Goal: Task Accomplishment & Management: Manage account settings

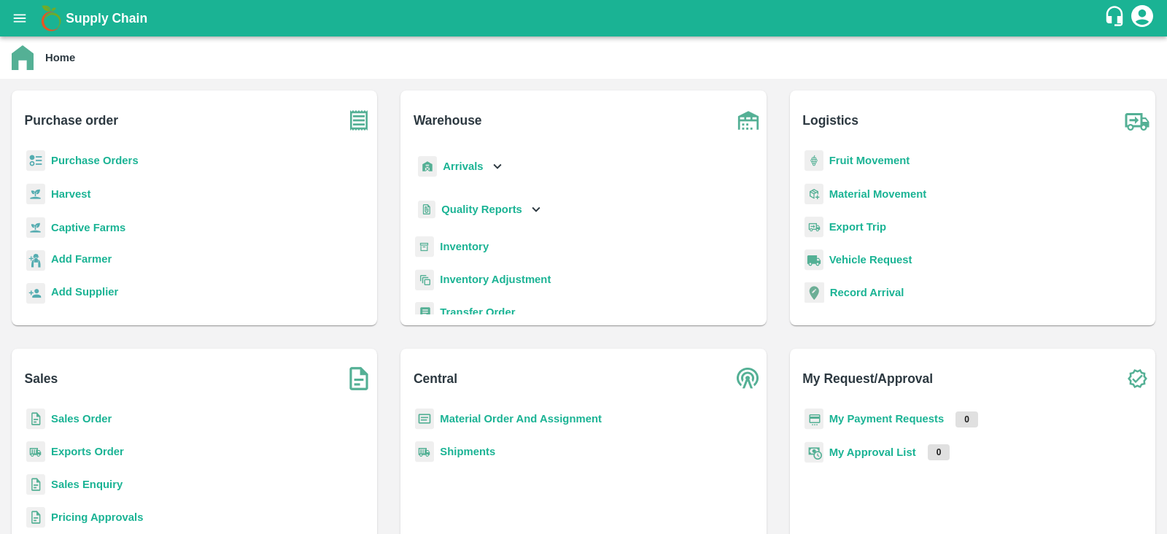
click at [100, 417] on b "Sales Order" at bounding box center [81, 419] width 61 height 12
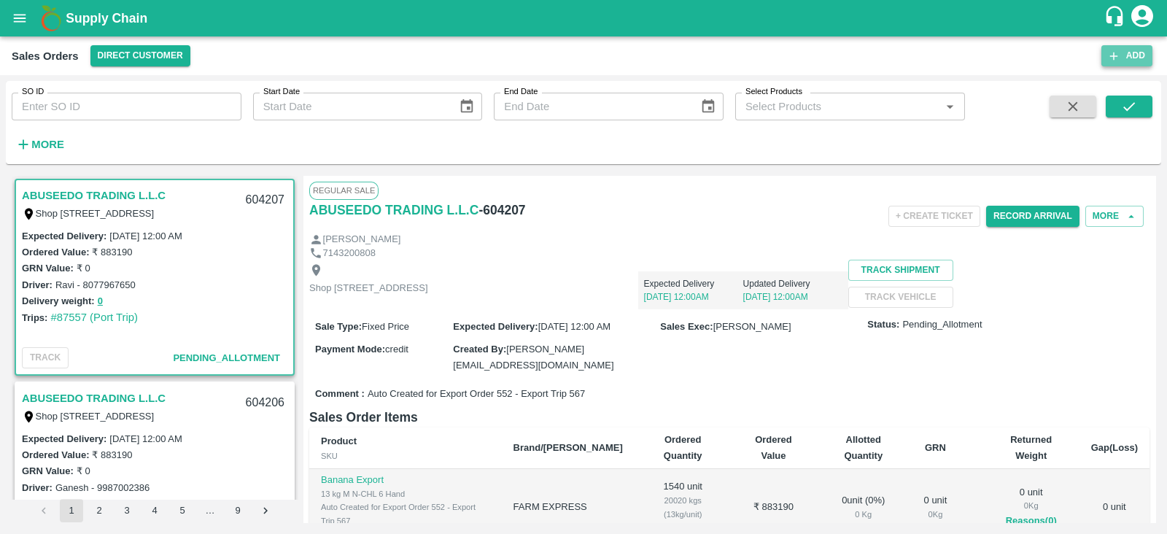
click at [1116, 56] on icon "button" at bounding box center [1114, 56] width 13 height 13
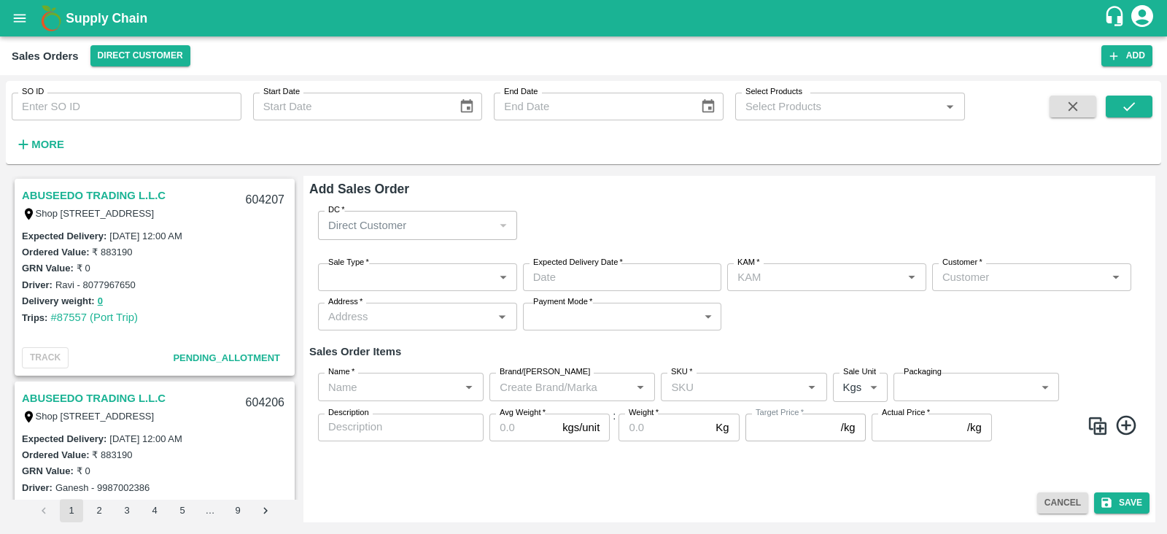
type input "Nunavath Laxman"
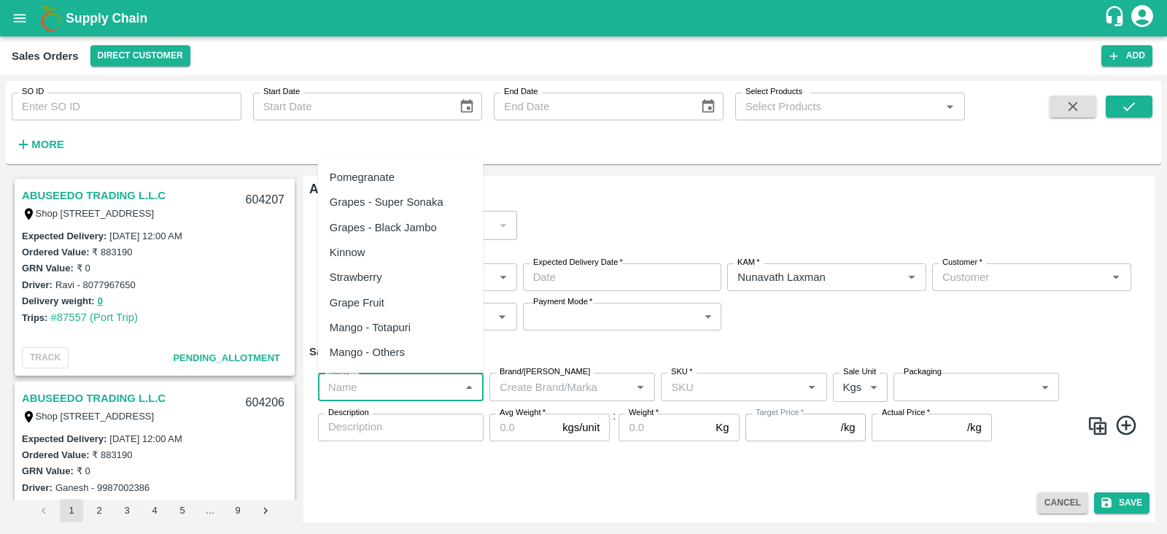
click at [411, 393] on input "Name   *" at bounding box center [388, 386] width 133 height 19
type input "ex"
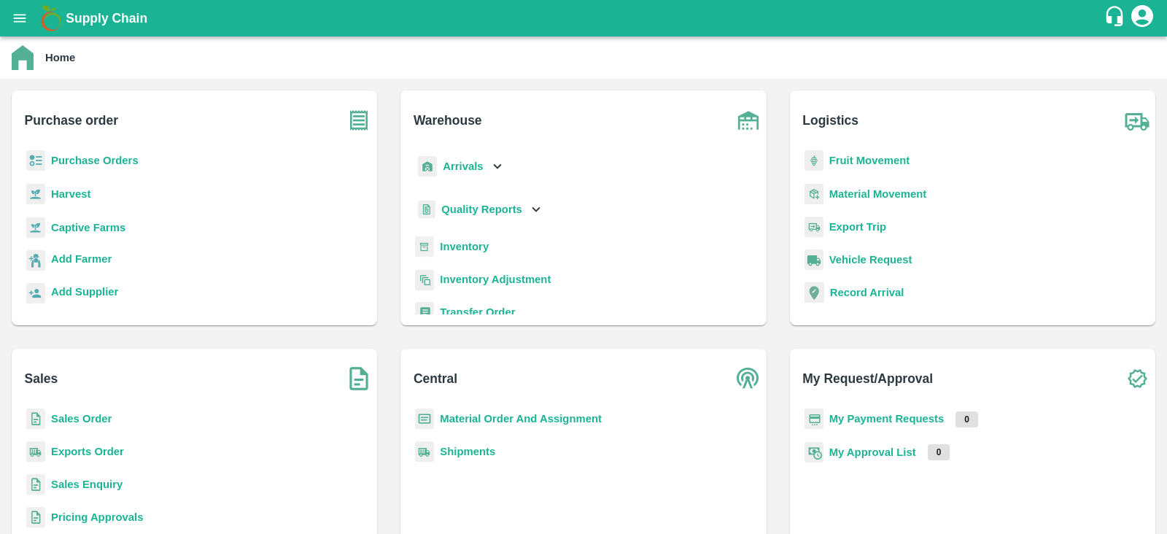
click at [66, 166] on p "Purchase Orders" at bounding box center [95, 160] width 88 height 16
click at [82, 160] on b "Purchase Orders" at bounding box center [95, 161] width 88 height 12
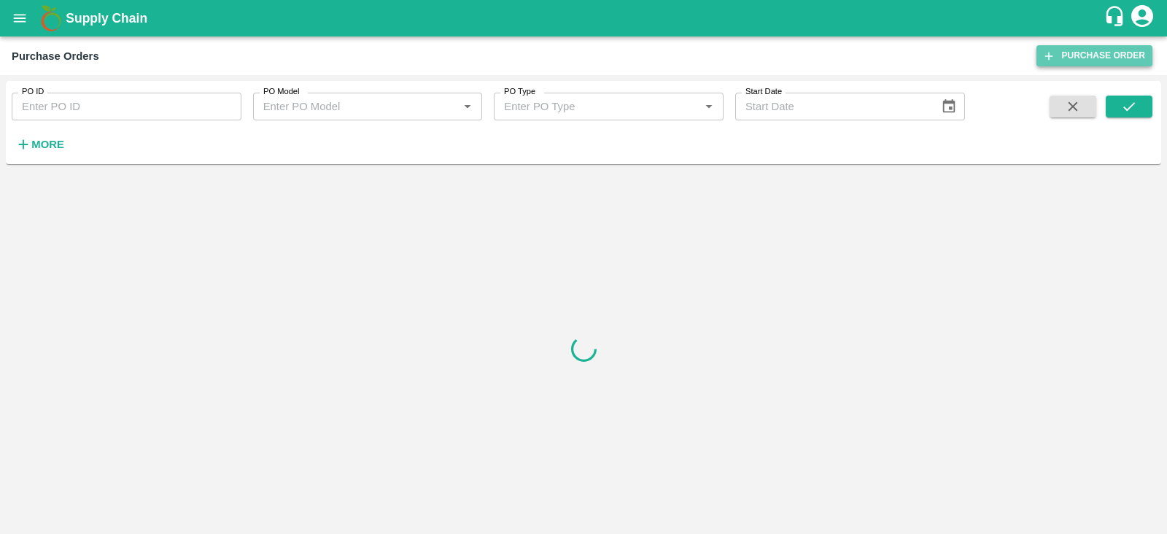
click at [1073, 58] on link "Purchase Order" at bounding box center [1095, 55] width 116 height 21
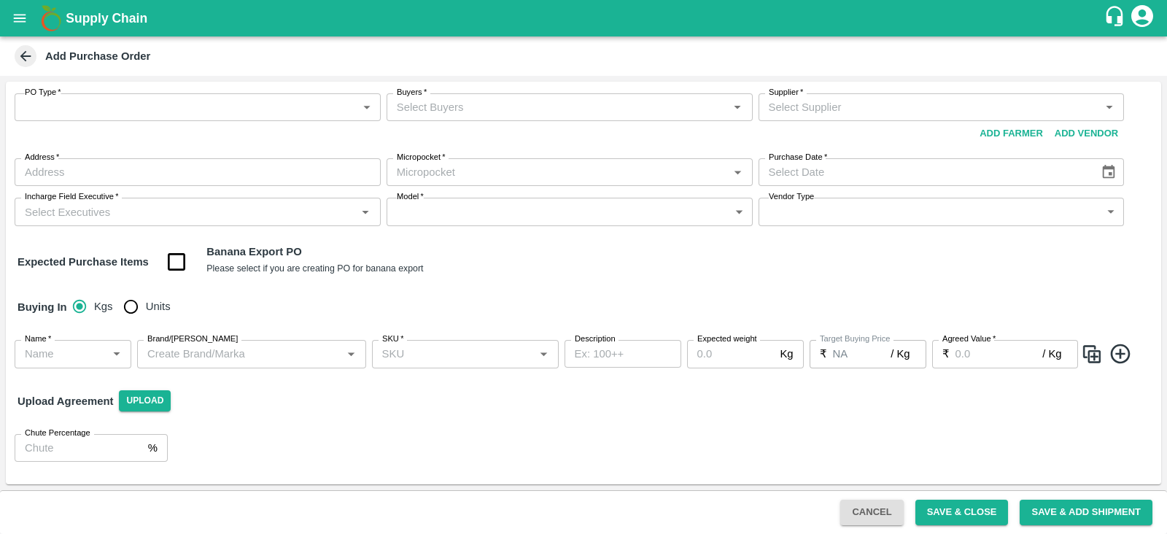
click at [183, 115] on body "Supply Chain Add Purchase Order PO Type   * ​ PO Type Buyers   * Buyers   * Sup…" at bounding box center [583, 267] width 1167 height 534
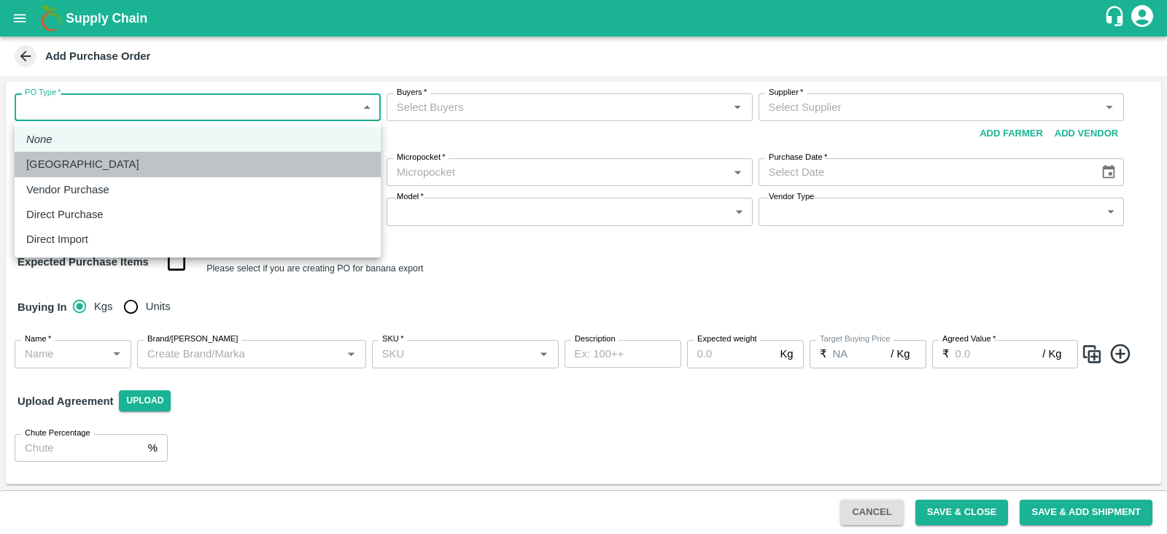
click at [109, 162] on div "Farm Gate" at bounding box center [197, 164] width 343 height 16
type input "1"
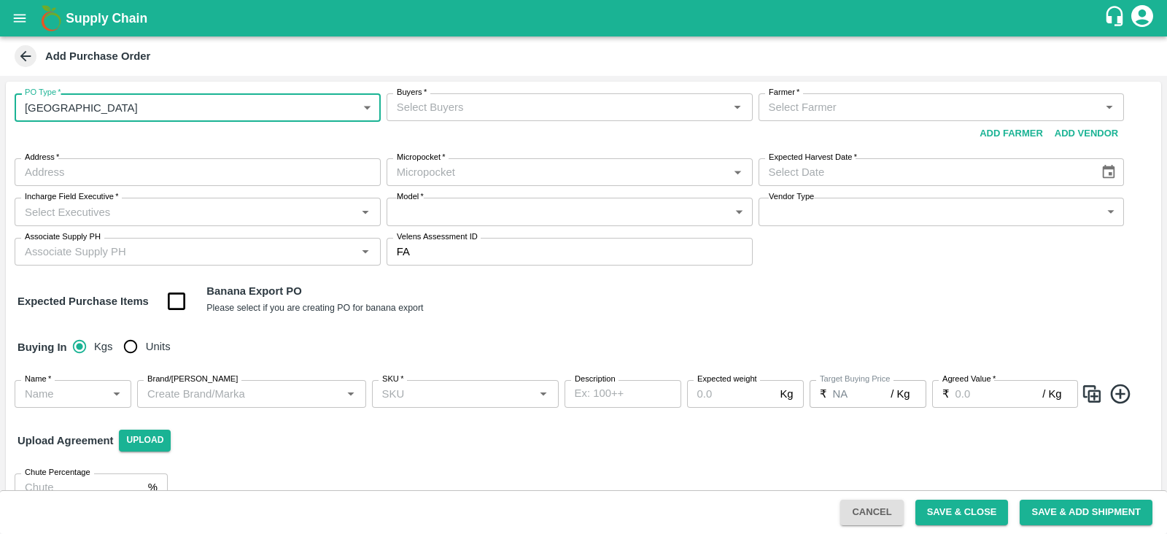
click at [557, 109] on input "Buyers   *" at bounding box center [557, 107] width 333 height 19
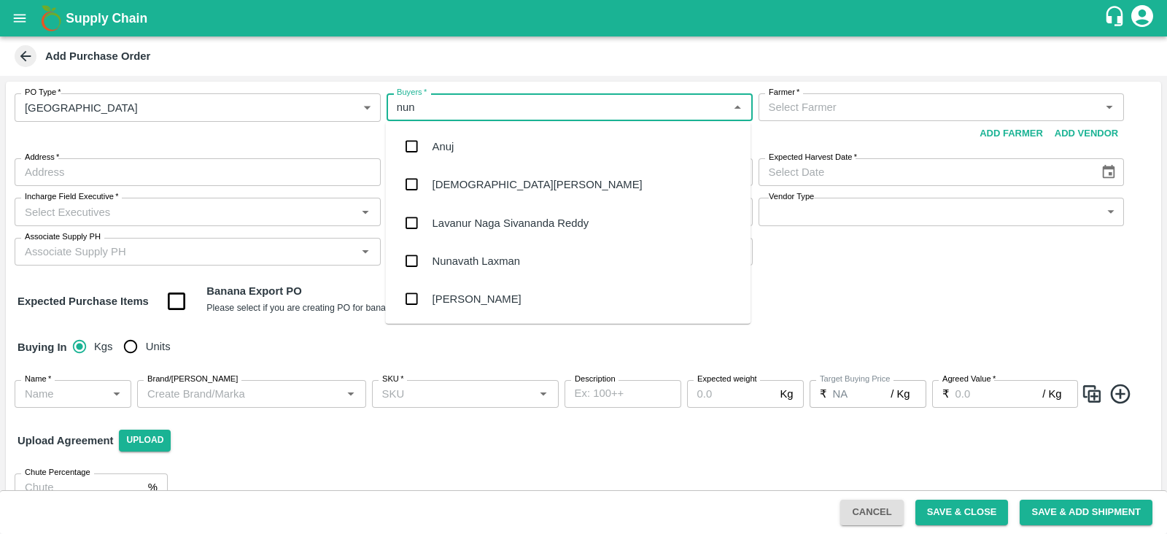
type input "nuna"
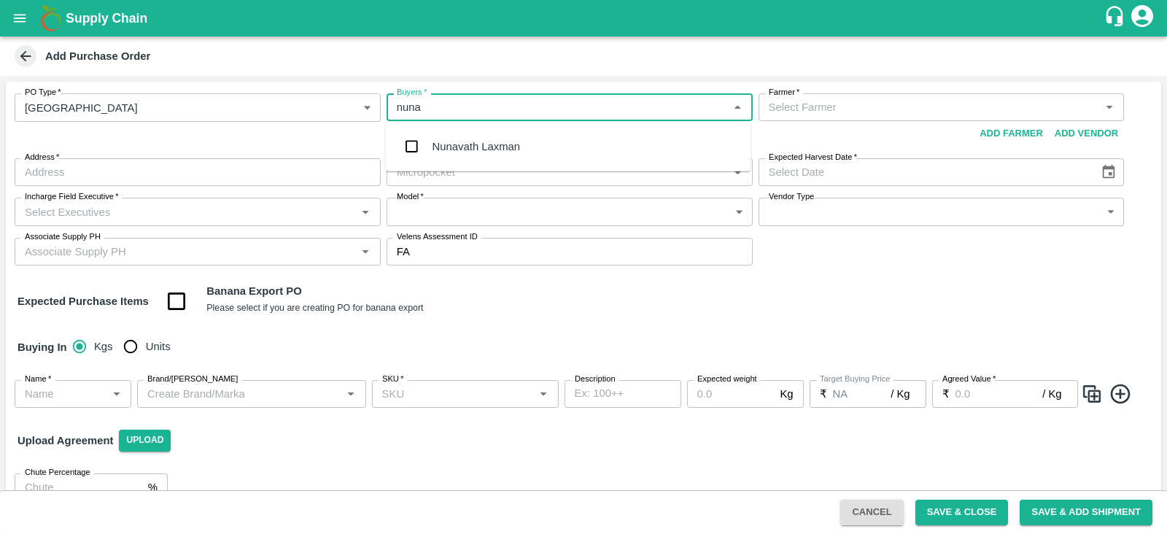
click at [478, 148] on div "Nunavath Laxman" at bounding box center [477, 147] width 88 height 16
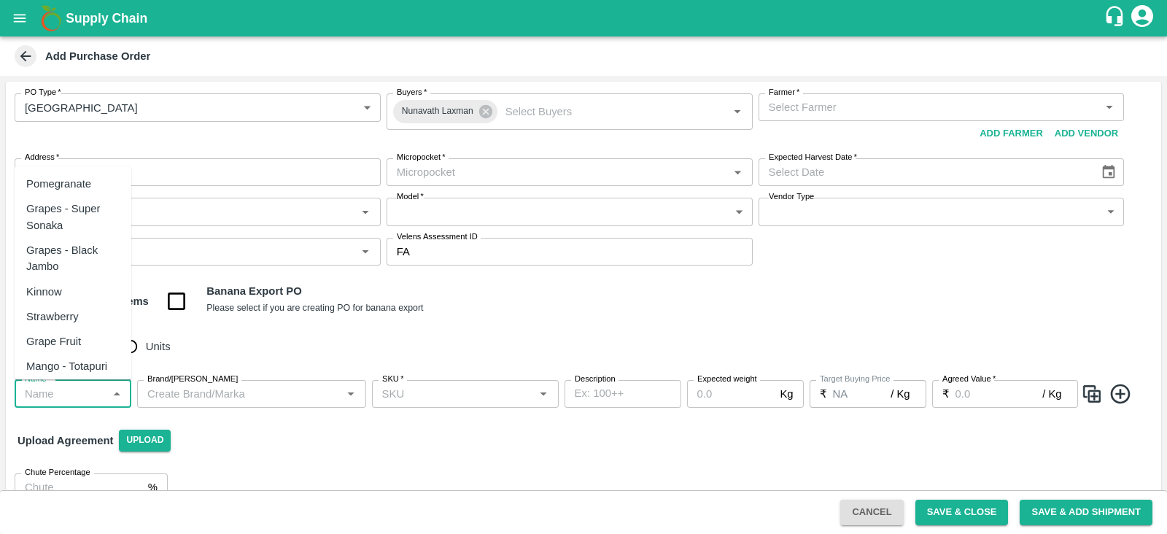
click at [60, 393] on input "Name   *" at bounding box center [61, 394] width 84 height 19
type input "e"
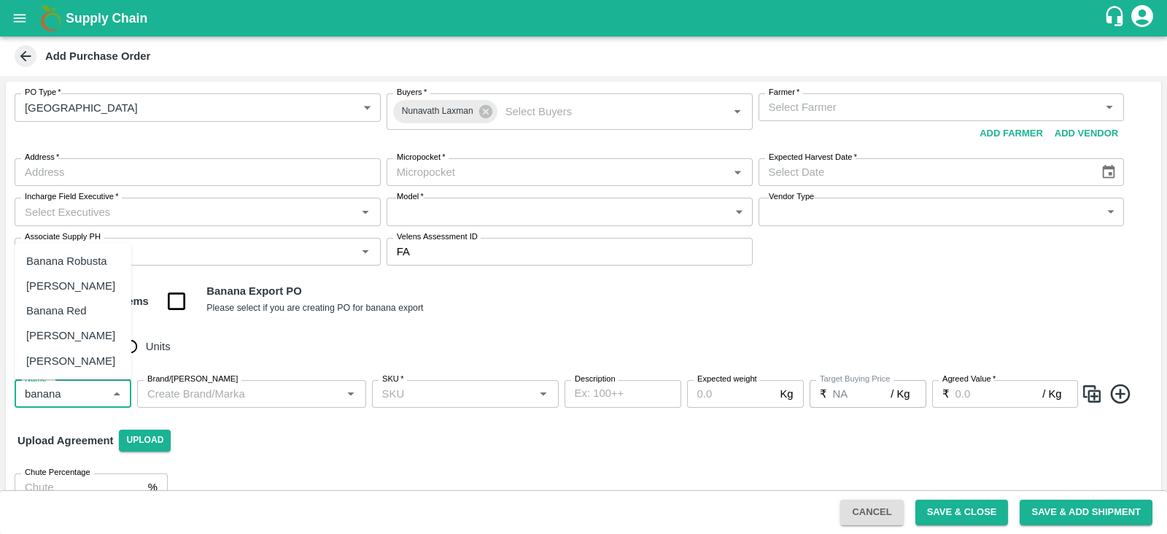
type input "banana"
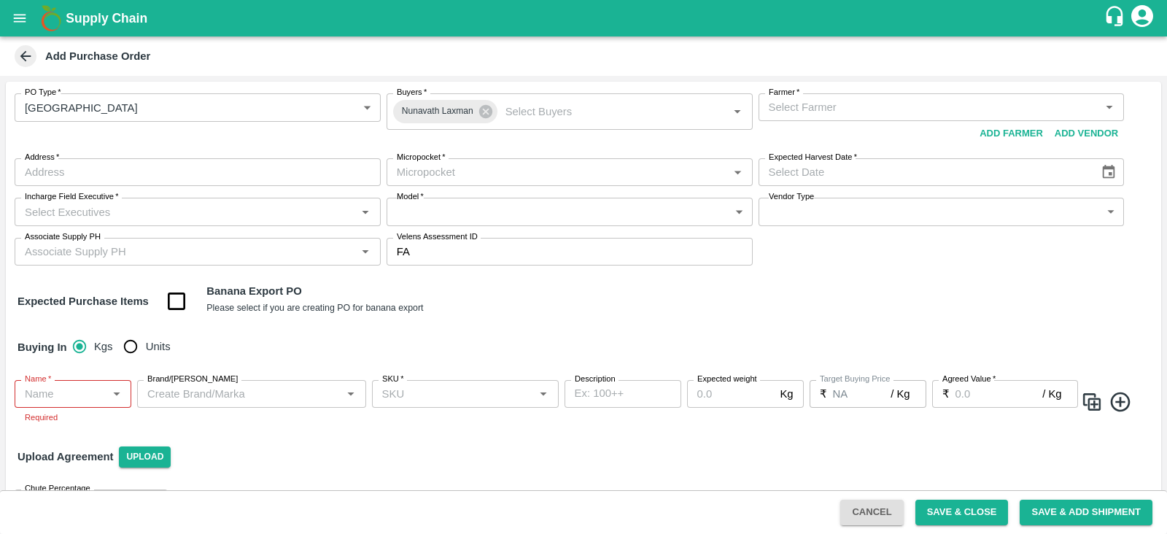
click at [449, 341] on div "Buying In Kgs Units" at bounding box center [584, 347] width 1156 height 42
click at [179, 300] on input "checkbox" at bounding box center [176, 301] width 37 height 37
checkbox input "true"
type input "Banana Export"
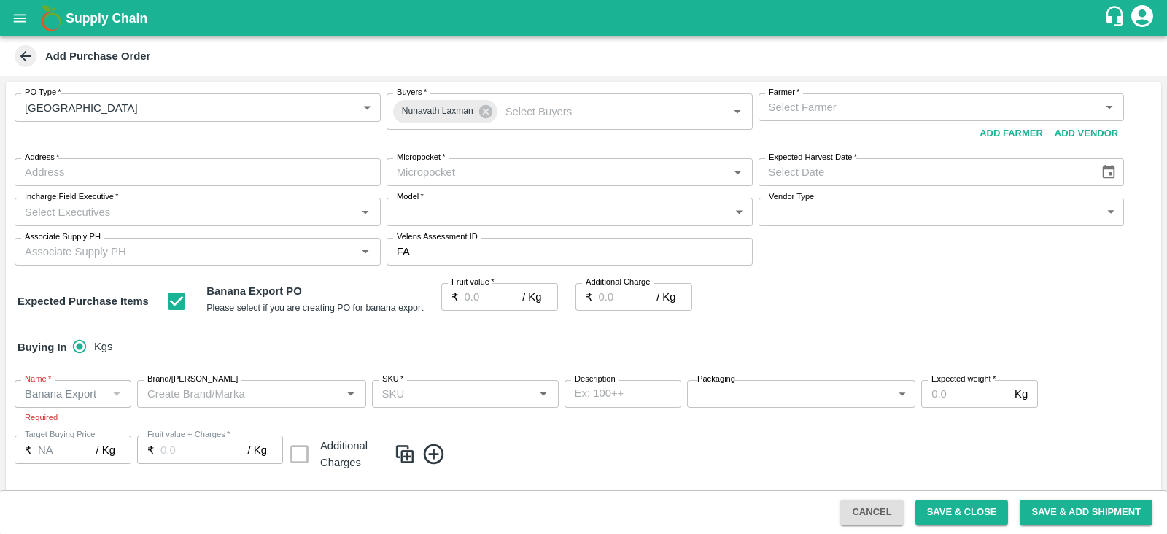
click at [478, 293] on input "Fruit value   *" at bounding box center [494, 297] width 58 height 28
type input "-1"
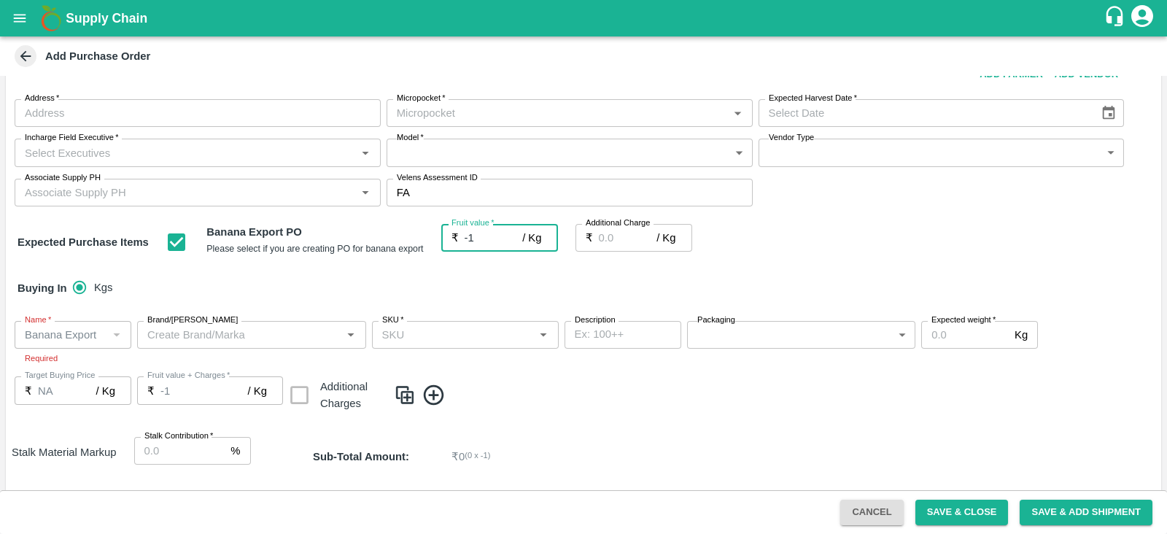
scroll to position [60, 0]
type input "0"
type input "2"
type input "21"
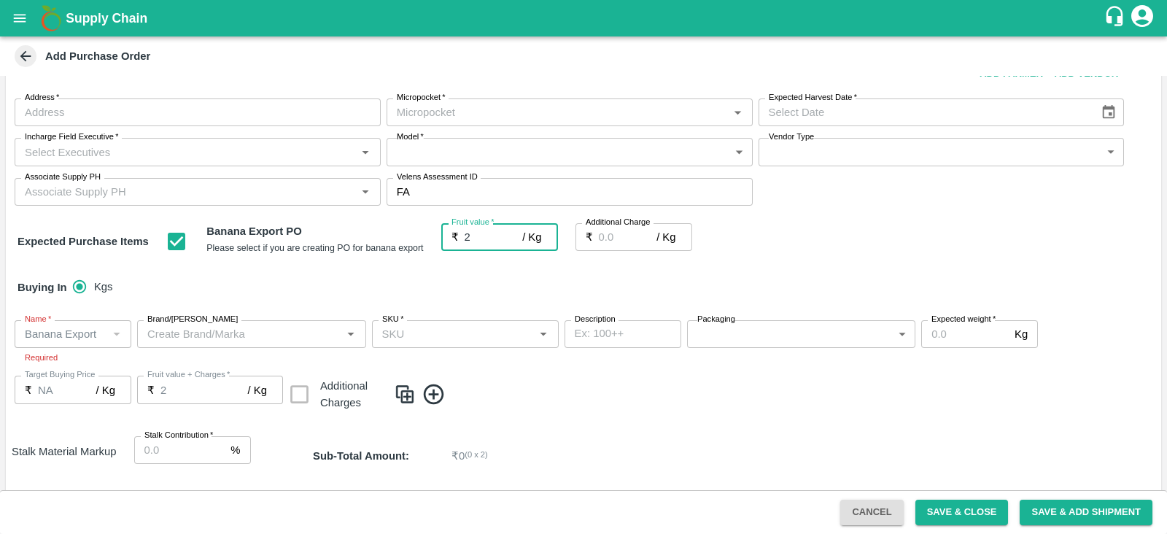
type input "21"
type input "21.6"
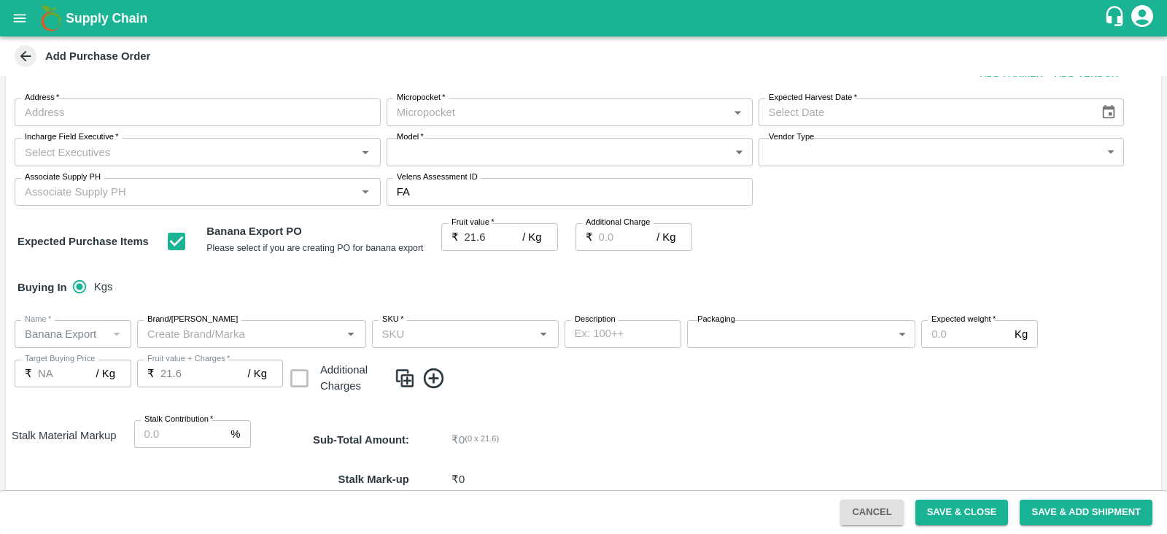
click at [320, 279] on div "Buying In Kgs" at bounding box center [584, 287] width 1156 height 42
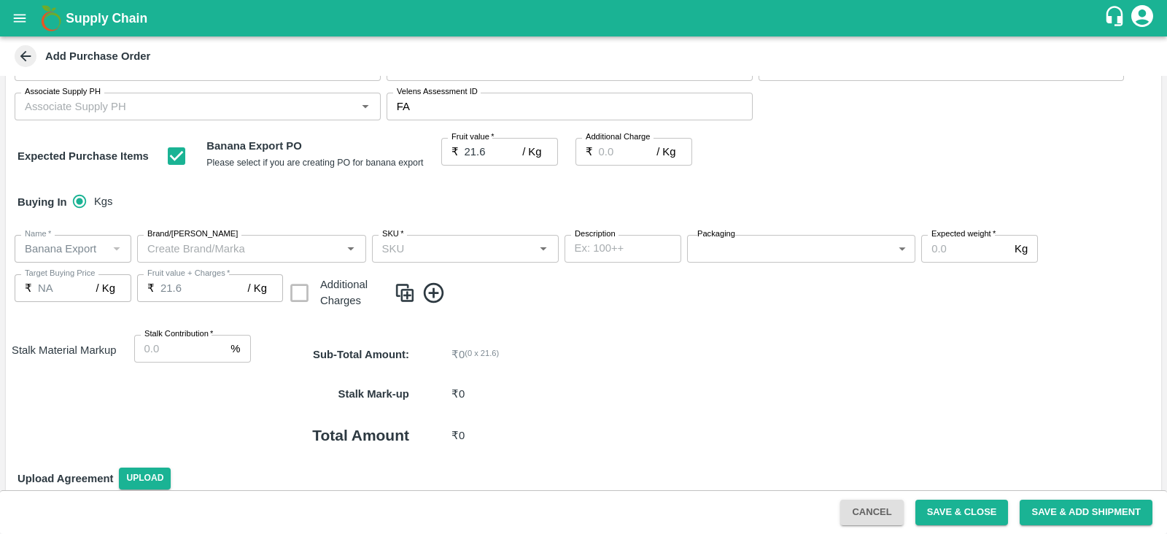
scroll to position [147, 0]
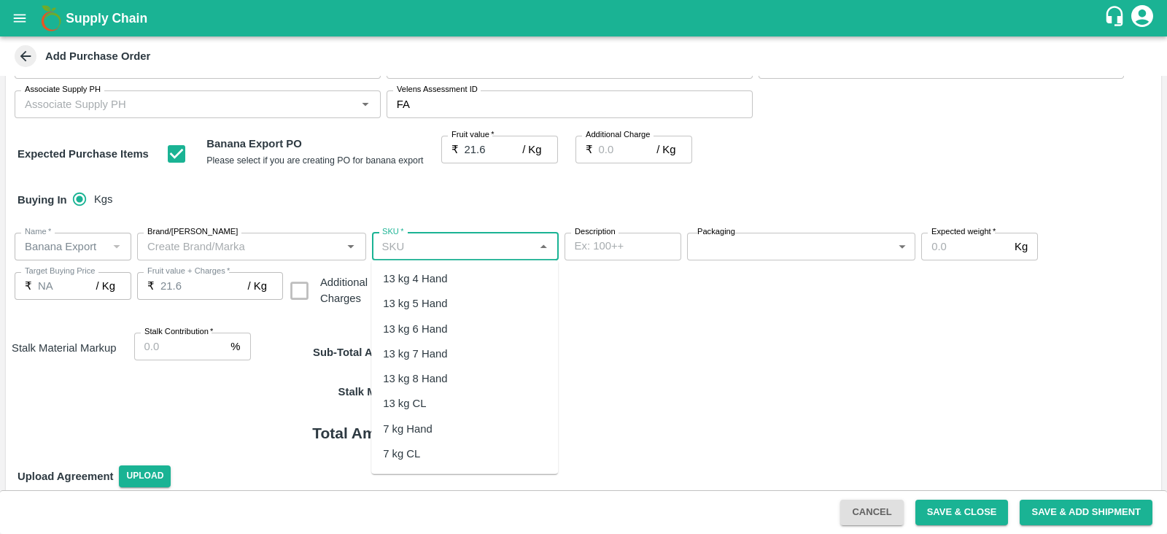
click at [436, 242] on input "SKU   *" at bounding box center [453, 246] width 154 height 19
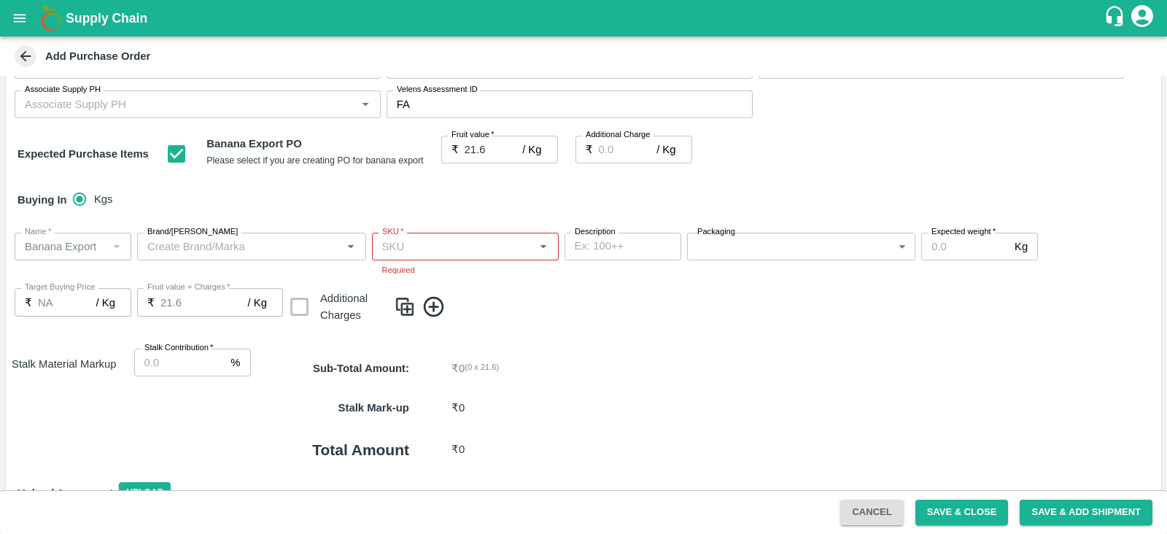
click at [608, 325] on div "PO Type   * Farm Gate 1 PO Type Buyers   * Nunavath Laxman Buyers   * Farmer   …" at bounding box center [584, 249] width 1156 height 631
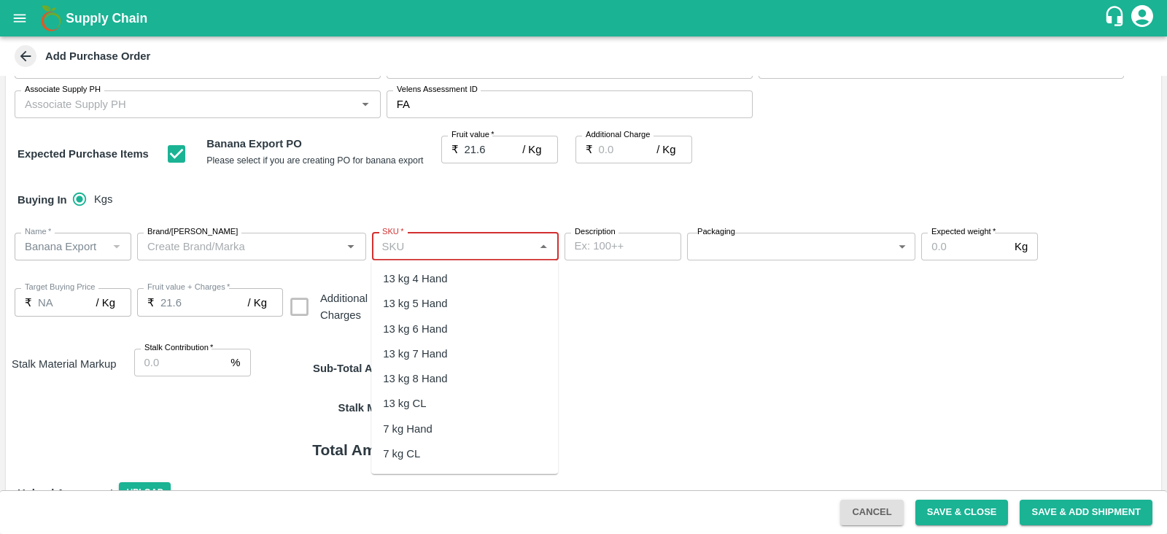
click at [439, 251] on input "SKU   *" at bounding box center [453, 246] width 154 height 19
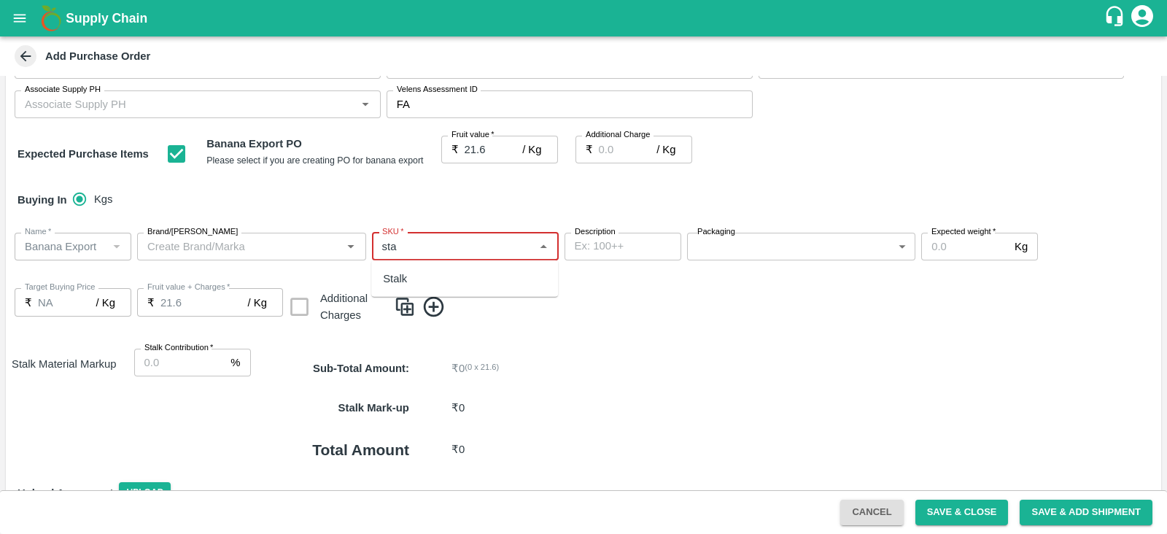
type input "sta"
click at [660, 374] on p "₹ 0 ( 0 x 21.6 )" at bounding box center [771, 368] width 638 height 16
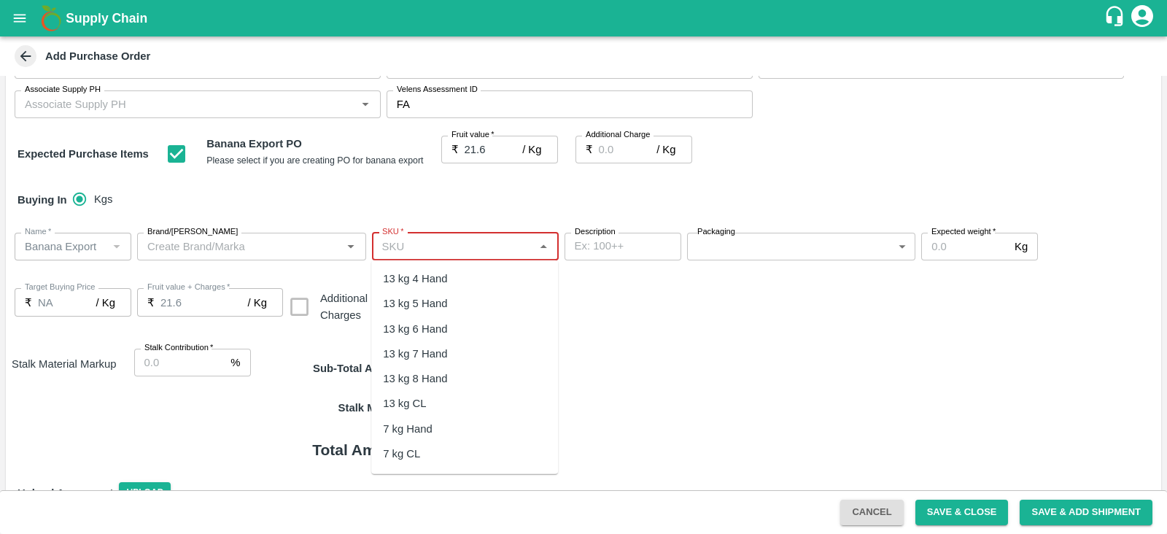
click at [448, 251] on input "SKU   *" at bounding box center [453, 246] width 154 height 19
click at [451, 278] on div "13 kg M N-CHL 4 Hand" at bounding box center [439, 279] width 112 height 16
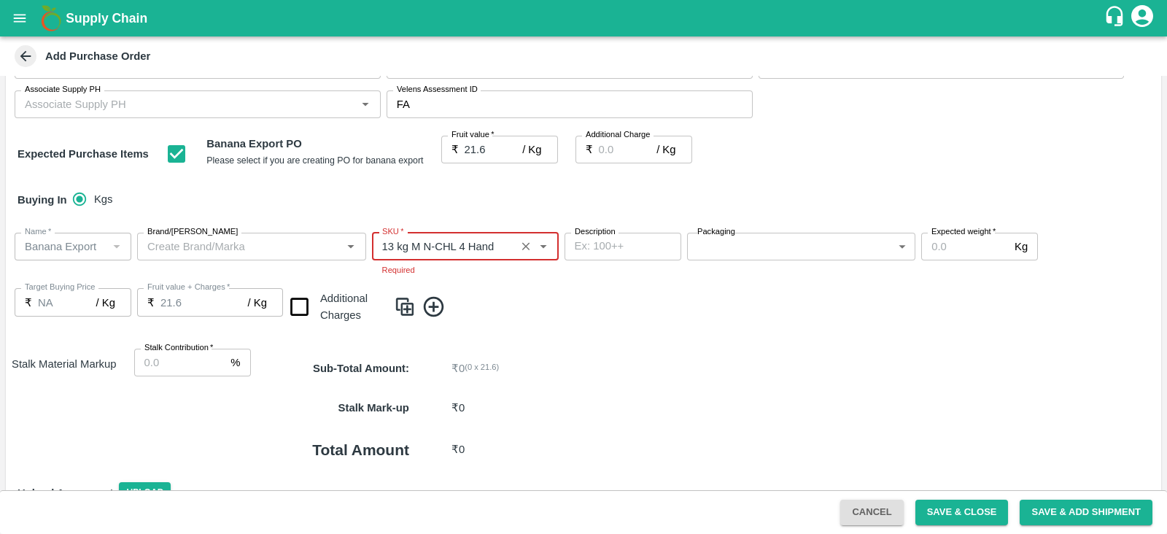
type input "13 kg M N-CHL 4 Hand"
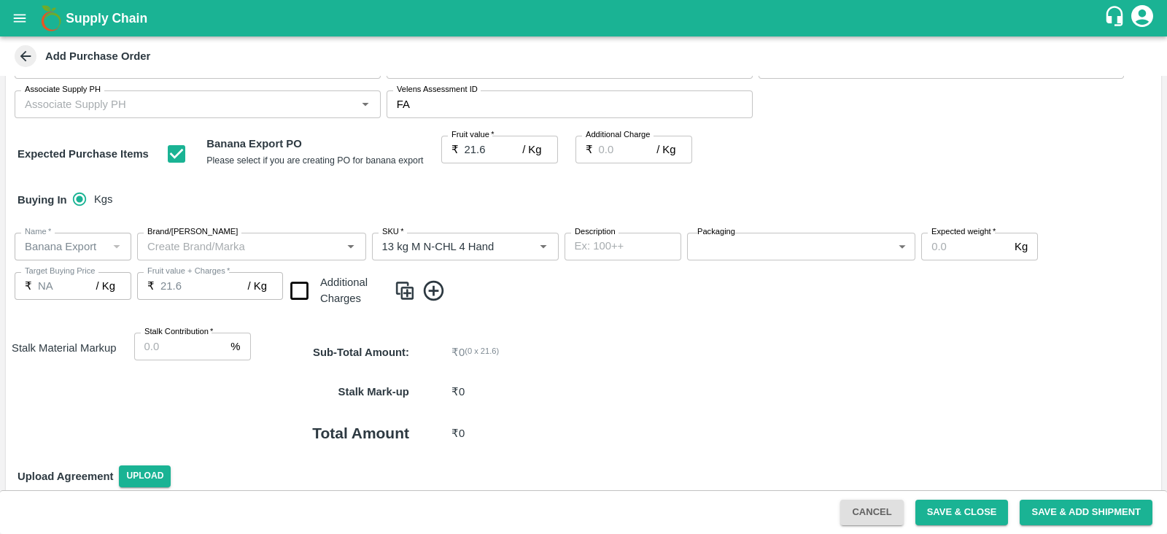
click at [408, 309] on div "Name   * Name   * Brand/Marka Brand/Marka SKU   * SKU   * Description x Descrip…" at bounding box center [584, 271] width 1156 height 100
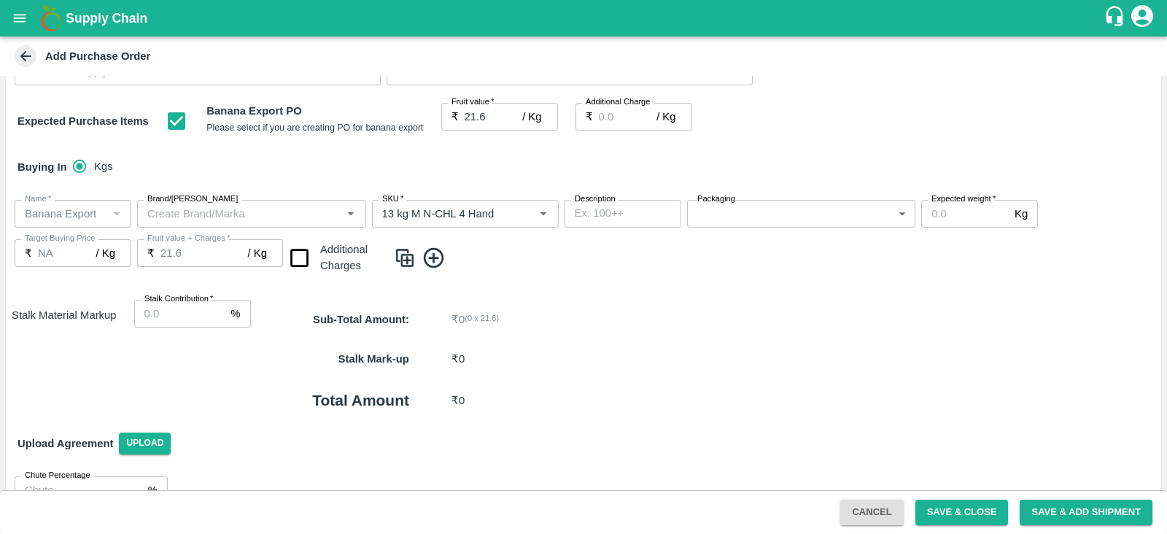
scroll to position [182, 0]
click at [412, 253] on img at bounding box center [405, 256] width 22 height 24
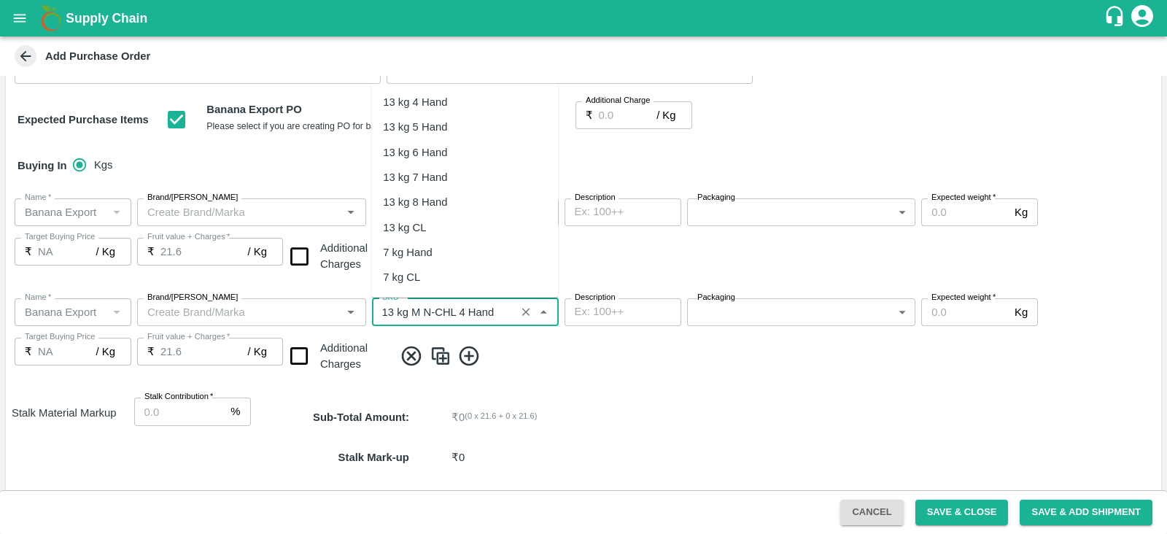
scroll to position [616, 0]
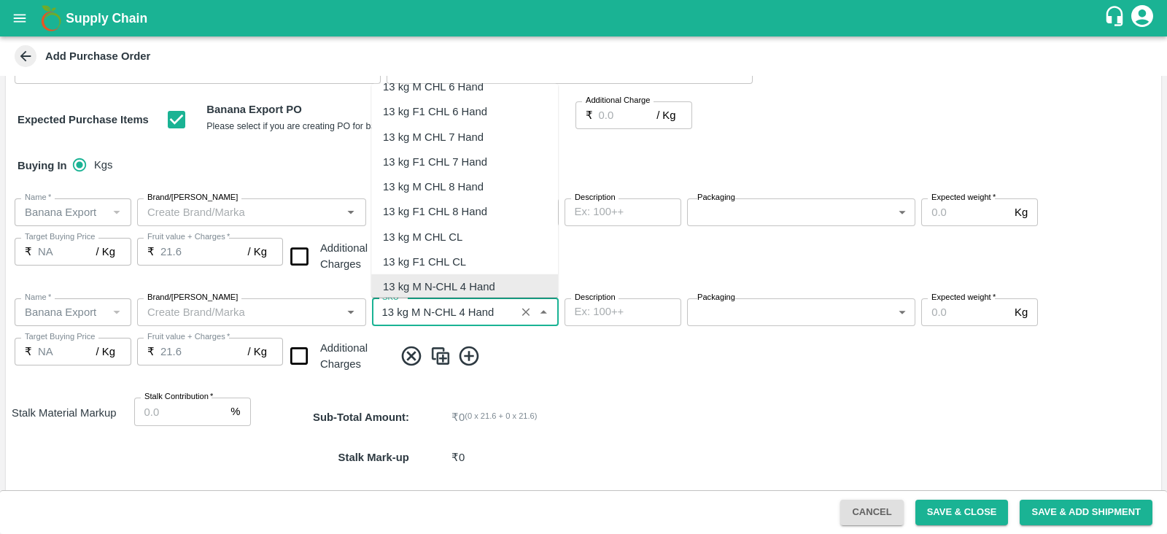
click at [465, 314] on input "SKU   *" at bounding box center [443, 312] width 135 height 19
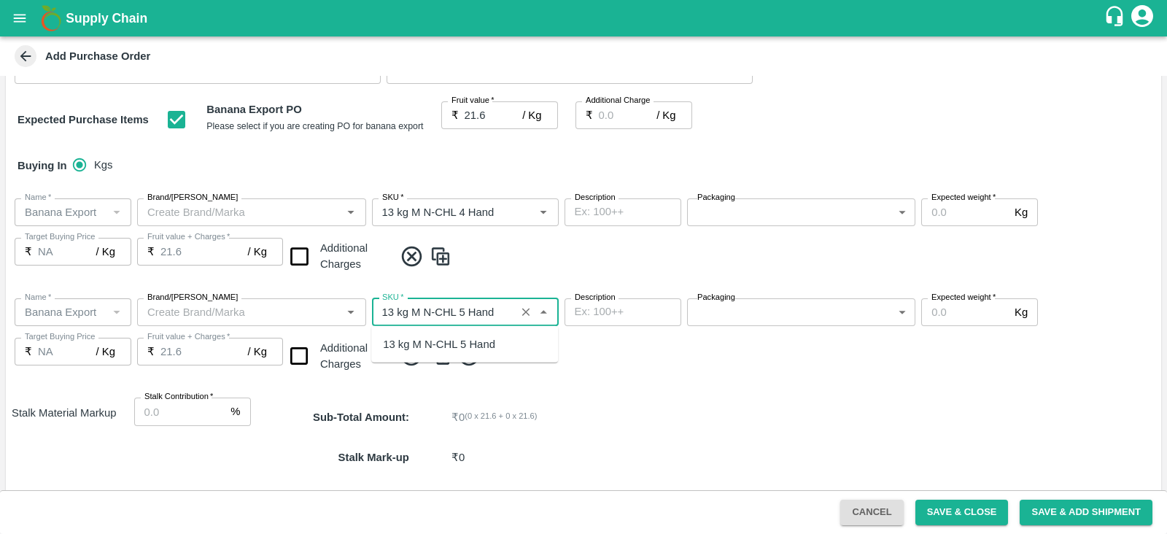
click at [459, 339] on div "13 kg M N-CHL 5 Hand" at bounding box center [439, 344] width 112 height 16
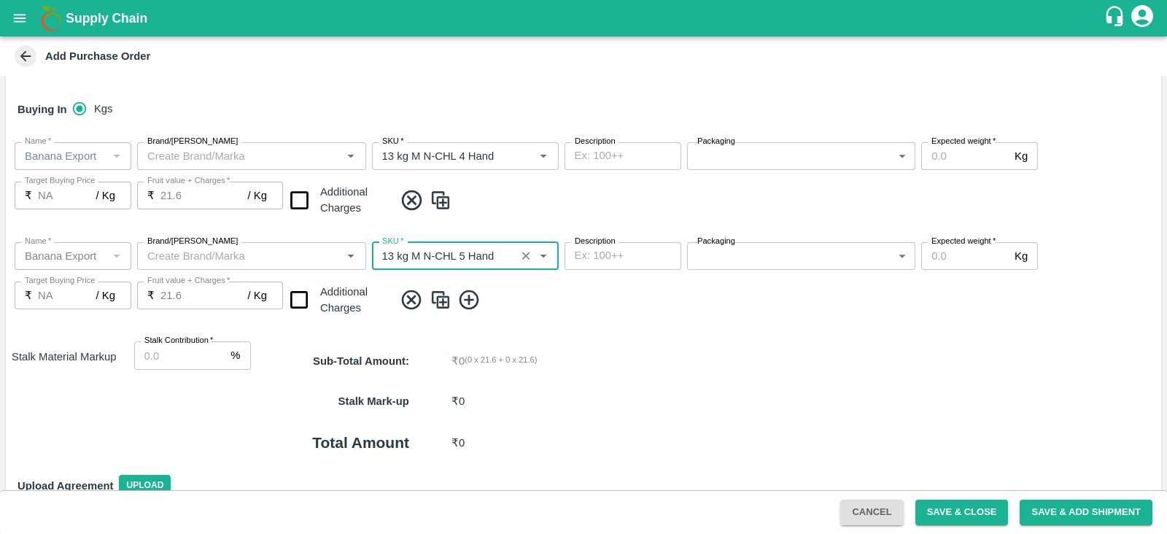
scroll to position [240, 0]
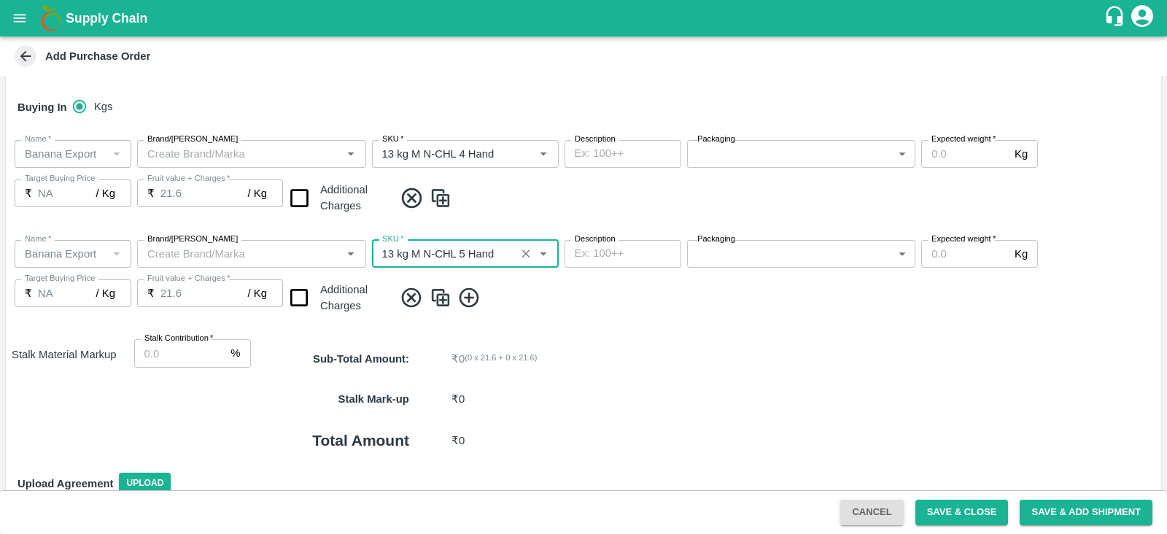
type input "13 kg M N-CHL 5 Hand"
click at [439, 296] on img at bounding box center [441, 298] width 22 height 24
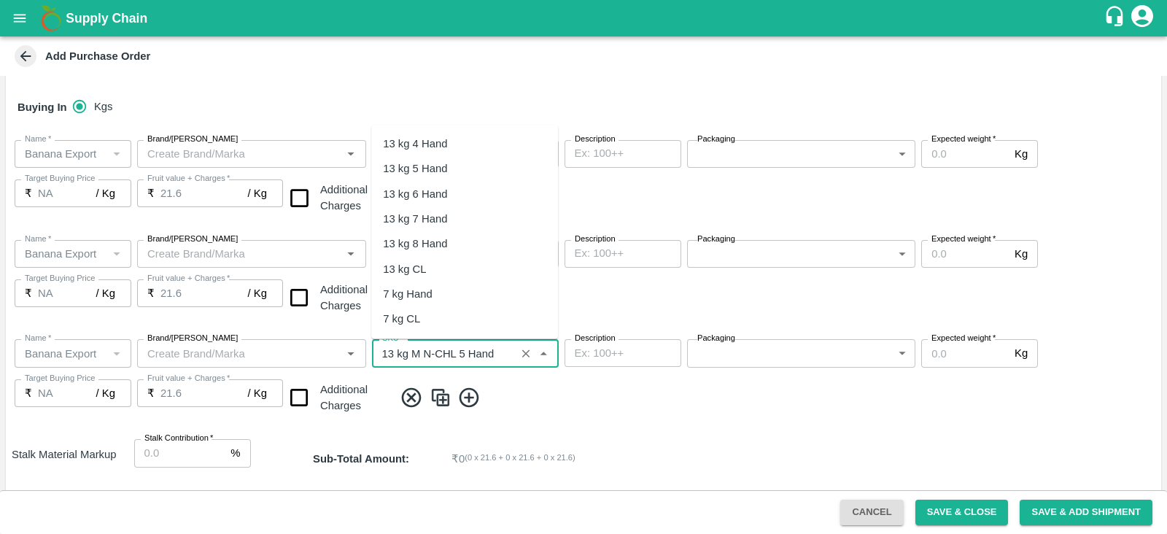
scroll to position [667, 0]
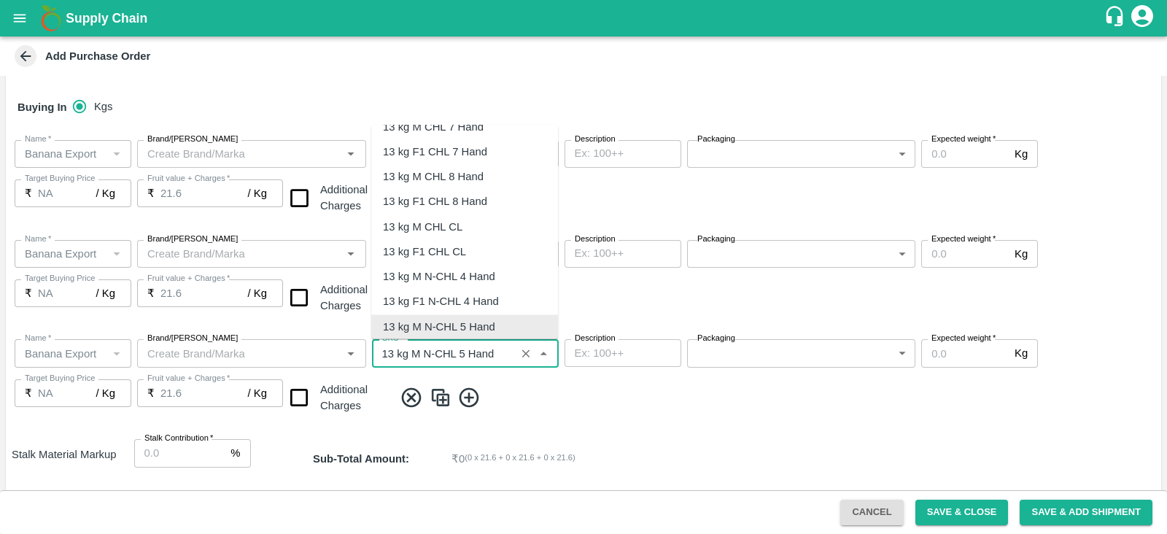
click at [465, 353] on input "SKU   *" at bounding box center [443, 353] width 135 height 19
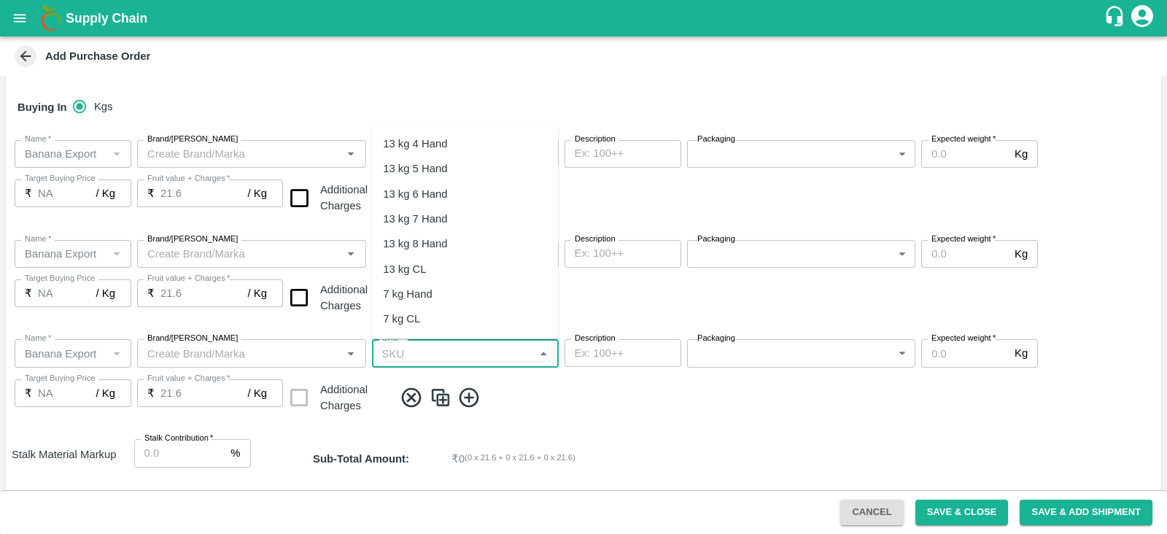
type input "6"
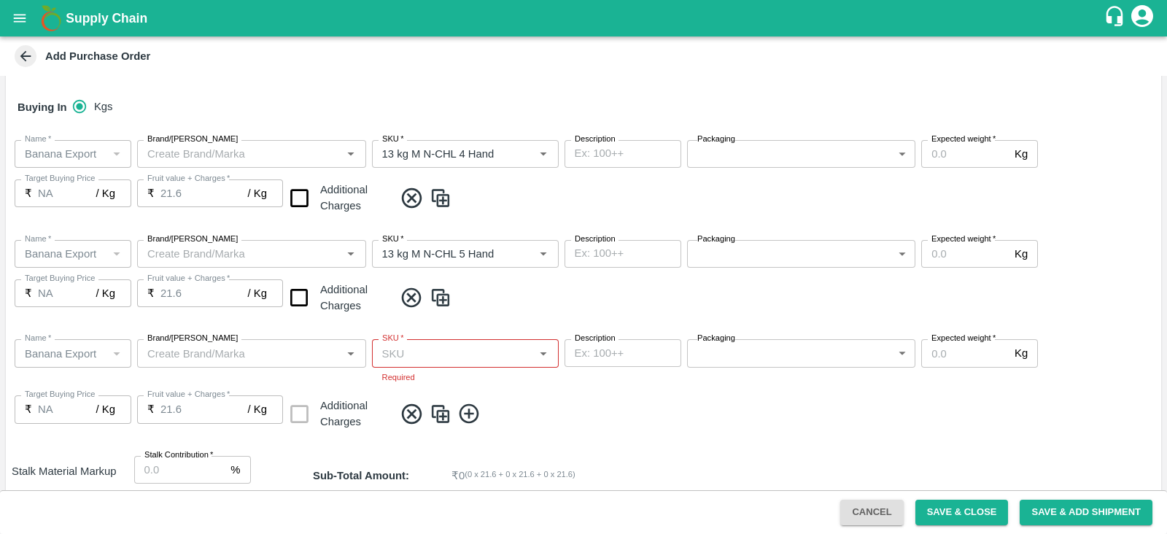
click at [603, 417] on div "Name   * Name   * Brand/Marka Brand/Marka SKU   * SKU   * Required Description …" at bounding box center [584, 386] width 1156 height 116
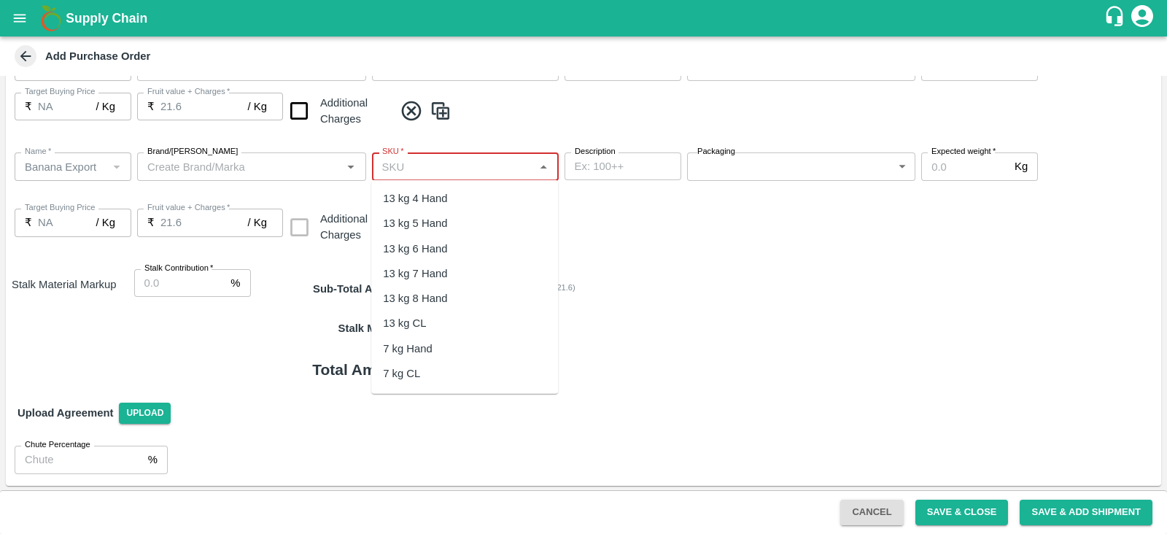
click at [447, 168] on input "SKU   *" at bounding box center [453, 166] width 154 height 19
click at [443, 248] on div "13 kg M N-CHL 6 Hand" at bounding box center [439, 248] width 112 height 16
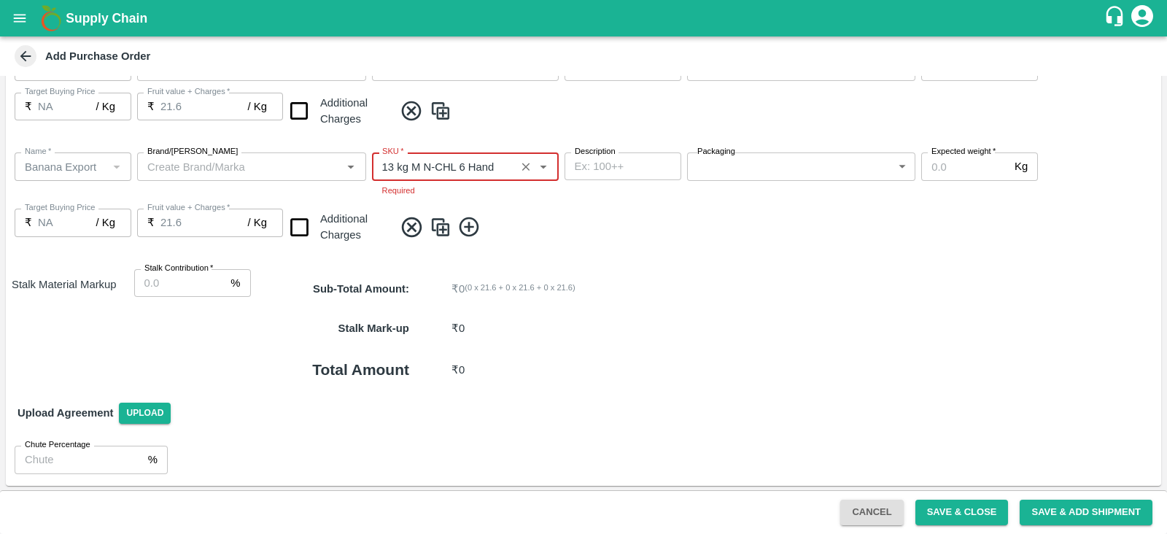
type input "13 kg M N-CHL 6 Hand"
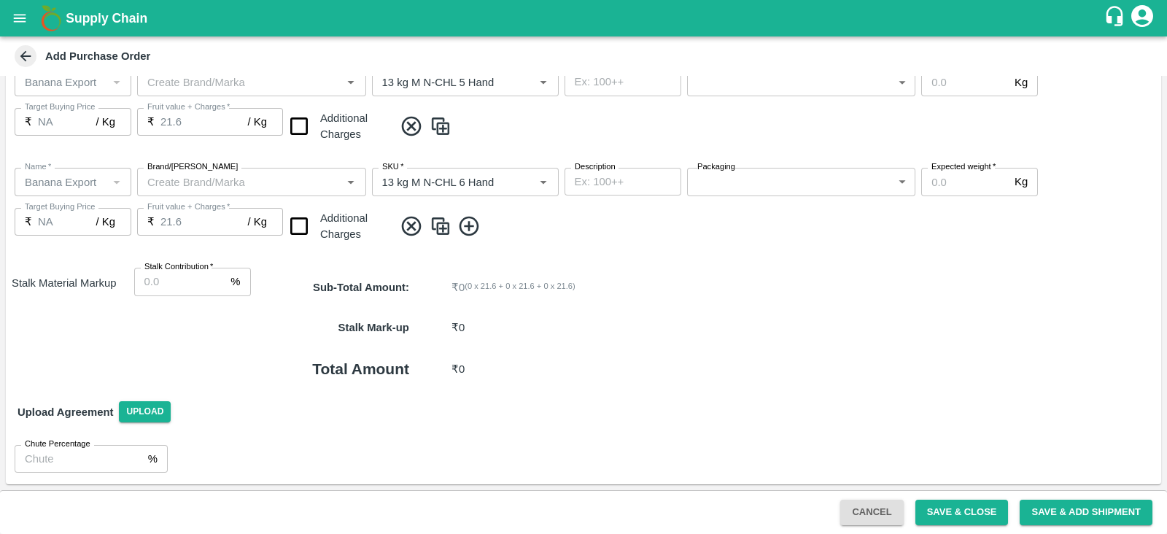
click at [440, 228] on img at bounding box center [441, 227] width 22 height 24
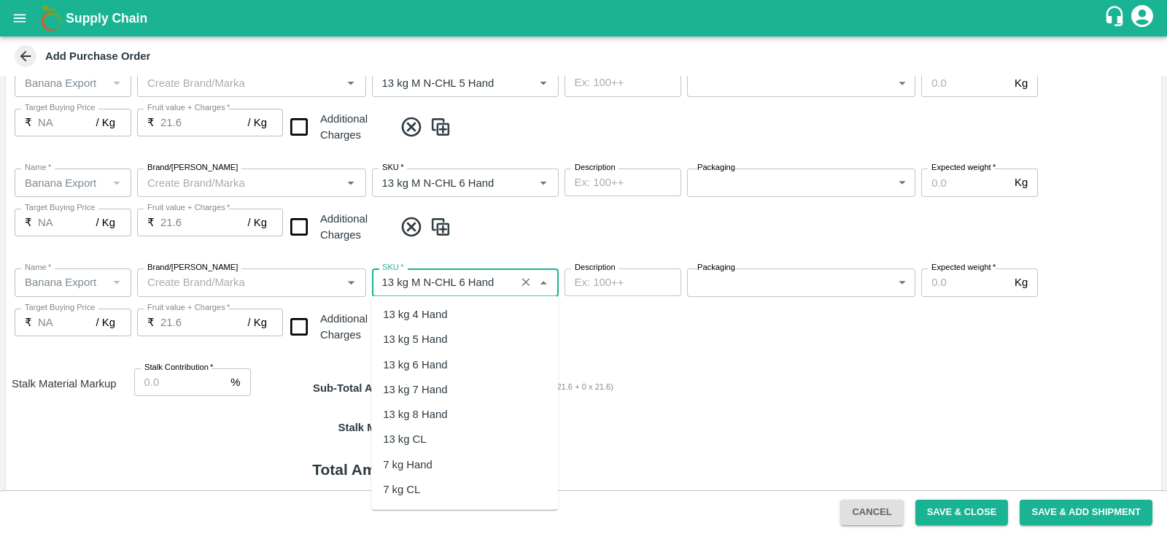
scroll to position [716, 0]
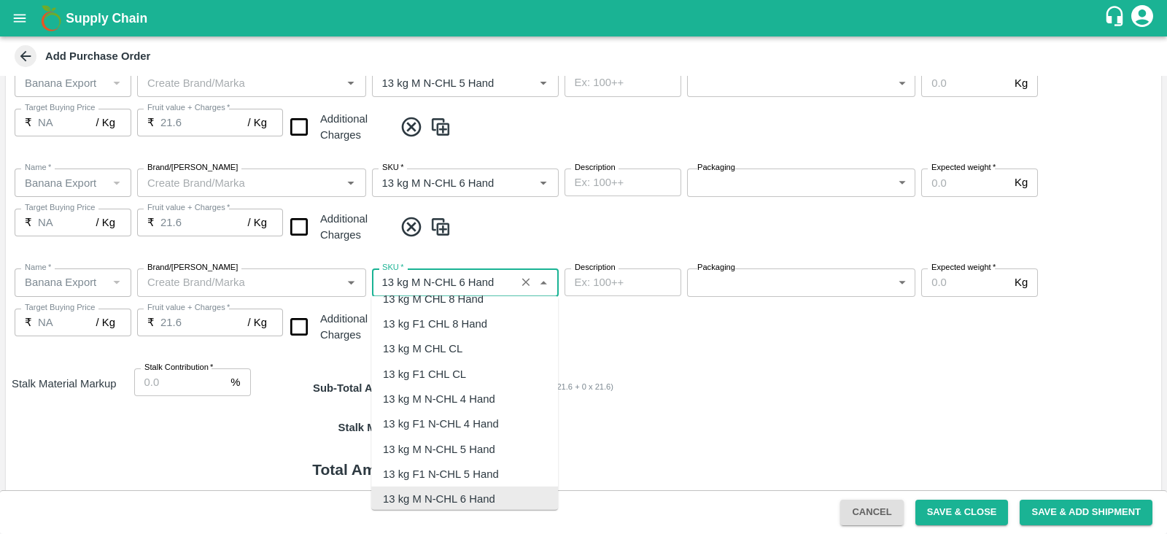
click at [465, 277] on input "SKU   *" at bounding box center [443, 282] width 135 height 19
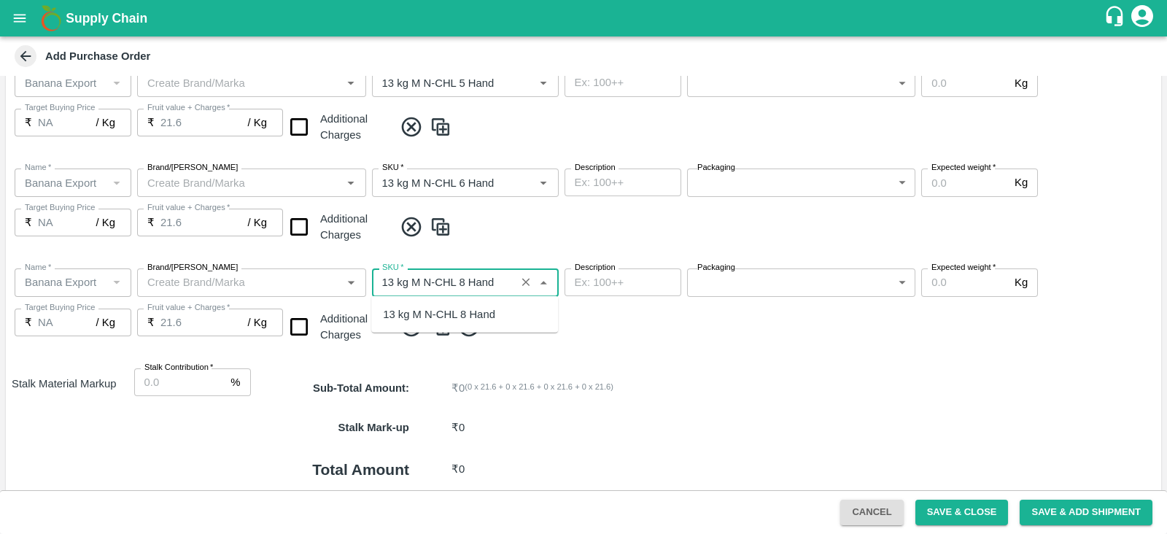
click at [456, 309] on div "13 kg M N-CHL 8 Hand" at bounding box center [439, 314] width 112 height 16
type input "13 kg M N-CHL 8 Hand"
click at [439, 326] on img at bounding box center [441, 327] width 22 height 24
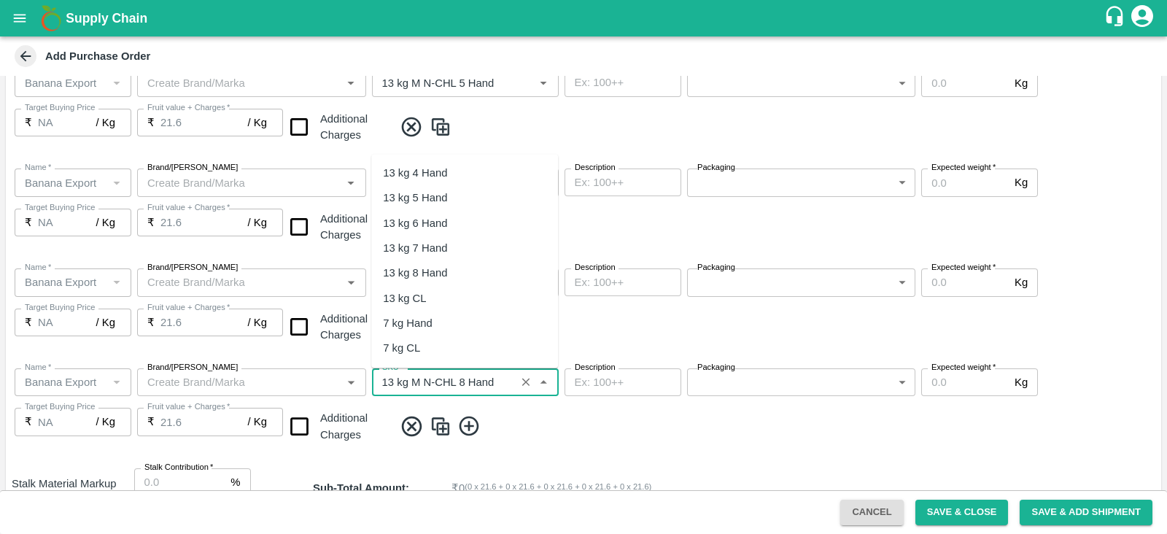
scroll to position [816, 0]
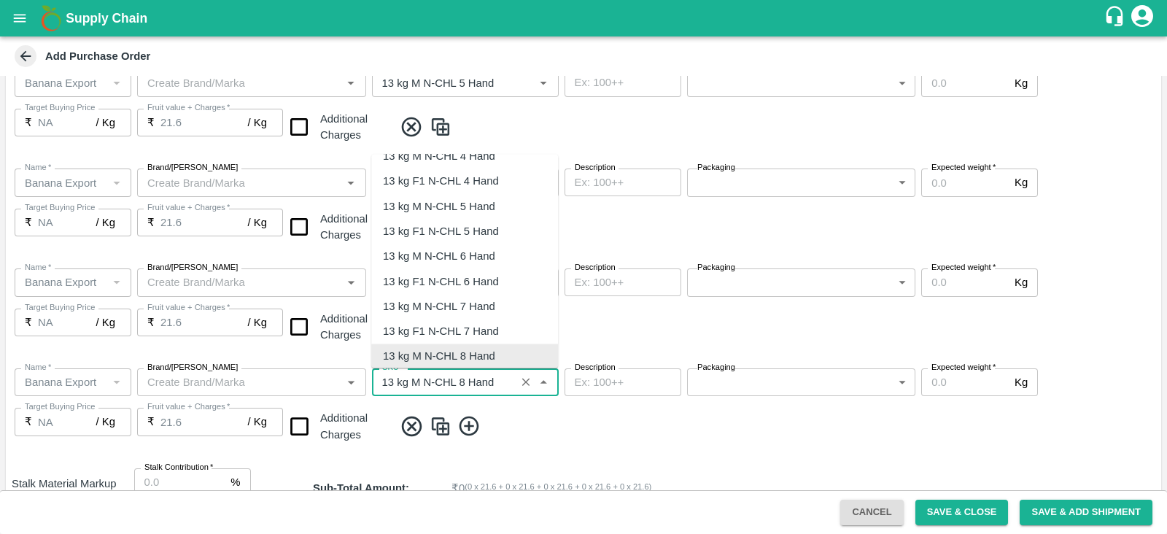
click at [495, 381] on input "SKU   *" at bounding box center [443, 382] width 135 height 19
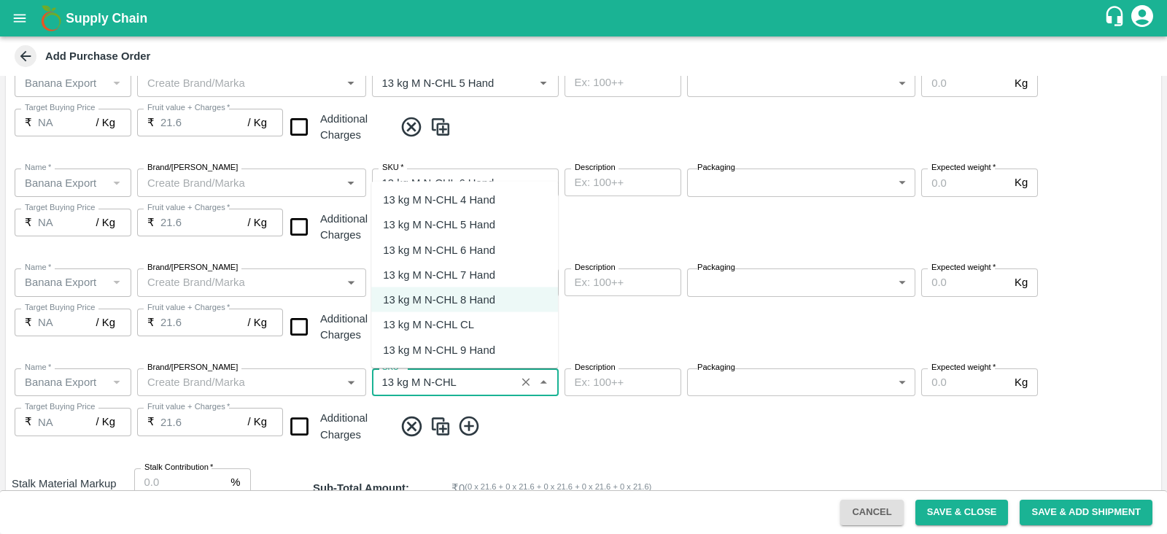
click at [456, 319] on div "13 kg M N-CHL CL" at bounding box center [428, 325] width 91 height 16
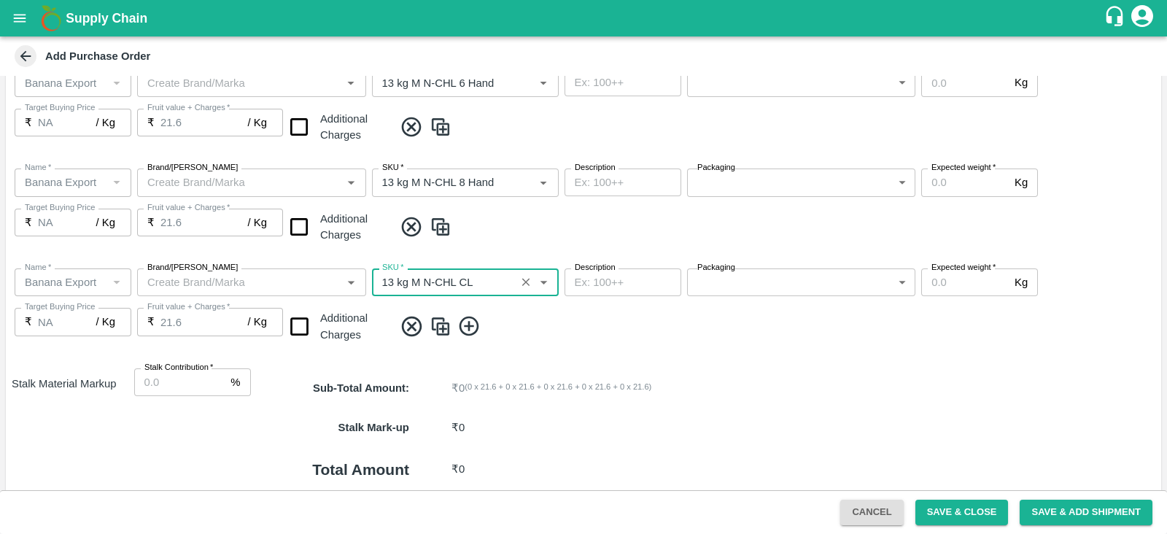
scroll to position [512, 0]
type input "13 kg M N-CHL CL"
click at [440, 322] on img at bounding box center [441, 325] width 22 height 24
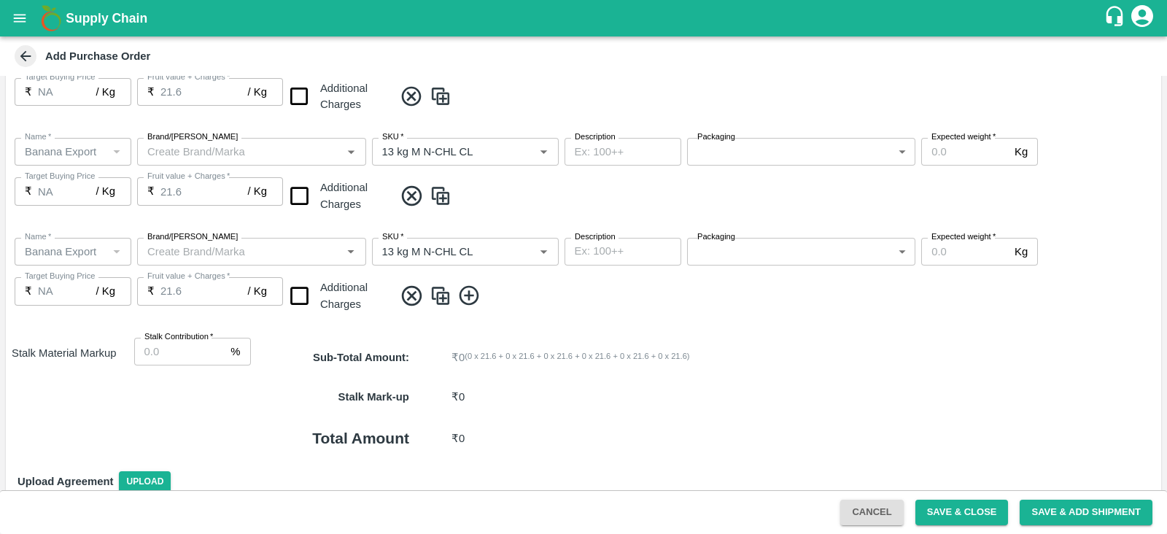
scroll to position [642, 0]
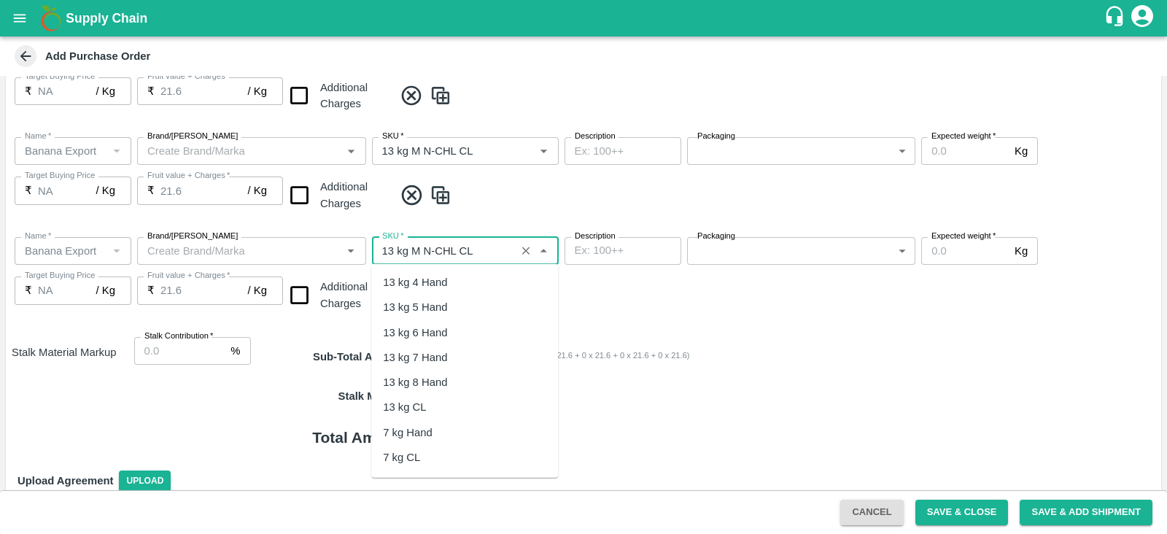
click at [482, 251] on input "SKU   *" at bounding box center [443, 251] width 135 height 19
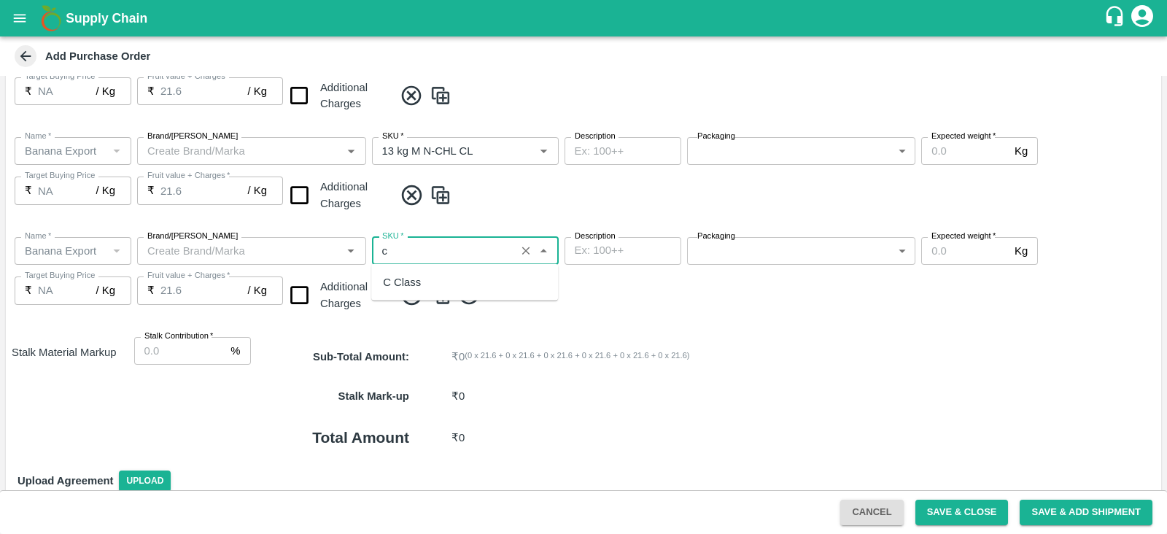
scroll to position [0, 0]
click at [431, 283] on div "C Class" at bounding box center [464, 282] width 187 height 25
type input "C Class"
click at [436, 295] on img at bounding box center [441, 295] width 22 height 24
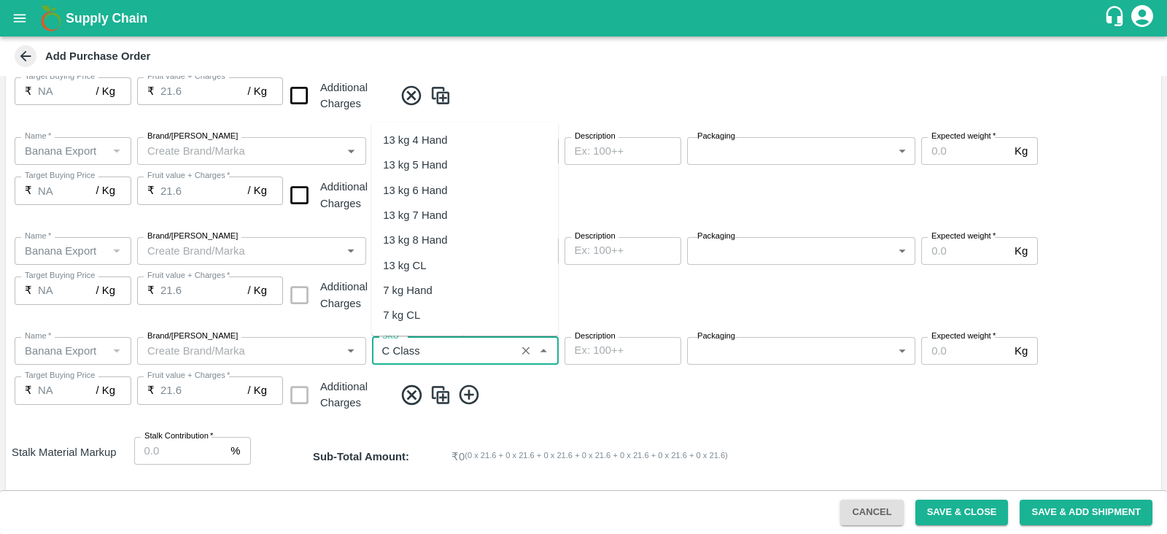
scroll to position [192, 0]
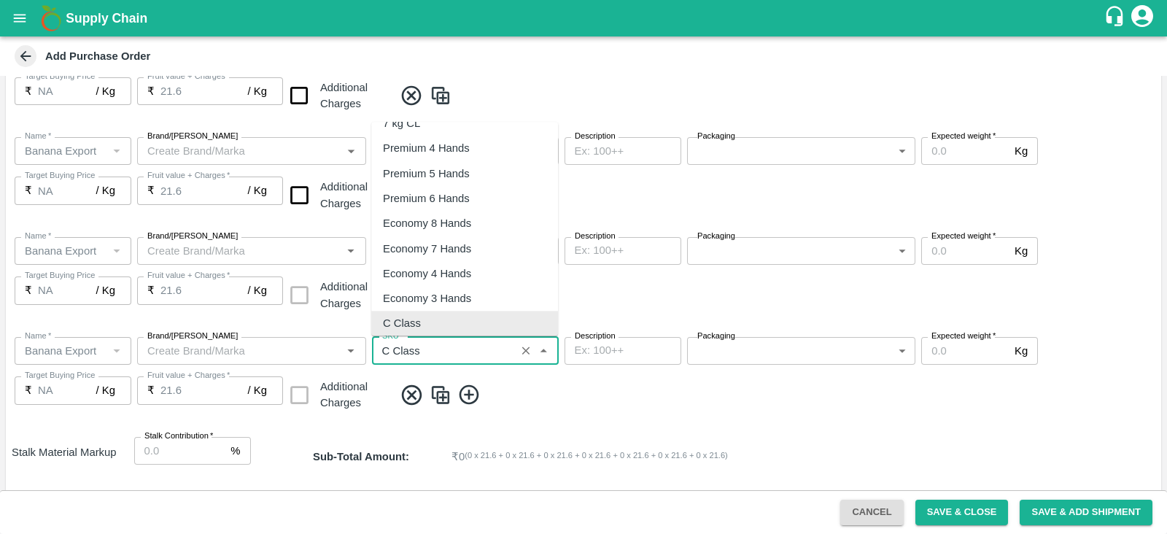
click at [434, 349] on input "SKU   *" at bounding box center [443, 350] width 135 height 19
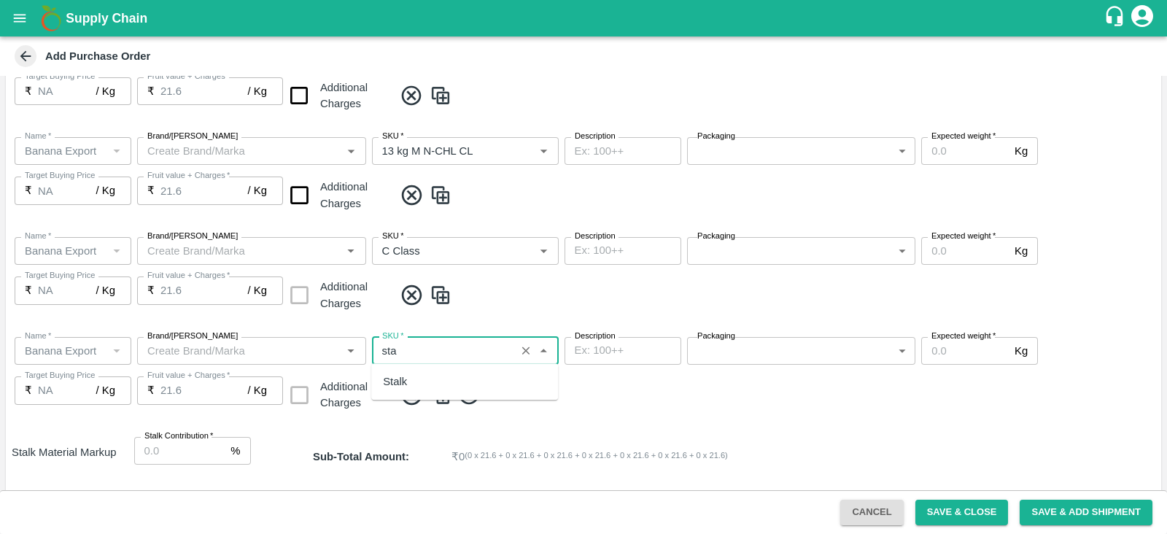
click at [403, 386] on div "Stalk" at bounding box center [395, 382] width 24 height 16
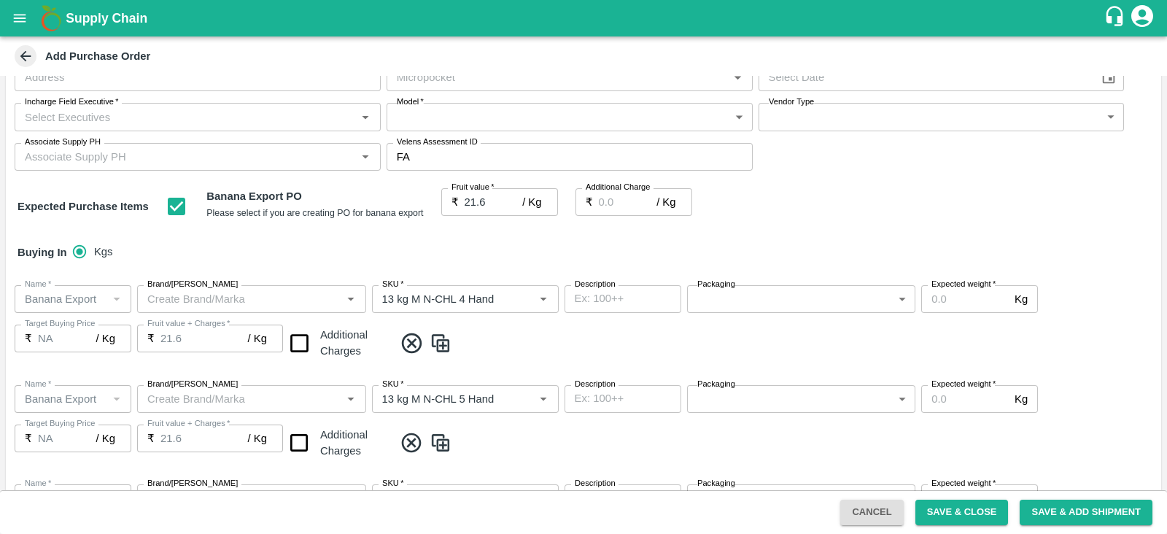
scroll to position [82, 0]
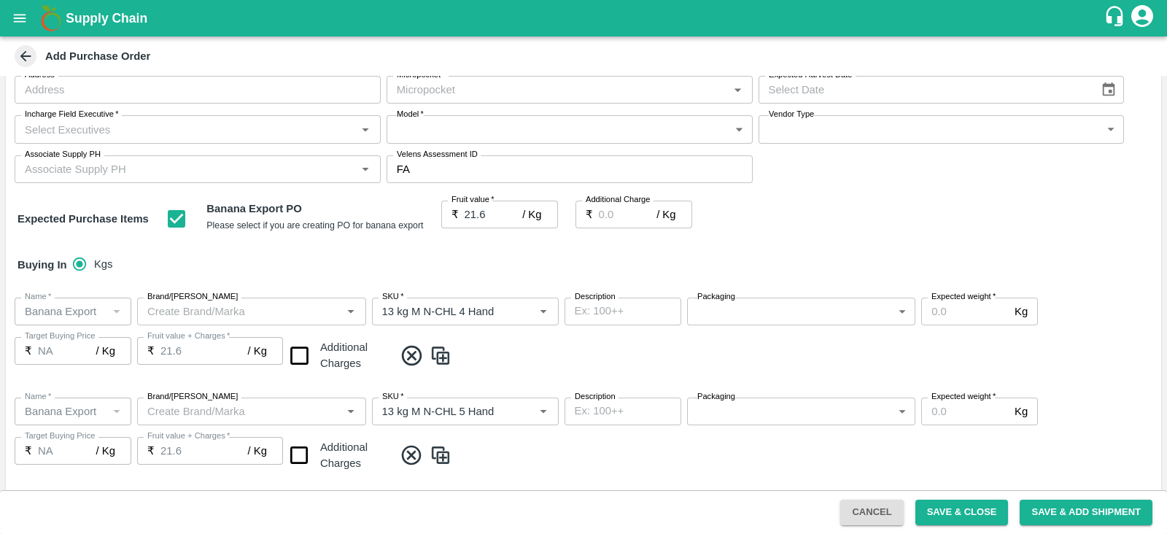
type input "Stalk"
click at [726, 313] on body "Supply Chain Add Purchase Order PO Type   * Farm Gate 1 PO Type Buyers   * Nuna…" at bounding box center [583, 267] width 1167 height 534
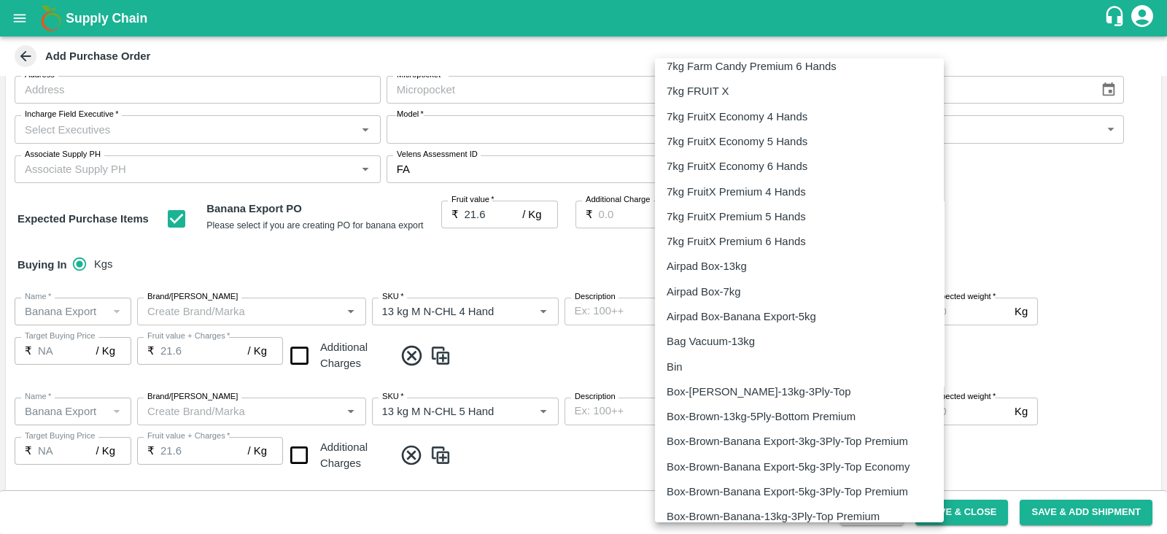
scroll to position [2346, 0]
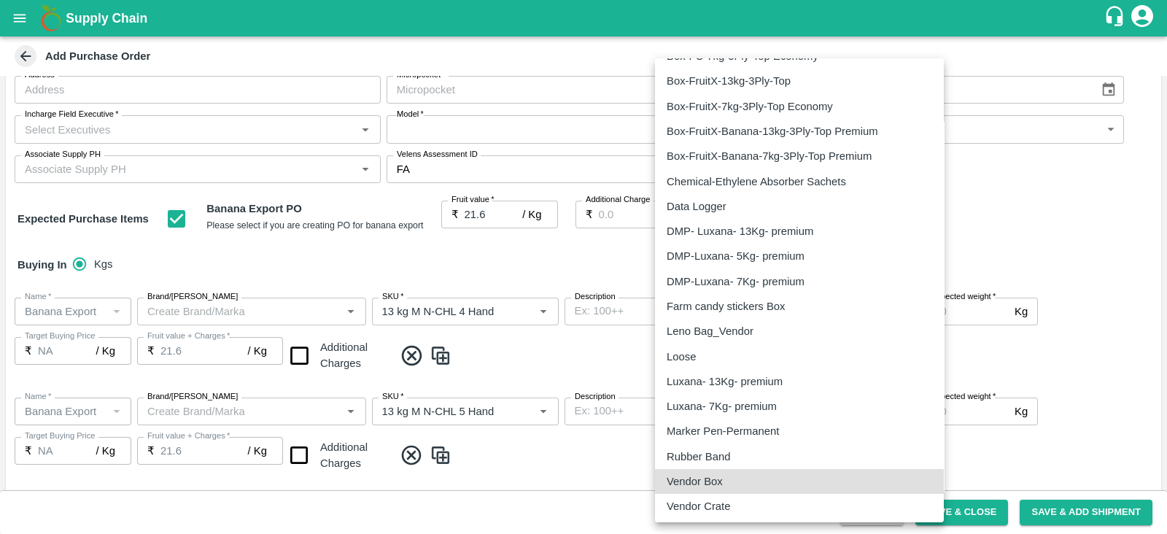
click at [722, 484] on p "Vendor Box" at bounding box center [695, 482] width 56 height 16
type input "276"
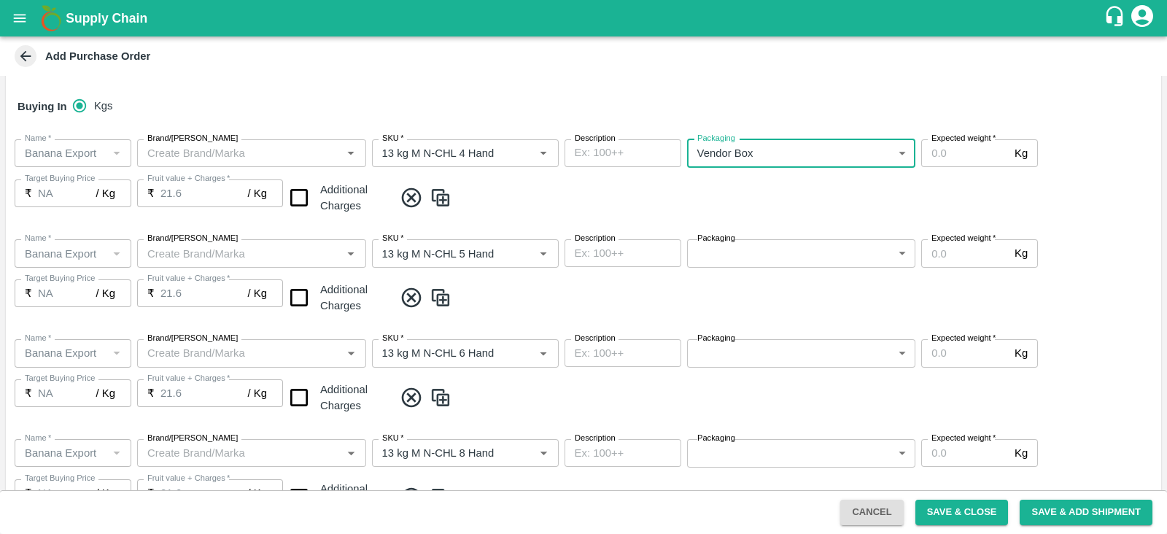
scroll to position [242, 0]
click at [800, 247] on body "Supply Chain Add Purchase Order PO Type   * Farm Gate 1 PO Type Buyers   * Nuna…" at bounding box center [583, 267] width 1167 height 534
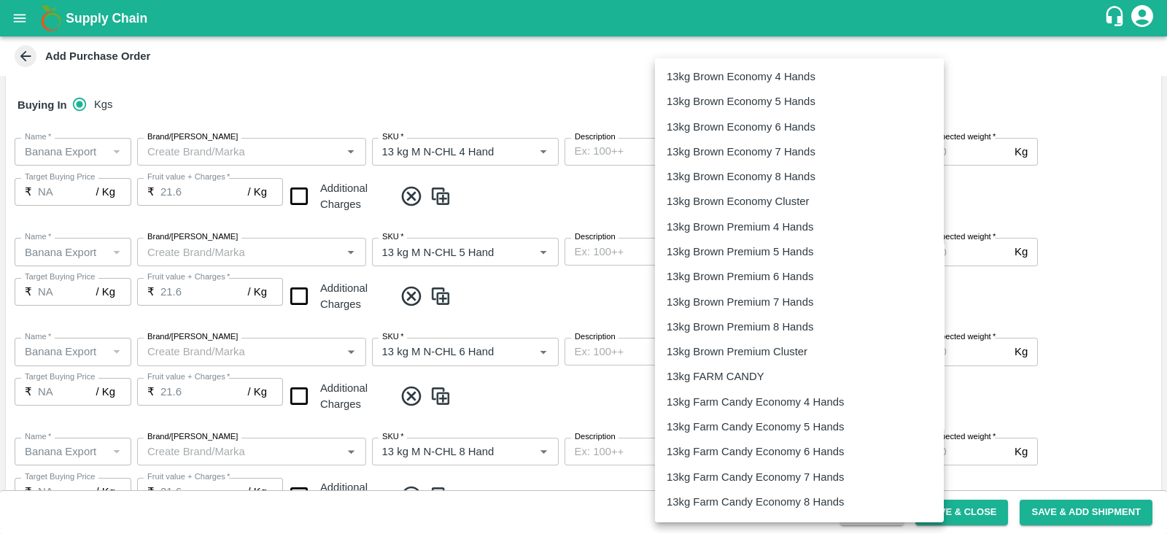
scroll to position [2346, 0]
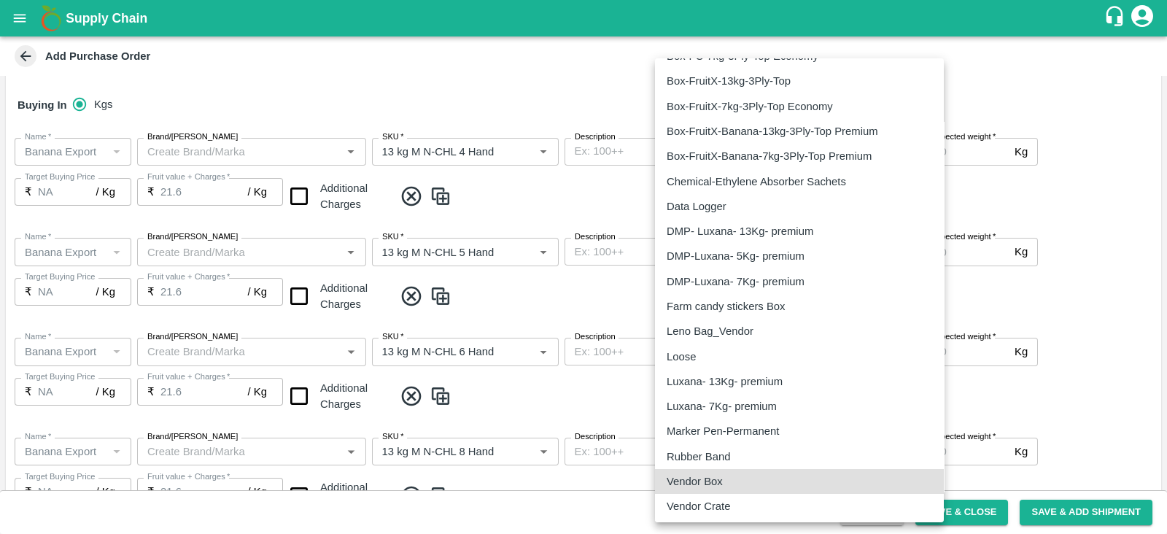
click at [715, 479] on p "Vendor Box" at bounding box center [695, 482] width 56 height 16
type input "276"
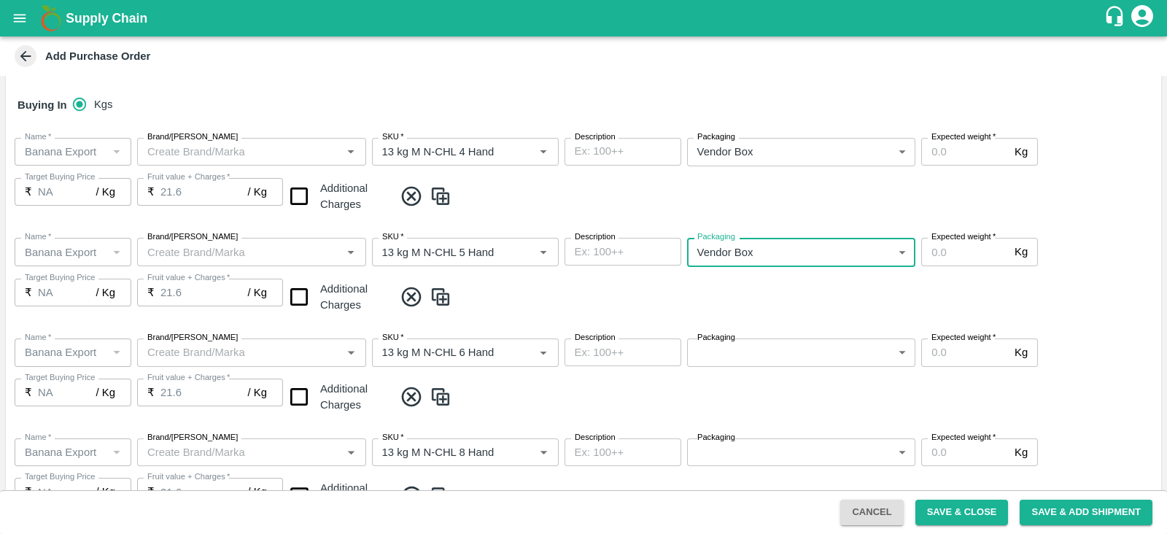
click at [735, 349] on body "Supply Chain Add Purchase Order PO Type   * Farm Gate 1 PO Type Buyers   * Nuna…" at bounding box center [583, 267] width 1167 height 534
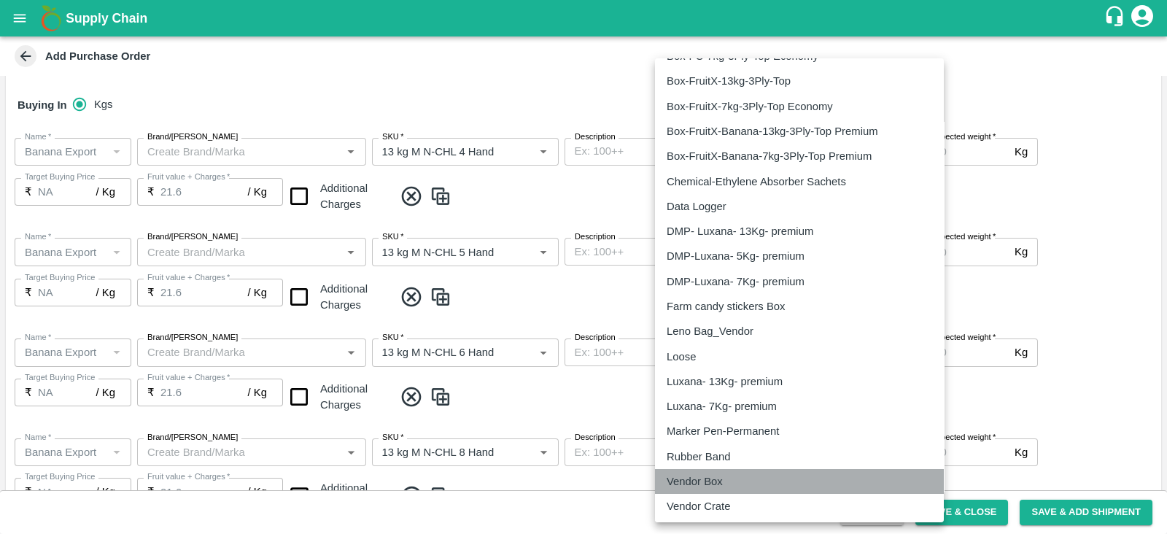
click at [708, 477] on p "Vendor Box" at bounding box center [695, 482] width 56 height 16
type input "276"
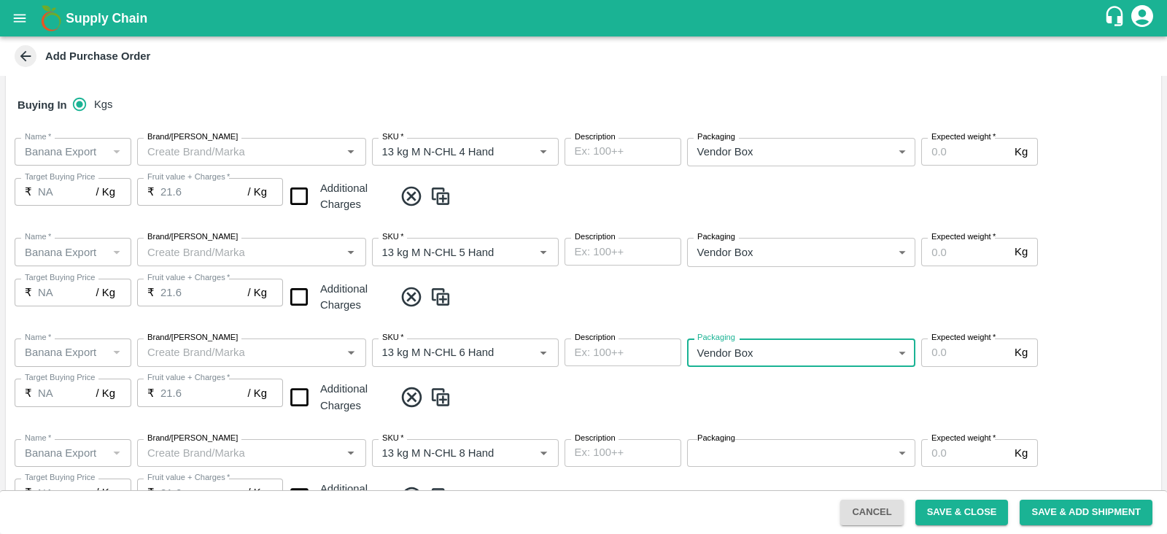
click at [739, 444] on body "Supply Chain Add Purchase Order PO Type   * Farm Gate 1 PO Type Buyers   * Nuna…" at bounding box center [583, 267] width 1167 height 534
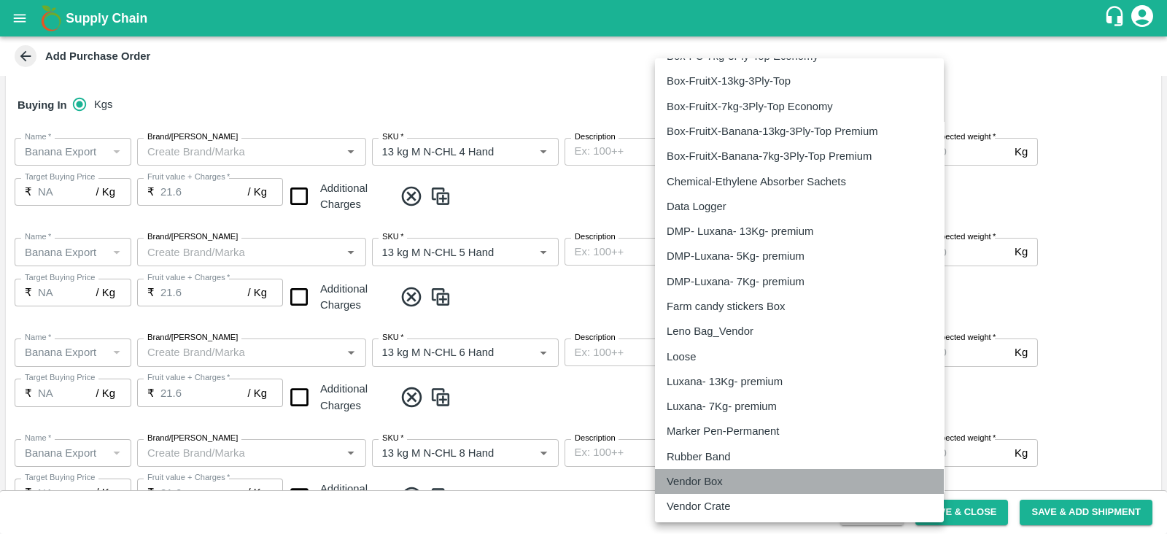
click at [706, 483] on p "Vendor Box" at bounding box center [695, 482] width 56 height 16
type input "276"
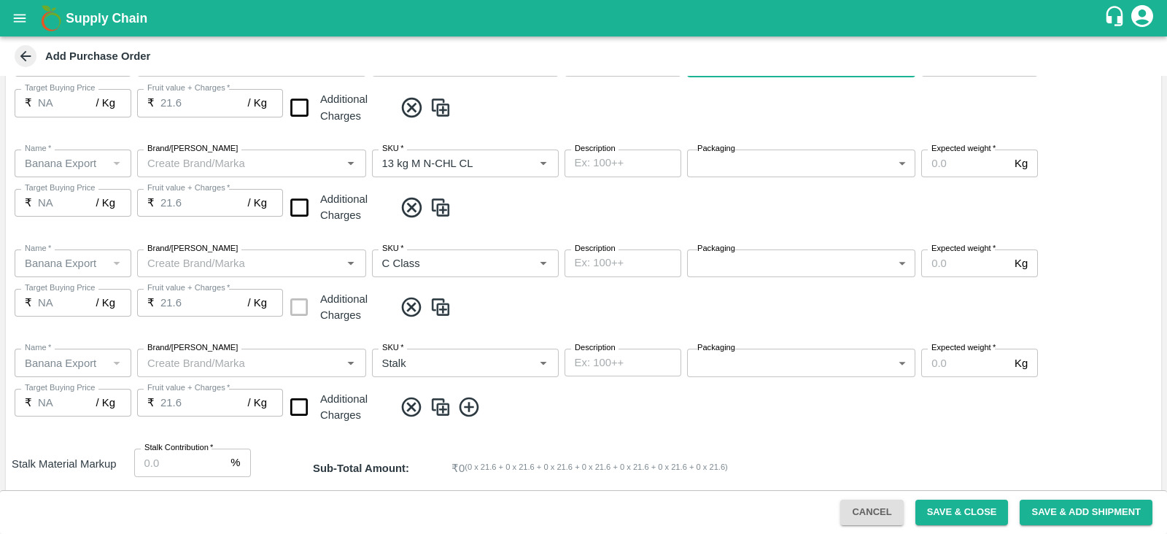
scroll to position [633, 0]
click at [727, 164] on body "Supply Chain Add Purchase Order PO Type   * Farm Gate 1 PO Type Buyers   * Nuna…" at bounding box center [583, 267] width 1167 height 534
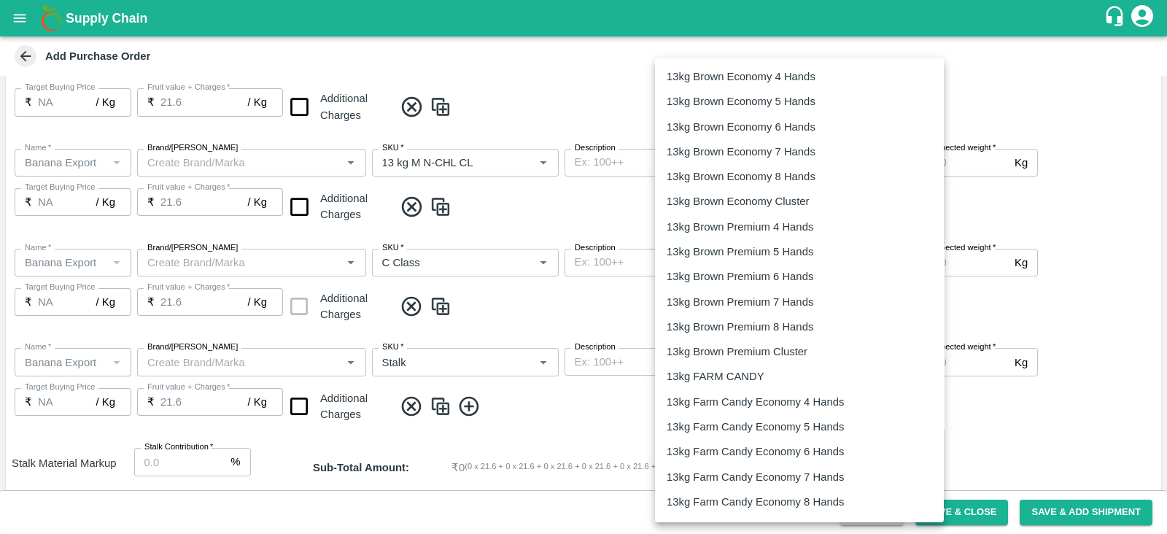
scroll to position [2346, 0]
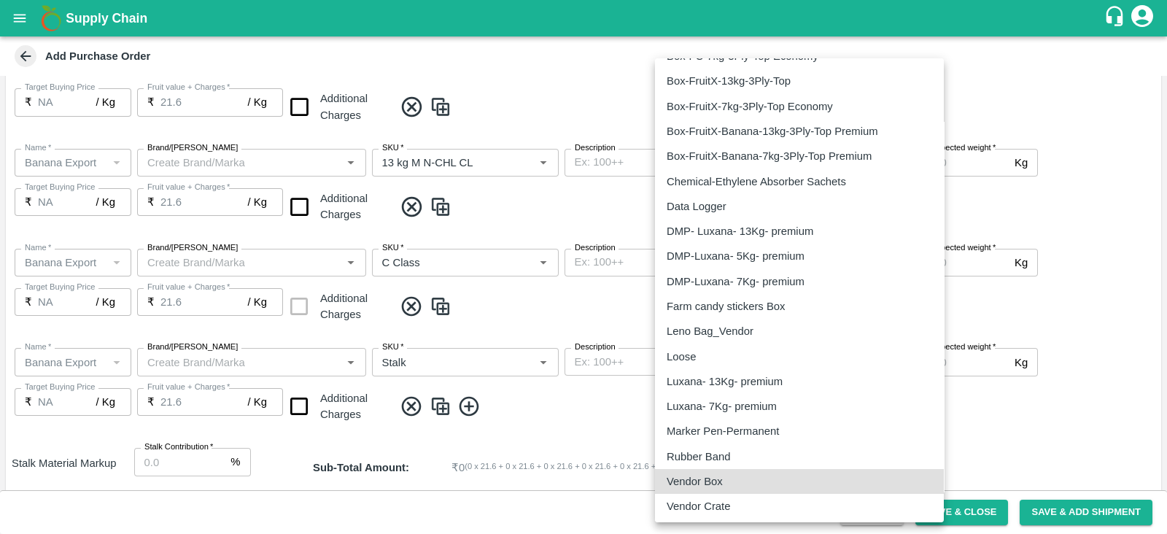
click at [711, 474] on p "Vendor Box" at bounding box center [695, 482] width 56 height 16
type input "276"
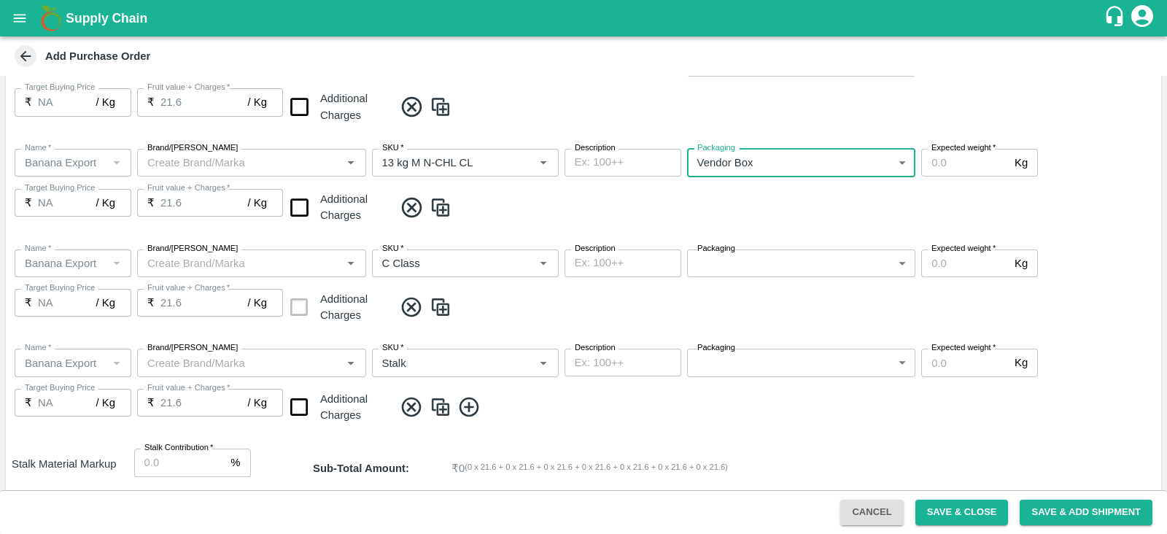
click at [729, 270] on body "Supply Chain Add Purchase Order PO Type   * Farm Gate 1 PO Type Buyers   * Nuna…" at bounding box center [583, 267] width 1167 height 534
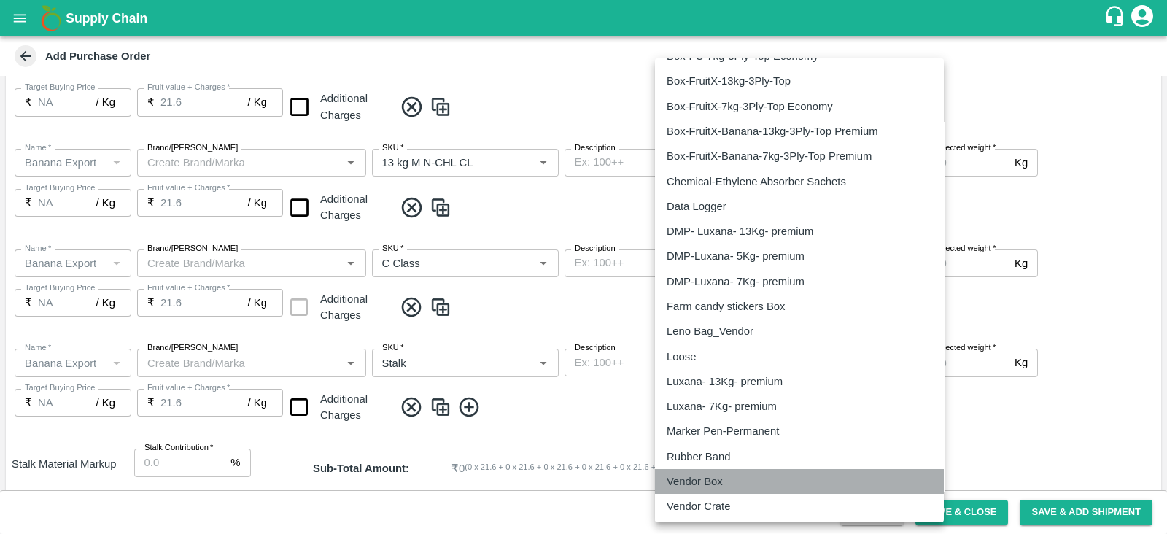
click at [705, 482] on p "Vendor Box" at bounding box center [695, 482] width 56 height 16
type input "276"
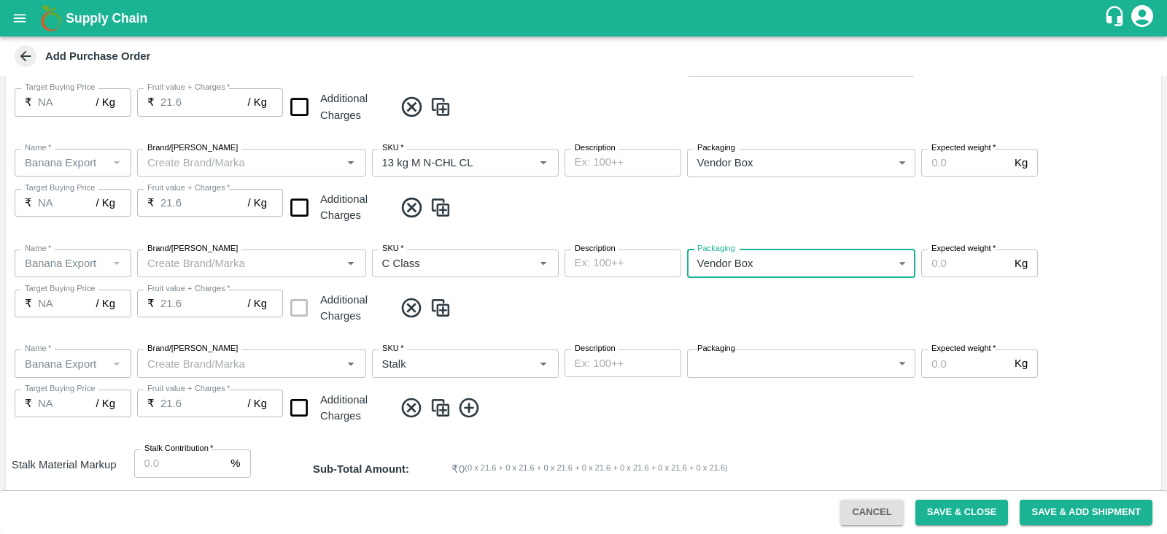
click at [735, 361] on body "Supply Chain Add Purchase Order PO Type   * Farm Gate 1 PO Type Buyers   * Nuna…" at bounding box center [583, 267] width 1167 height 534
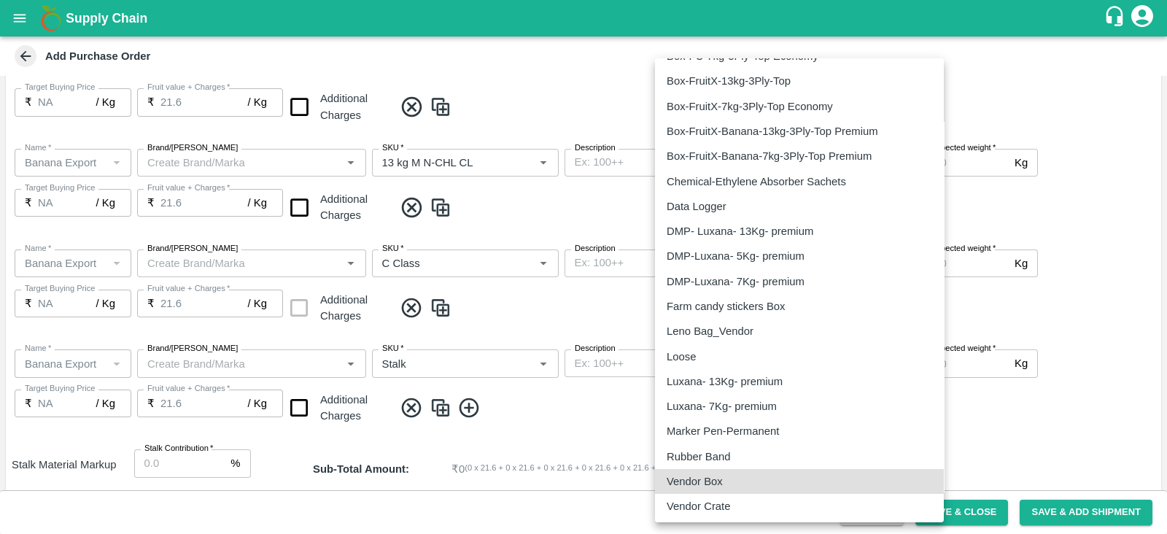
click at [704, 476] on p "Vendor Box" at bounding box center [695, 482] width 56 height 16
type input "276"
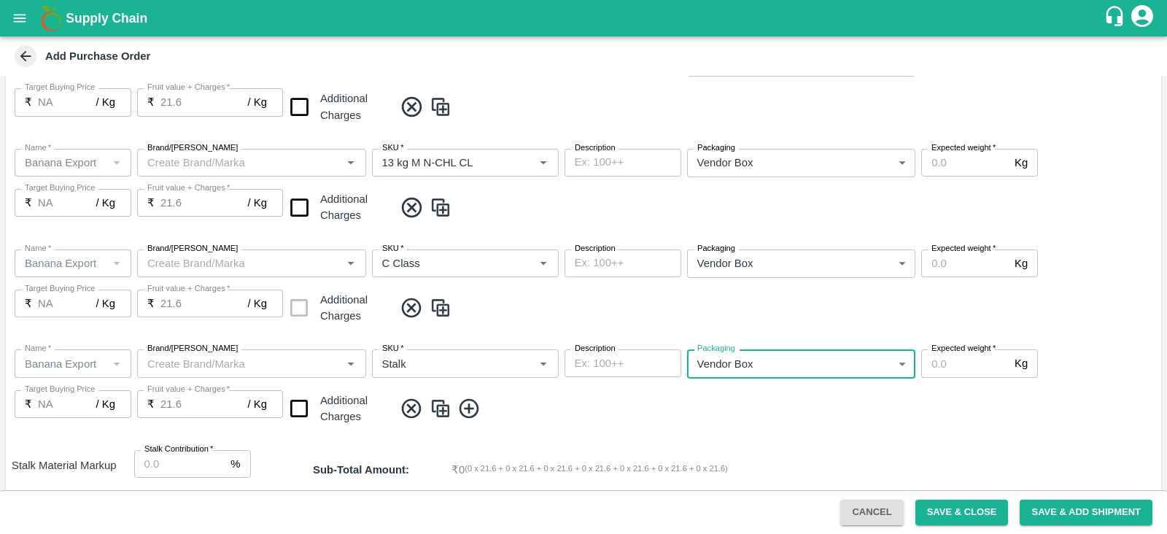
scroll to position [814, 0]
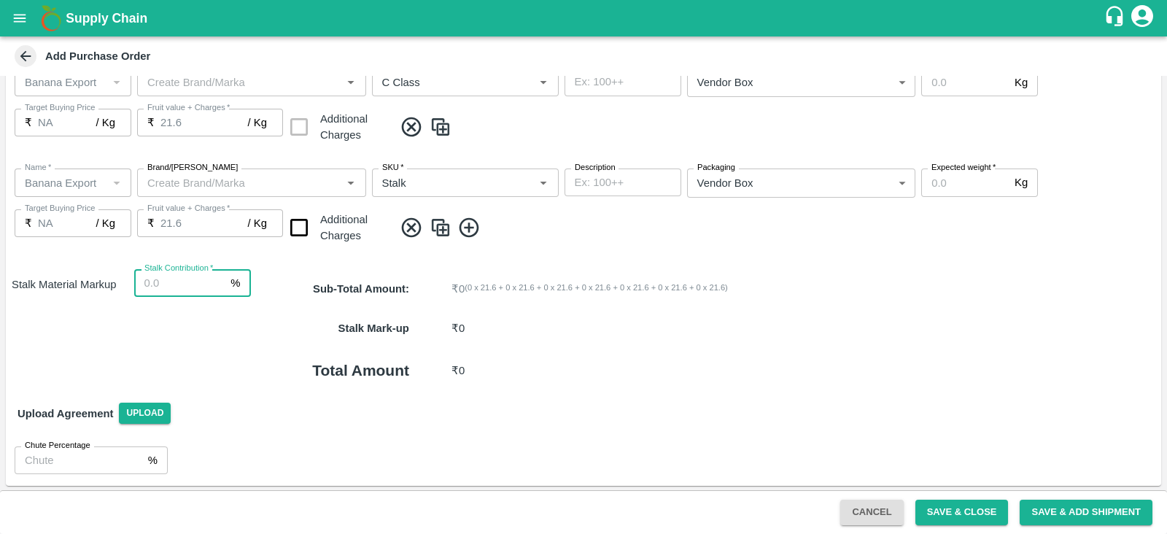
click at [179, 278] on input "Stalk Contribution   *" at bounding box center [179, 283] width 91 height 28
type input "0"
click at [657, 388] on div "Total Amount ₹ 0" at bounding box center [706, 371] width 911 height 44
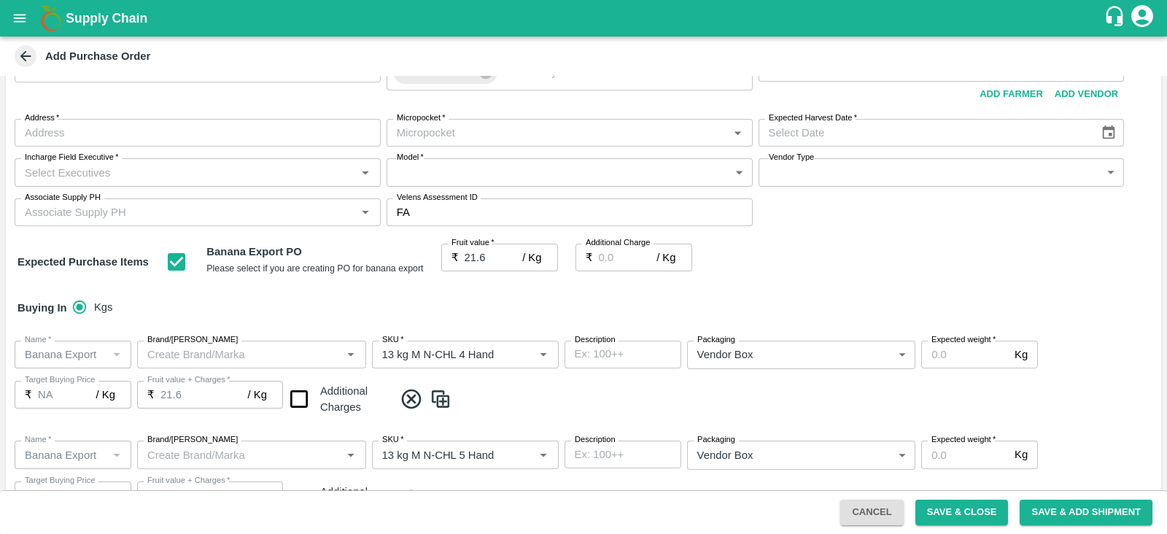
scroll to position [0, 0]
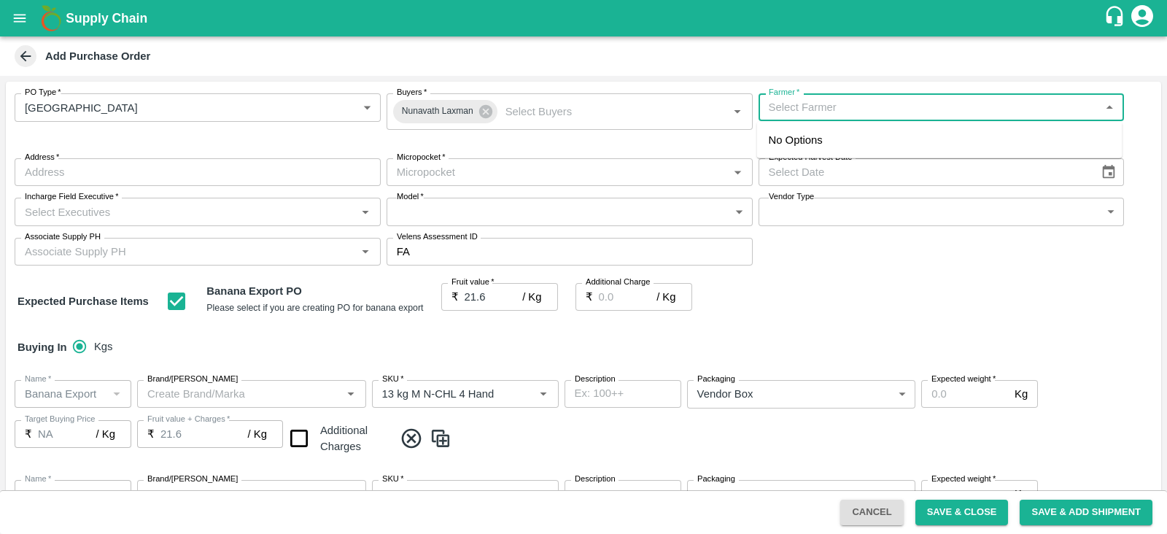
click at [828, 115] on input "Farmer   *" at bounding box center [929, 107] width 333 height 19
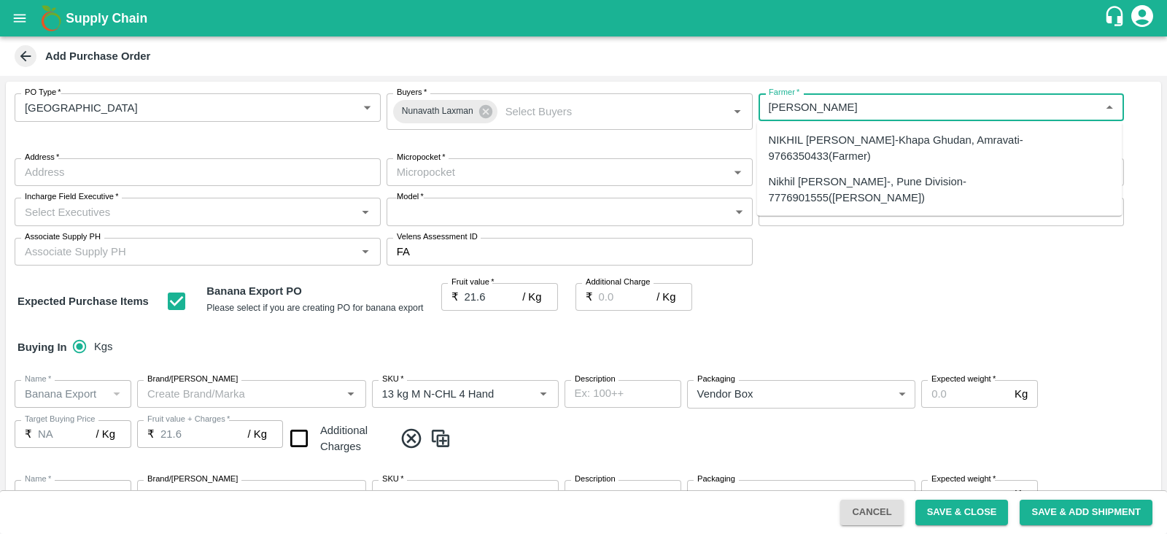
click at [835, 176] on div "Nikhil Bhagvat Patil-, Pune Division-7776901555(Farmer)" at bounding box center [940, 189] width 342 height 33
type input "Nikhil Bhagvat Patil-, Pune Division-7776901555(Farmer)"
type input ", Pune Division, , Maharashtra"
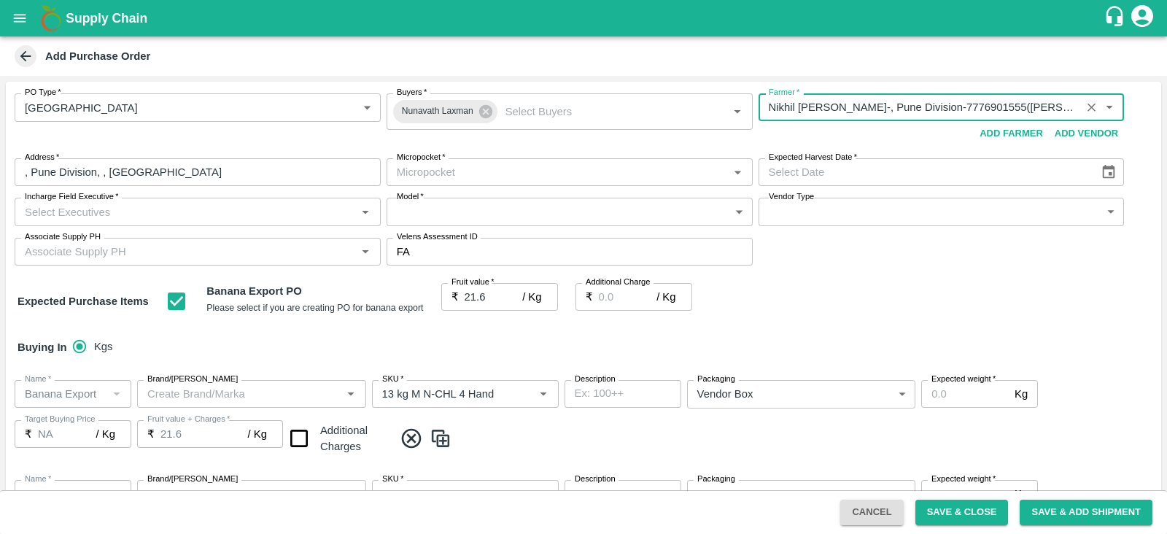
type input "Nikhil Bhagvat Patil-, Pune Division-7776901555(Farmer)"
click at [456, 178] on input "Micropocket   *" at bounding box center [557, 172] width 333 height 19
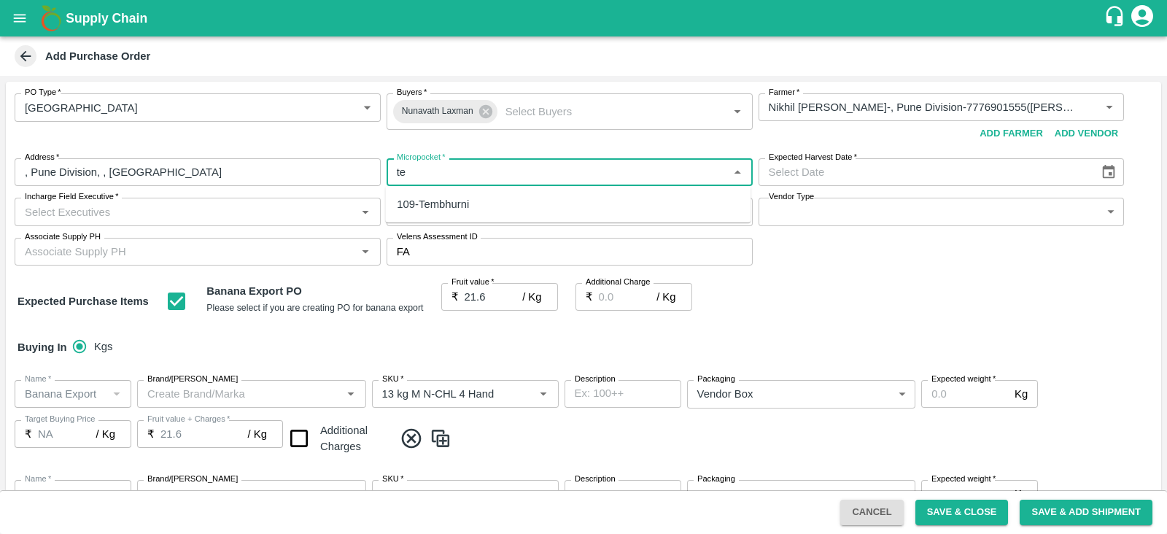
click at [447, 213] on div "109-Tembhurni" at bounding box center [568, 204] width 366 height 25
type input "109-Tembhurni"
click at [1105, 177] on icon "Choose date" at bounding box center [1109, 172] width 12 height 14
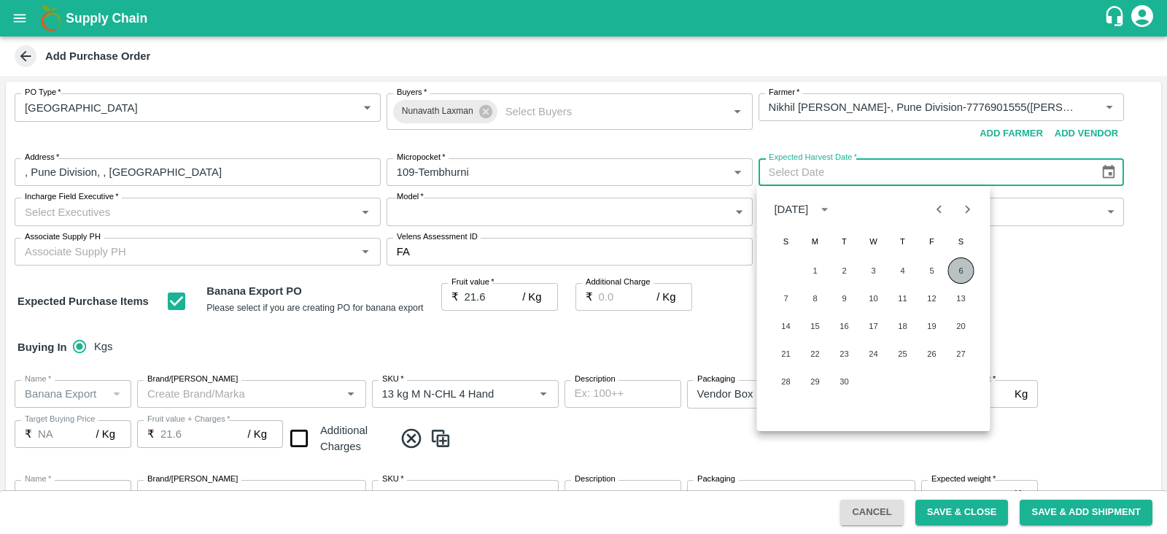
click at [960, 267] on button "6" at bounding box center [962, 271] width 26 height 26
type input "06/09/2025"
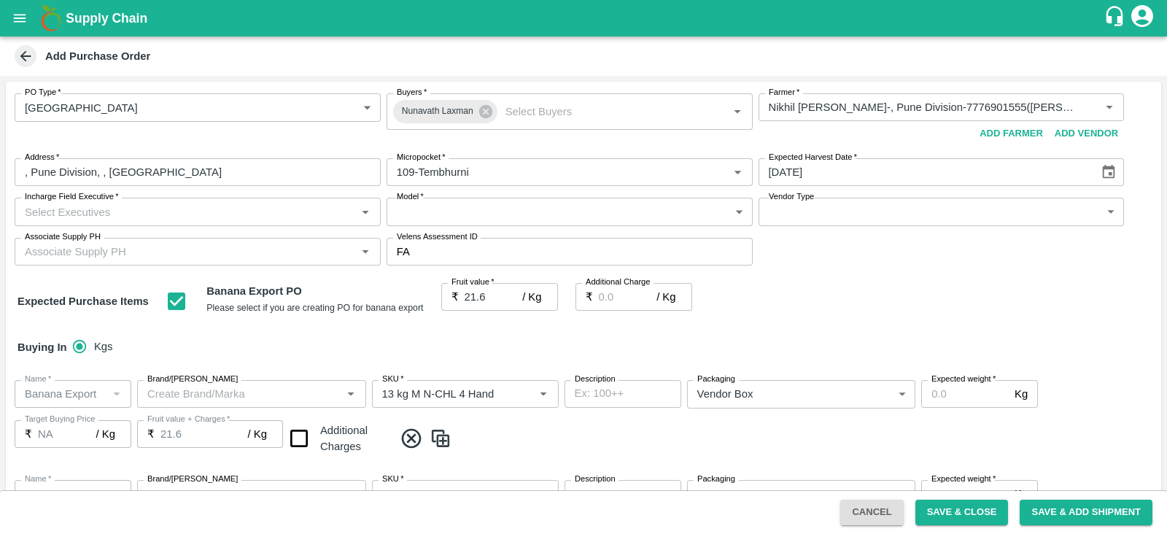
click at [253, 216] on input "Incharge Field Executive   *" at bounding box center [185, 211] width 333 height 19
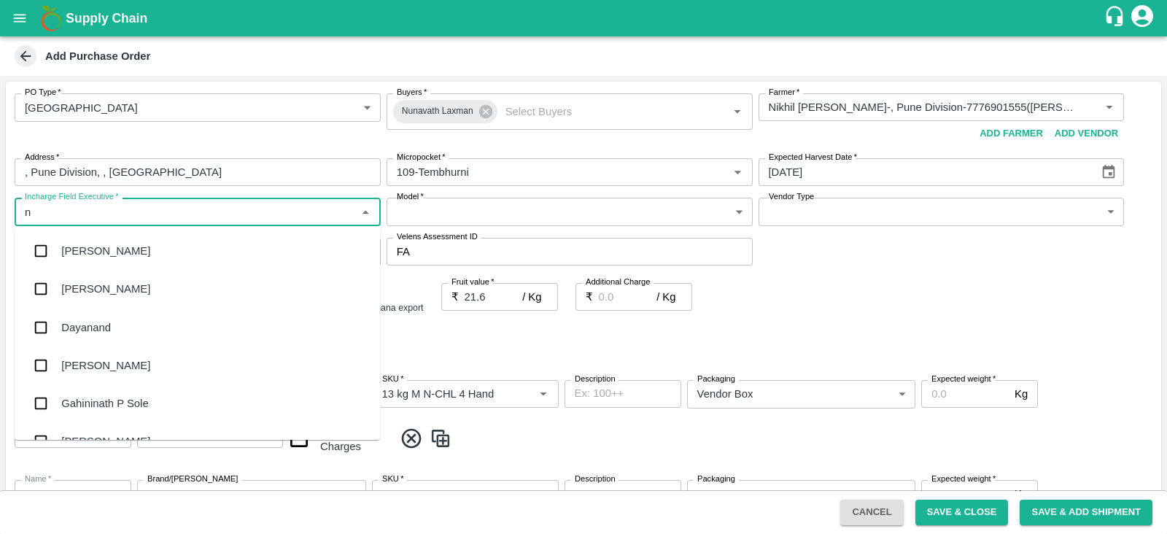
type input "nu"
type input "na"
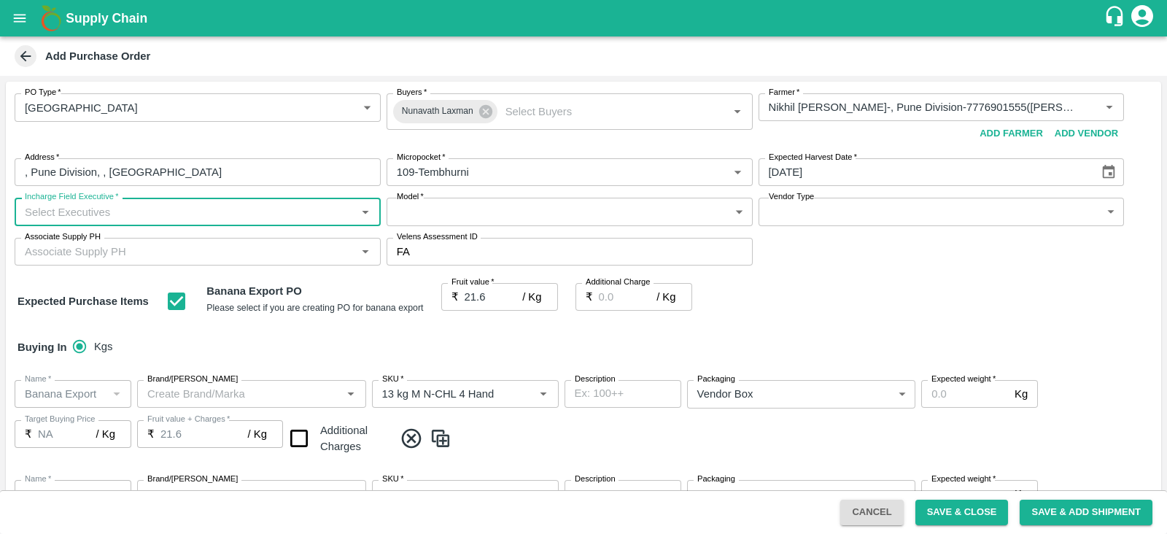
click at [171, 212] on input "Incharge Field Executive   *" at bounding box center [185, 211] width 333 height 19
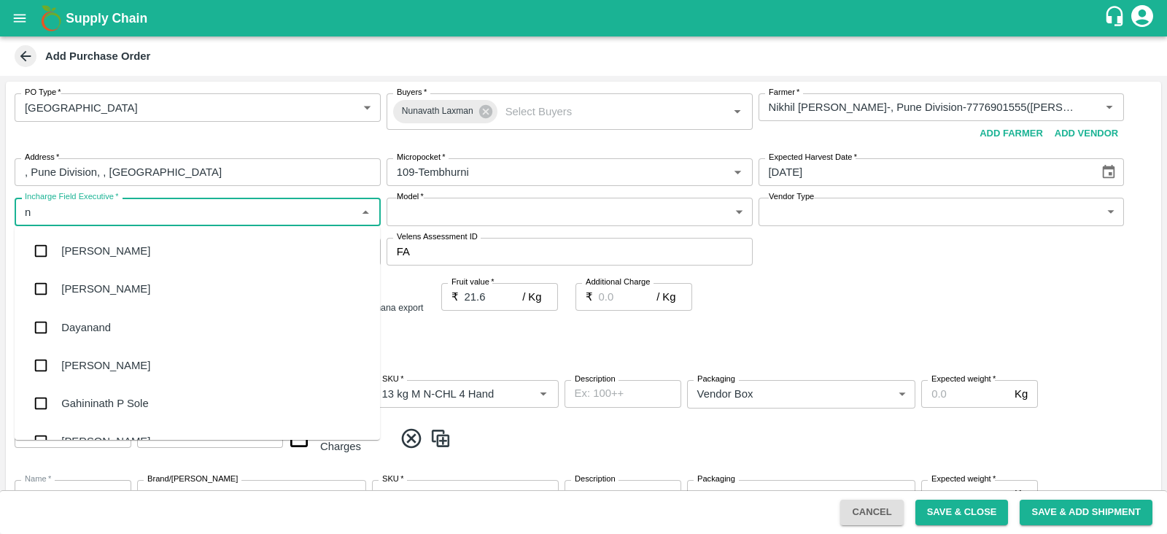
type input "nu"
type input "na"
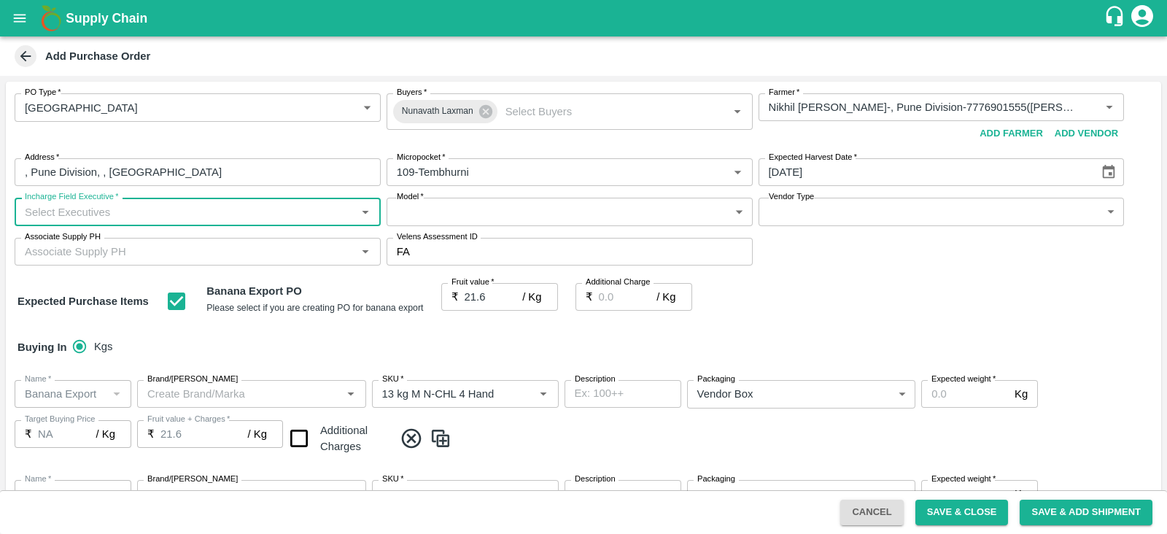
click at [87, 218] on input "Incharge Field Executive   *" at bounding box center [185, 211] width 333 height 19
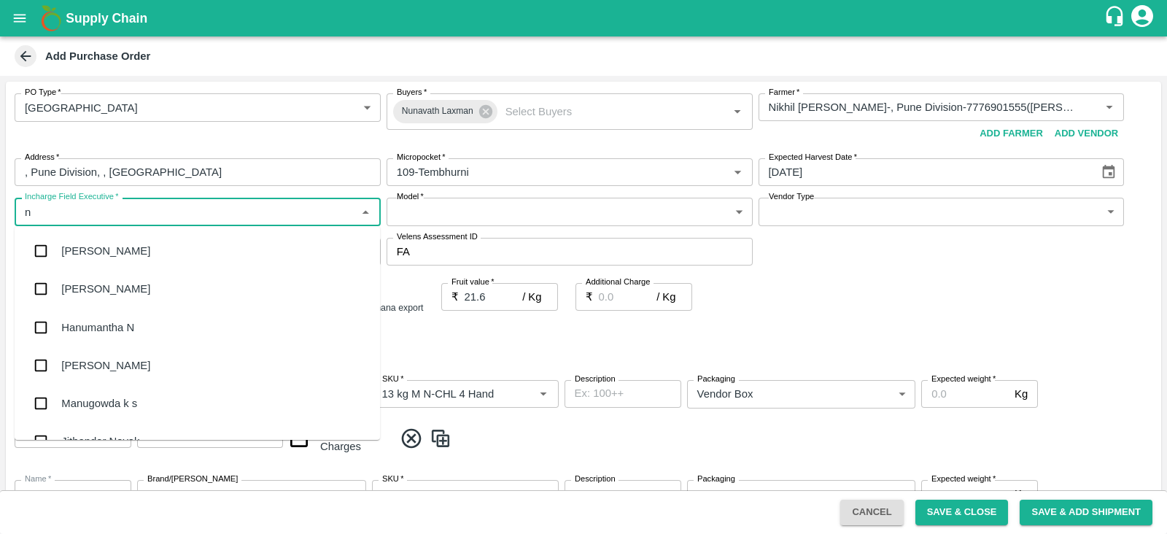
type input "nu"
type input "na"
type input "nu"
type input "nava"
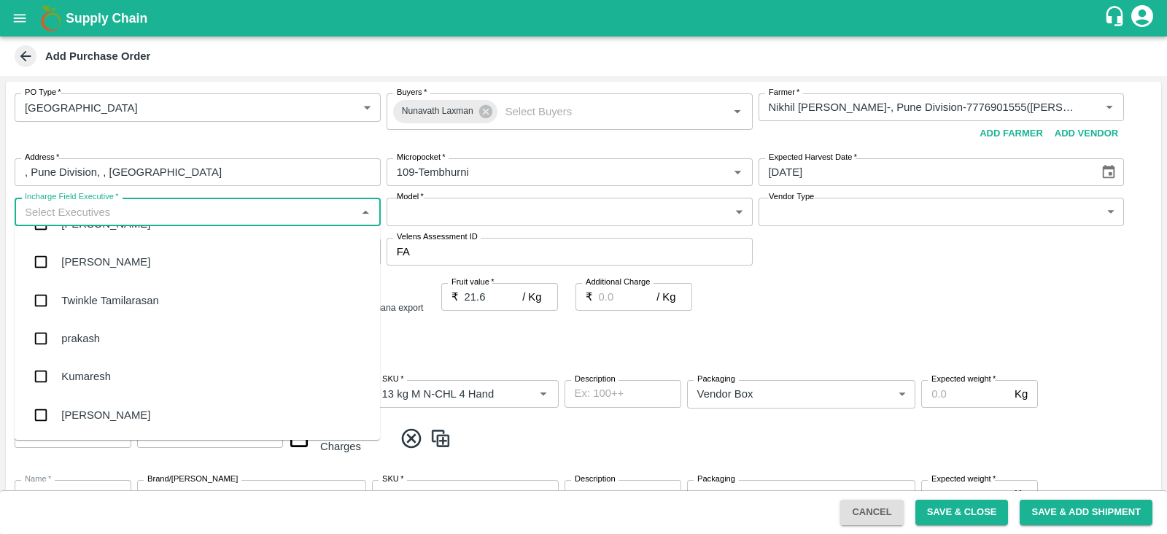
scroll to position [2515, 0]
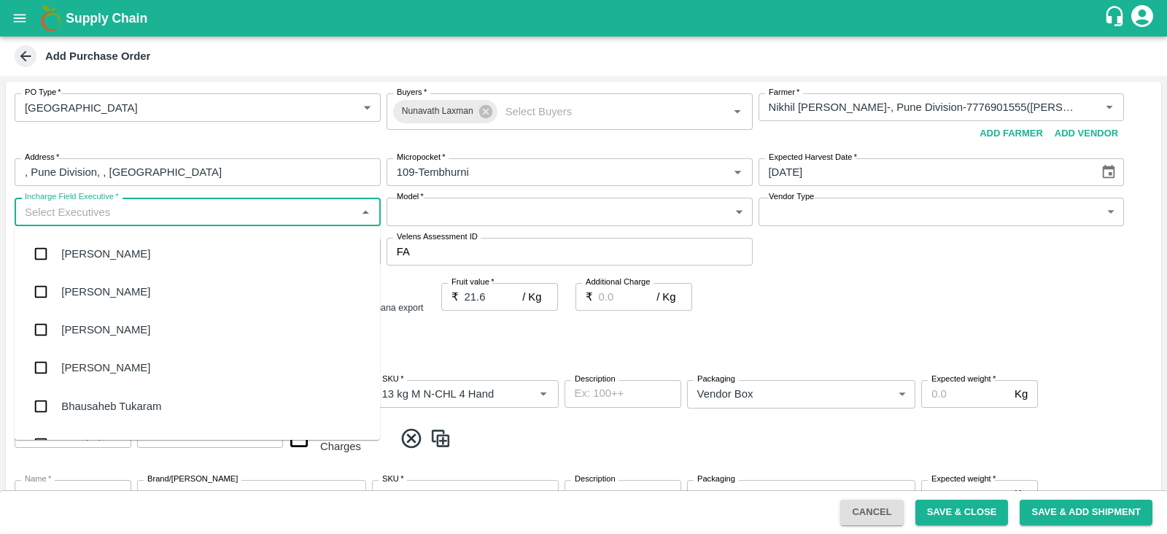
type input "l"
type input "a"
type input "la"
type input "xma"
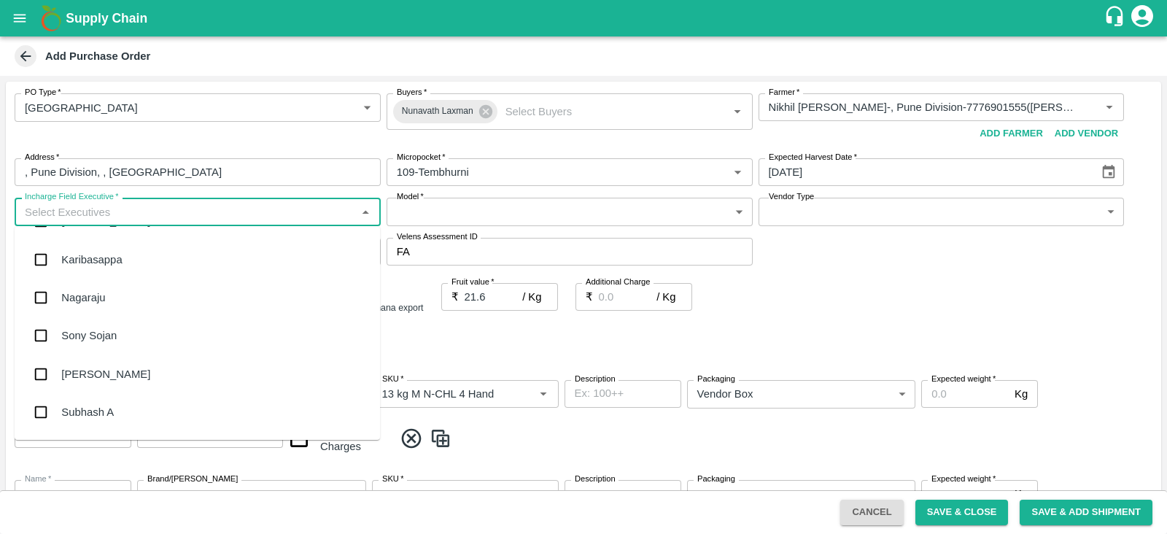
scroll to position [8566, 0]
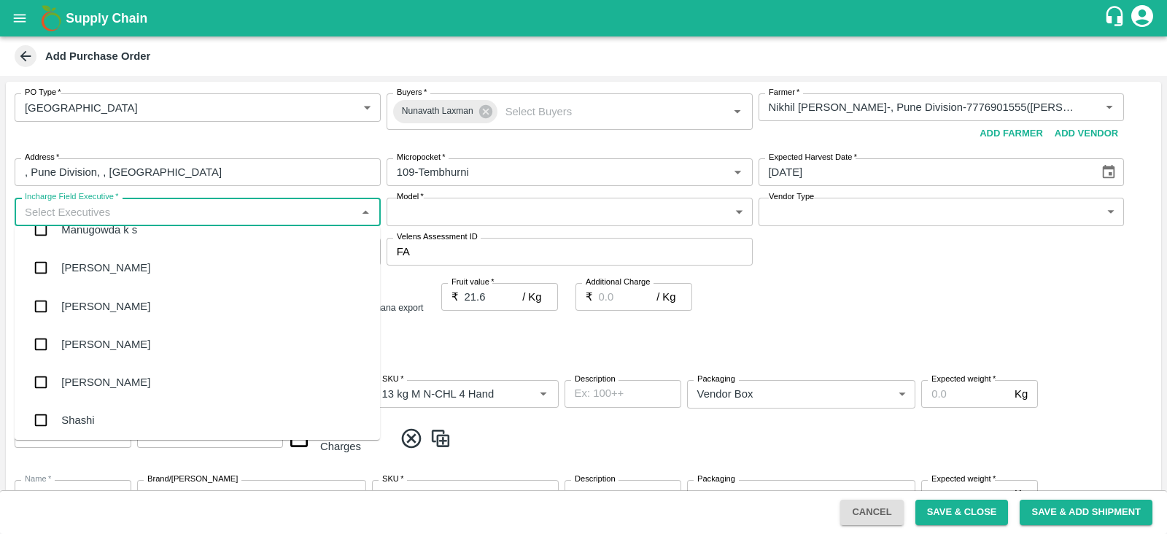
type input "l"
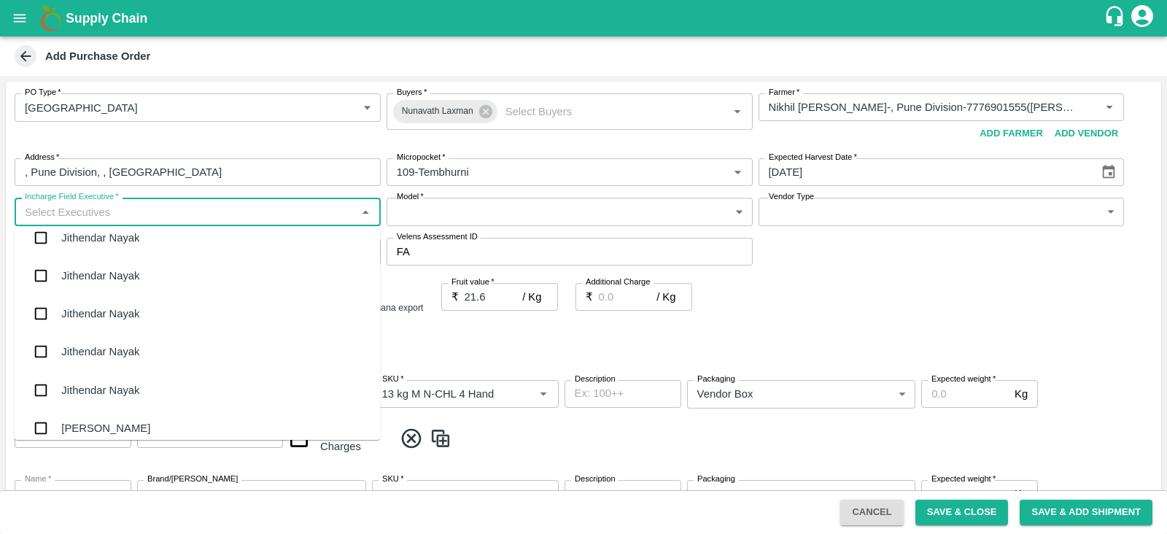
scroll to position [0, 0]
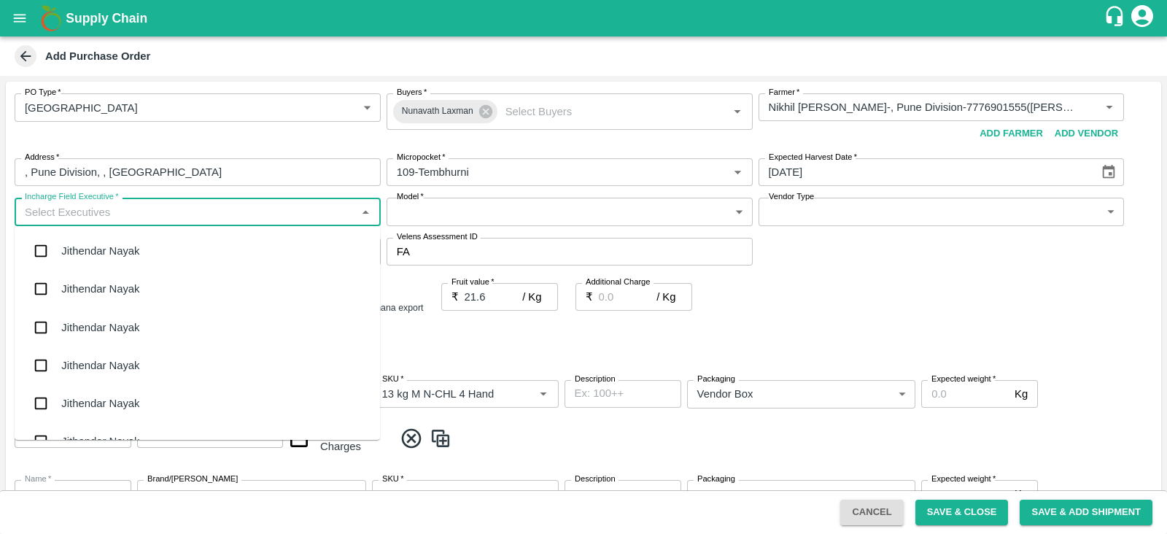
type input "l"
click at [456, 202] on body "Supply Chain Add Purchase Order PO Type   * Farm Gate 1 PO Type Buyers   * Nuna…" at bounding box center [583, 267] width 1167 height 534
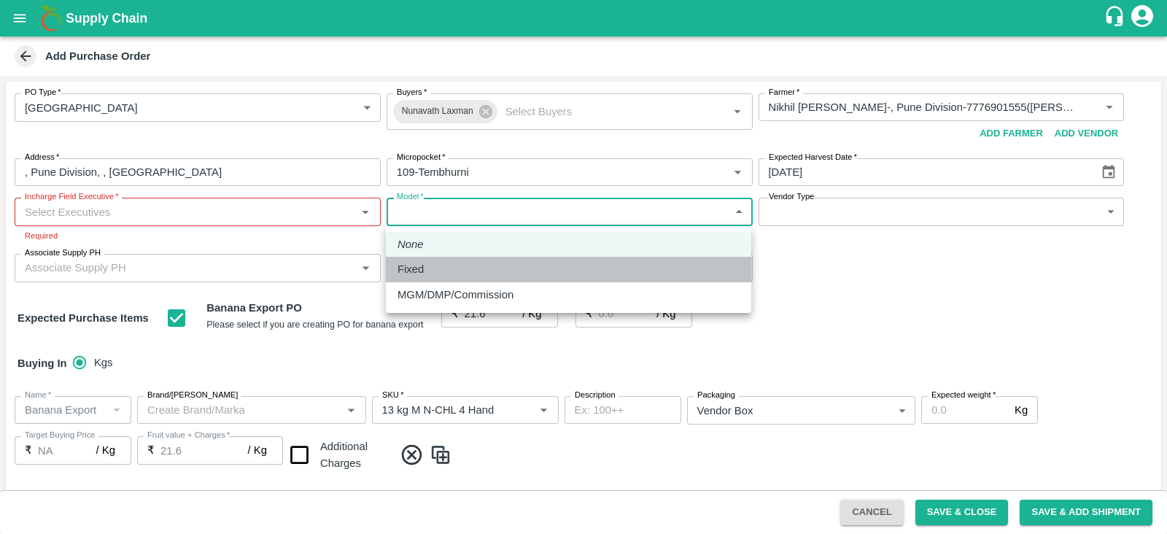
click at [420, 270] on p "Fixed" at bounding box center [411, 269] width 26 height 16
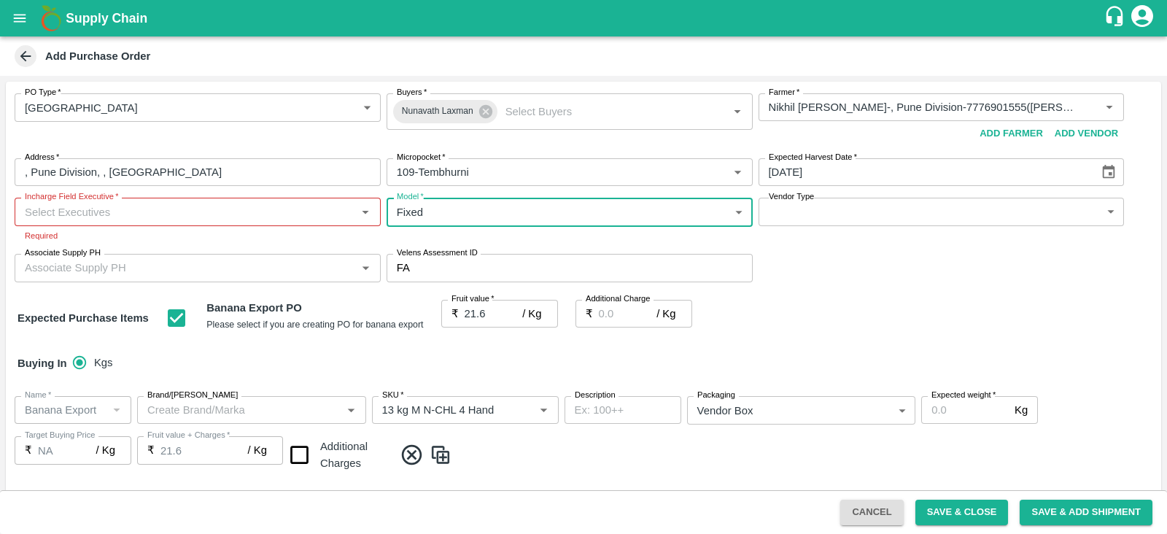
type input "Fixed"
click at [887, 215] on body "Supply Chain Add Purchase Order PO Type   * Farm Gate 1 PO Type Buyers   * Nuna…" at bounding box center [583, 267] width 1167 height 534
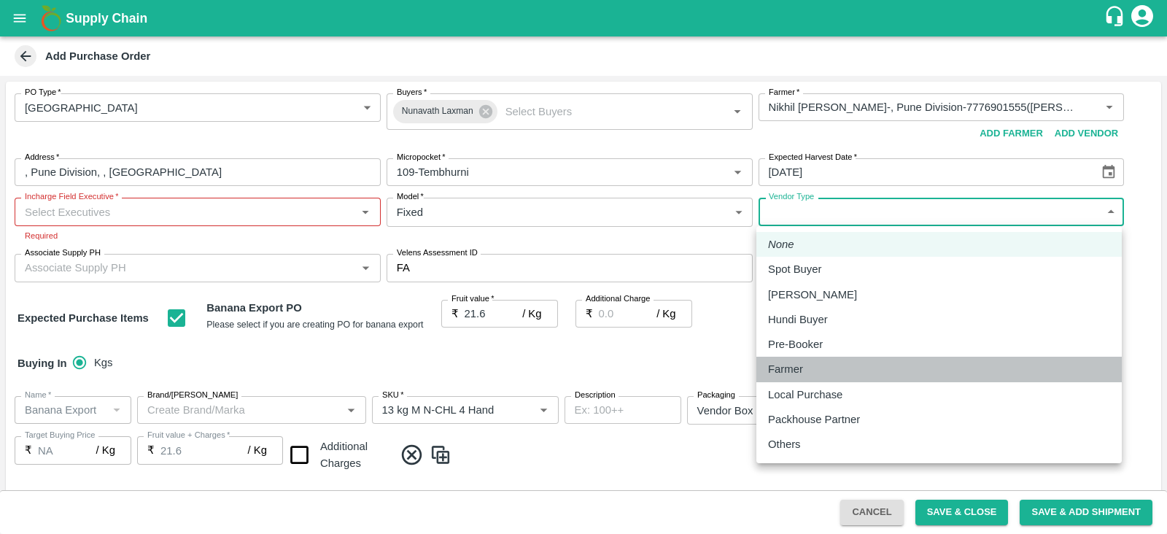
click at [806, 366] on div "Farmer" at bounding box center [789, 369] width 42 height 16
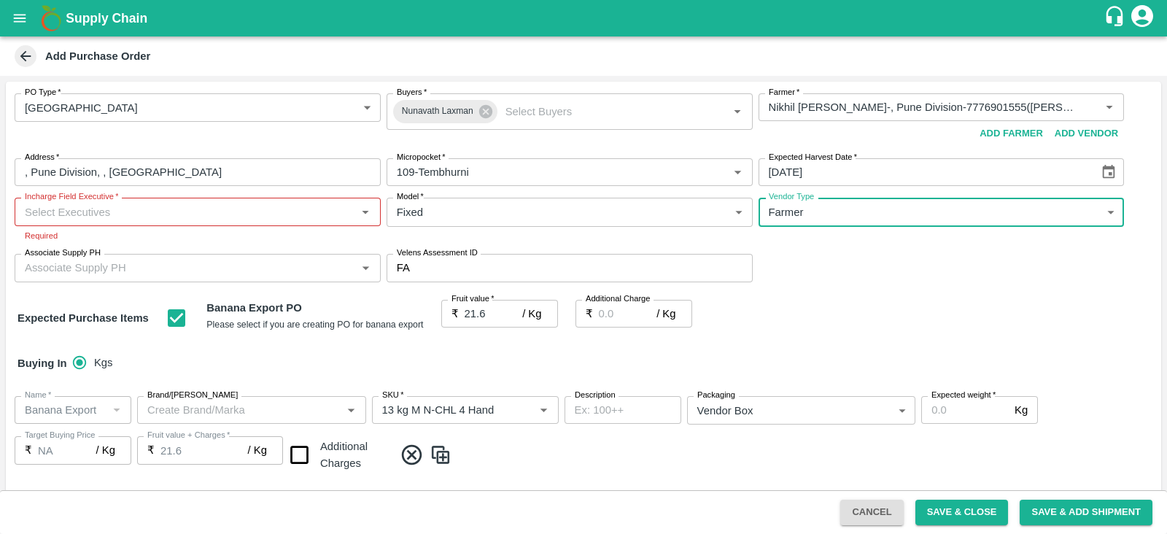
type input "FARMER"
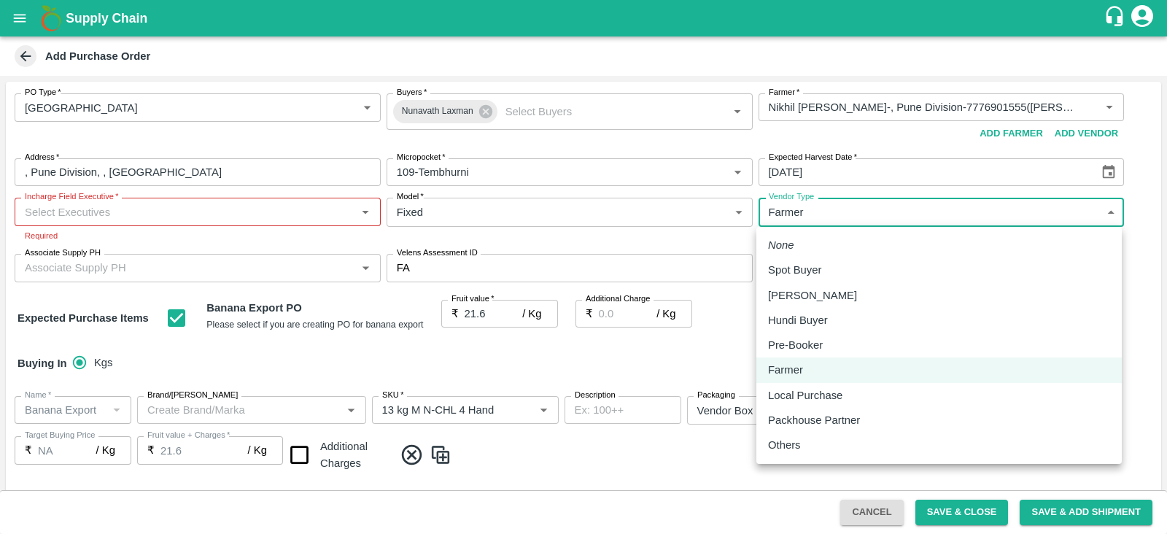
click at [843, 209] on body "Supply Chain Add Purchase Order PO Type   * Farm Gate 1 PO Type Buyers   * Nuna…" at bounding box center [583, 267] width 1167 height 534
click at [644, 244] on div at bounding box center [583, 267] width 1167 height 534
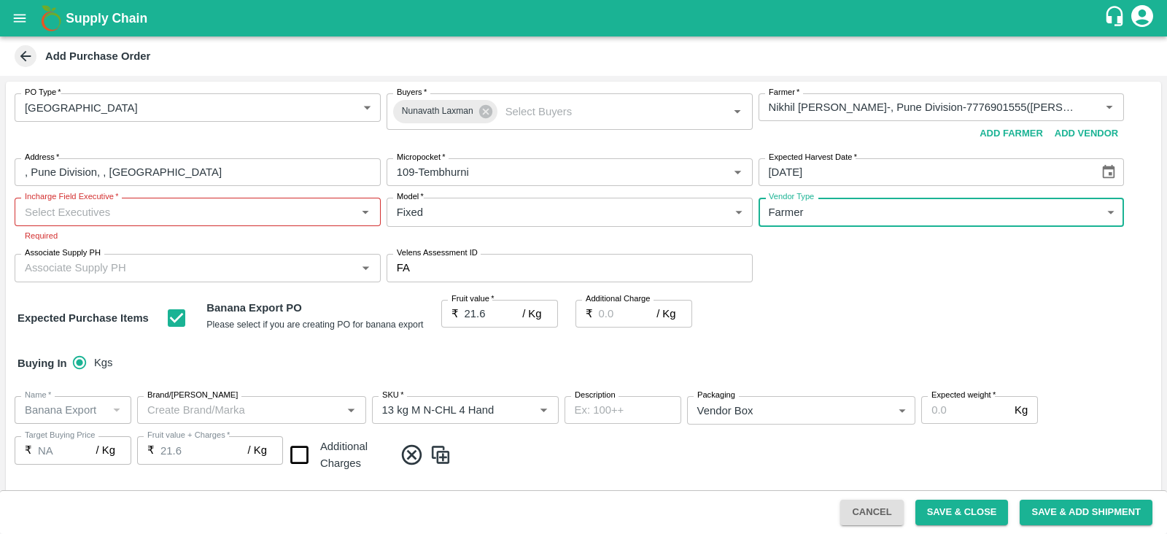
click at [190, 269] on input "Associate Supply PH" at bounding box center [185, 267] width 333 height 19
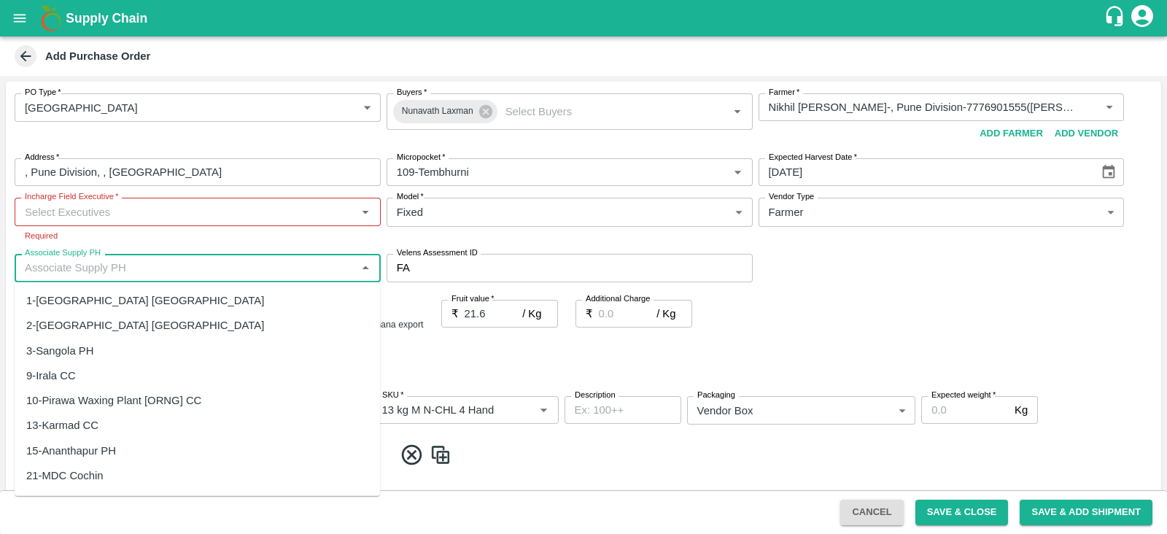
click at [463, 260] on input "Velens Assessment ID" at bounding box center [584, 268] width 337 height 28
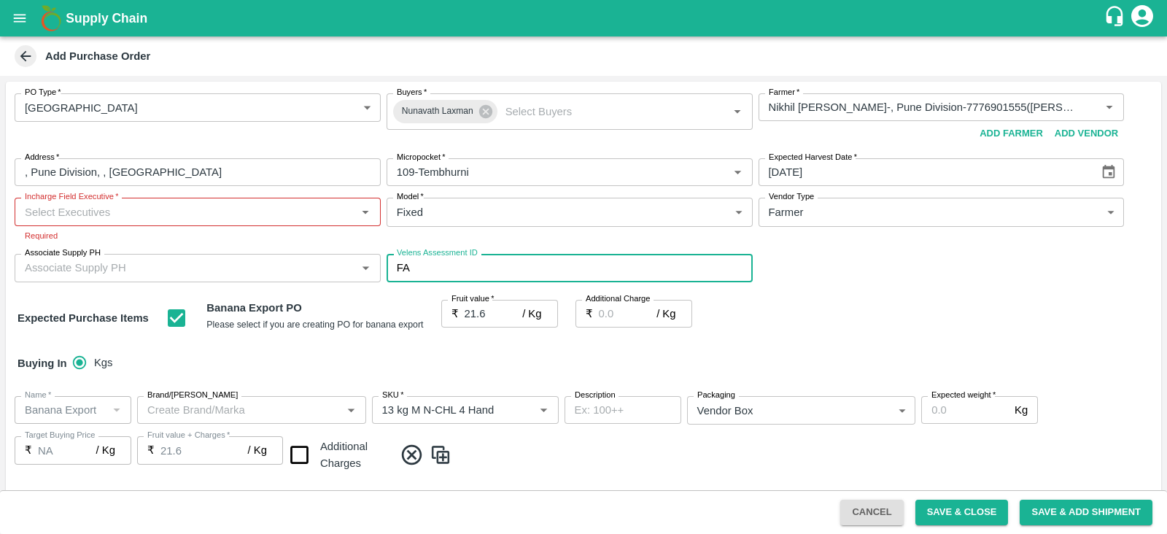
click at [236, 215] on input "Incharge Field Executive   *" at bounding box center [185, 211] width 333 height 19
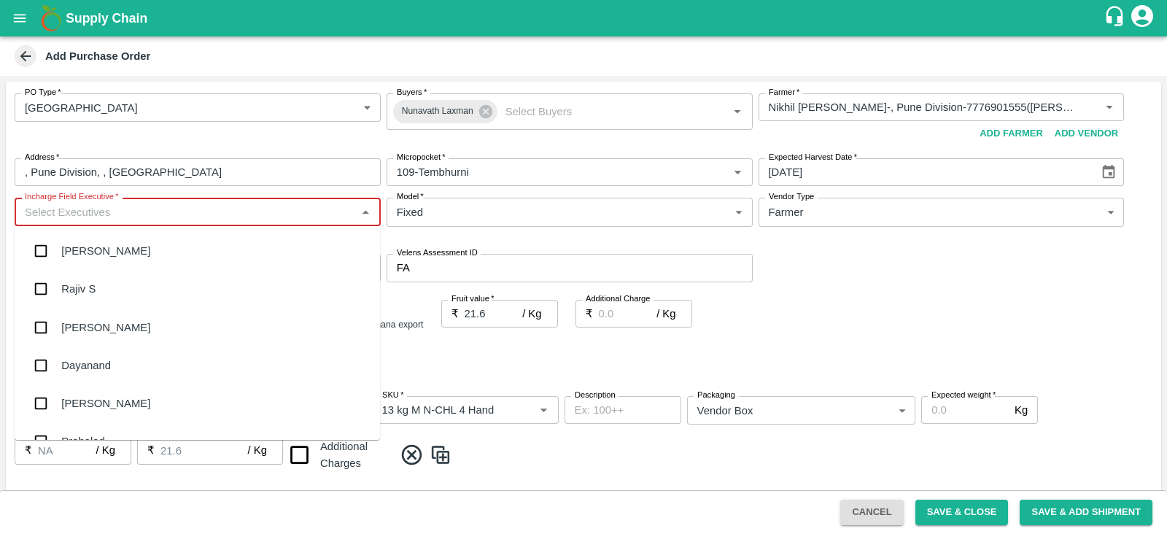
click at [435, 263] on input "Velens Assessment ID" at bounding box center [584, 268] width 337 height 28
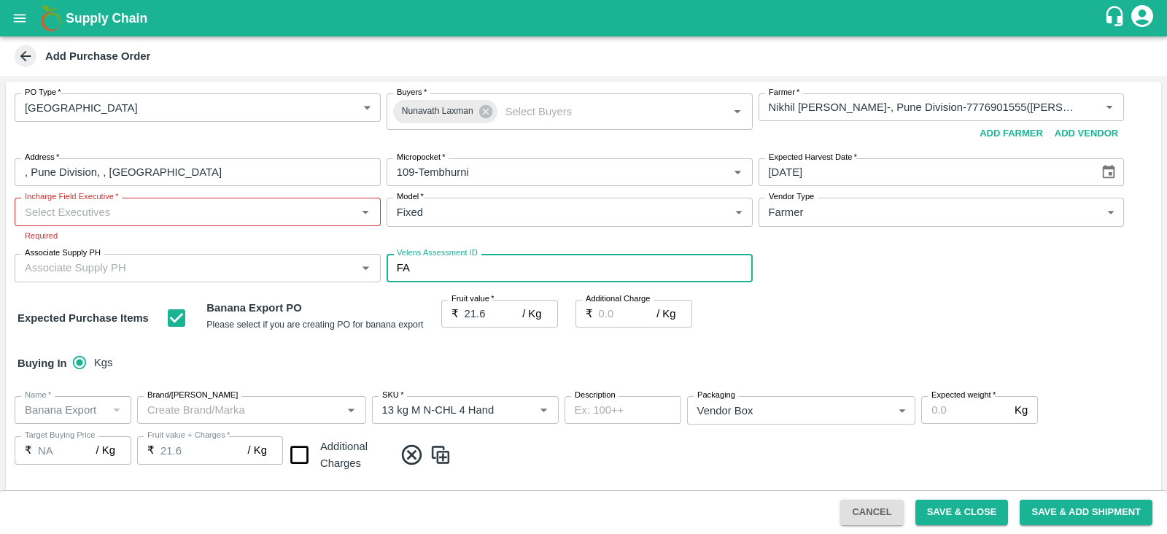
click at [274, 206] on input "Incharge Field Executive   *" at bounding box center [185, 211] width 333 height 19
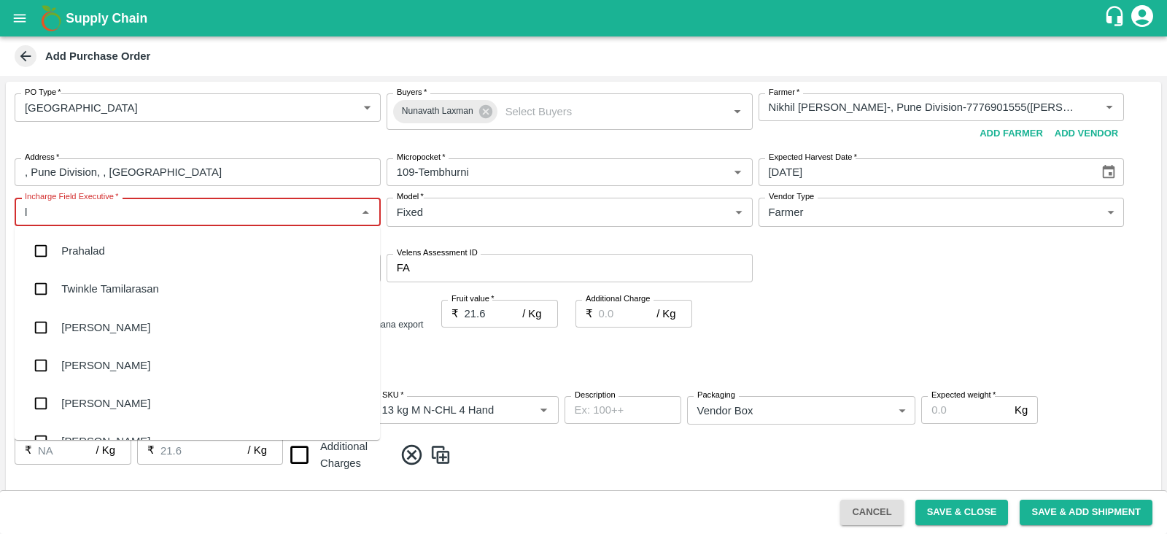
type input "la"
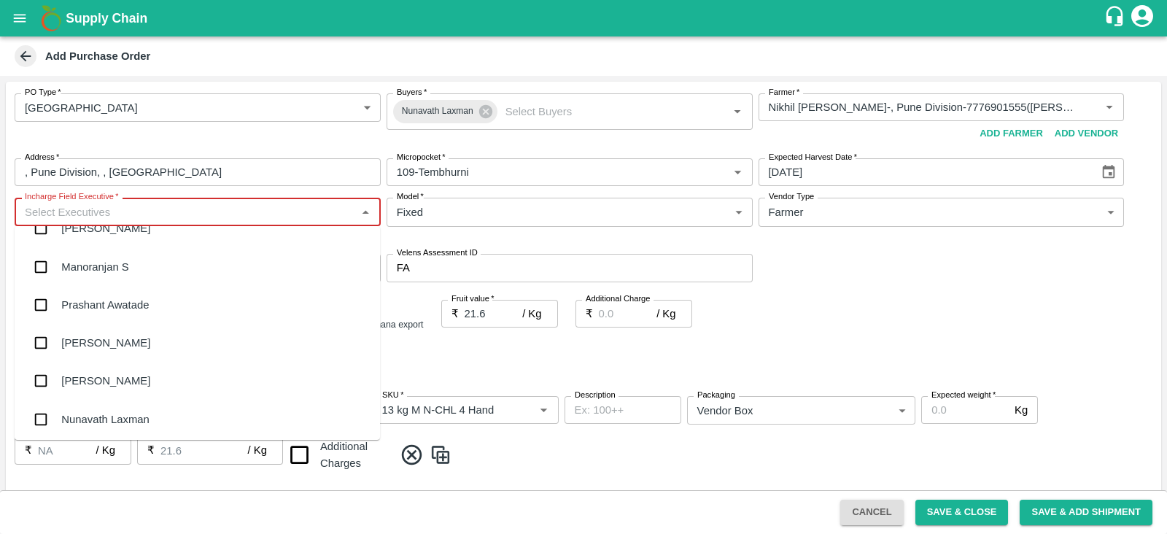
scroll to position [9648, 0]
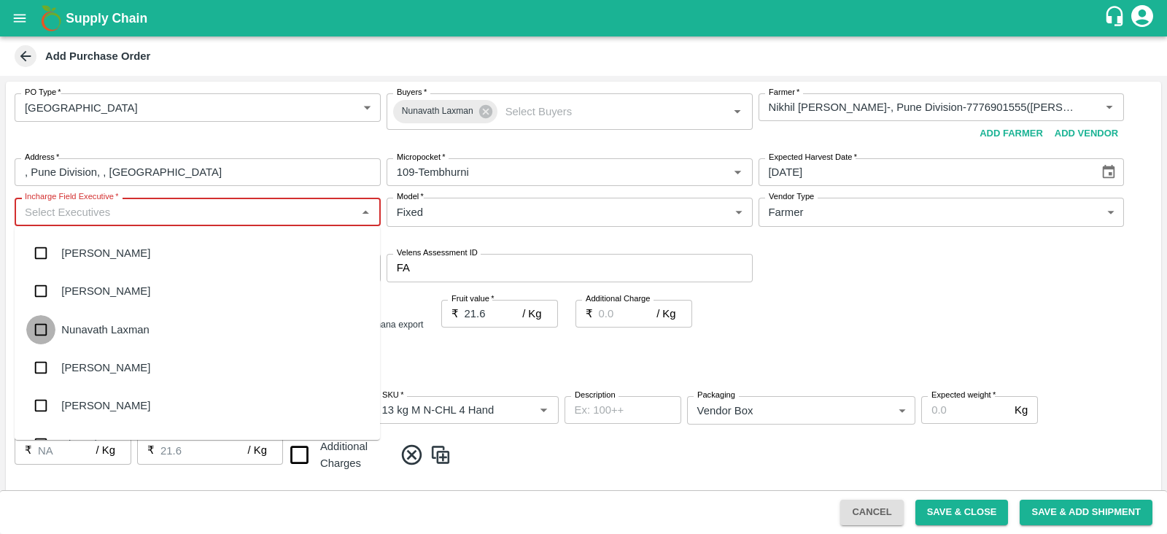
click at [39, 328] on input "checkbox" at bounding box center [40, 329] width 29 height 29
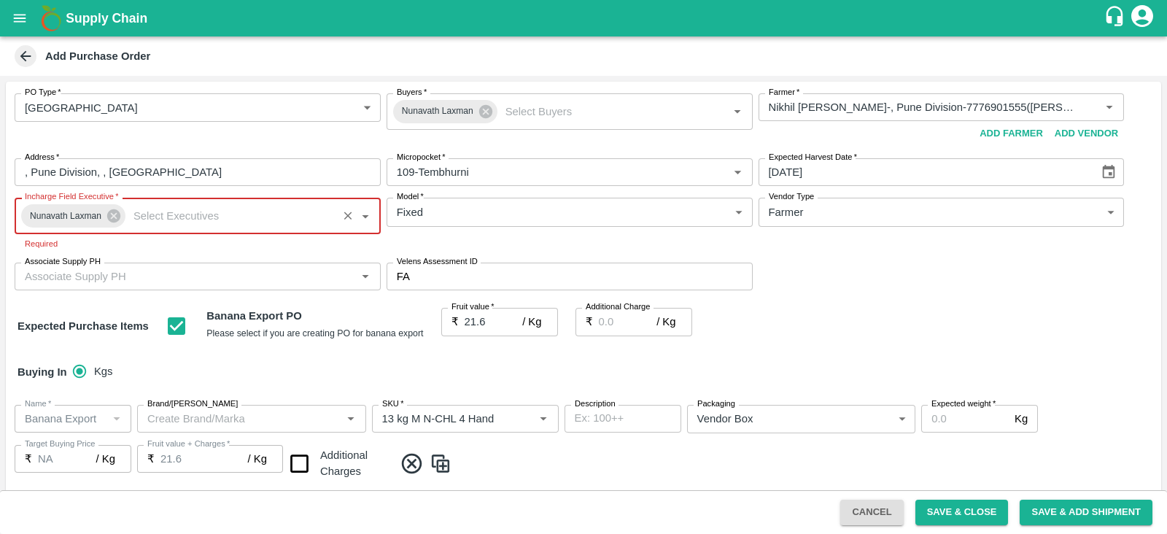
click at [908, 271] on div "PO Type   * Farm Gate 1 PO Type Buyers   * Nunavath Laxman Buyers   * Farmer   …" at bounding box center [584, 192] width 1156 height 220
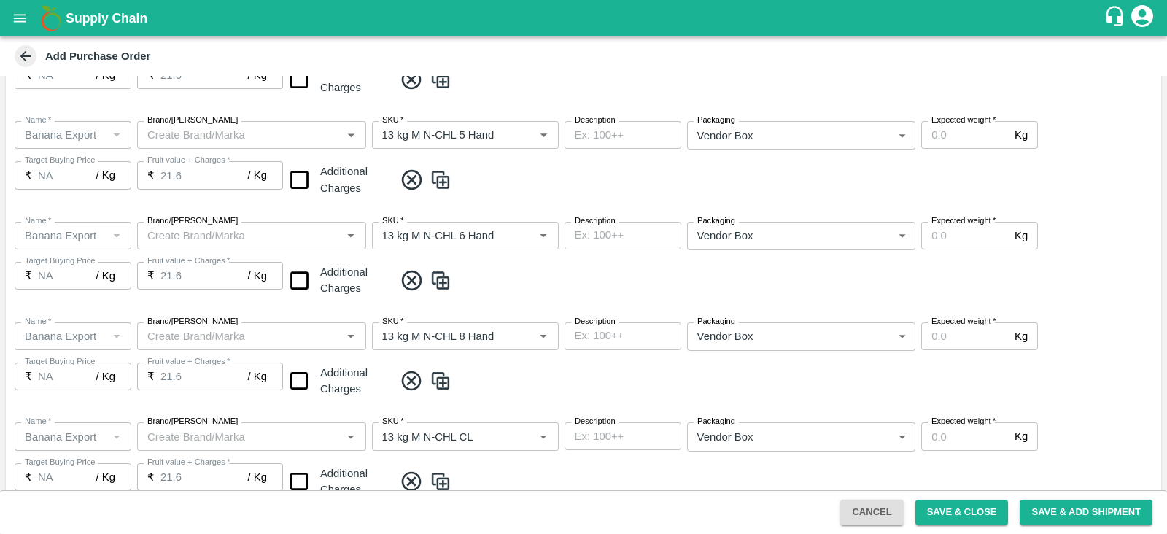
scroll to position [823, 0]
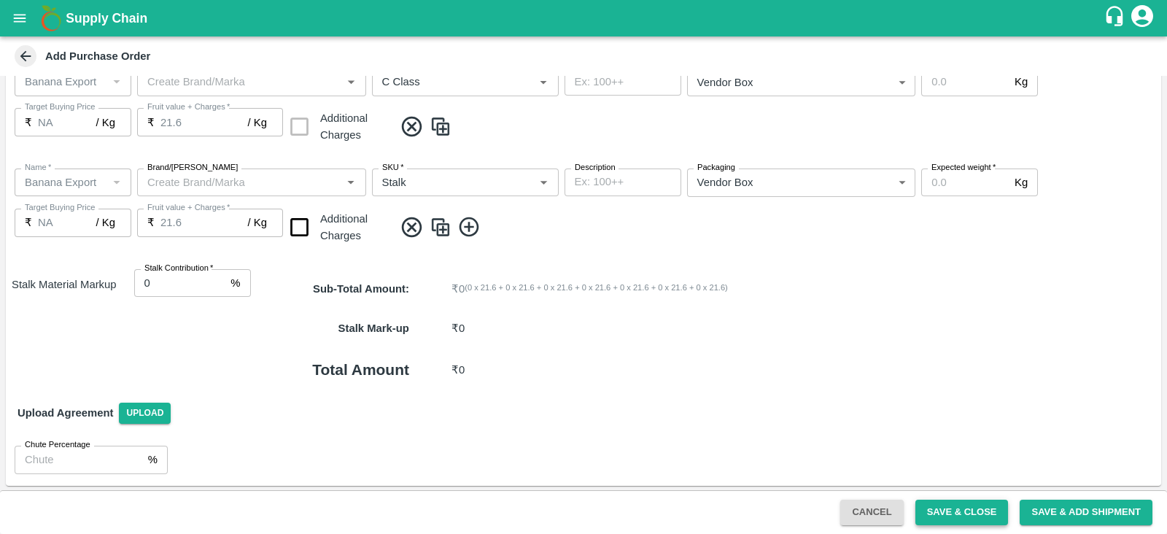
click at [965, 517] on button "Save & Close" at bounding box center [962, 513] width 93 height 26
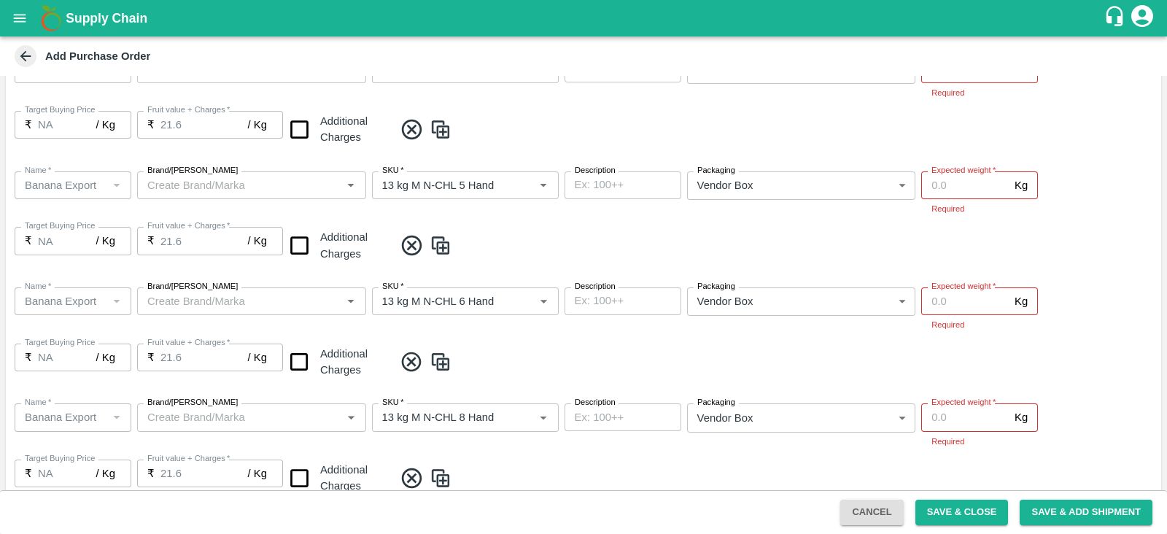
scroll to position [135, 0]
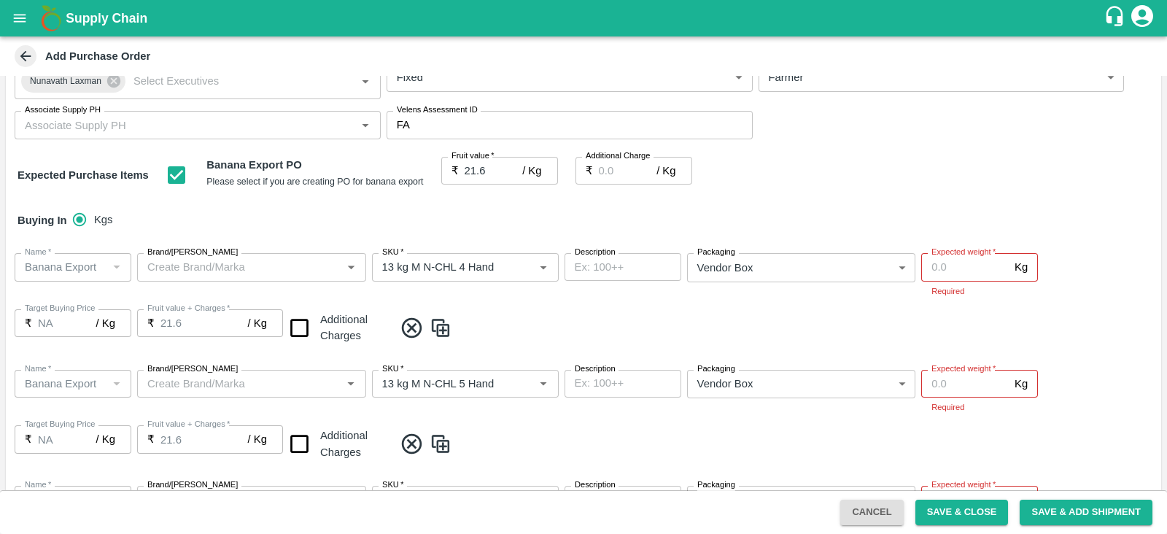
click at [952, 268] on input "Expected weight   *" at bounding box center [966, 267] width 88 height 28
type input "208"
click at [938, 385] on div "Expected weight   * Kg Expected weight Required" at bounding box center [980, 392] width 117 height 45
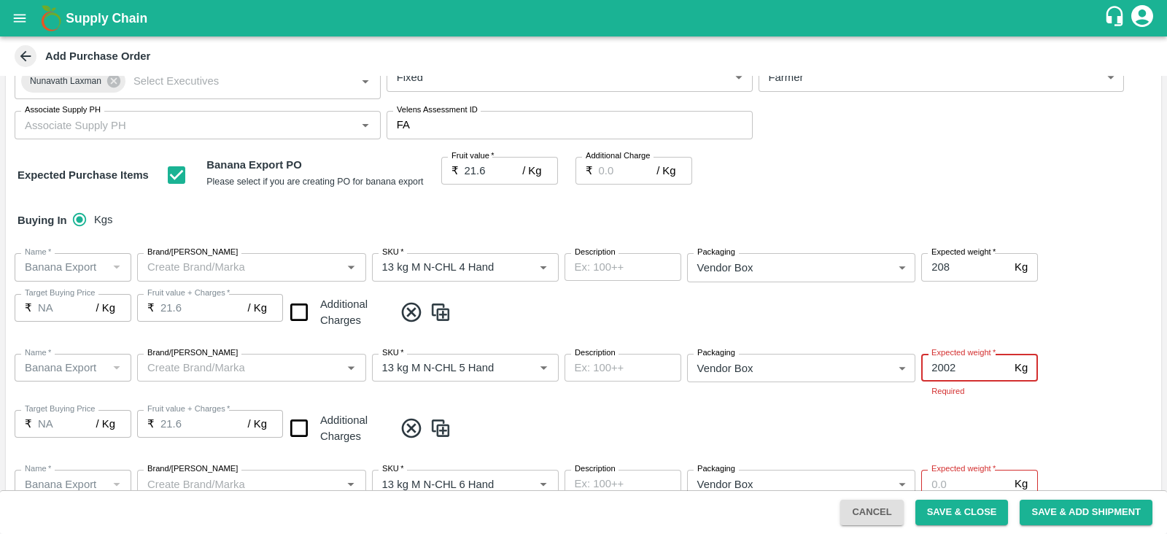
type input "2002"
click at [942, 479] on input "Expected weight   *" at bounding box center [966, 484] width 88 height 28
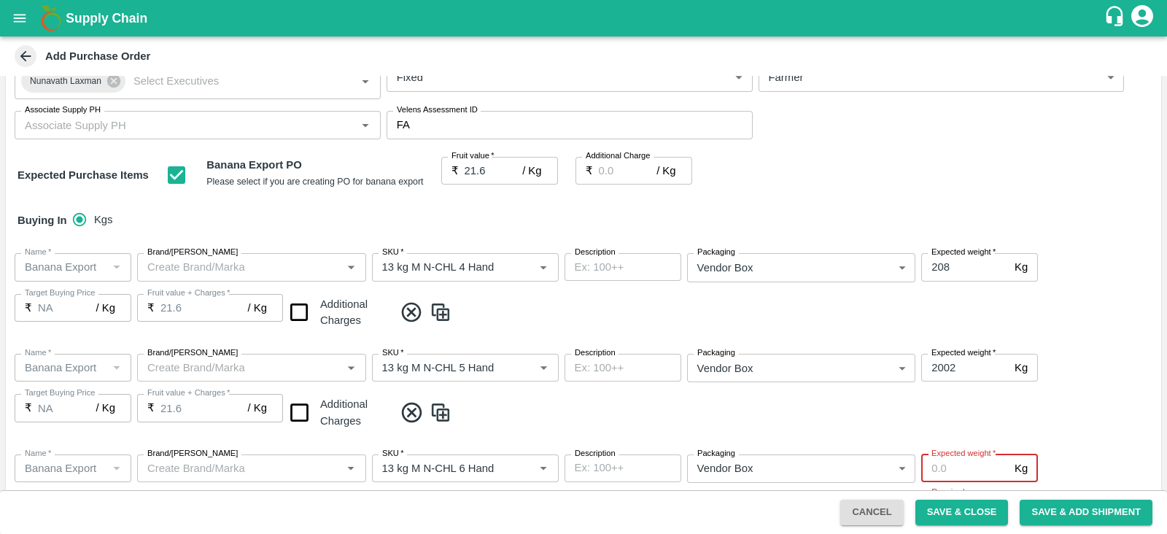
scroll to position [379, 0]
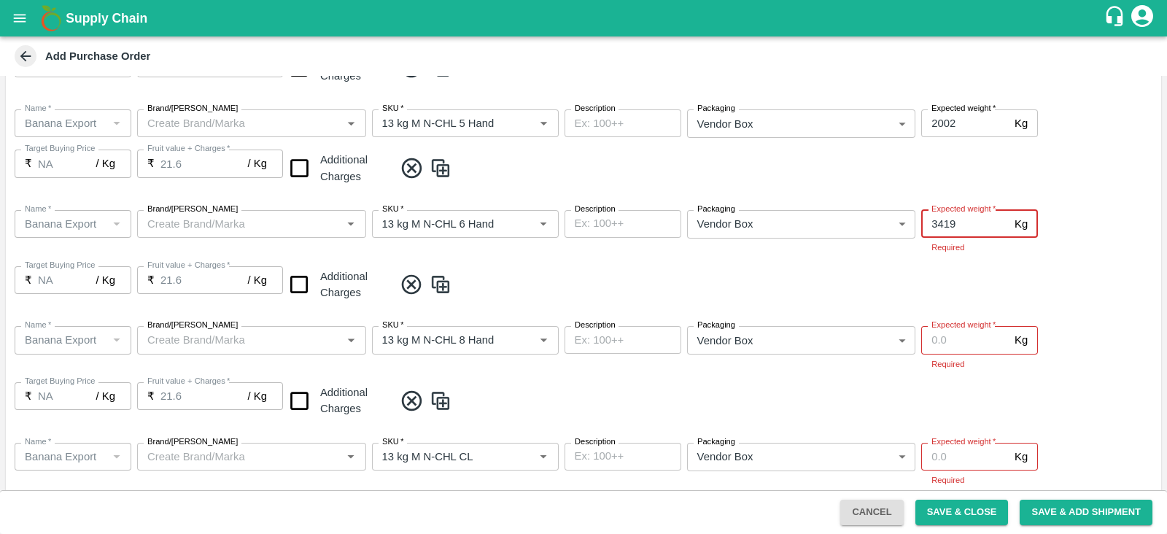
type input "3419"
click at [942, 336] on input "Expected weight   *" at bounding box center [966, 340] width 88 height 28
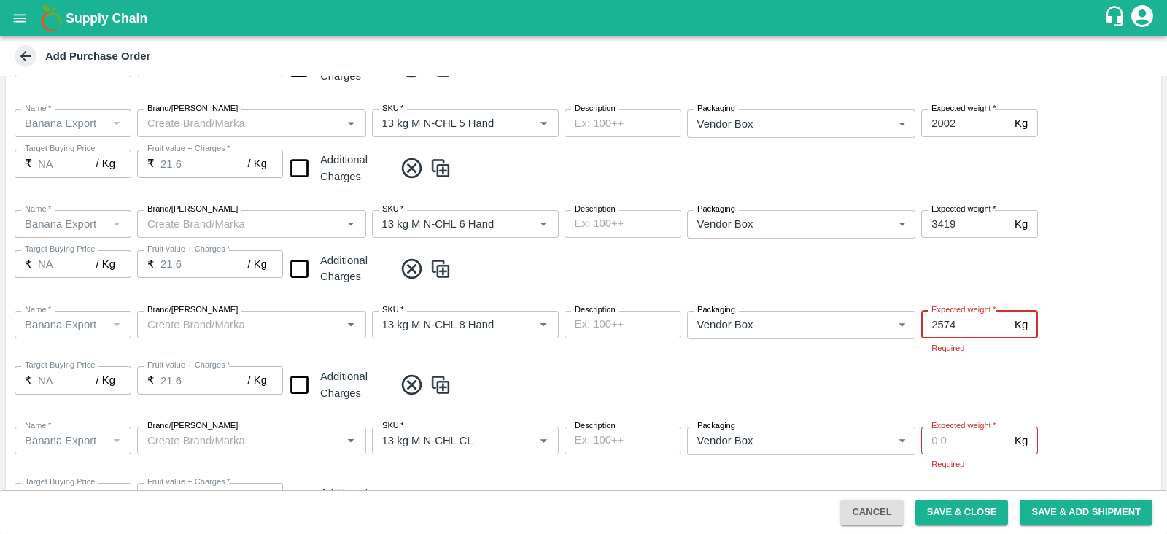
type input "2574"
click at [950, 432] on input "Expected weight   *" at bounding box center [966, 441] width 88 height 28
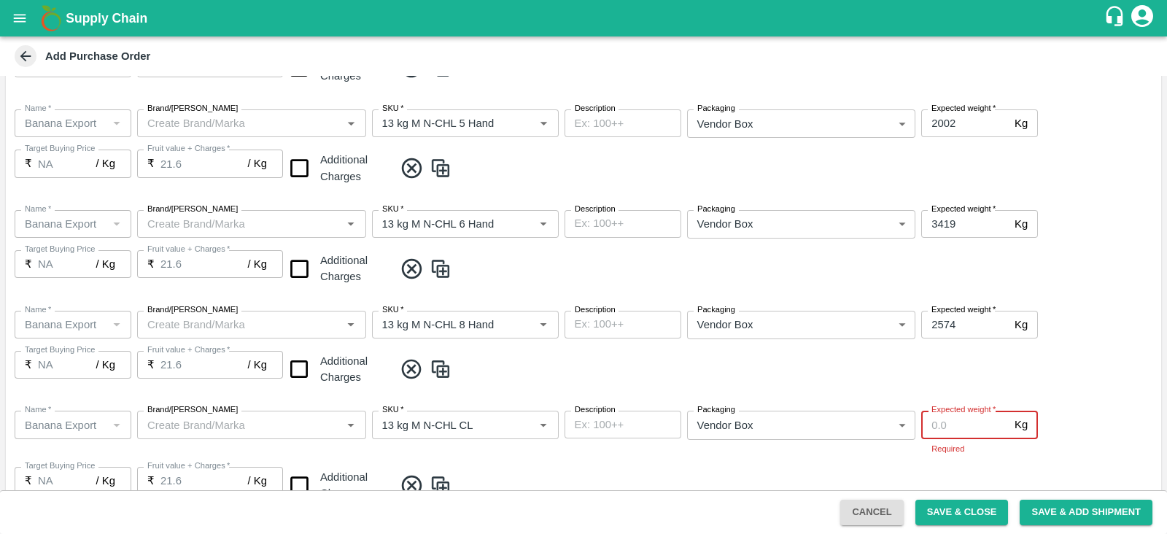
scroll to position [584, 0]
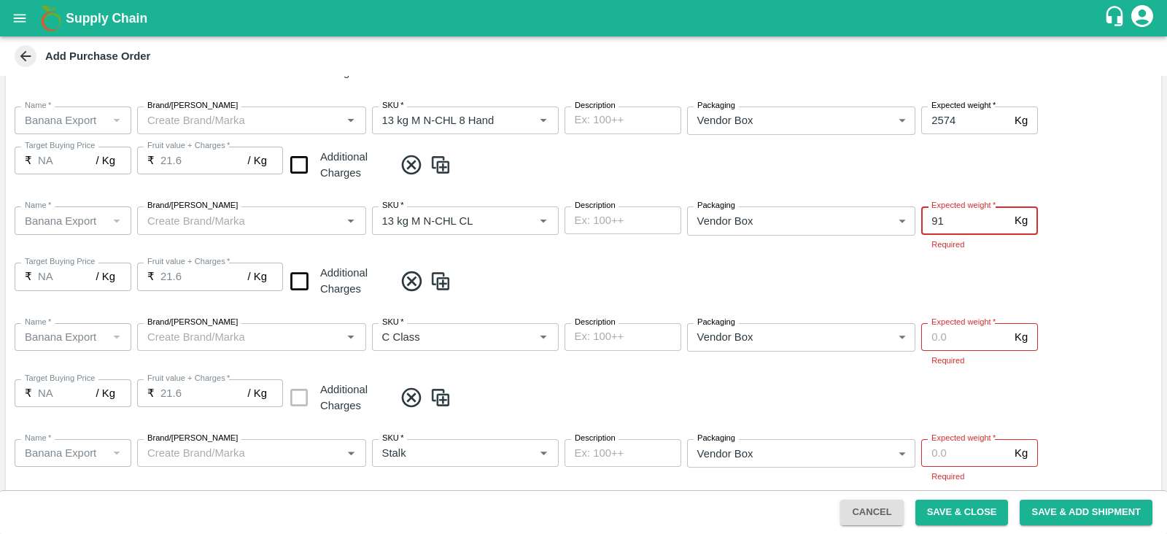
type input "91"
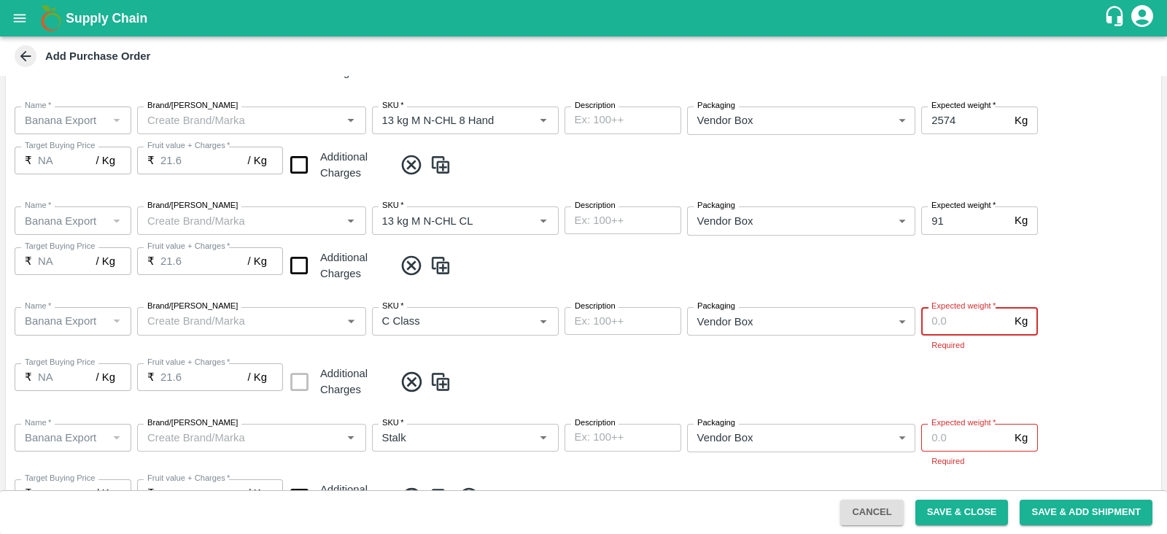
click at [962, 336] on div "Expected weight   * Kg Expected weight Required" at bounding box center [980, 329] width 117 height 45
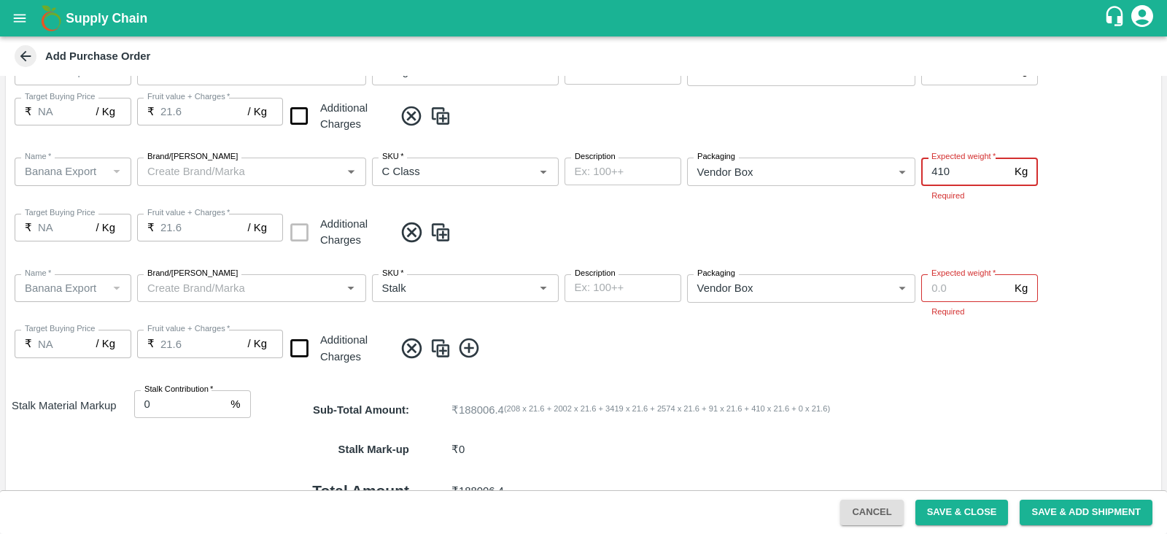
type input "410"
click at [951, 290] on div "Expected weight   * Kg Expected weight Required" at bounding box center [980, 296] width 117 height 45
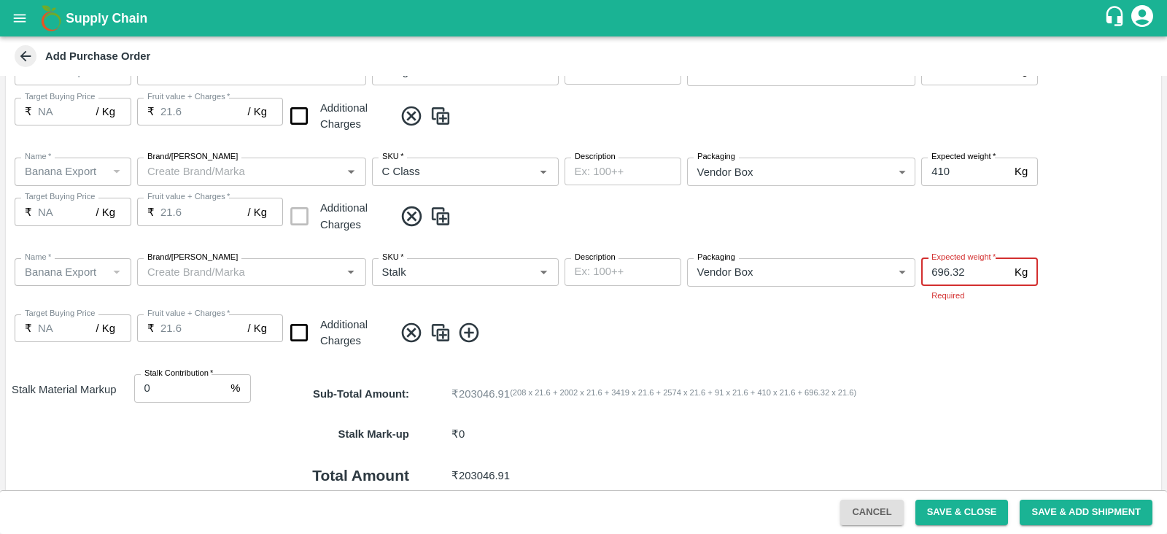
type input "696.32"
click at [950, 338] on div "Name   * Name   * Brand/Marka Brand/Marka SKU   * SKU   * Description x Descrip…" at bounding box center [584, 305] width 1156 height 116
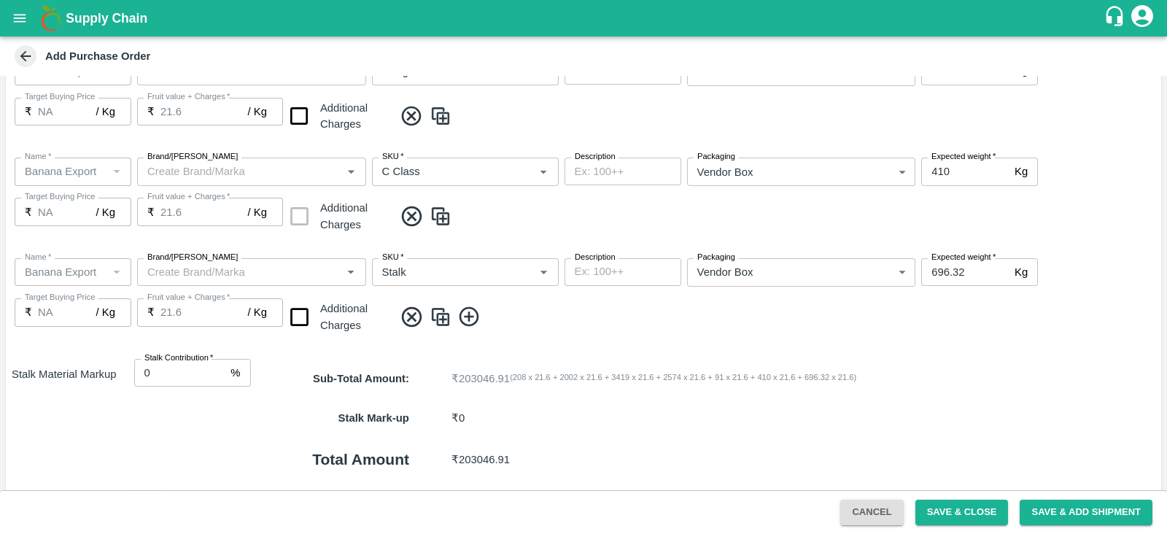
scroll to position [823, 0]
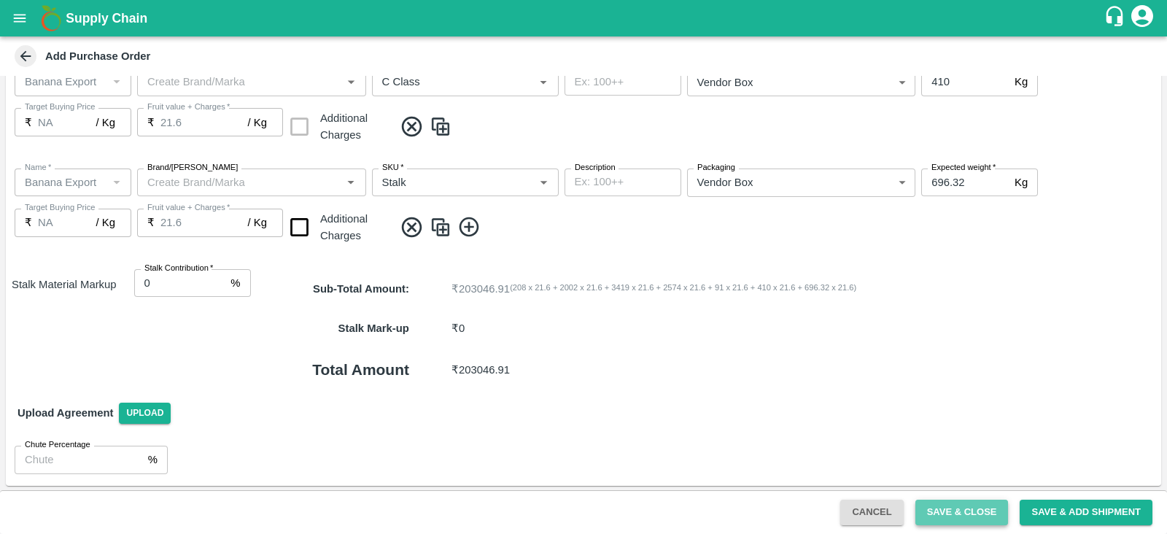
click at [959, 514] on button "Save & Close" at bounding box center [962, 513] width 93 height 26
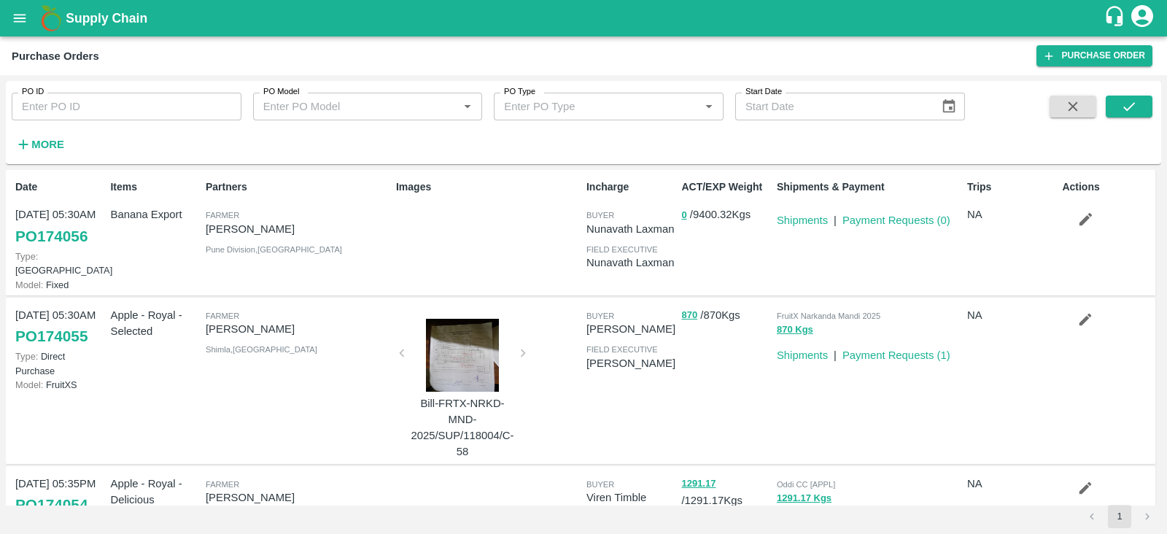
drag, startPoint x: 97, startPoint y: 234, endPoint x: 45, endPoint y: 236, distance: 52.6
click at [45, 236] on div "Date 06 Sep, 05:30AM PO 174056 Type: Farm Gate Model: Fixed" at bounding box center [56, 232] width 95 height 117
drag, startPoint x: 101, startPoint y: 236, endPoint x: 36, endPoint y: 236, distance: 64.2
click at [36, 236] on div "Date 06 Sep, 05:30AM PO 174056 Type: Farm Gate Model: Fixed" at bounding box center [56, 232] width 95 height 117
click at [112, 242] on div "Items Banana Export" at bounding box center [151, 232] width 95 height 117
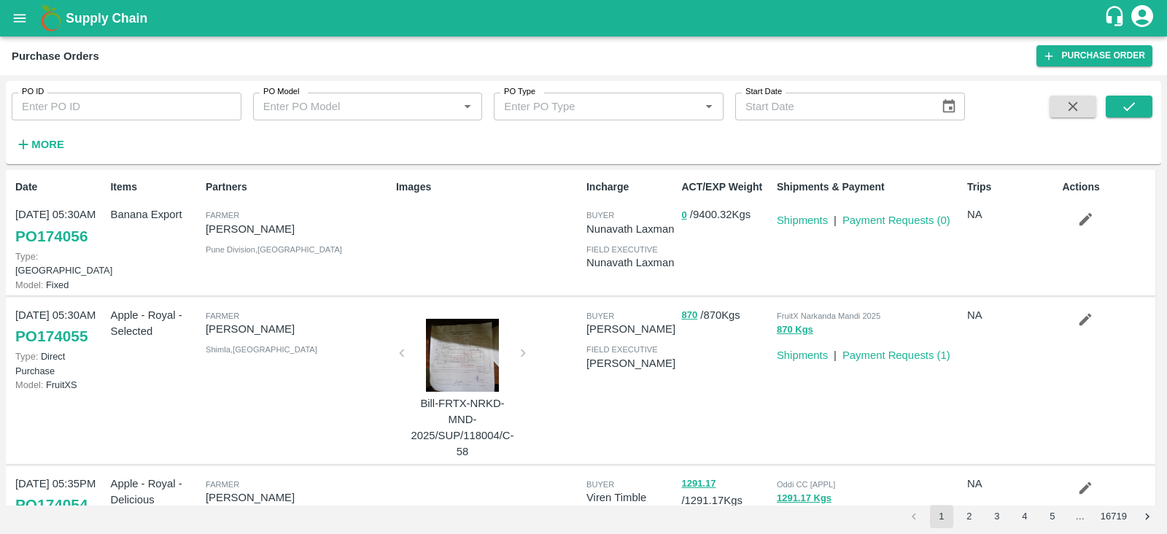
click at [163, 258] on div "Items Banana Export" at bounding box center [151, 232] width 95 height 117
click at [799, 224] on link "Shipments" at bounding box center [802, 221] width 51 height 12
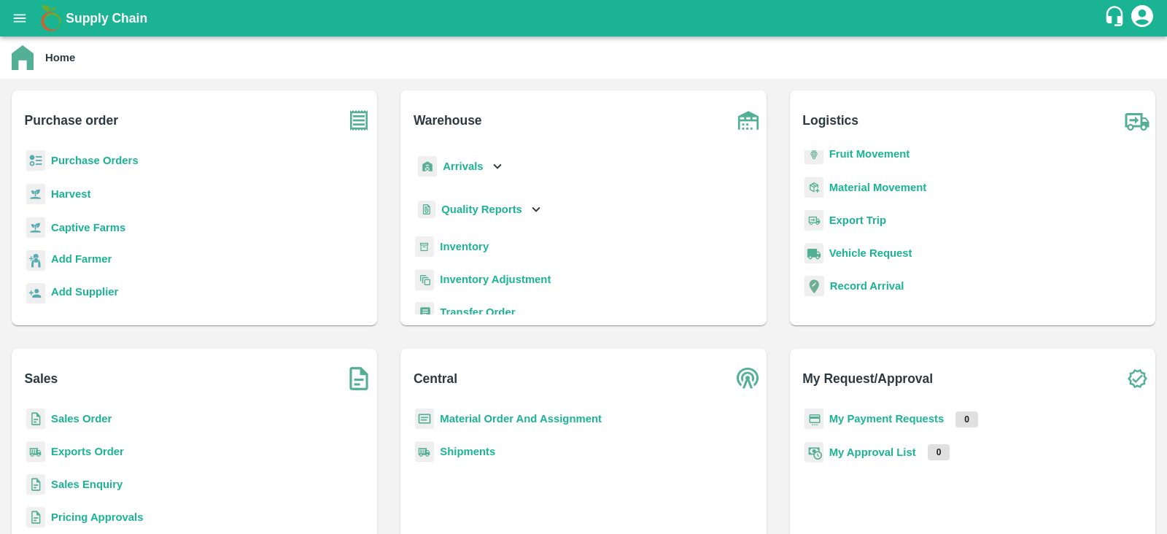
scroll to position [61, 0]
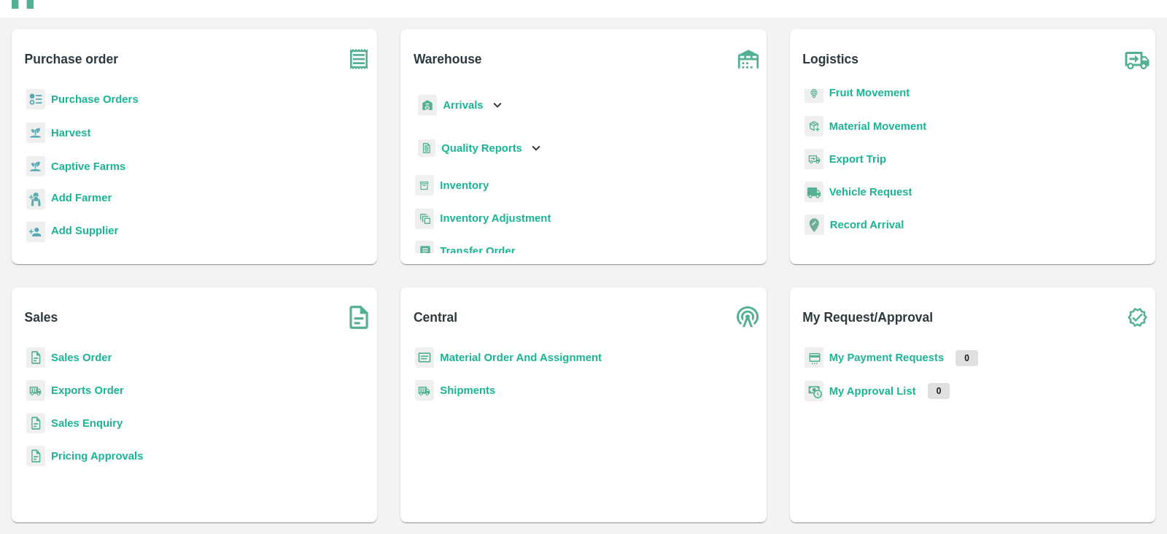
click at [543, 354] on b "Material Order And Assignment" at bounding box center [521, 358] width 162 height 12
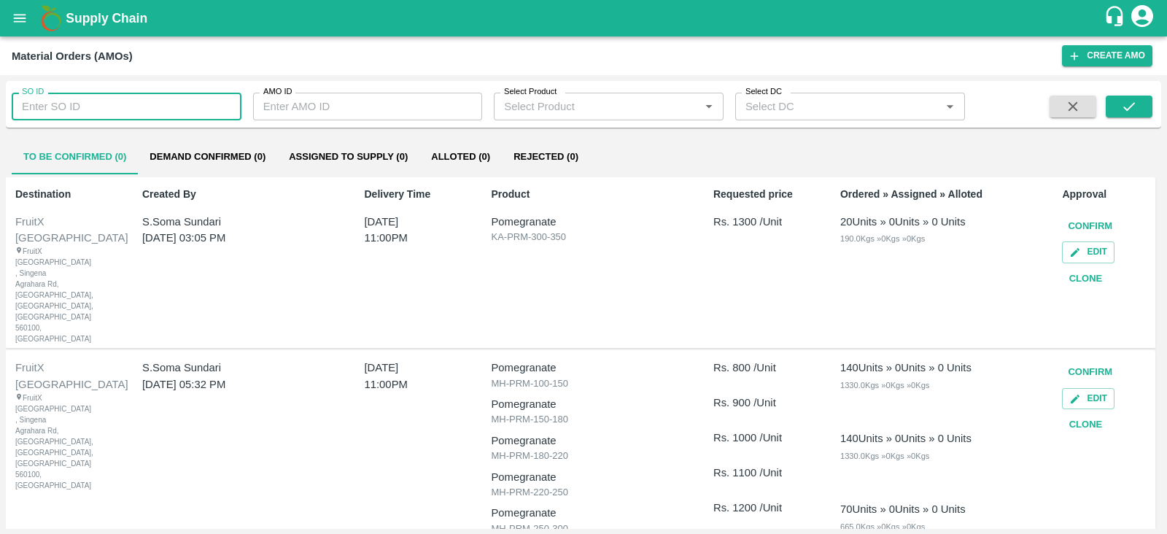
click at [62, 107] on input "SO ID" at bounding box center [127, 107] width 230 height 28
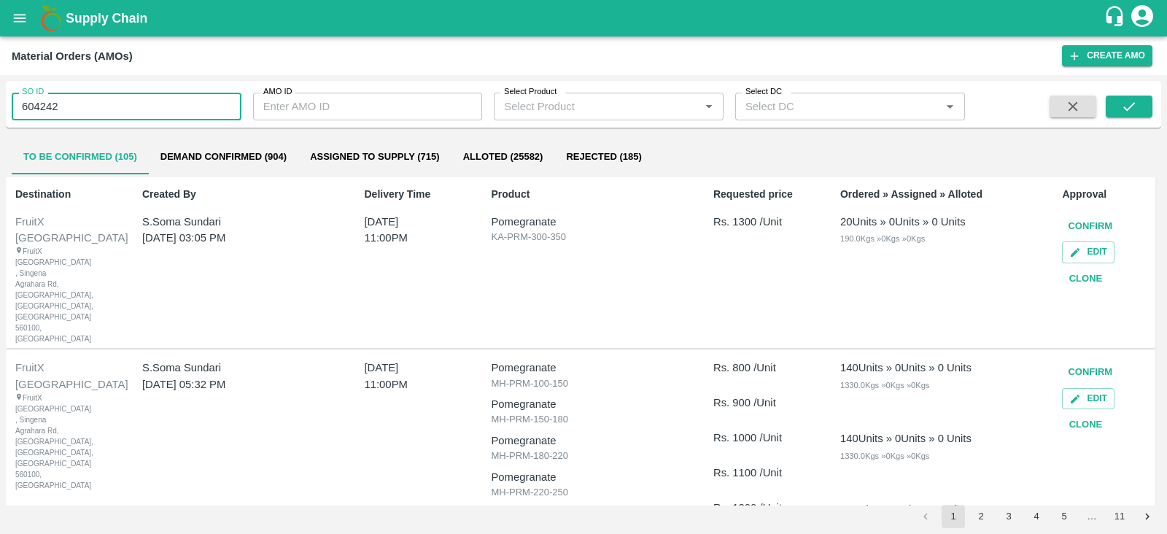
type input "604242"
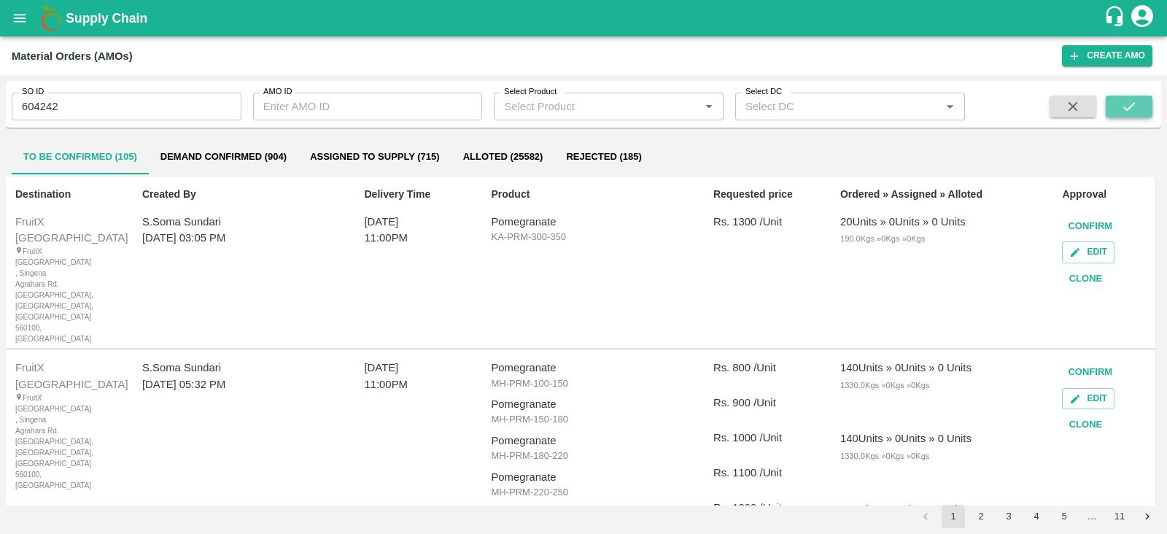
click at [1127, 98] on icon "submit" at bounding box center [1129, 106] width 16 height 16
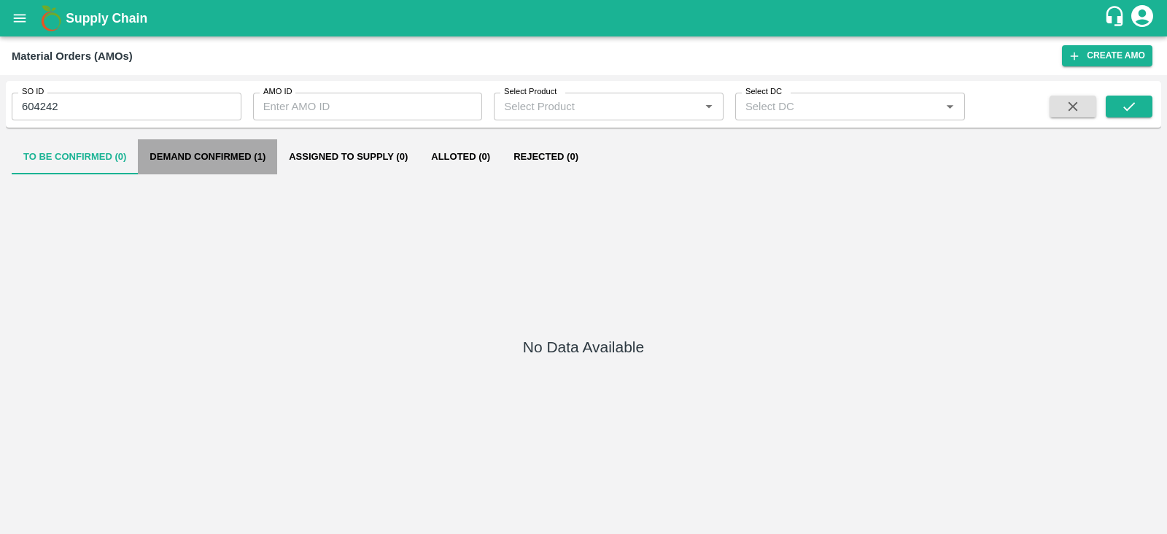
click at [216, 144] on button "Demand Confirmed (1)" at bounding box center [207, 156] width 139 height 35
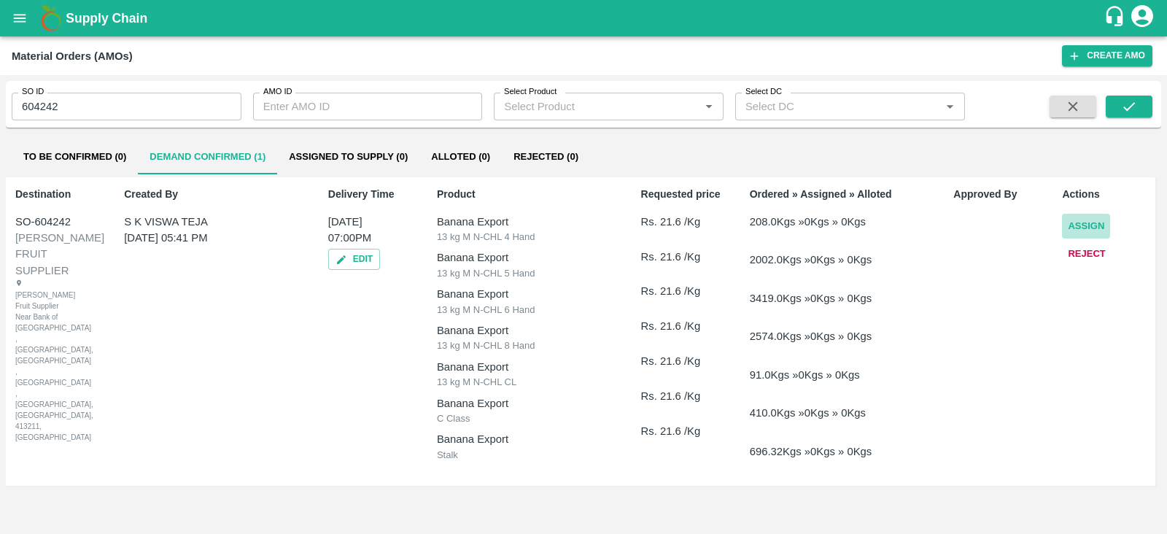
click at [1087, 220] on button "Assign" at bounding box center [1086, 227] width 48 height 26
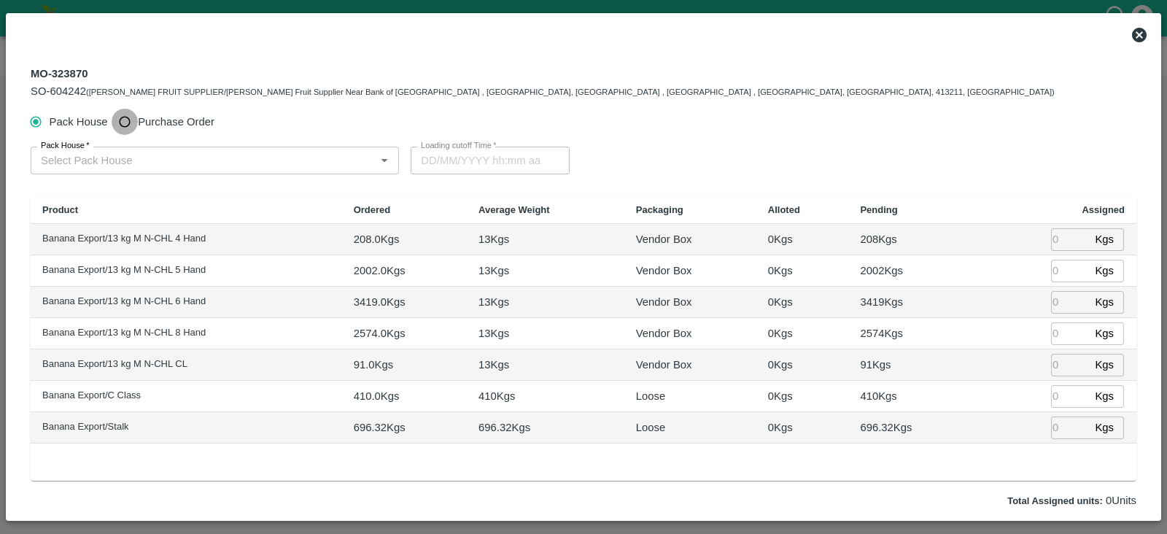
click at [124, 122] on input "Purchase Order" at bounding box center [125, 122] width 27 height 27
radio input "true"
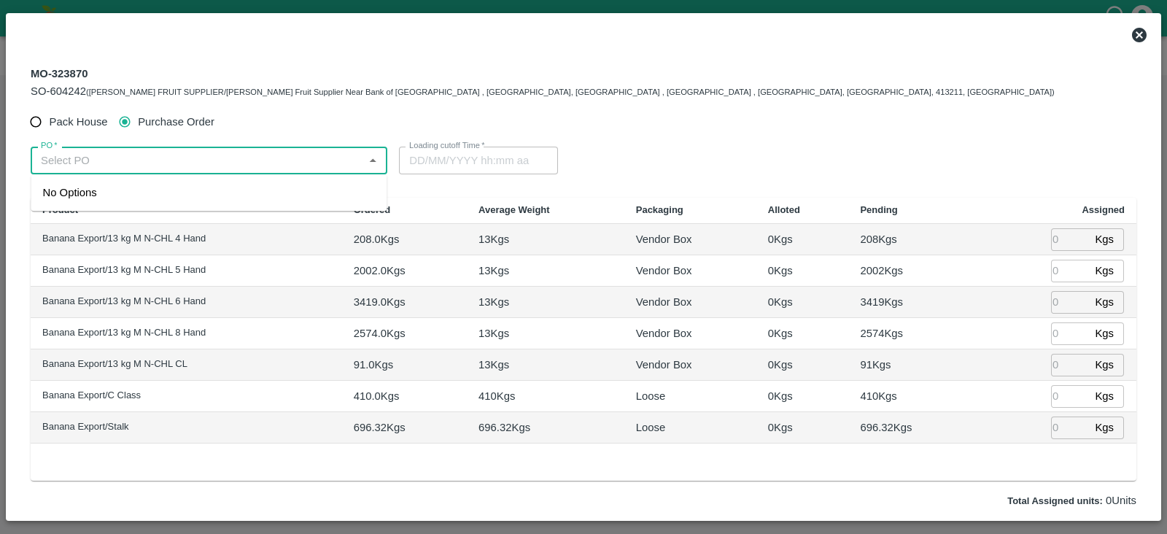
click at [143, 158] on input "PO   *" at bounding box center [197, 160] width 324 height 19
click at [128, 187] on div "PO-174056(Nikhil Bhagvat Patil-7776901555)" at bounding box center [150, 193] width 215 height 16
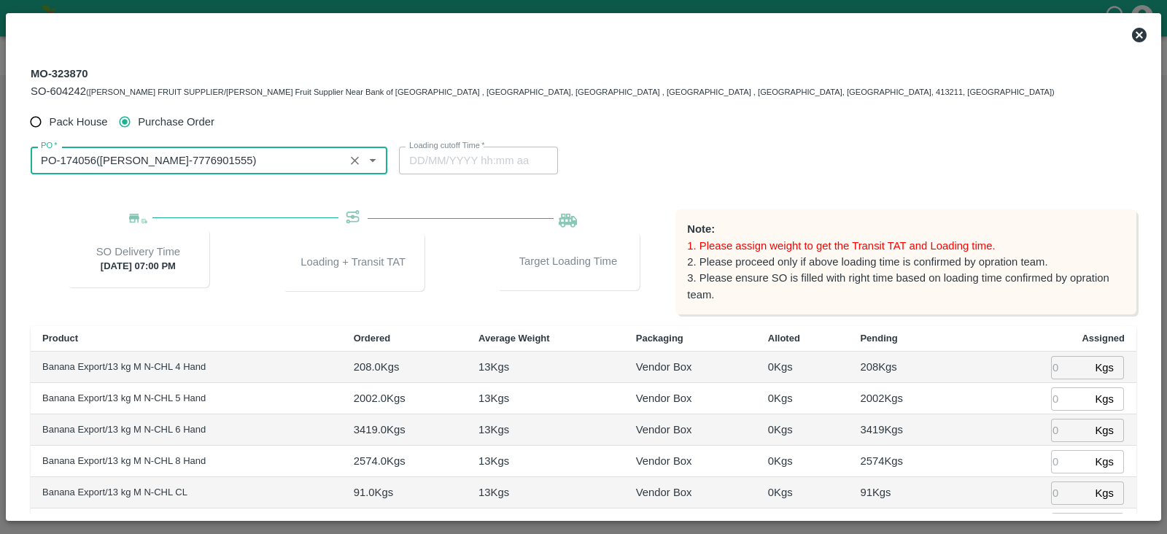
type input "PO-174056(Nikhil Bhagvat Patil-7776901555)"
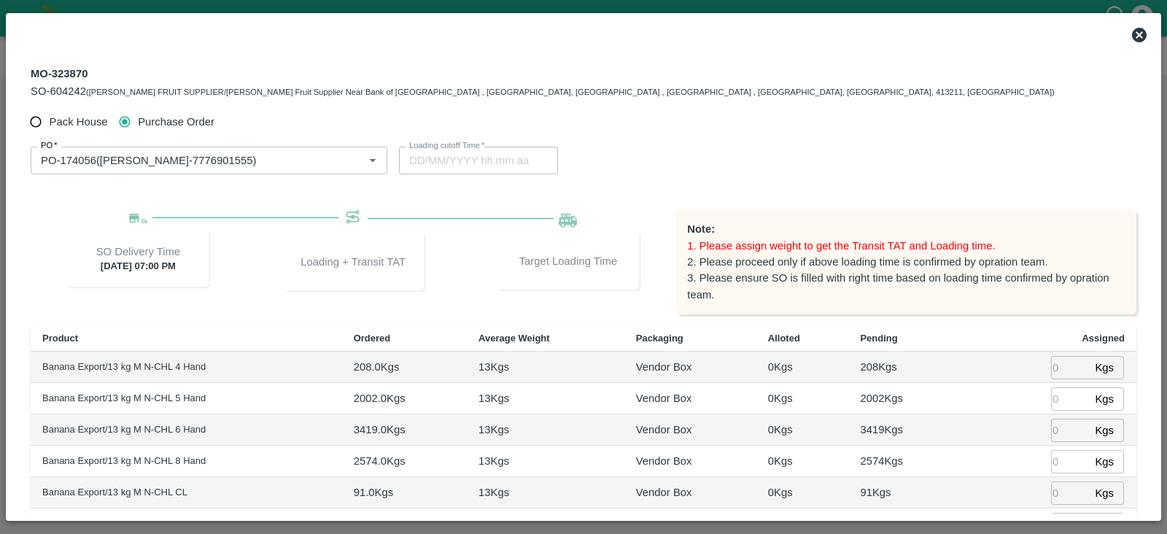
scroll to position [188, 0]
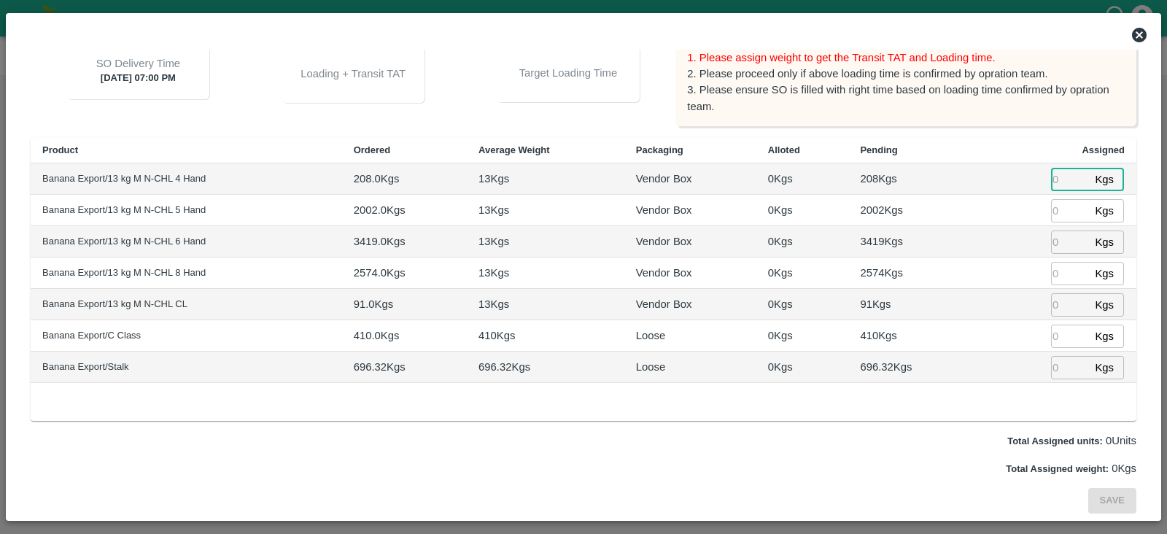
click at [1063, 176] on input "number" at bounding box center [1070, 179] width 38 height 23
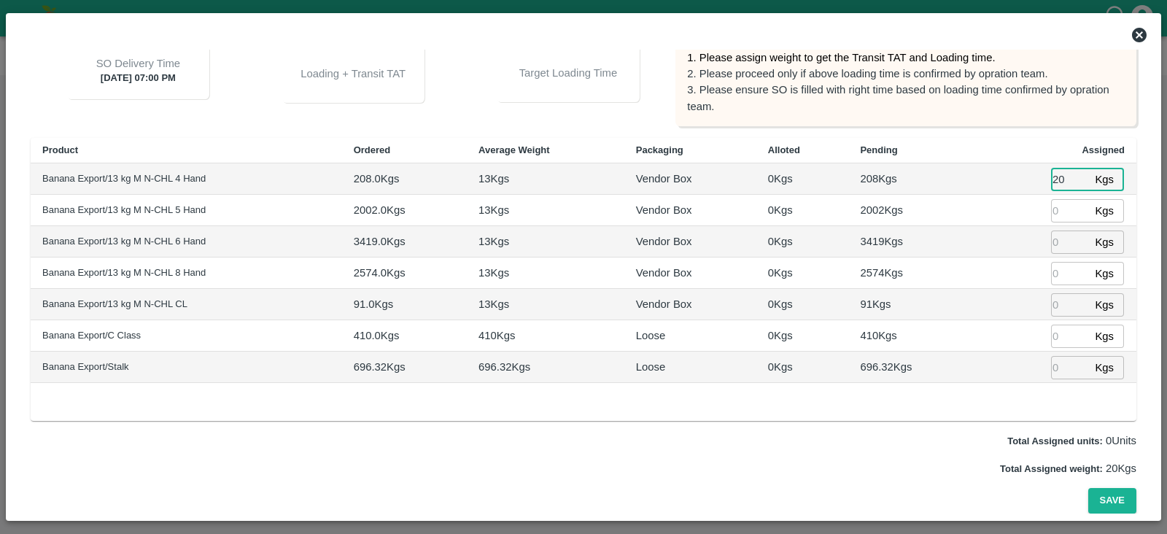
type input "208"
type input "06/09/2025 04:00 PM"
type input "208"
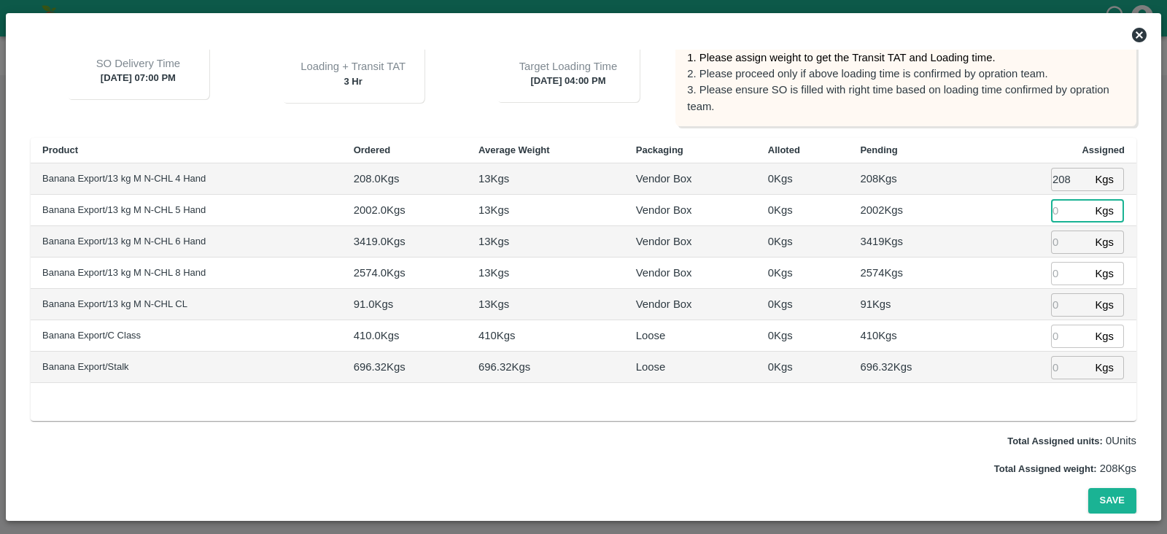
click at [1062, 209] on input "number" at bounding box center [1070, 210] width 38 height 23
type input "2002"
type input "06/09/2025 02:00 PM"
type input "2002"
click at [1056, 242] on input "number" at bounding box center [1070, 242] width 38 height 23
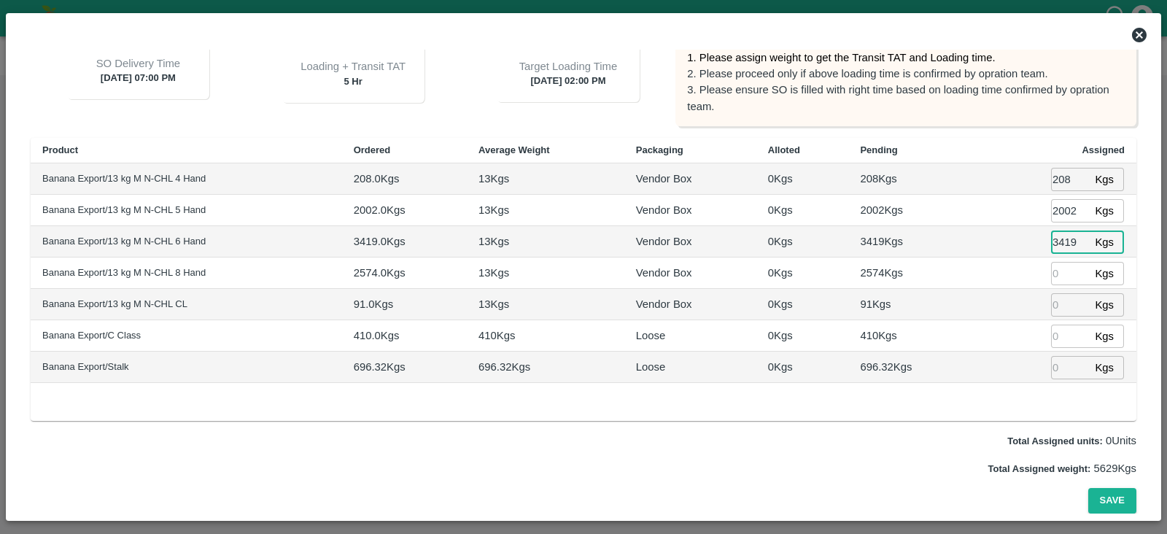
type input "3419"
click at [1056, 268] on input "number" at bounding box center [1070, 273] width 38 height 23
type input "2574"
click at [1057, 298] on input "number" at bounding box center [1070, 304] width 38 height 23
type input "91"
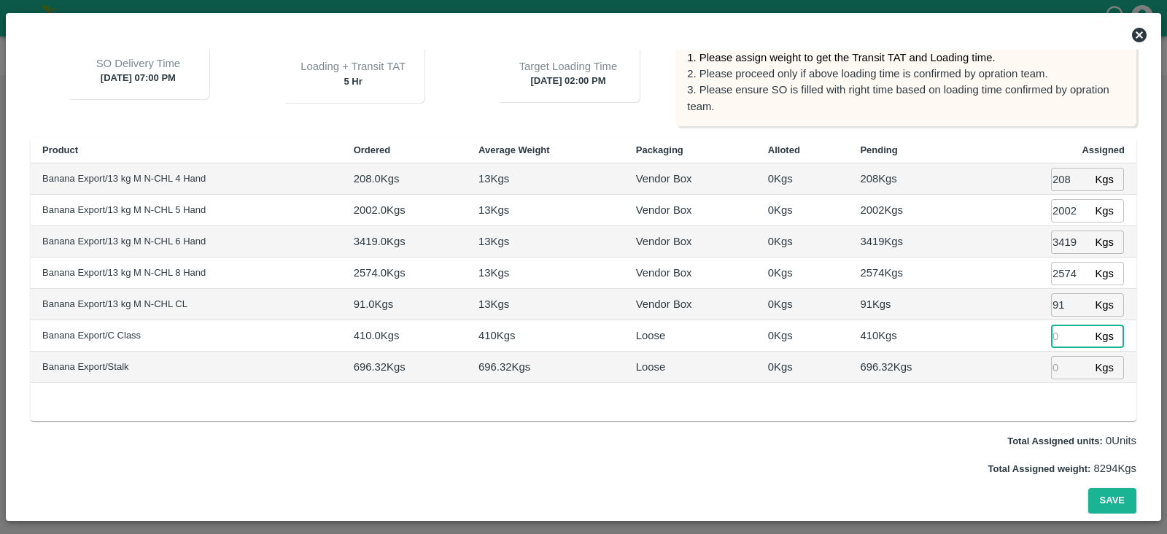
click at [1058, 331] on input "number" at bounding box center [1070, 336] width 38 height 23
type input "410"
click at [1057, 371] on input "number" at bounding box center [1070, 367] width 38 height 23
type input "696.32"
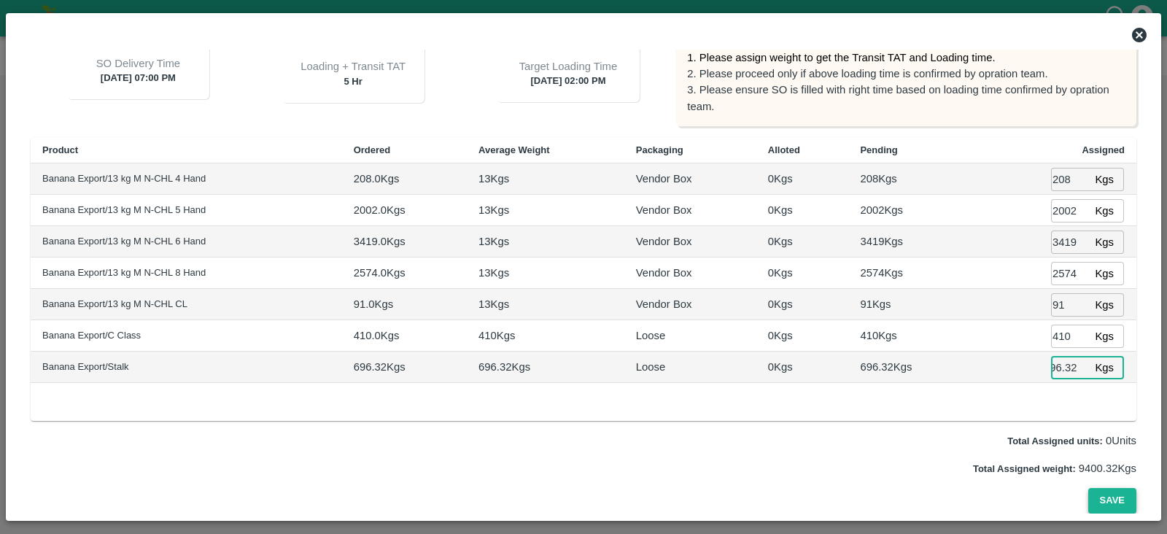
scroll to position [0, 0]
click at [1116, 498] on button "Save" at bounding box center [1113, 501] width 48 height 26
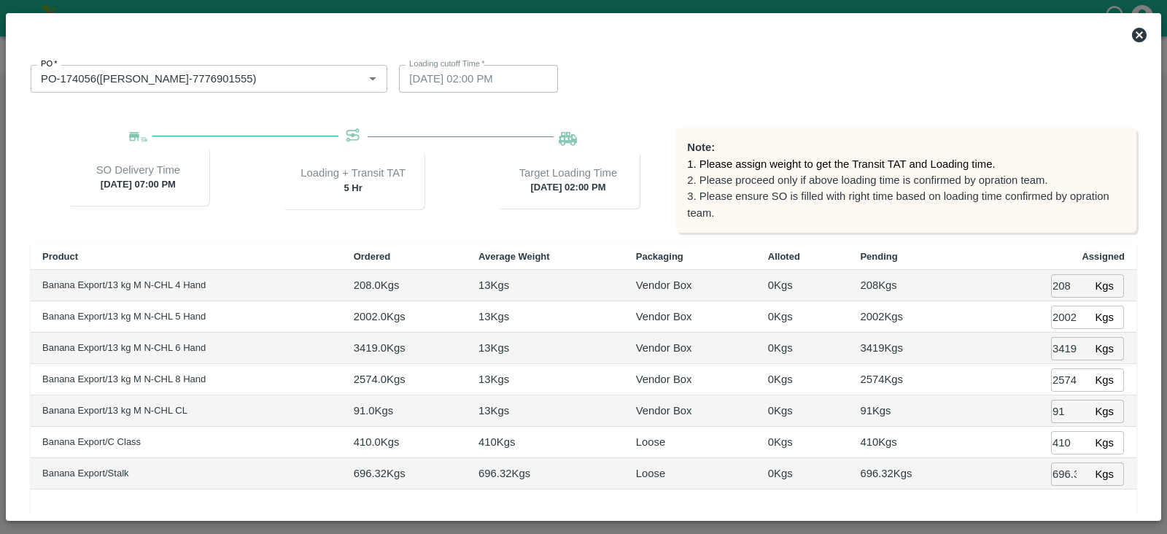
scroll to position [188, 0]
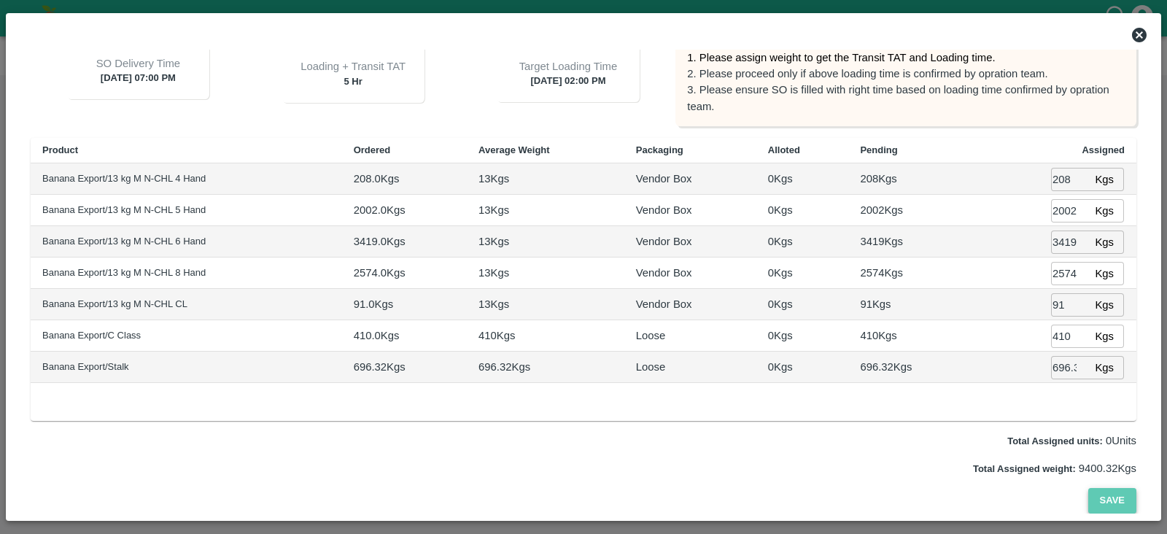
click at [1118, 501] on button "Save" at bounding box center [1113, 501] width 48 height 26
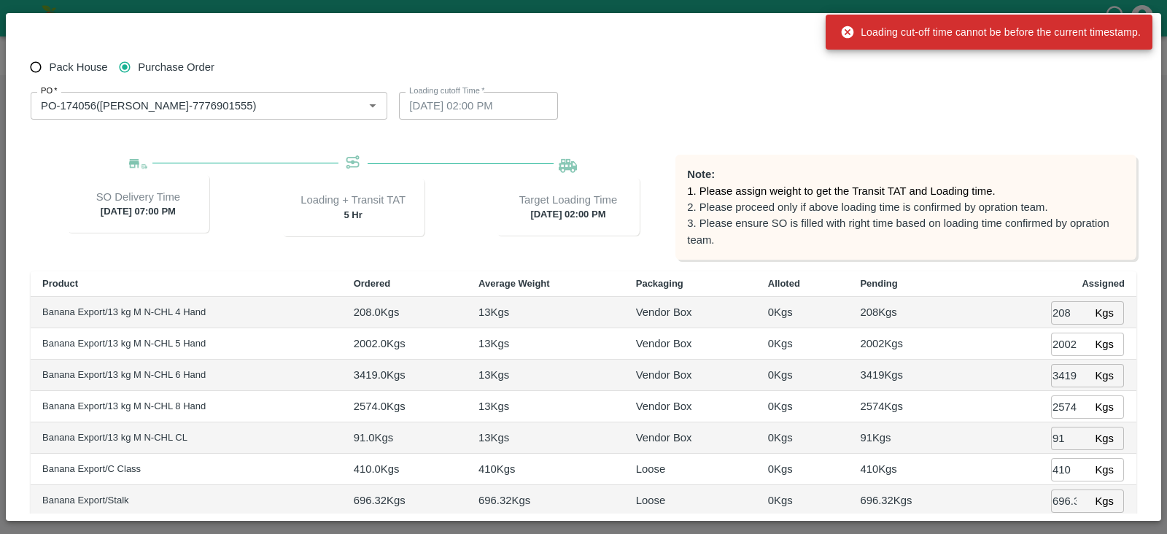
scroll to position [53, 0]
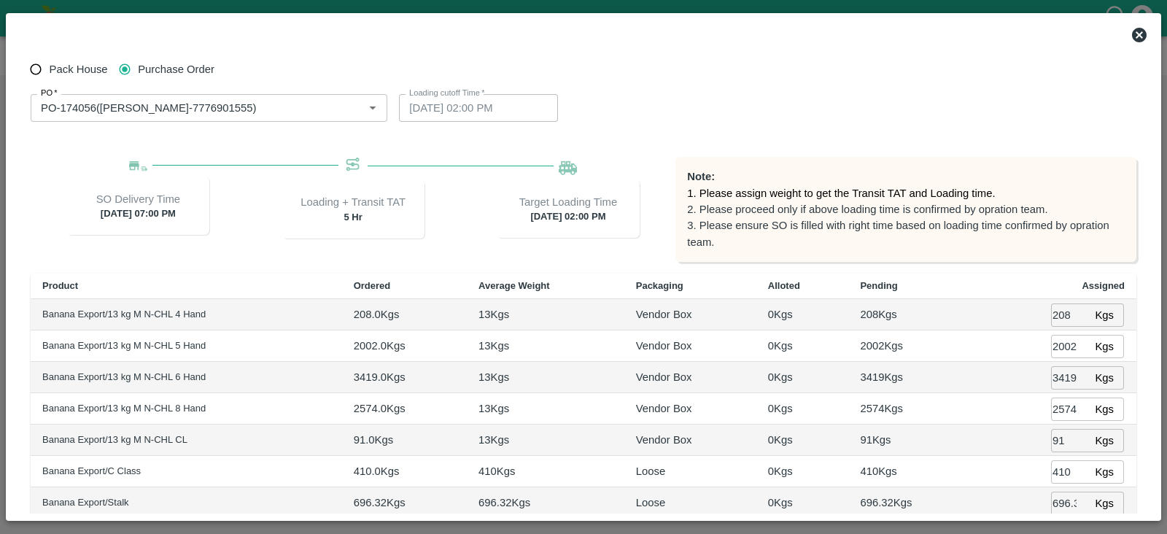
click at [1139, 36] on icon at bounding box center [1140, 35] width 18 height 18
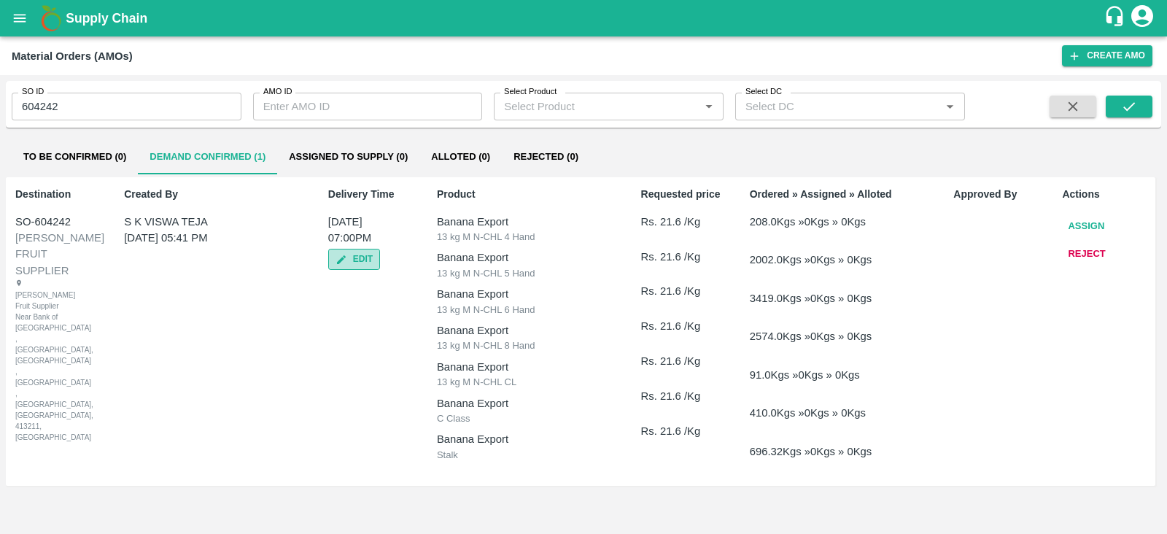
click at [361, 257] on button "Edit" at bounding box center [354, 259] width 52 height 21
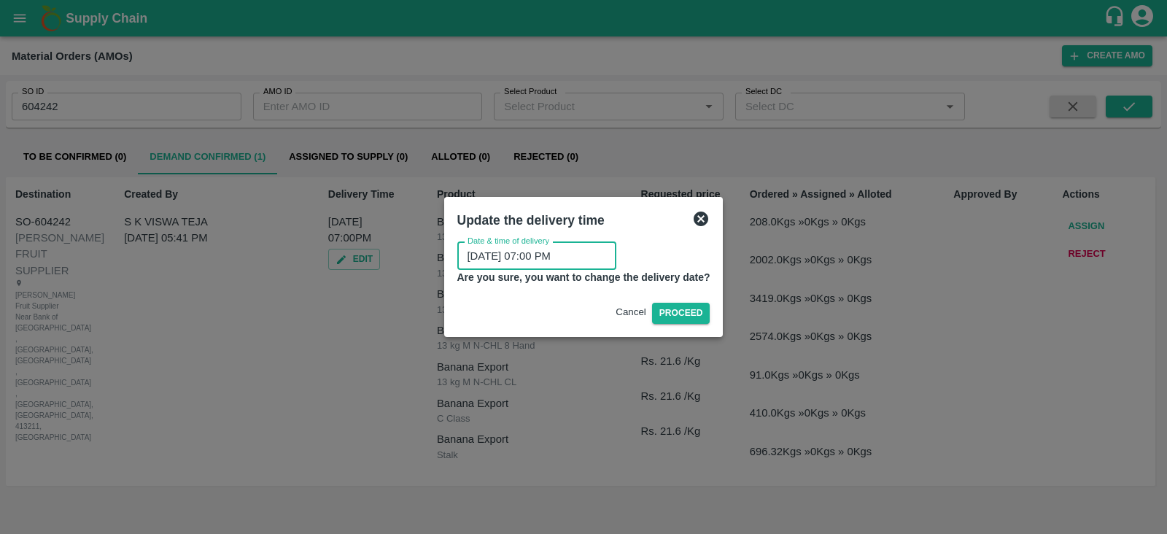
click at [571, 252] on input "06/09/2025 07:00 PM" at bounding box center [531, 256] width 149 height 28
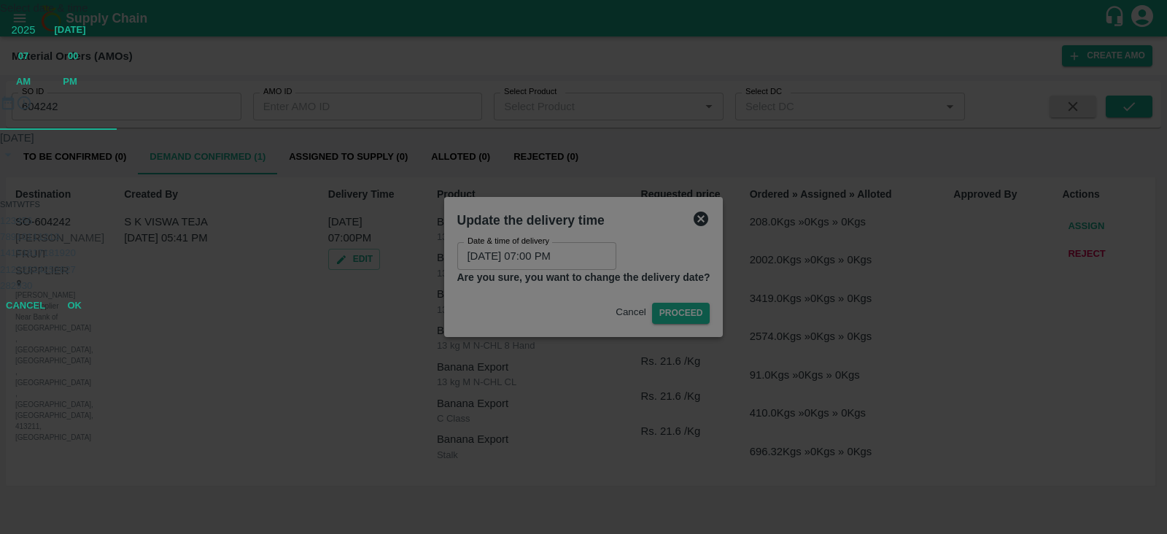
click at [28, 65] on span "07" at bounding box center [23, 56] width 10 height 17
click at [552, 130] on div at bounding box center [583, 130] width 1167 height 0
type input "06/09/2025 11:55 PM"
click at [77, 90] on span "PM" at bounding box center [70, 82] width 15 height 17
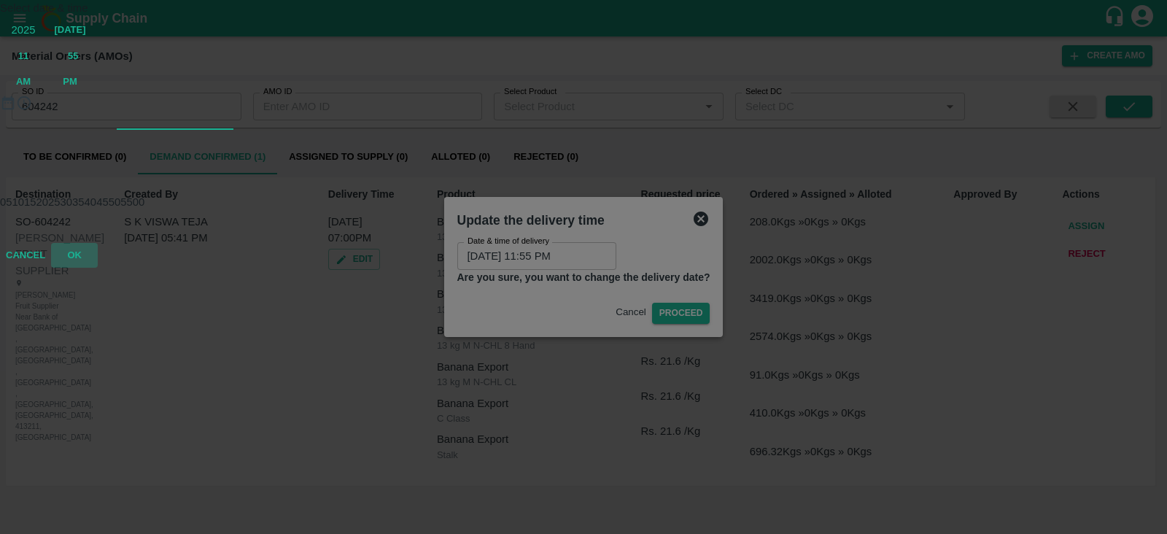
click at [98, 269] on button "OK" at bounding box center [74, 256] width 47 height 26
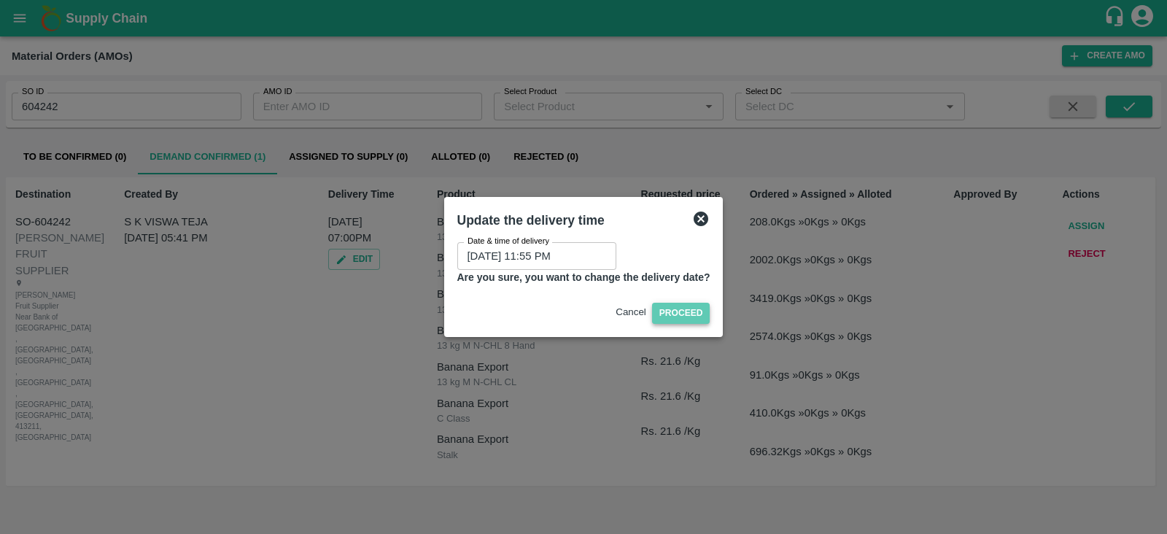
click at [681, 313] on button "Proceed" at bounding box center [681, 313] width 58 height 21
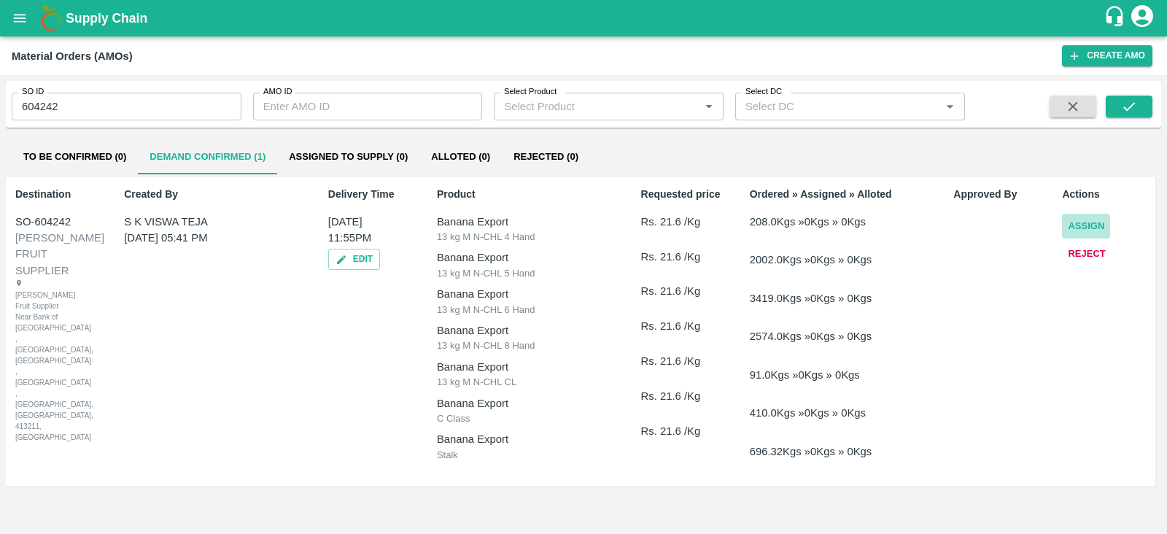
click at [1079, 230] on button "Assign" at bounding box center [1086, 227] width 48 height 26
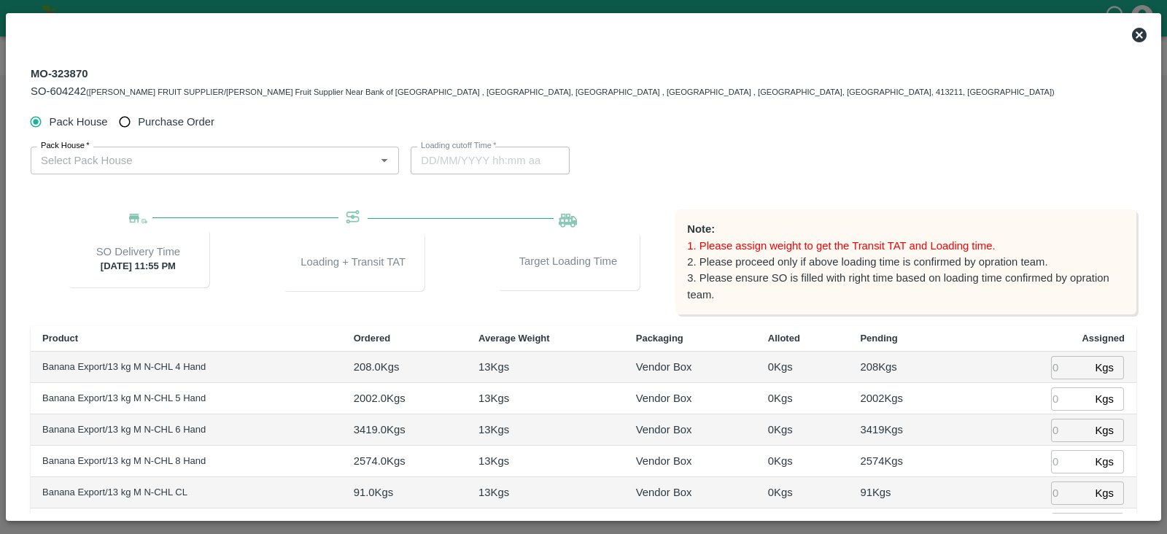
click at [152, 115] on span "Purchase Order" at bounding box center [176, 122] width 77 height 16
click at [139, 115] on input "Purchase Order" at bounding box center [125, 122] width 27 height 27
radio input "true"
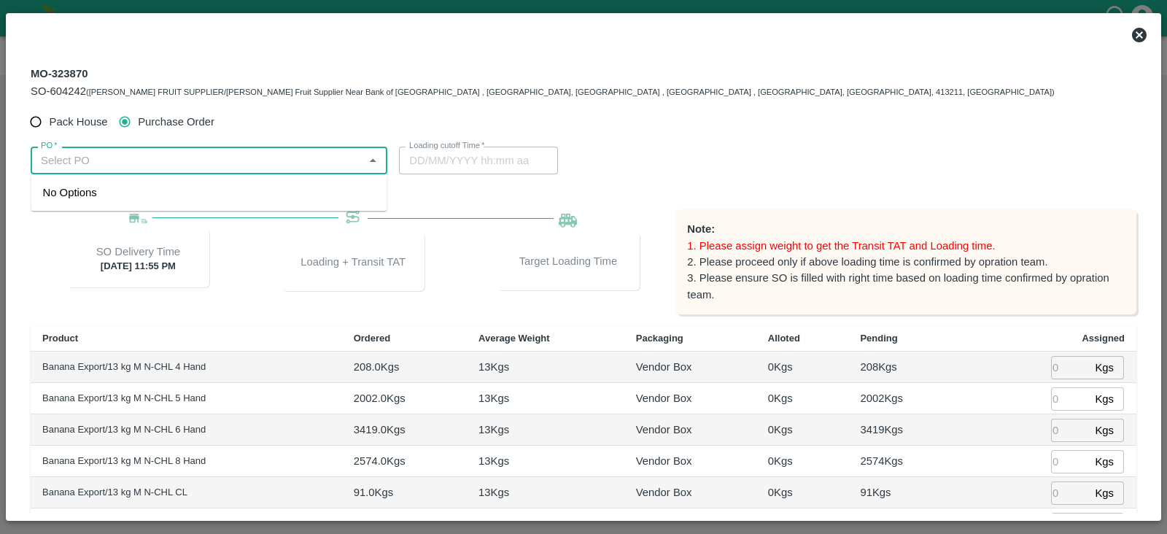
click at [257, 161] on input "PO   *" at bounding box center [197, 160] width 324 height 19
click at [209, 186] on div "PO-174056(Nikhil Bhagvat Patil-7776901555)" at bounding box center [150, 193] width 215 height 16
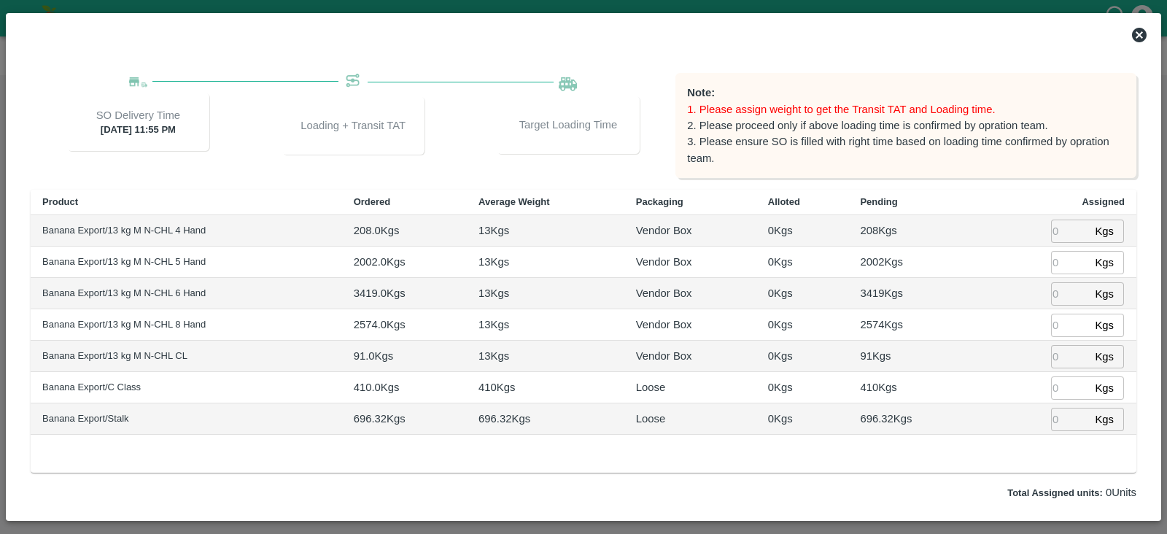
scroll to position [138, 0]
type input "PO-174056(Nikhil Bhagvat Patil-7776901555)"
click at [1056, 228] on input "number" at bounding box center [1070, 229] width 38 height 23
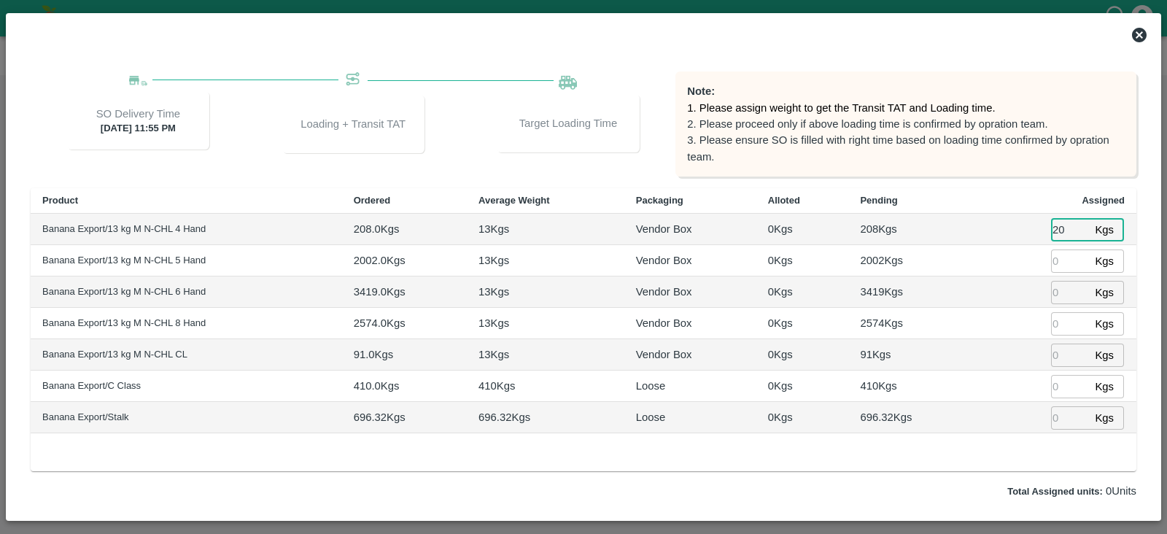
type input "208"
type input "06/09/2025 08:03 PM"
type input "208"
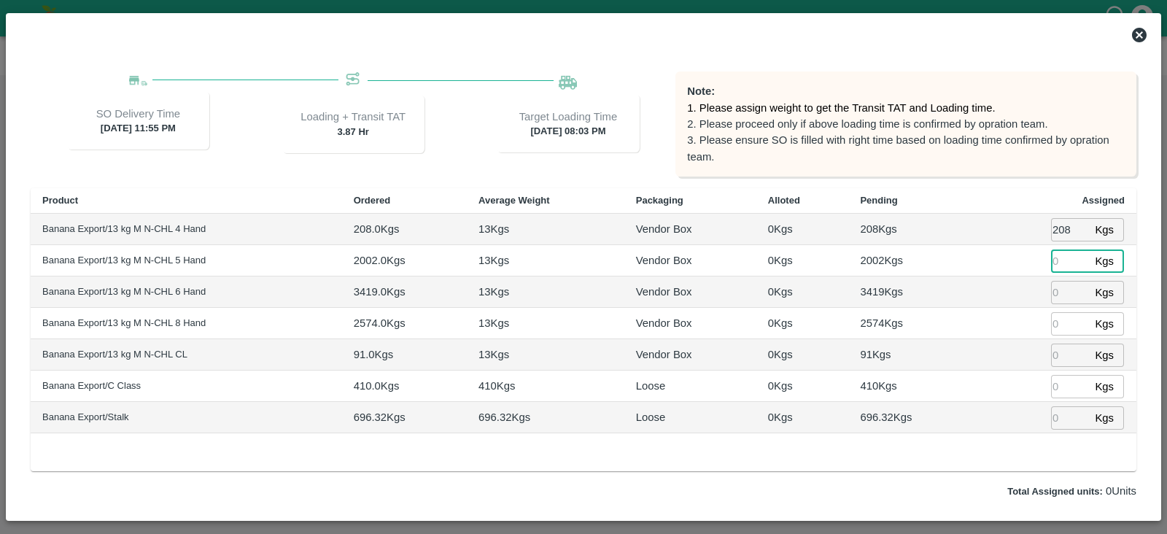
click at [1055, 257] on input "number" at bounding box center [1070, 261] width 38 height 23
type input "2002"
type input "06/09/2025 06:03 PM"
click at [1055, 257] on input "2002" at bounding box center [1070, 261] width 38 height 23
type input "2002"
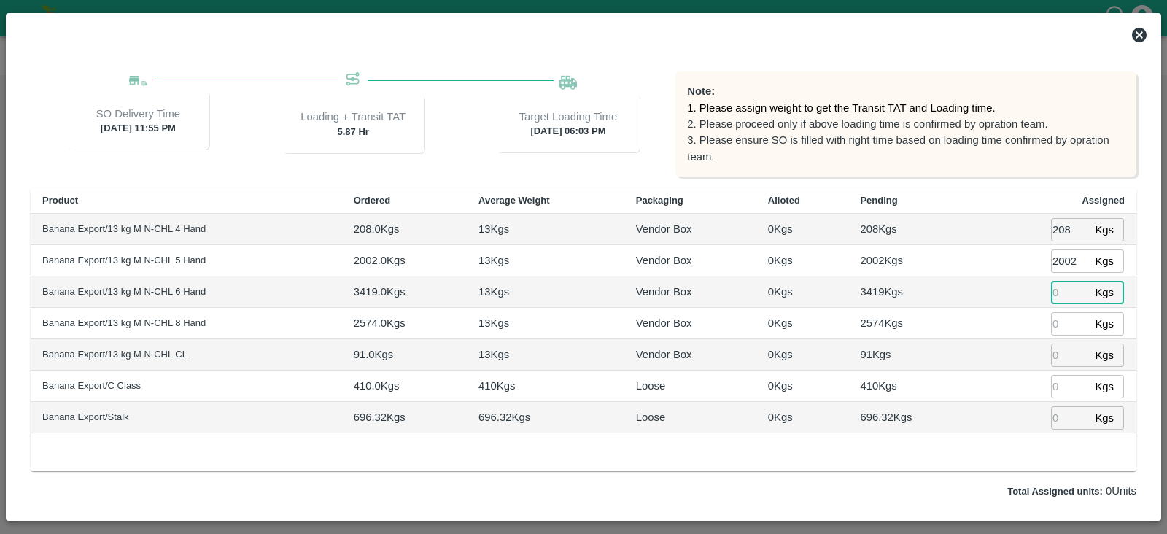
click at [1062, 287] on input "number" at bounding box center [1070, 292] width 38 height 23
type input "341"
type input "06/09/2025 07:03 PM"
type input "3419"
type input "06/09/2025 06:03 PM"
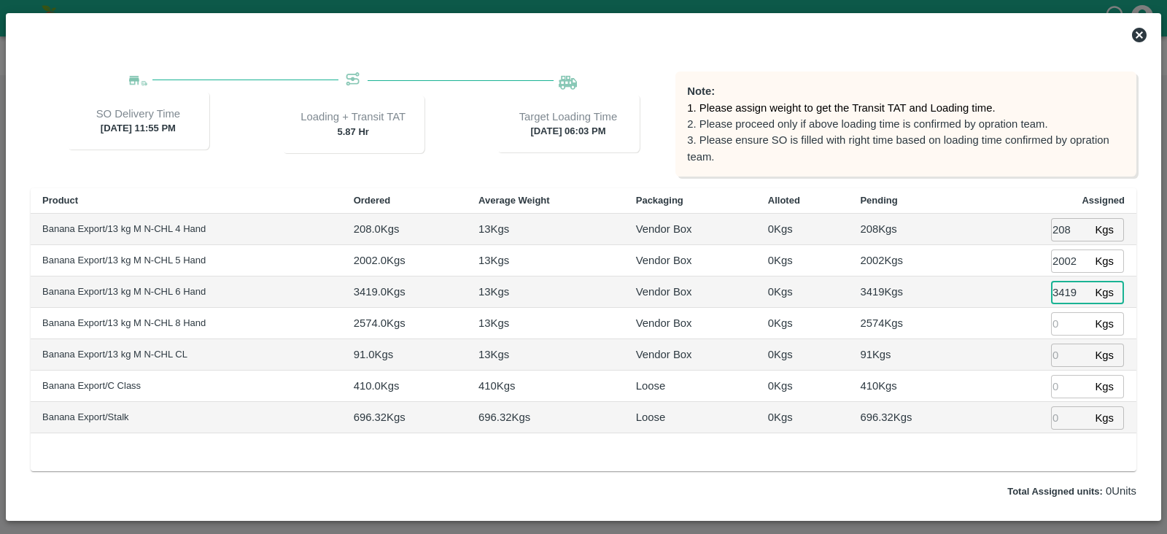
type input "3419"
click at [1062, 327] on input "number" at bounding box center [1070, 323] width 38 height 23
type input "2574"
click at [1055, 352] on input "number" at bounding box center [1070, 355] width 38 height 23
type input "91"
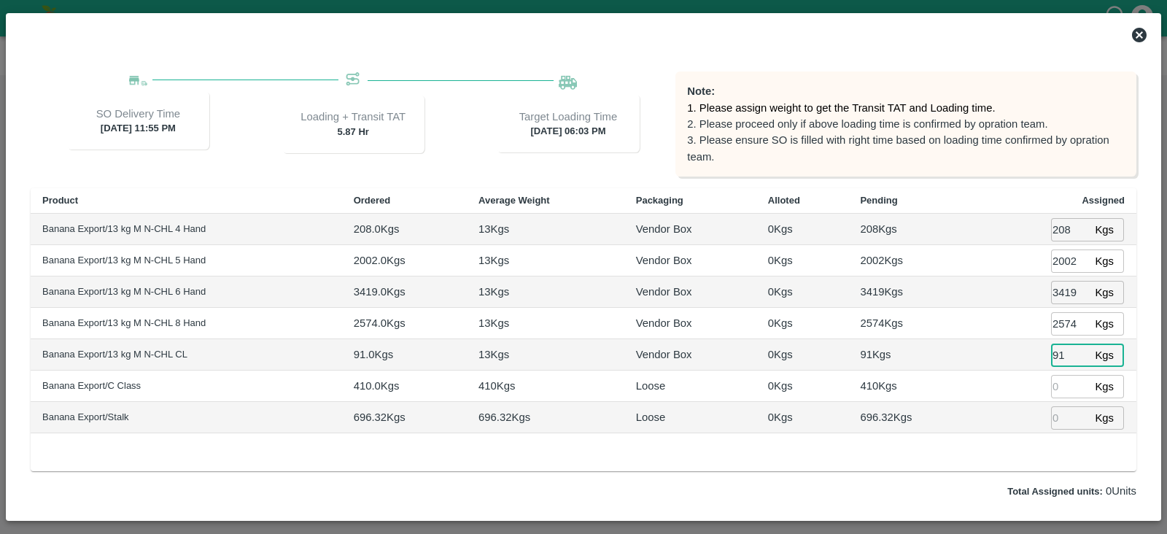
click at [1057, 385] on input "number" at bounding box center [1070, 386] width 38 height 23
type input "410"
click at [1061, 412] on input "number" at bounding box center [1070, 417] width 38 height 23
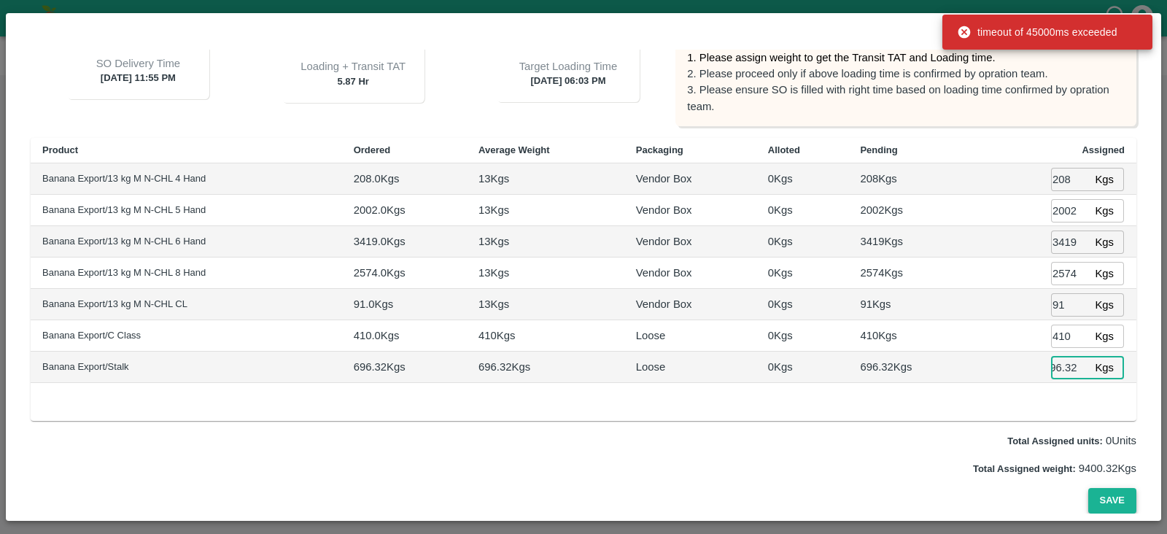
type input "696.32"
click at [1103, 502] on button "Save" at bounding box center [1113, 501] width 48 height 26
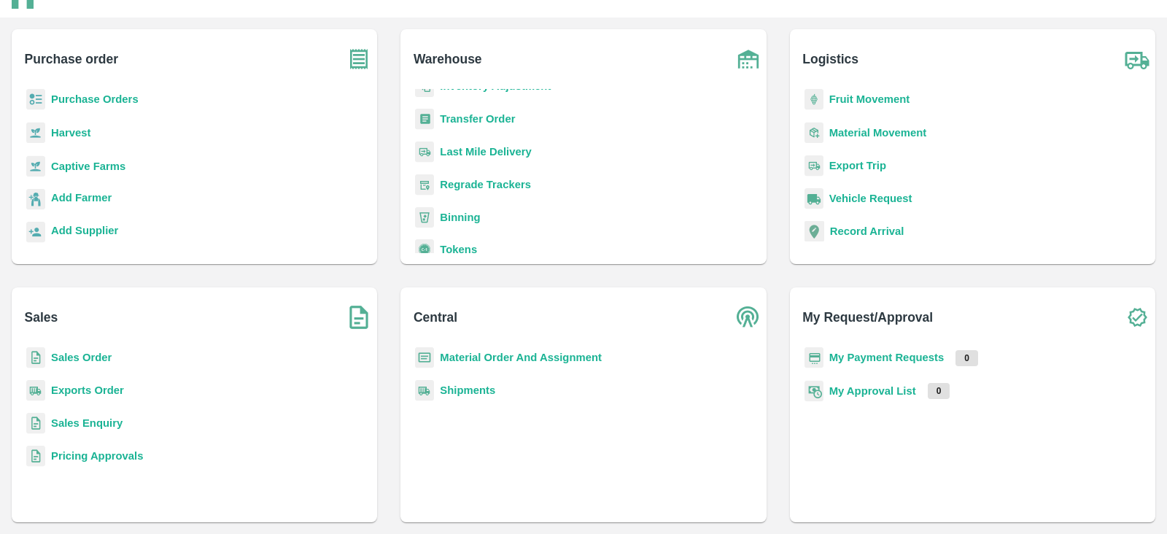
scroll to position [144, 0]
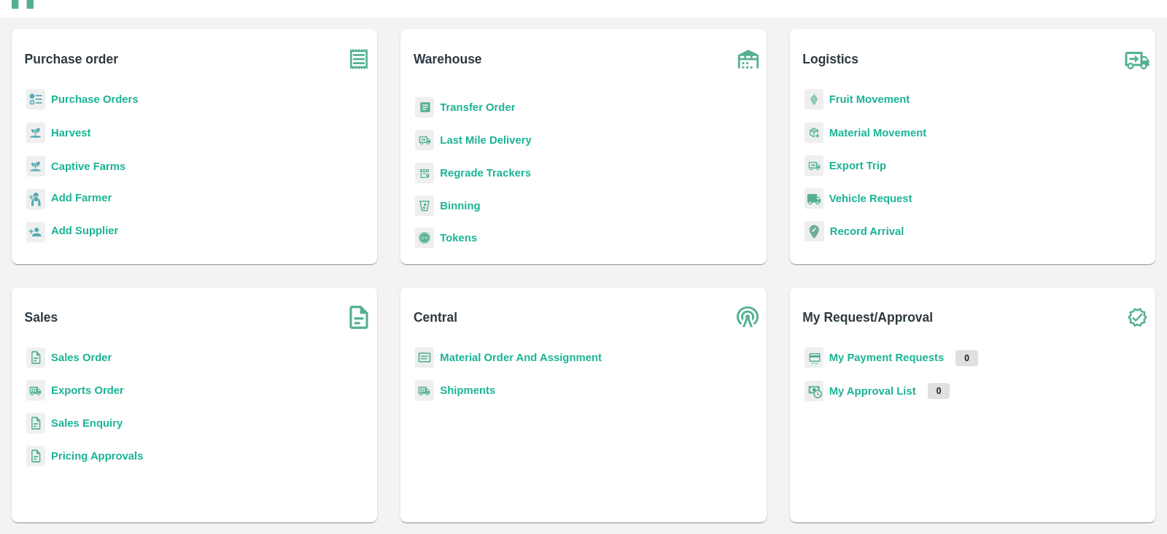
click at [494, 109] on b "Transfer Order" at bounding box center [477, 107] width 75 height 12
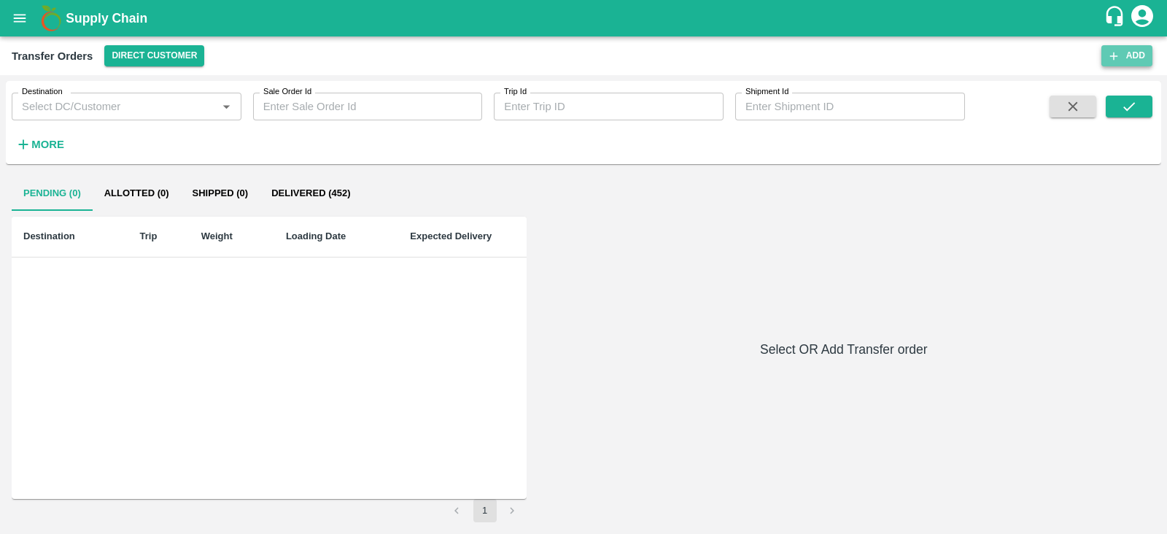
click at [1127, 53] on button "Add" at bounding box center [1127, 55] width 51 height 21
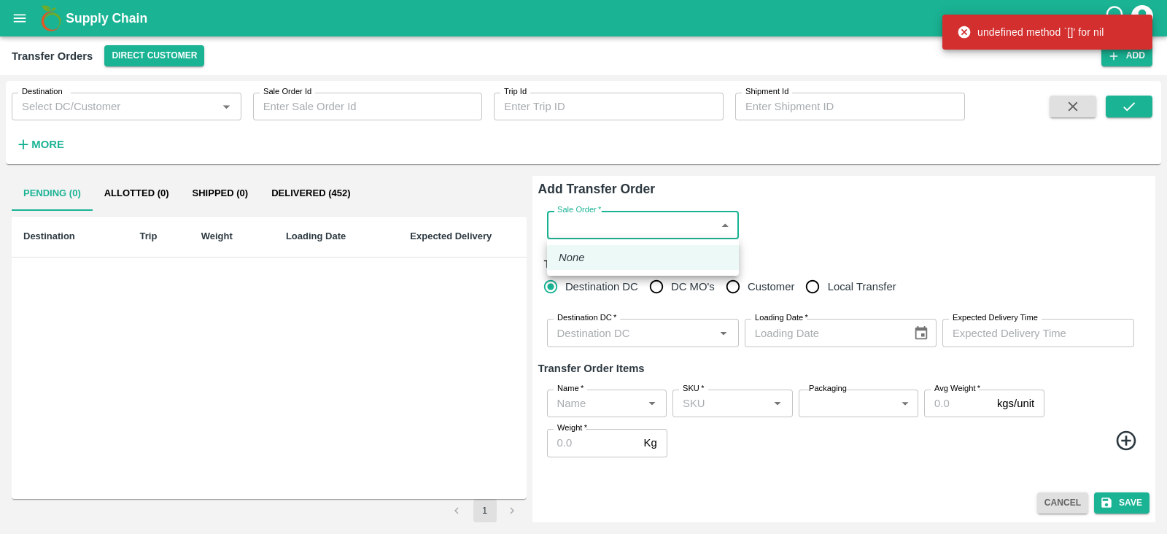
click at [655, 228] on body "Supply Chain Transfer Orders Direct Customer Add Destination Destination   * Sa…" at bounding box center [583, 267] width 1167 height 534
click at [655, 228] on div at bounding box center [583, 267] width 1167 height 534
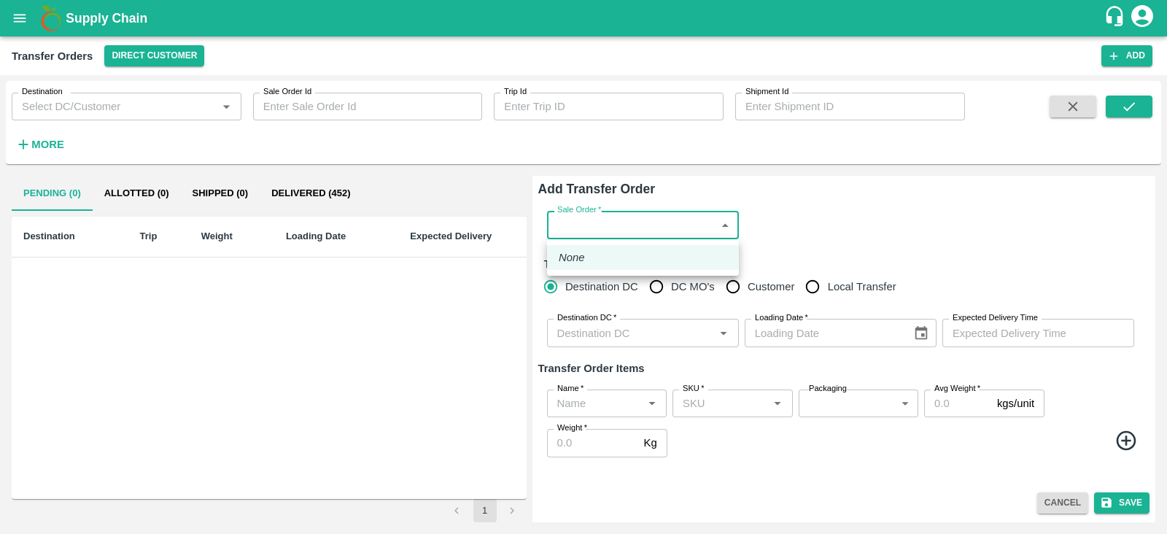
click at [659, 228] on body "Supply Chain Transfer Orders Direct Customer Add Destination Destination   * Sa…" at bounding box center [583, 267] width 1167 height 534
click at [799, 236] on div at bounding box center [583, 267] width 1167 height 534
click at [659, 225] on body "Supply Chain Transfer Orders Direct Customer Add Destination Destination   * Sa…" at bounding box center [583, 267] width 1167 height 534
click at [839, 206] on div at bounding box center [583, 267] width 1167 height 534
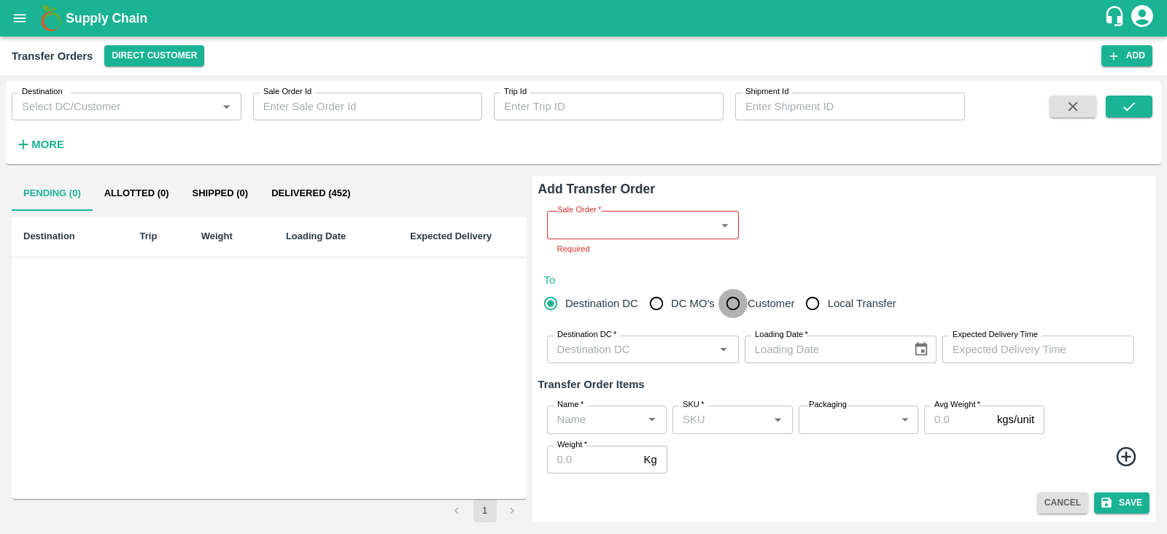
click at [733, 289] on input "Customer" at bounding box center [733, 303] width 29 height 29
radio input "true"
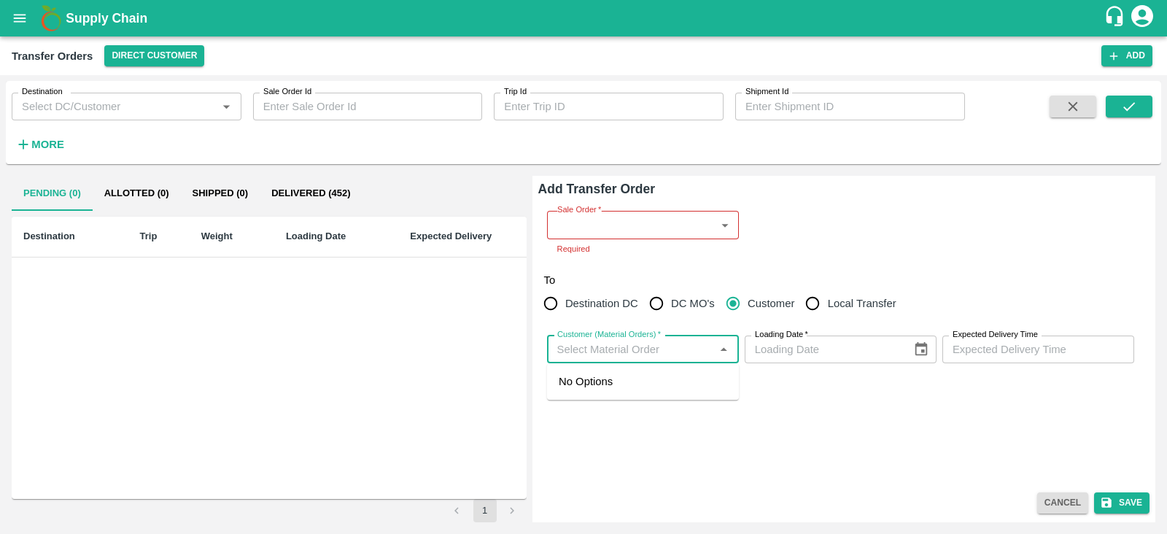
click at [620, 350] on input "Customer (Material Orders)   *" at bounding box center [631, 349] width 159 height 19
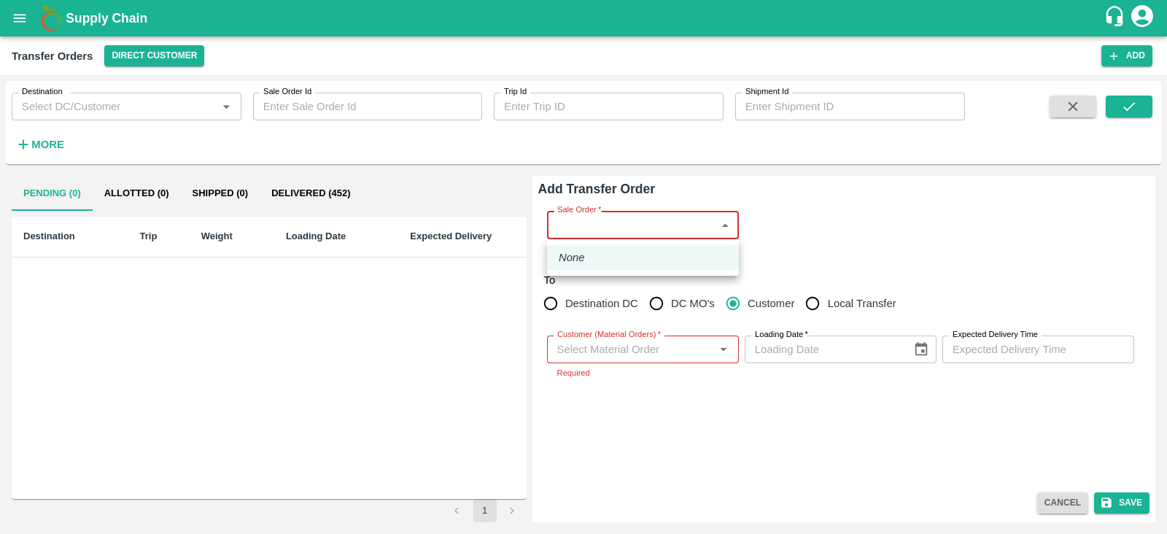
click at [658, 220] on body "Supply Chain Transfer Orders Direct Customer Add Destination Destination   * Sa…" at bounding box center [583, 267] width 1167 height 534
click at [658, 220] on div at bounding box center [583, 267] width 1167 height 534
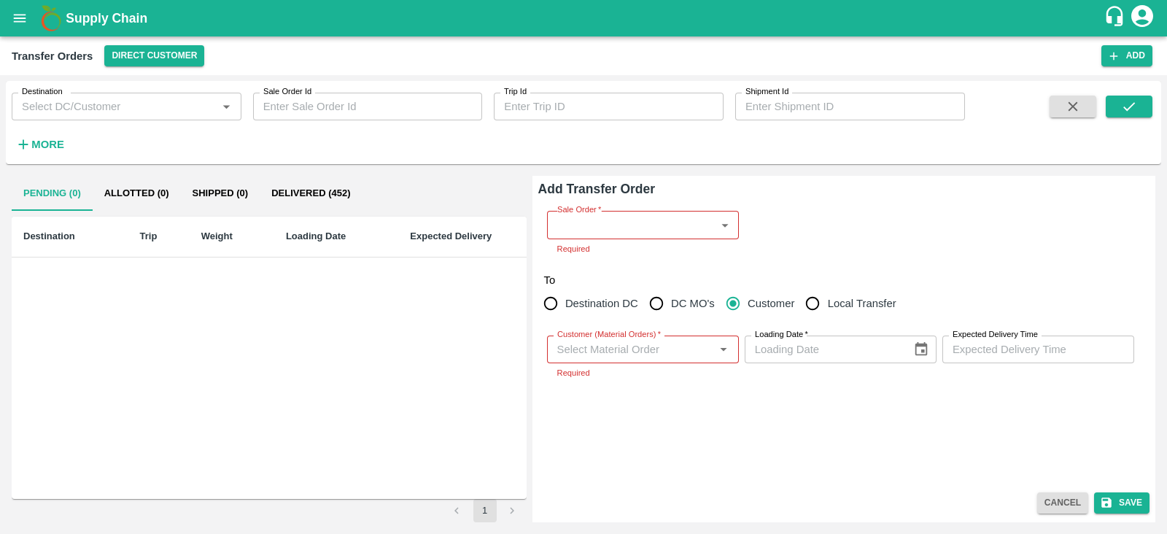
click at [808, 233] on div "Sale Order   * ​ Sale Order Required" at bounding box center [843, 233] width 611 height 68
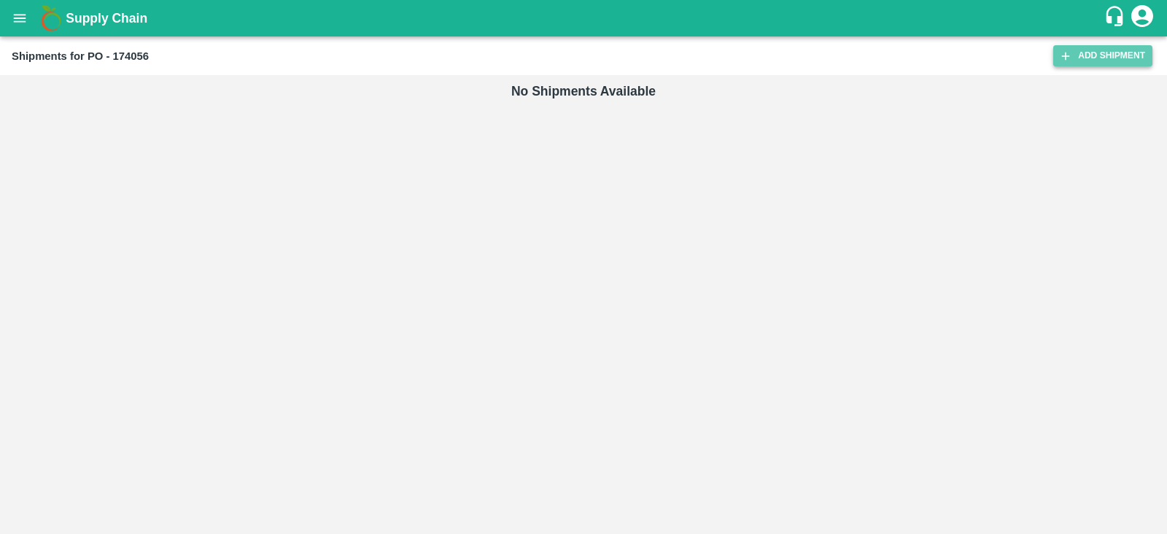
click at [1100, 50] on link "Add Shipment" at bounding box center [1103, 55] width 99 height 21
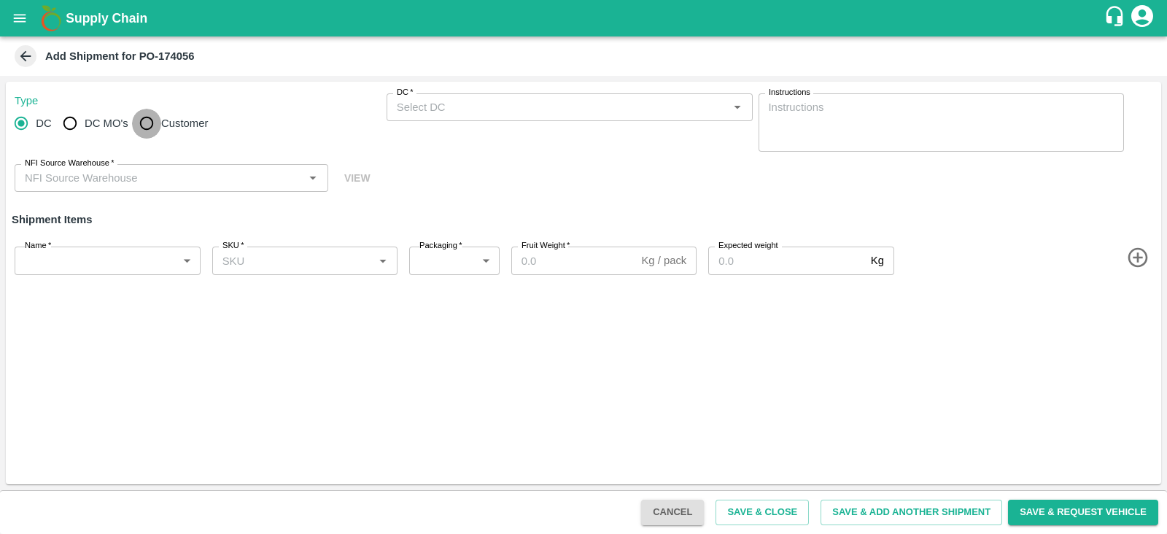
click at [146, 121] on input "Customer" at bounding box center [146, 123] width 29 height 29
radio input "true"
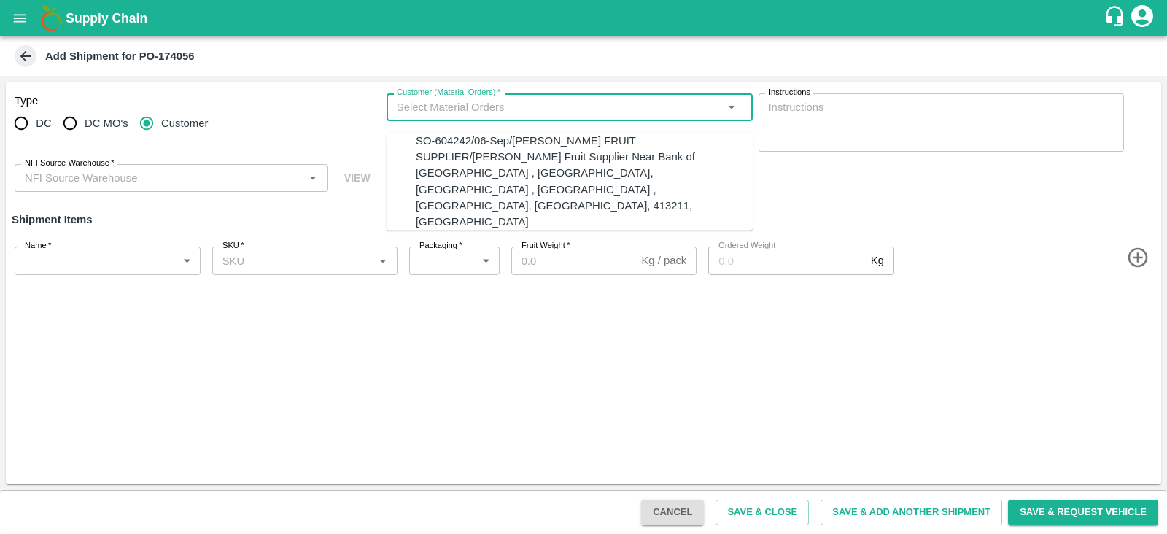
click at [456, 104] on input "Customer (Material Orders)   *" at bounding box center [557, 107] width 333 height 19
click at [434, 144] on div "SO-604242/06-Sep/[PERSON_NAME] FRUIT SUPPLIER/[PERSON_NAME] Fruit Supplier Near…" at bounding box center [584, 182] width 337 height 98
type input "SO-604242/06-Sep/[PERSON_NAME] FRUIT SUPPLIER/[PERSON_NAME] Fruit Supplier Near…"
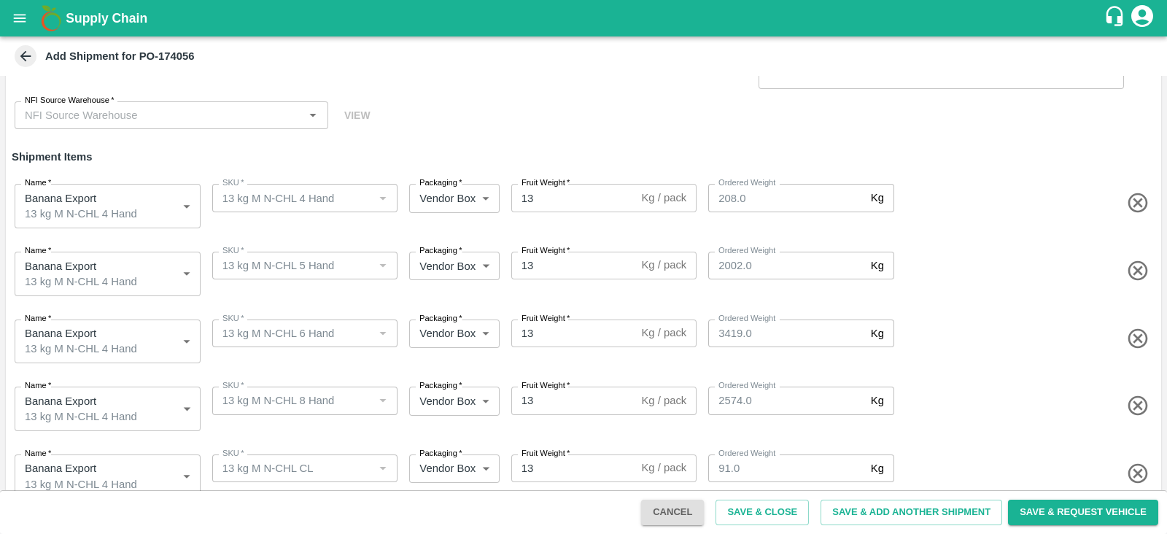
scroll to position [63, 0]
click at [126, 271] on body "Supply Chain Add Shipment for PO-174056 Type DC DC MO's Customer Customer (Mate…" at bounding box center [583, 267] width 1167 height 534
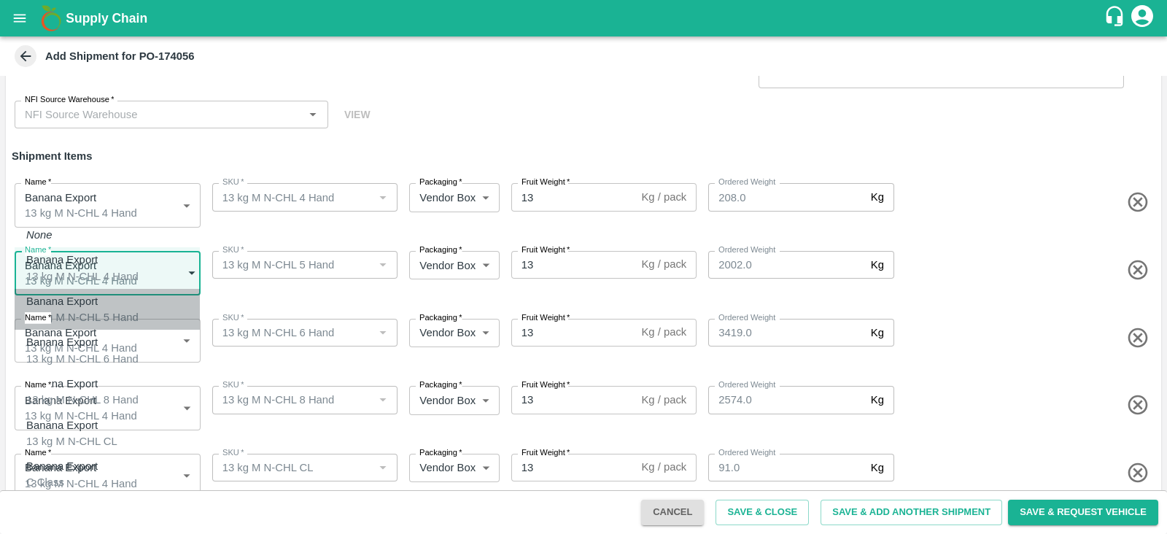
click at [82, 309] on div "13 kg M N-CHL 5 Hand" at bounding box center [82, 317] width 112 height 16
type input "1989121"
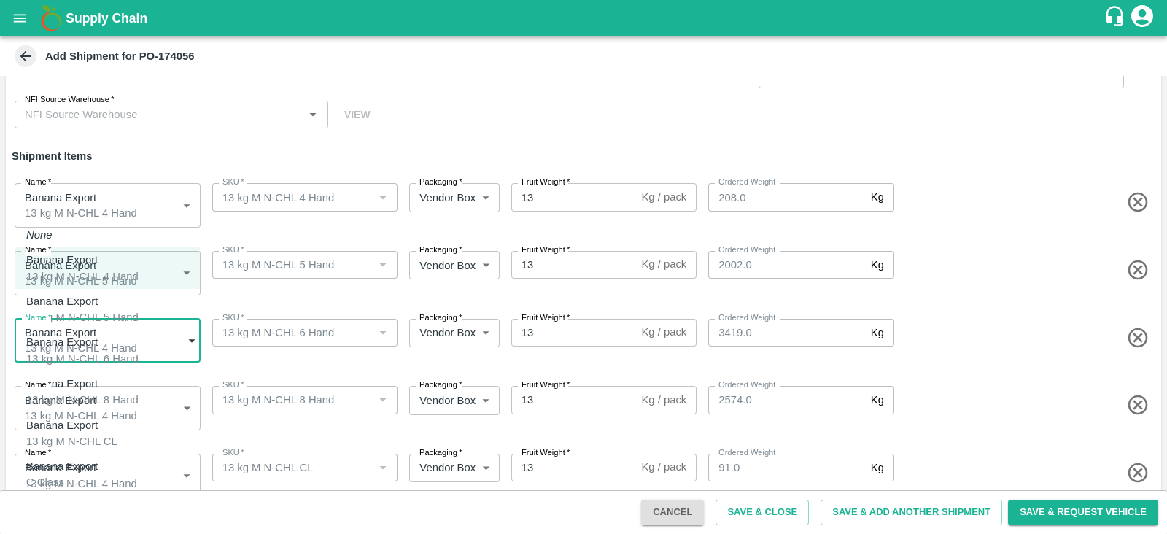
click at [122, 333] on body "Supply Chain Add Shipment for PO-174056 Type DC DC MO's Customer Customer (Mate…" at bounding box center [583, 267] width 1167 height 534
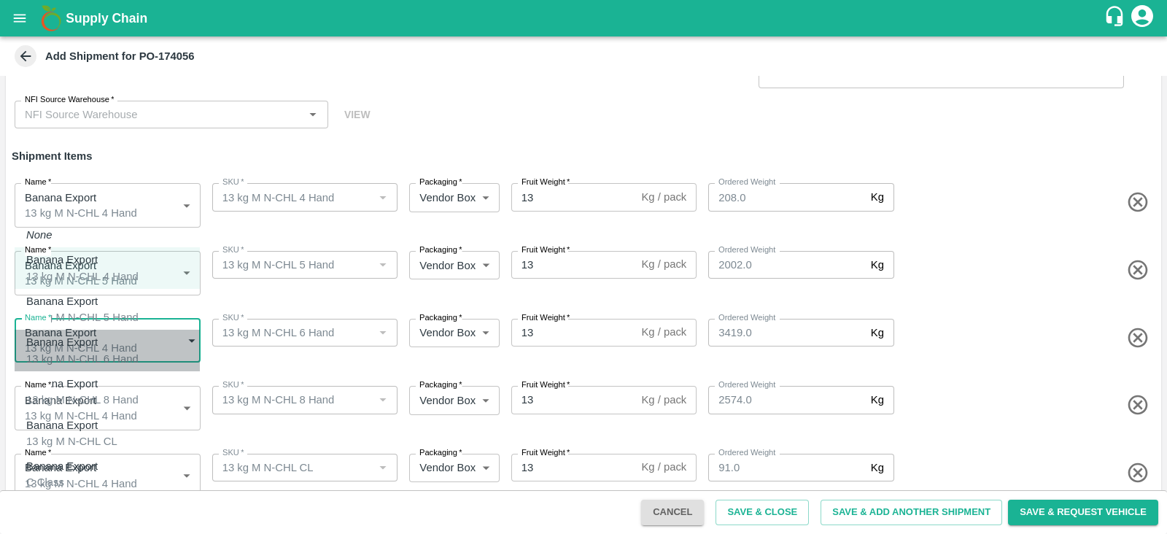
click at [86, 341] on p "Banana Export" at bounding box center [78, 342] width 105 height 16
type input "1989122"
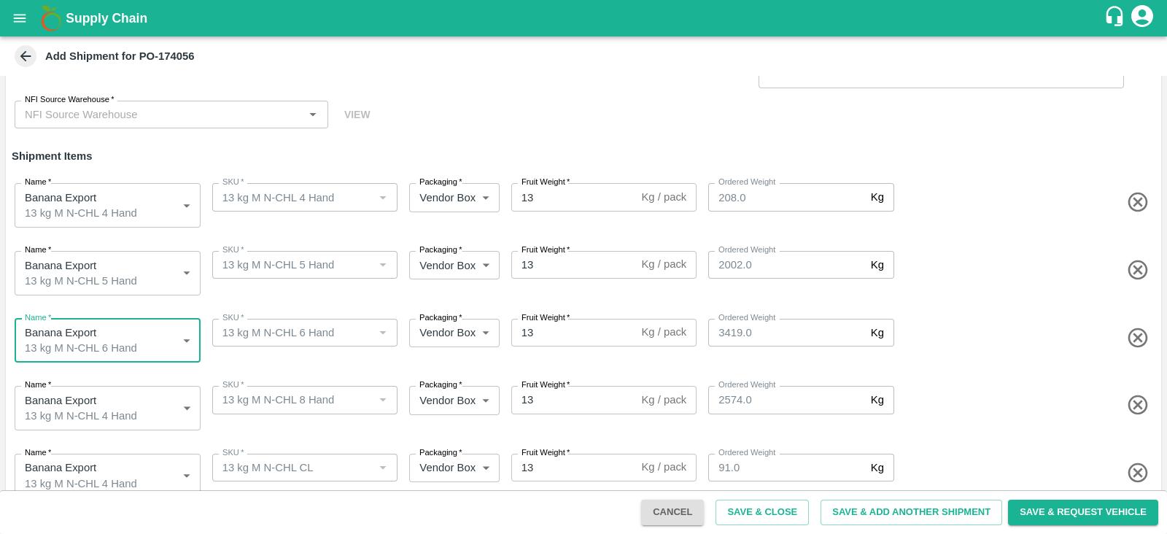
click at [120, 398] on body "Supply Chain Add Shipment for PO-174056 Type DC DC MO's Customer Customer (Mate…" at bounding box center [583, 267] width 1167 height 534
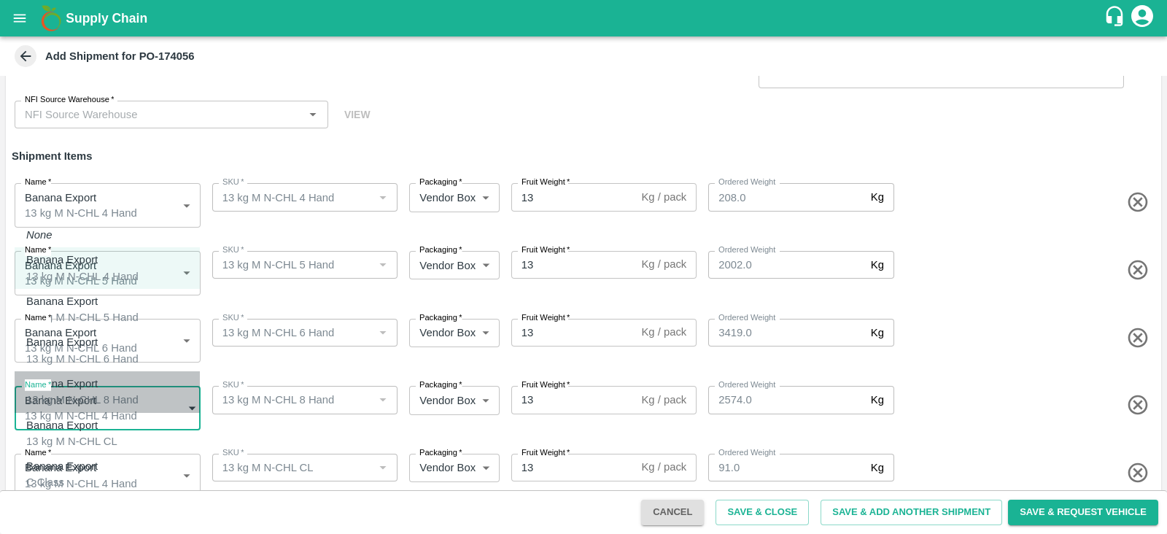
click at [84, 381] on p "Banana Export" at bounding box center [78, 384] width 105 height 16
type input "1989123"
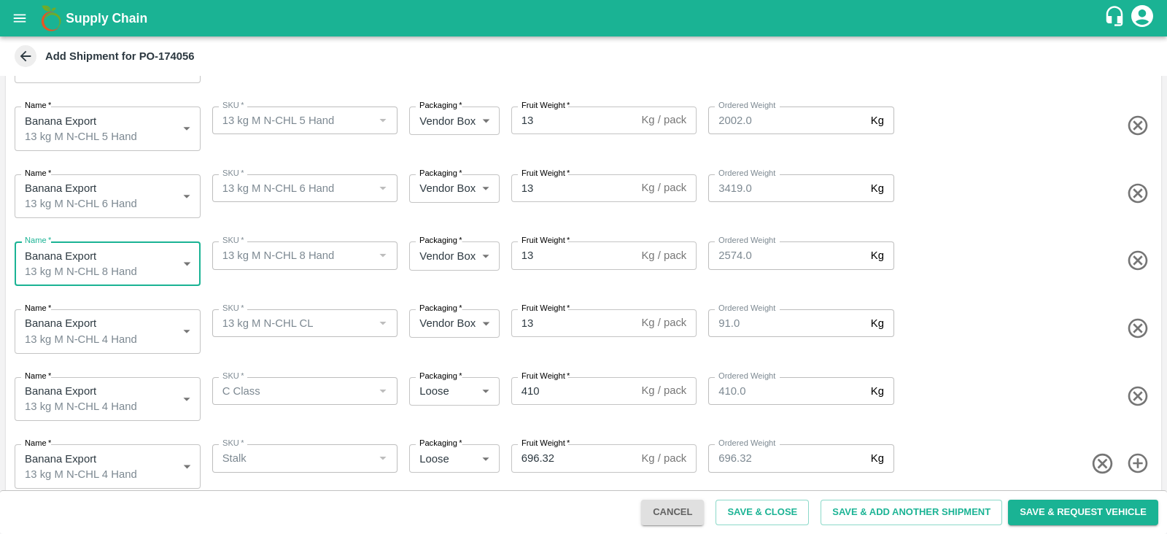
scroll to position [208, 0]
click at [119, 310] on body "Supply Chain Add Shipment for PO-174056 Type DC DC MO's Customer Customer (Mate…" at bounding box center [583, 267] width 1167 height 534
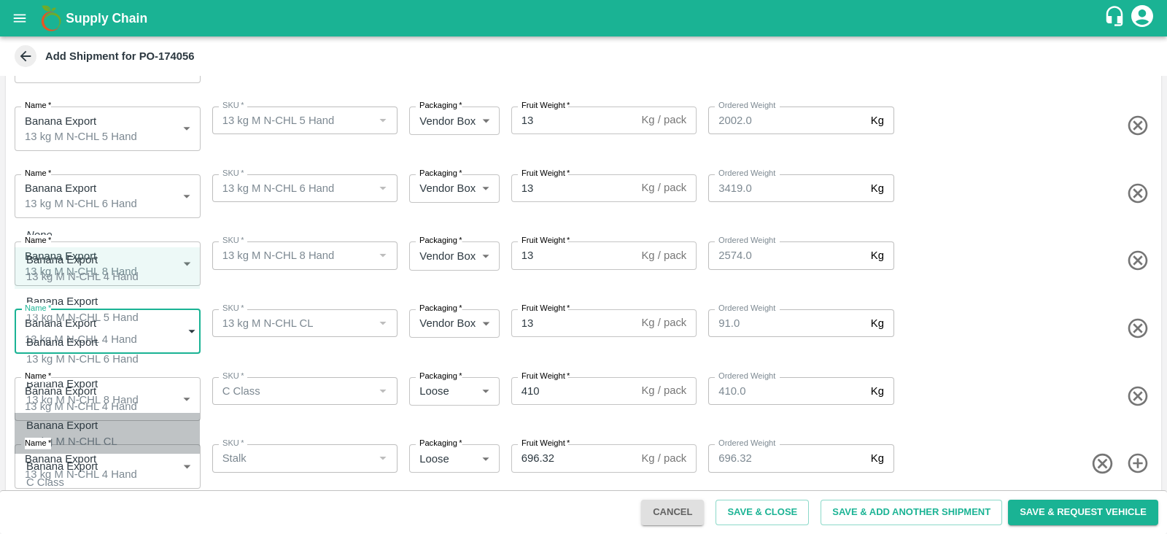
click at [93, 417] on p "Banana Export" at bounding box center [68, 425] width 84 height 16
type input "1989124"
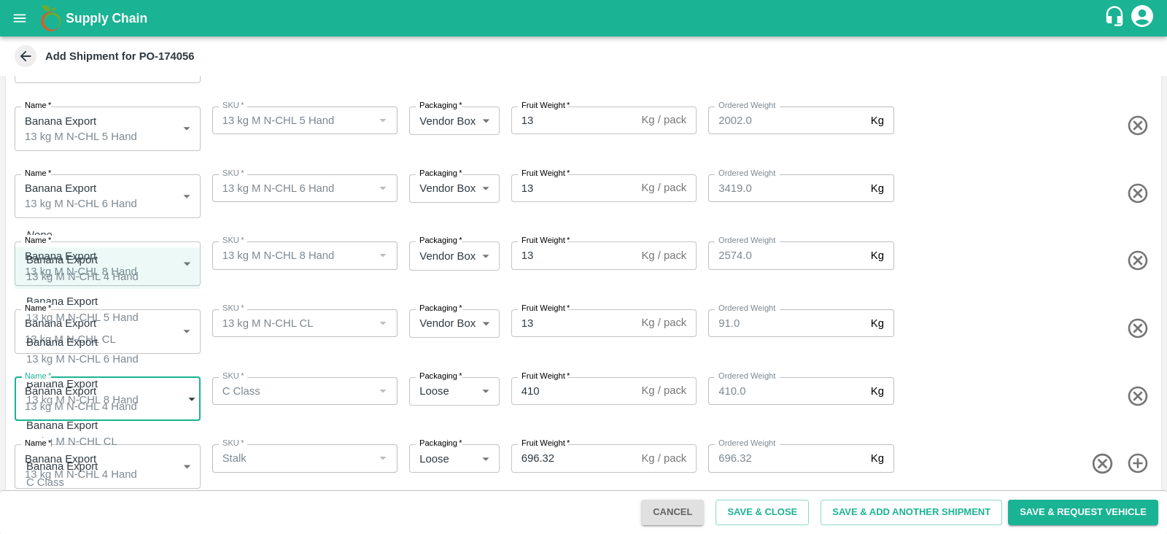
click at [112, 378] on body "Supply Chain Add Shipment for PO-174056 Type DC DC MO's Customer Customer (Mate…" at bounding box center [583, 267] width 1167 height 534
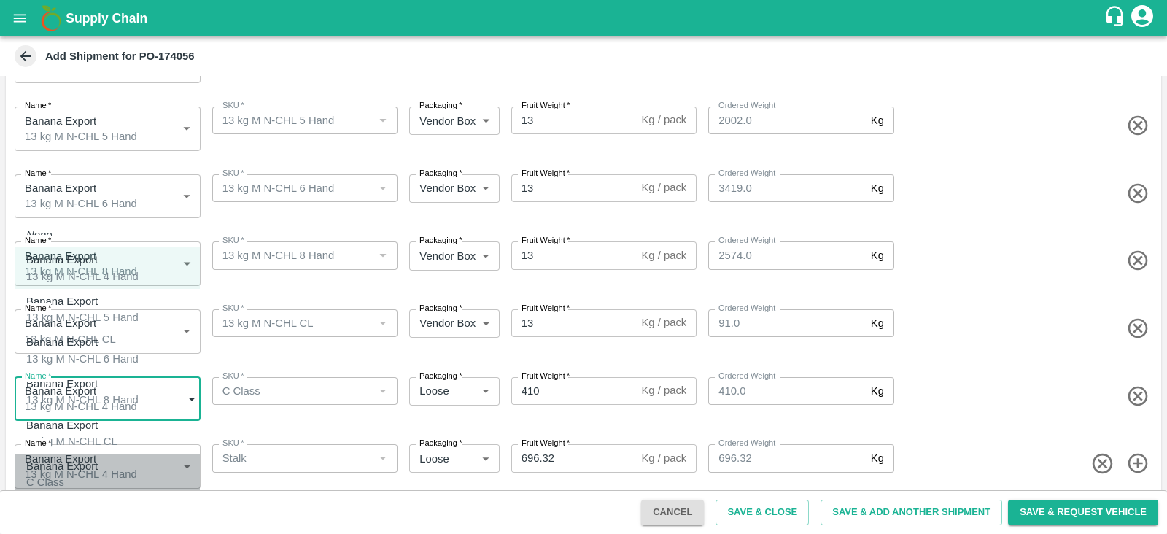
click at [104, 458] on div "Banana Export" at bounding box center [65, 466] width 79 height 16
type input "1989125"
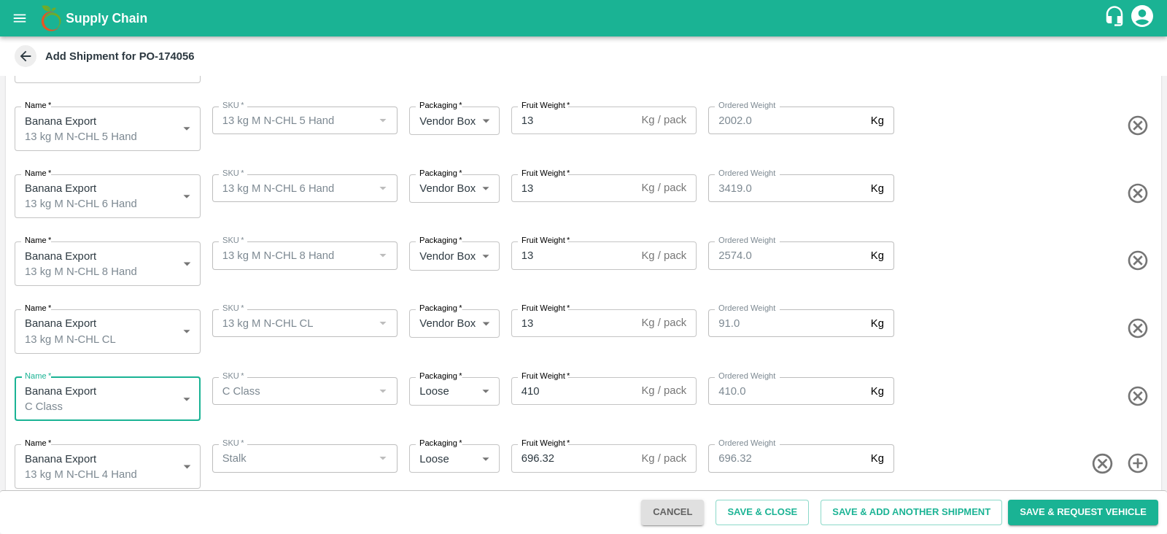
click at [122, 450] on body "Supply Chain Add Shipment for PO-174056 Type DC DC MO's Customer Customer (Mate…" at bounding box center [583, 267] width 1167 height 534
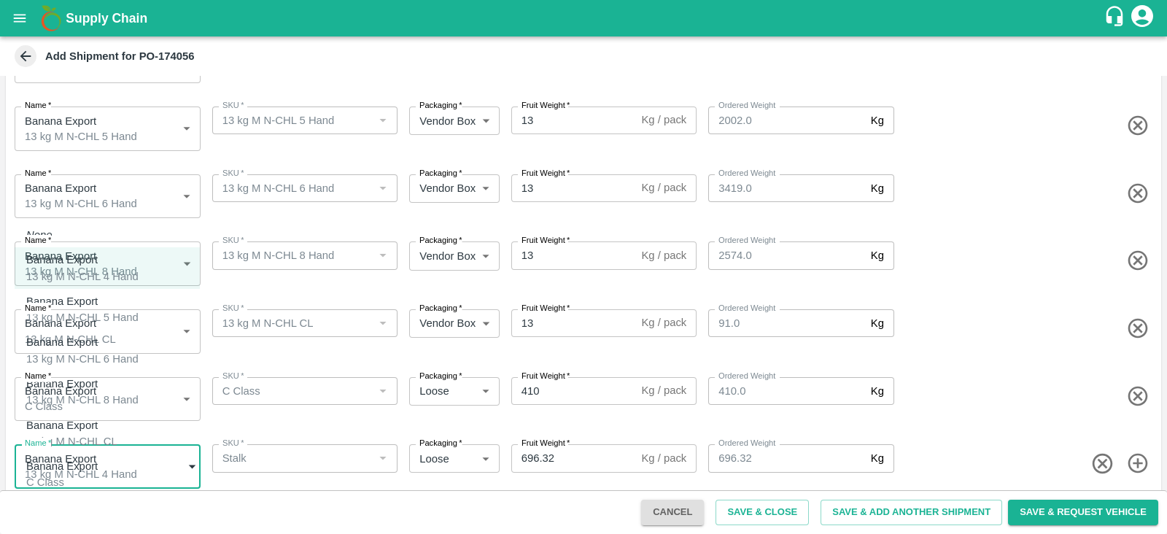
click at [77, 500] on p "Banana Export" at bounding box center [62, 508] width 72 height 16
type input "1989126"
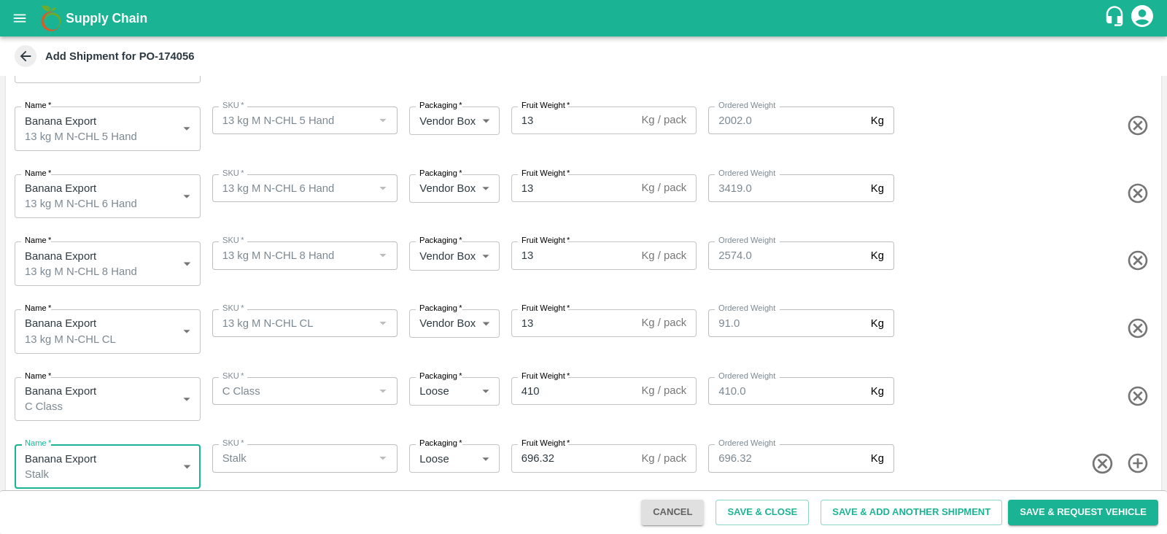
scroll to position [0, 0]
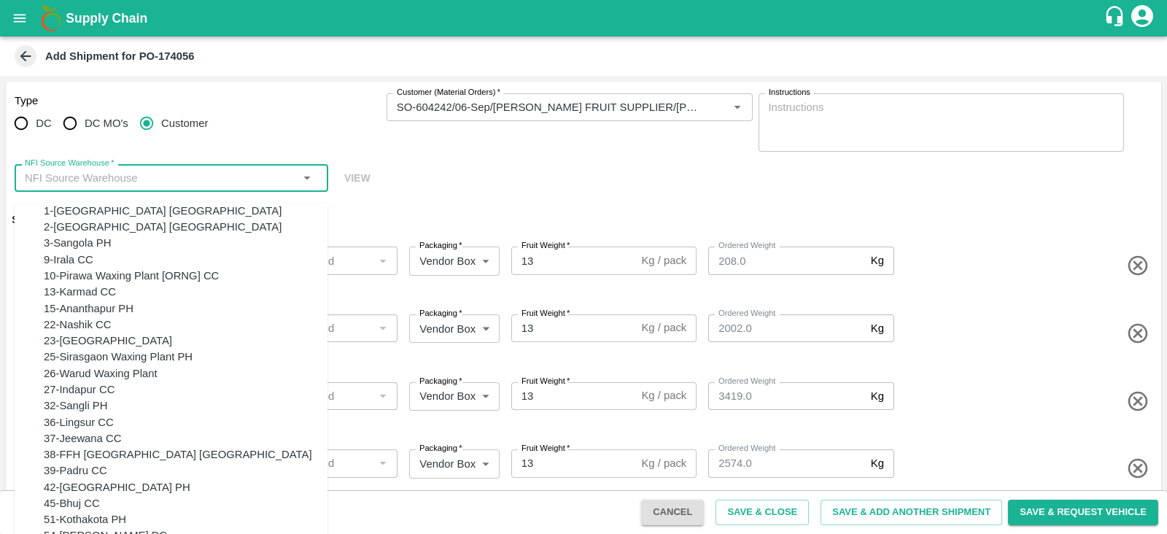
click at [88, 183] on input "NFI Source Warehouse   *" at bounding box center [159, 178] width 281 height 19
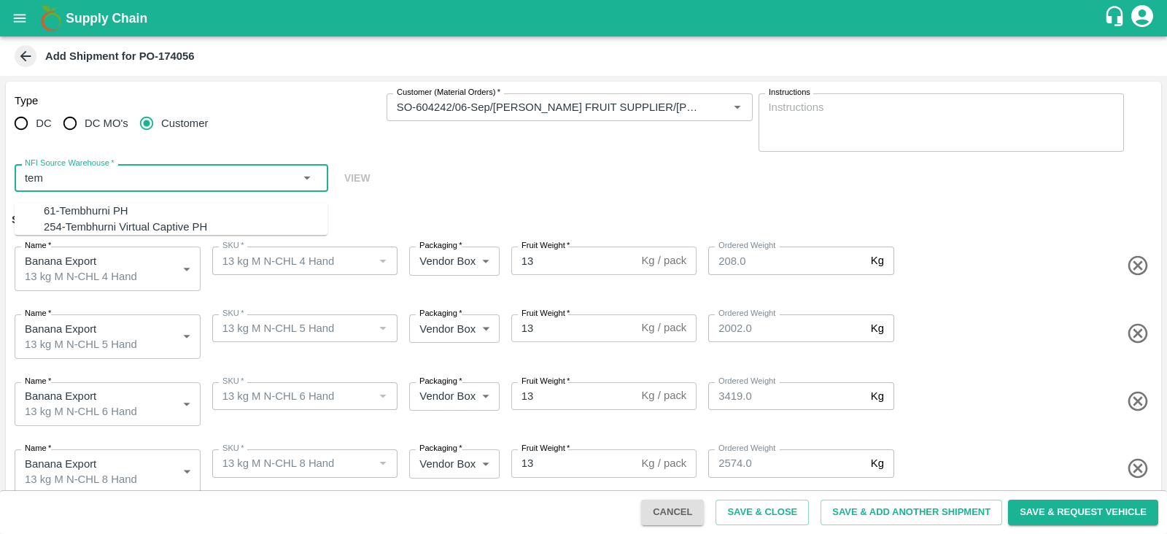
click at [111, 228] on div "254-Tembhurni Virtual Captive PH" at bounding box center [125, 227] width 163 height 16
type input "254-Tembhurni Virtual Captive PH"
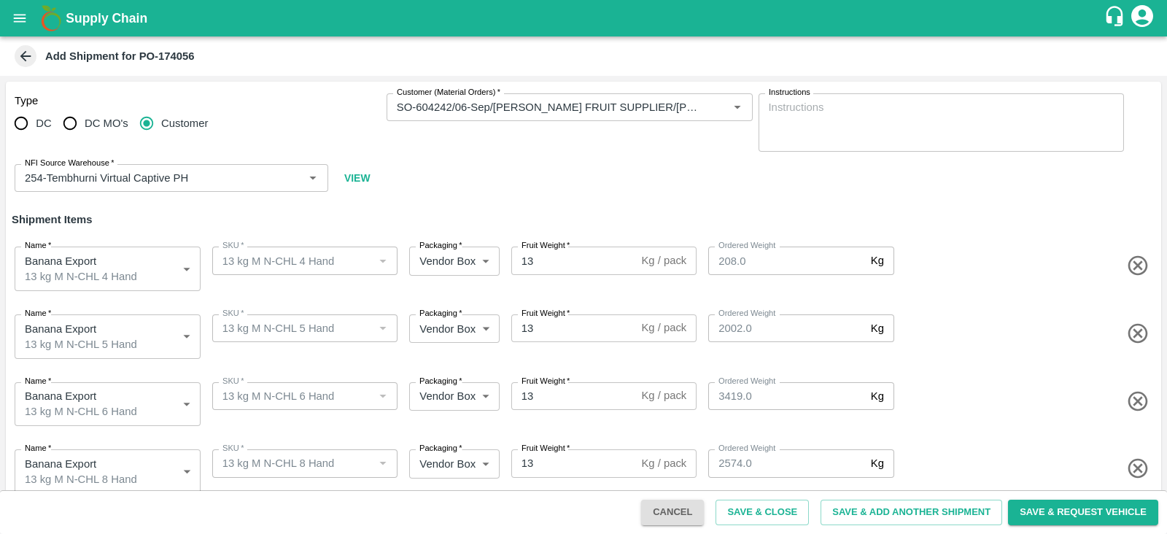
click at [967, 208] on h6 "Shipment Items" at bounding box center [584, 219] width 1156 height 31
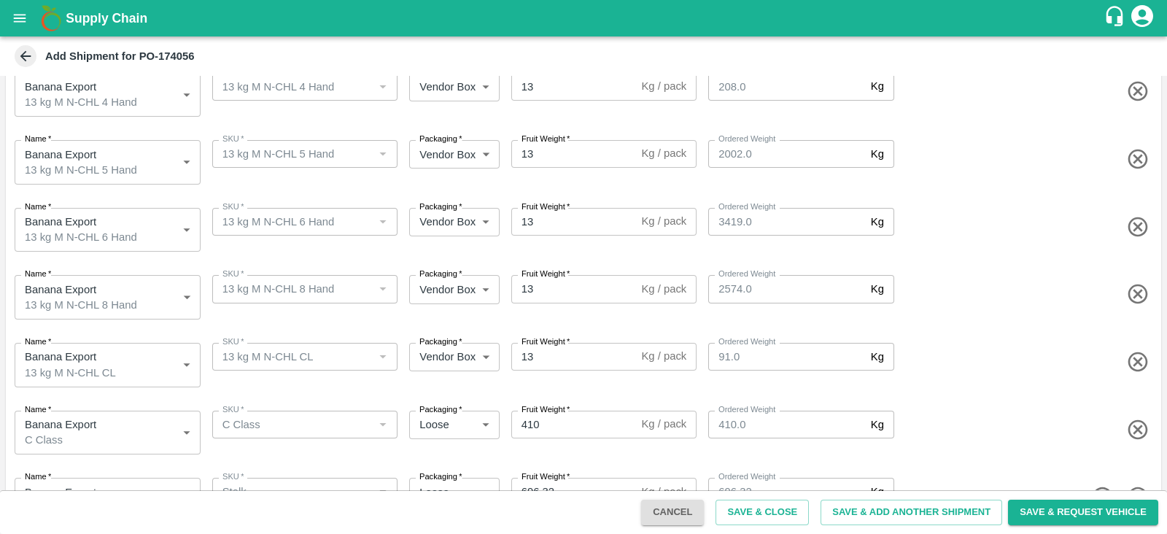
scroll to position [208, 0]
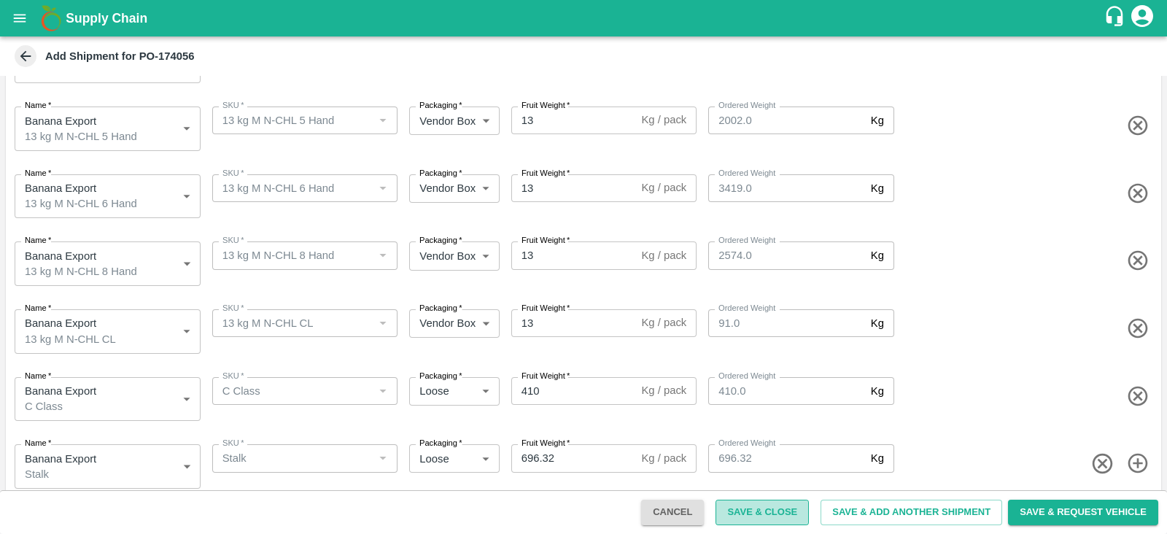
click at [767, 515] on button "Save & Close" at bounding box center [762, 513] width 93 height 26
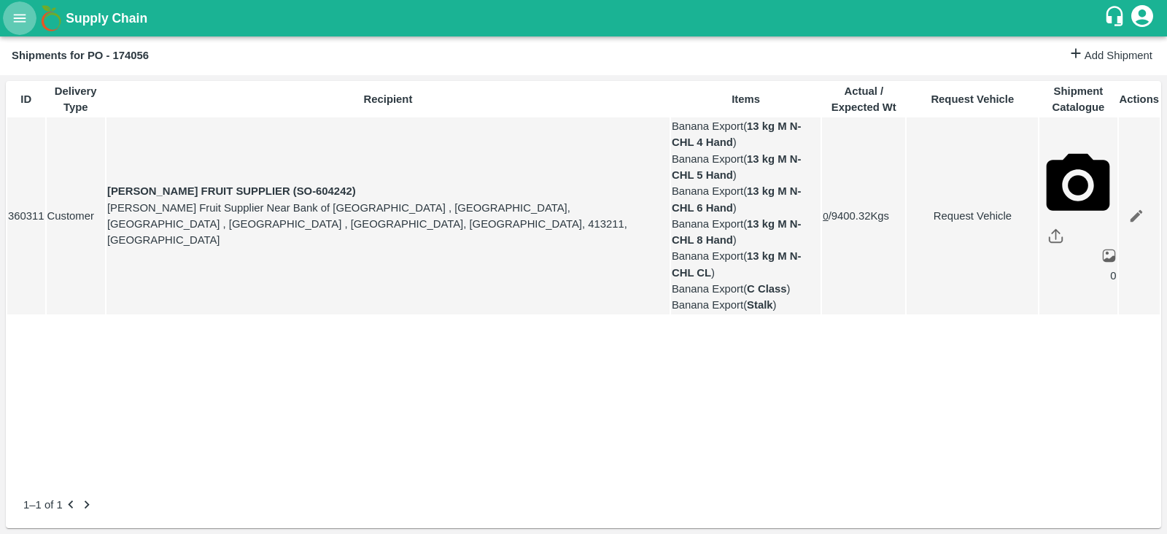
click at [21, 20] on icon "open drawer" at bounding box center [20, 18] width 16 height 16
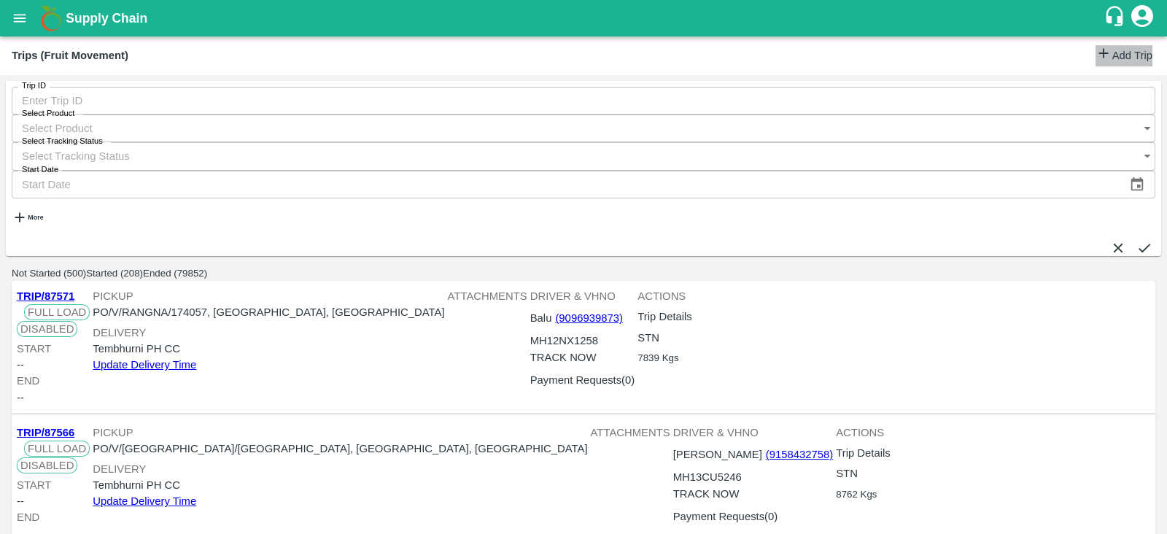
click at [1097, 55] on icon at bounding box center [1104, 53] width 16 height 16
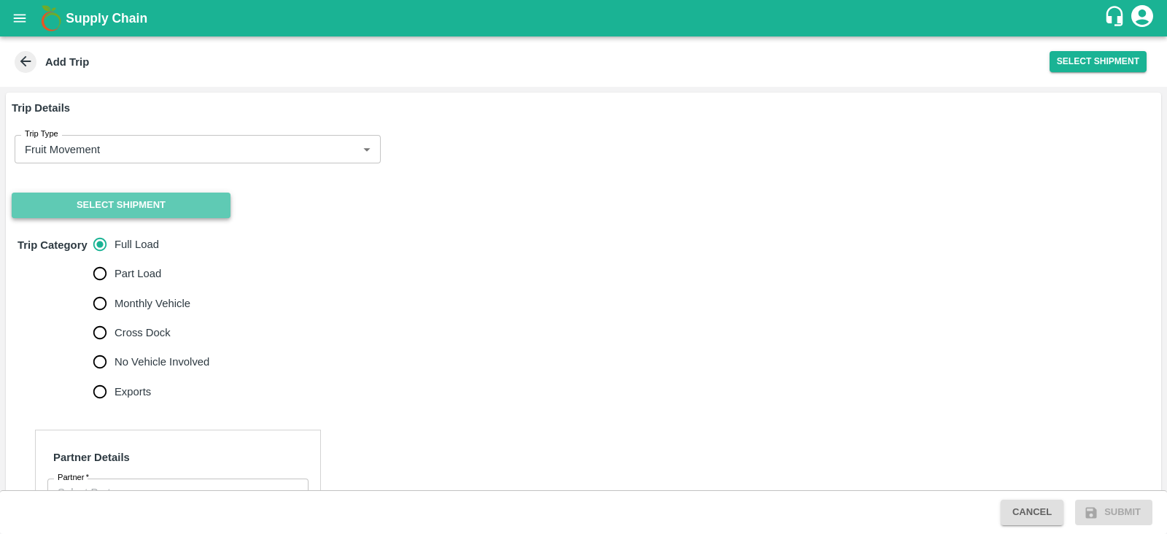
click at [160, 210] on button "Select Shipment" at bounding box center [121, 206] width 219 height 26
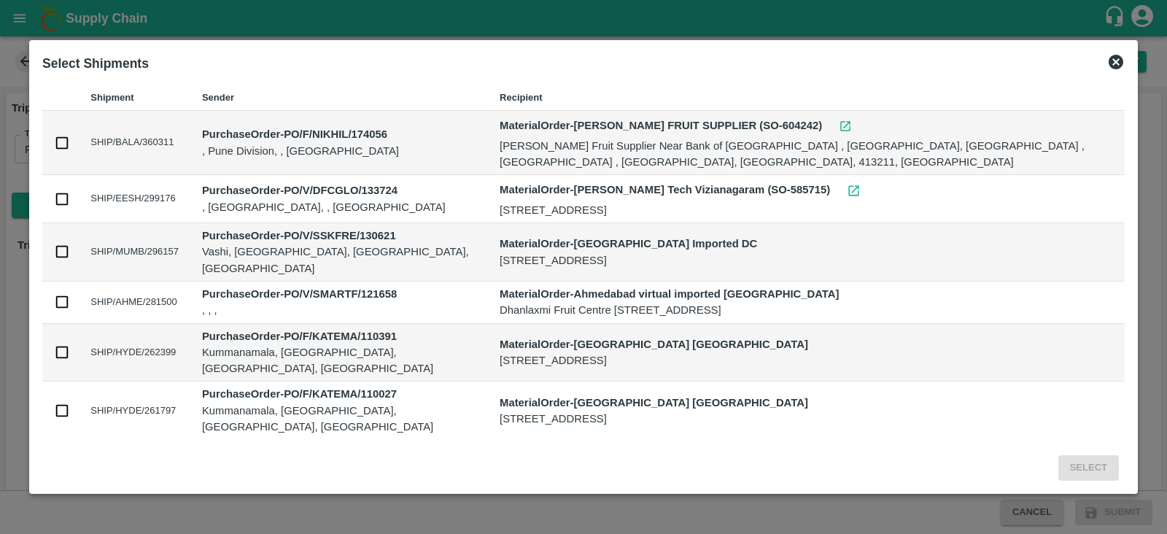
click at [70, 135] on input "checkbox" at bounding box center [62, 143] width 16 height 16
checkbox input "true"
click at [1059, 469] on button "Select" at bounding box center [1089, 468] width 61 height 26
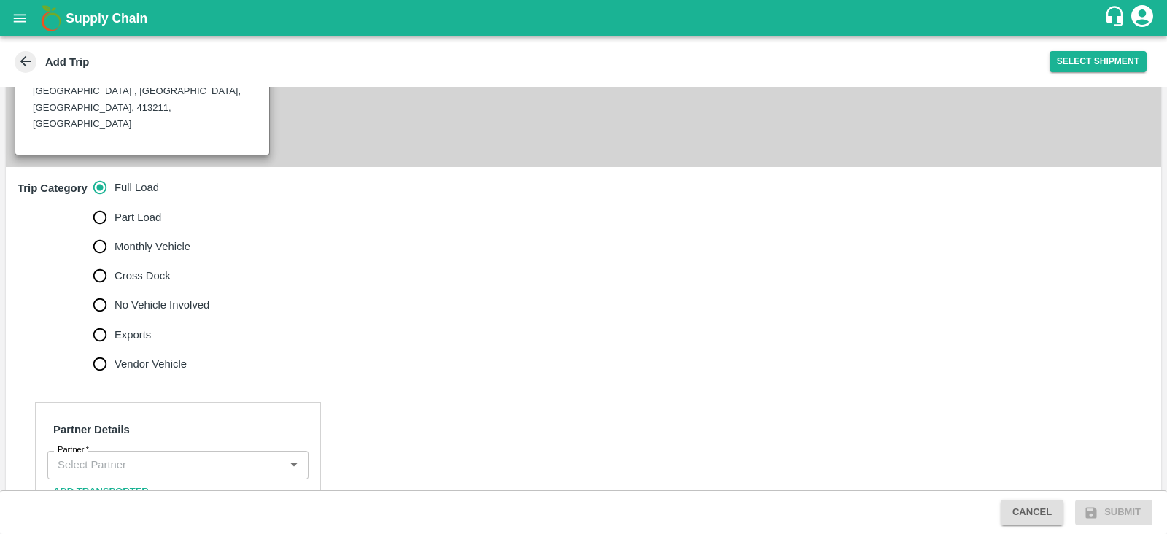
scroll to position [420, 0]
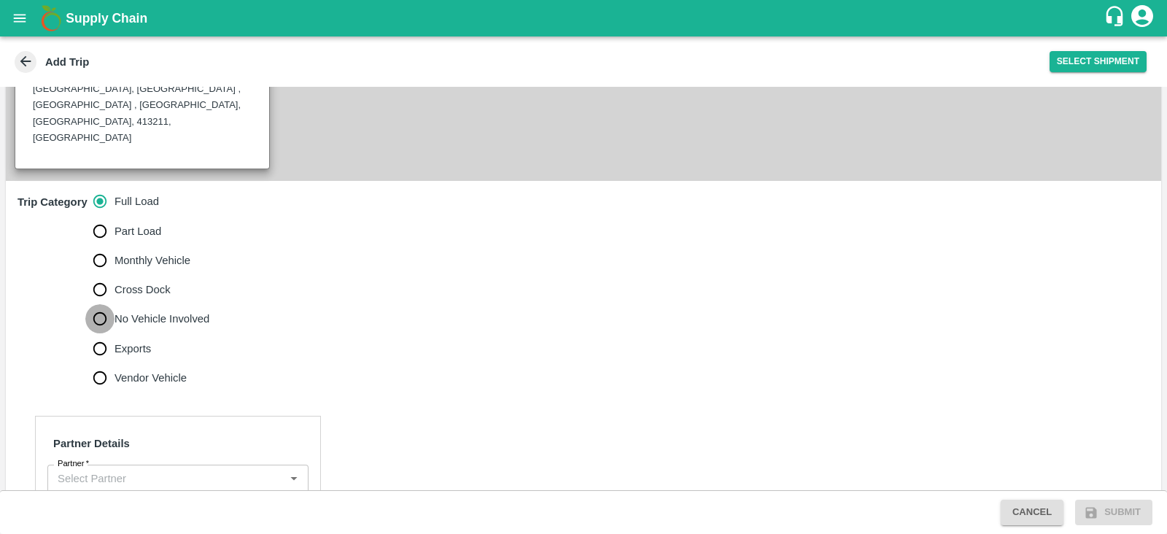
click at [96, 304] on input "No Vehicle Involved" at bounding box center [99, 318] width 29 height 29
radio input "true"
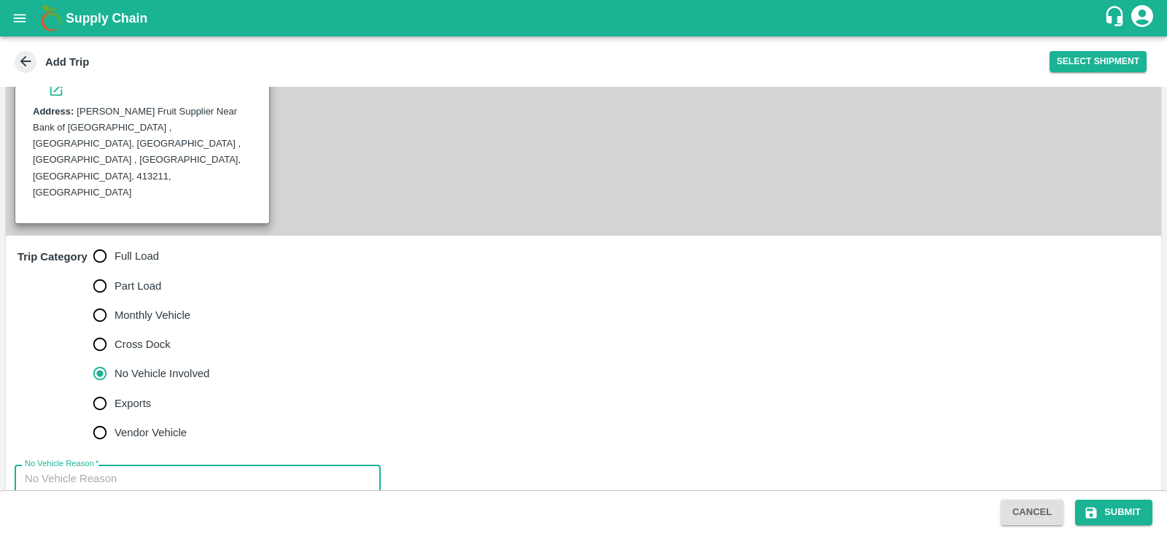
click at [112, 471] on textarea "No Vehicle Reason   *" at bounding box center [198, 494] width 346 height 46
type textarea "V"
type textarea "c"
type textarea "Customer arranged Transportation"
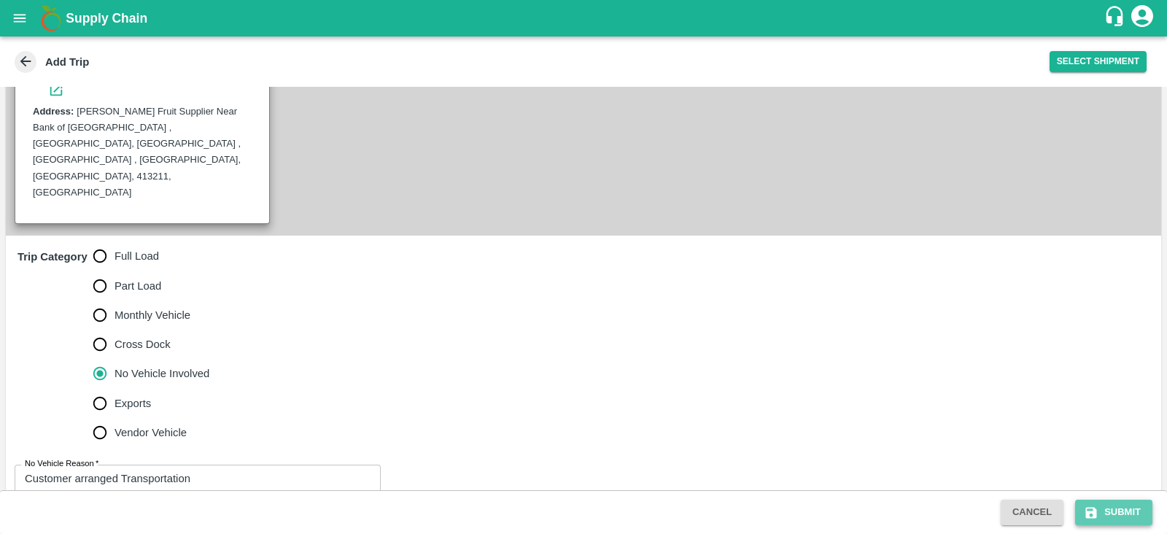
click at [1119, 506] on button "Submit" at bounding box center [1113, 513] width 77 height 26
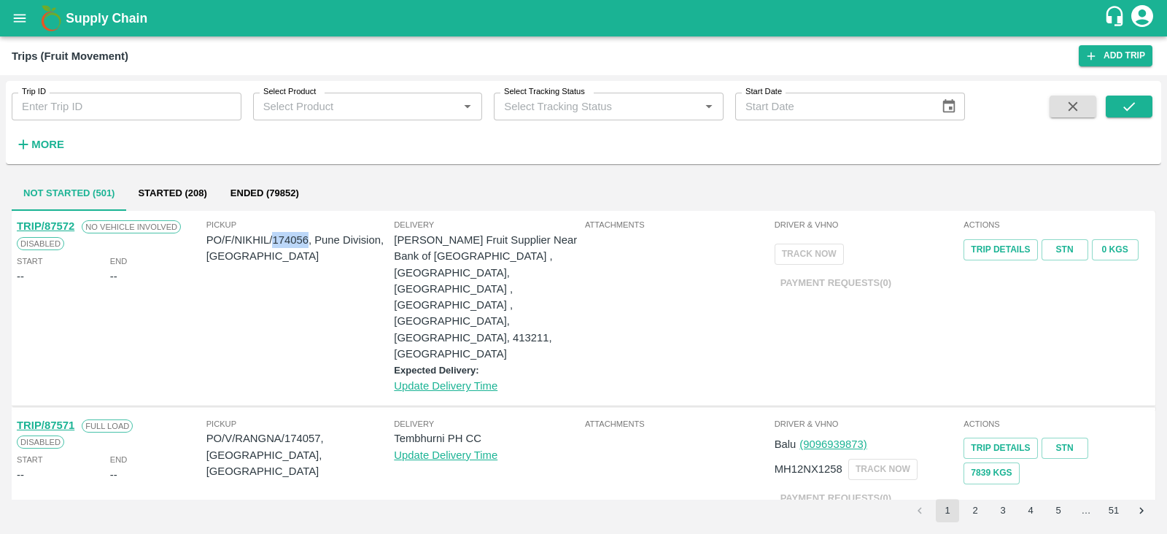
drag, startPoint x: 306, startPoint y: 240, endPoint x: 272, endPoint y: 242, distance: 34.4
click at [272, 242] on p "PO/F/NIKHIL/174056, Pune Division, Maharashtra" at bounding box center [300, 248] width 188 height 33
copy p "174056"
click at [15, 19] on icon "open drawer" at bounding box center [20, 18] width 16 height 16
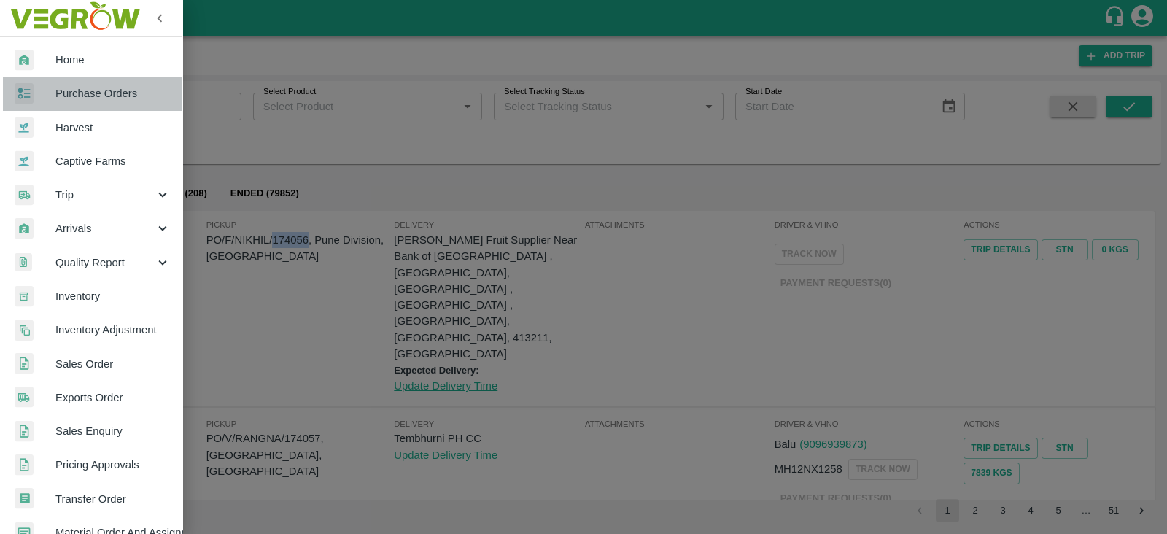
click at [111, 95] on span "Purchase Orders" at bounding box center [112, 93] width 115 height 16
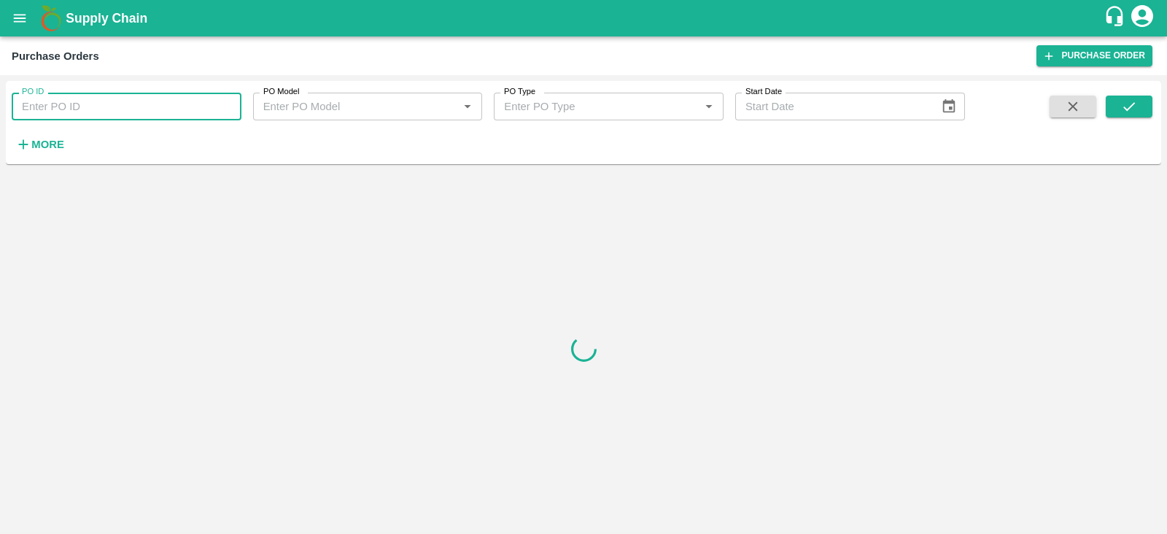
click at [161, 111] on input "PO ID" at bounding box center [127, 107] width 230 height 28
paste input "174056"
type input "174056"
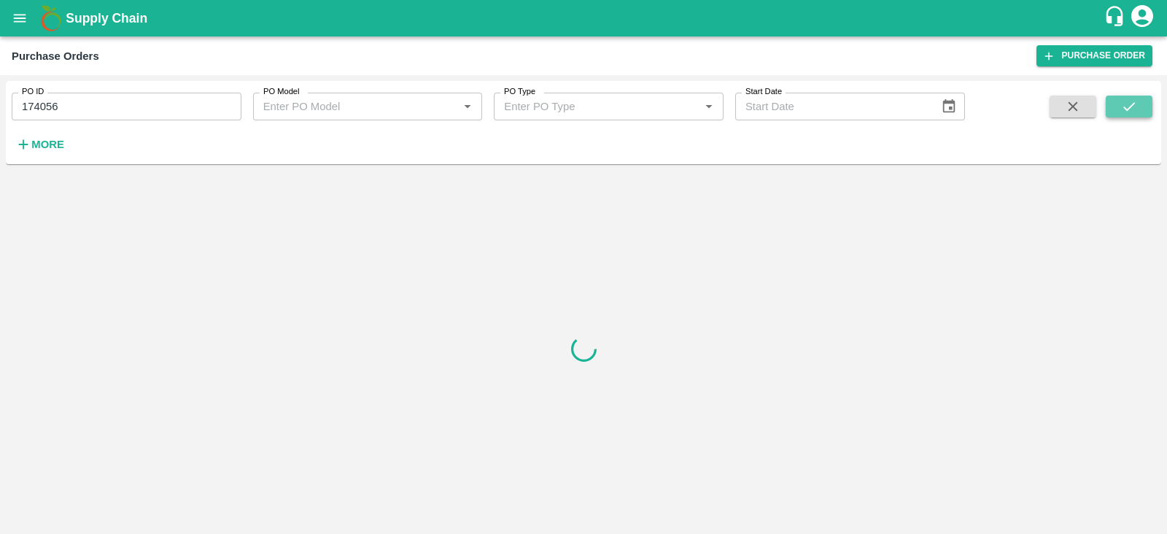
click at [1135, 101] on icon "submit" at bounding box center [1129, 106] width 16 height 16
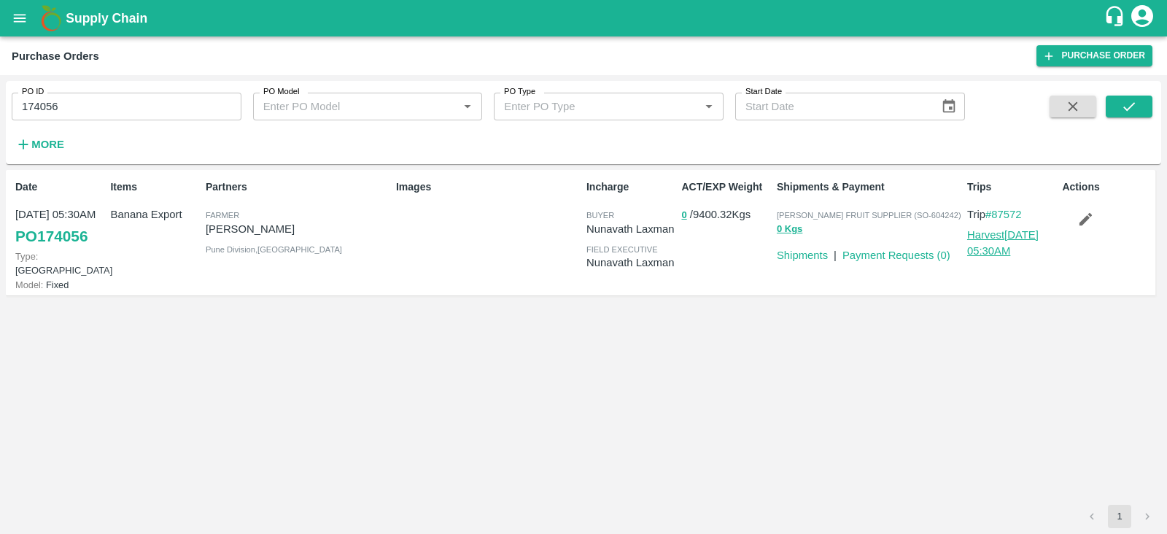
click at [1008, 233] on link "Harvest 06 Sep, 05:30AM" at bounding box center [1003, 243] width 72 height 28
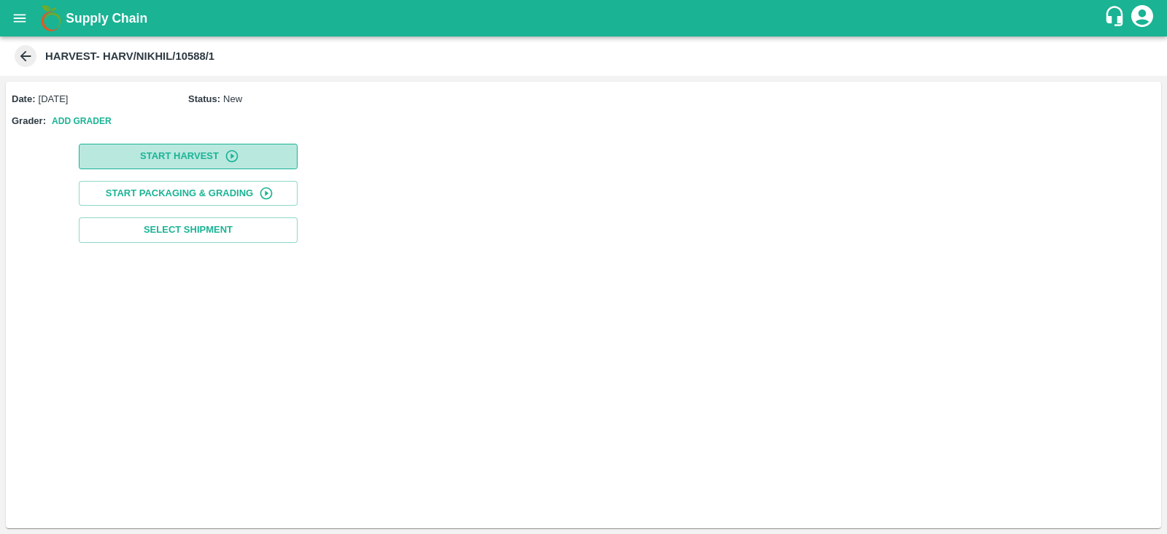
click at [235, 152] on icon "button" at bounding box center [232, 156] width 15 height 15
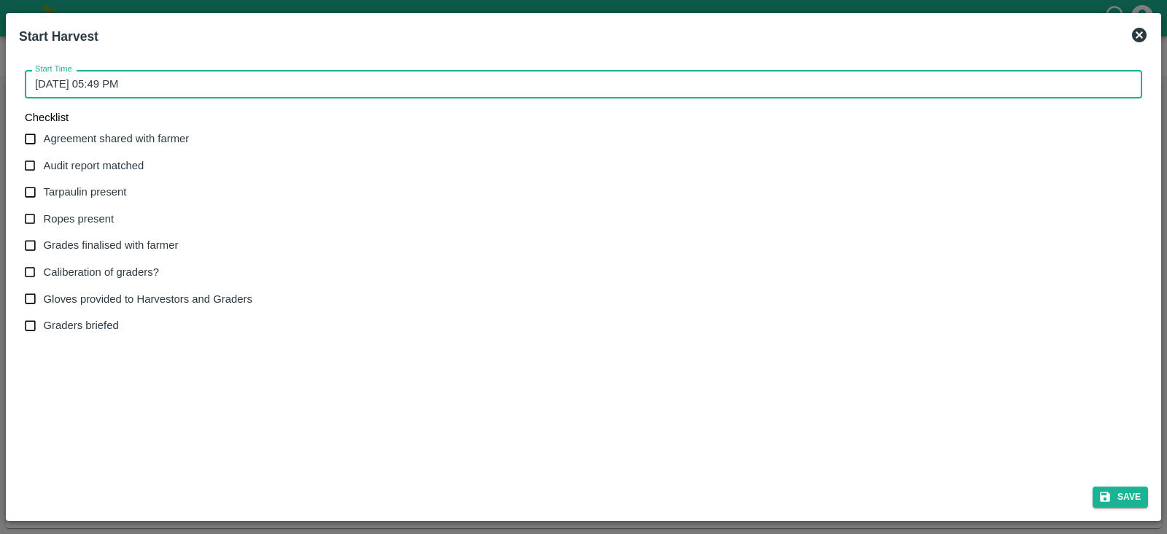
click at [128, 83] on input "[DATE] 05:49 PM" at bounding box center [579, 84] width 1108 height 28
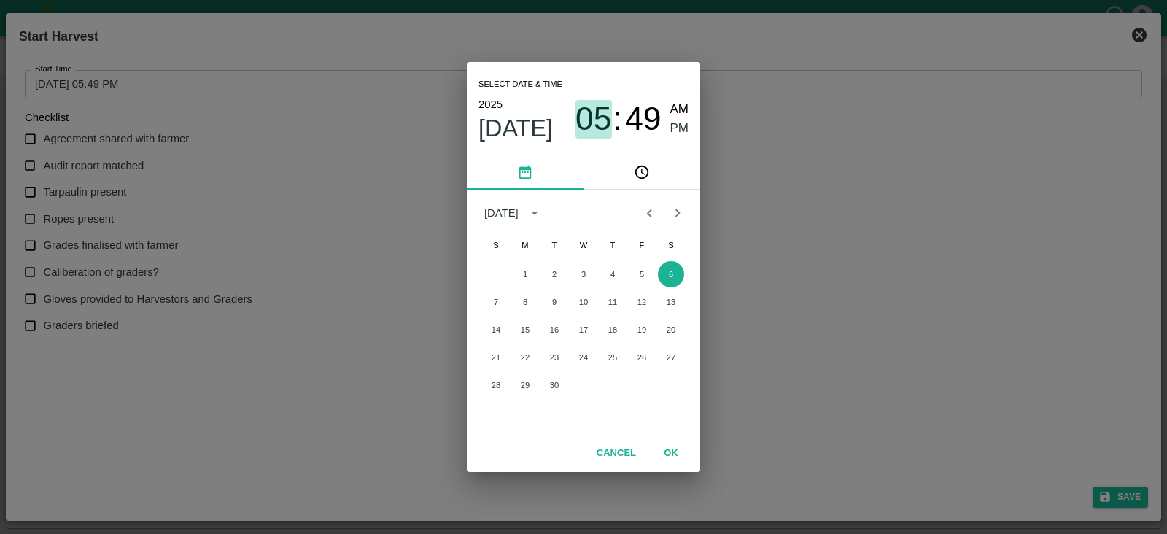
click at [591, 123] on span "05" at bounding box center [594, 119] width 36 height 38
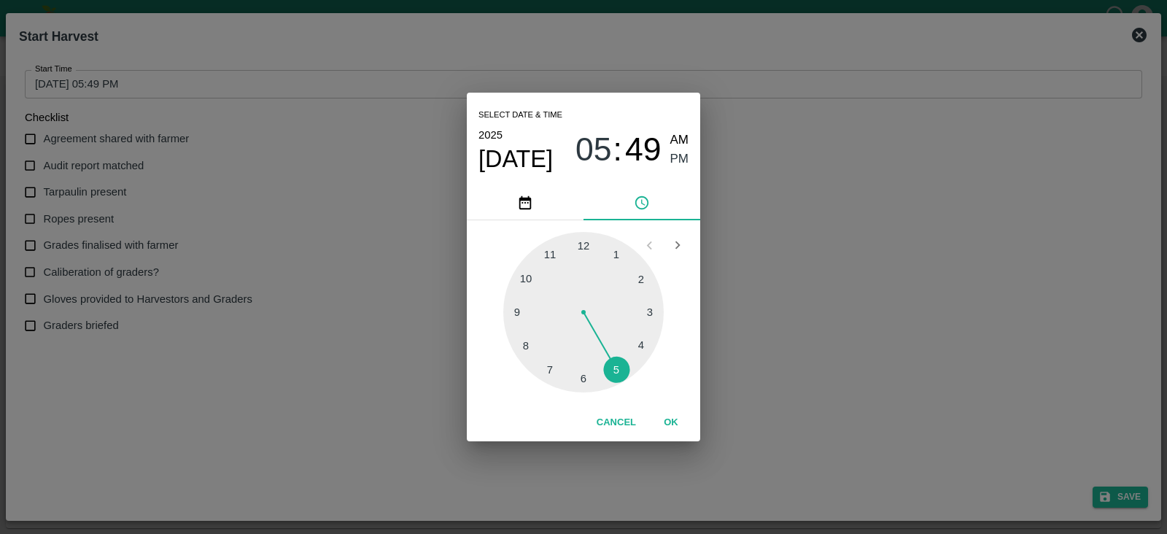
click at [551, 252] on div at bounding box center [583, 312] width 161 height 161
click at [683, 139] on span "AM" at bounding box center [680, 141] width 19 height 20
click at [680, 158] on span "PM" at bounding box center [680, 160] width 19 height 20
click at [590, 144] on span "11" at bounding box center [594, 150] width 36 height 38
click at [617, 253] on div at bounding box center [583, 312] width 161 height 161
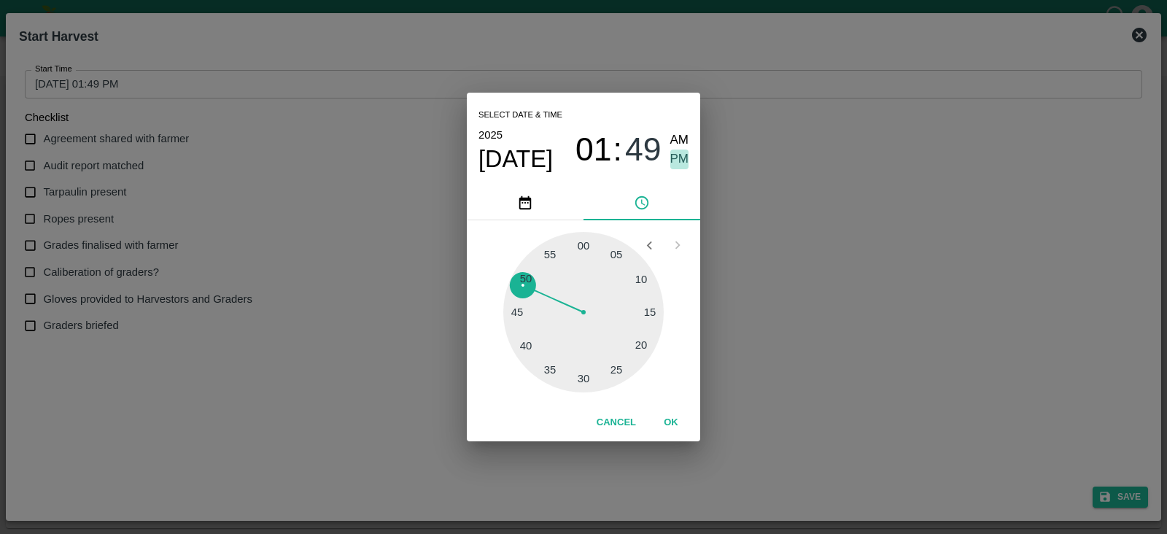
click at [682, 160] on span "PM" at bounding box center [680, 160] width 19 height 20
click at [582, 242] on div at bounding box center [583, 312] width 161 height 161
type input "[DATE] 01:00 PM"
click at [673, 425] on button "OK" at bounding box center [671, 423] width 47 height 26
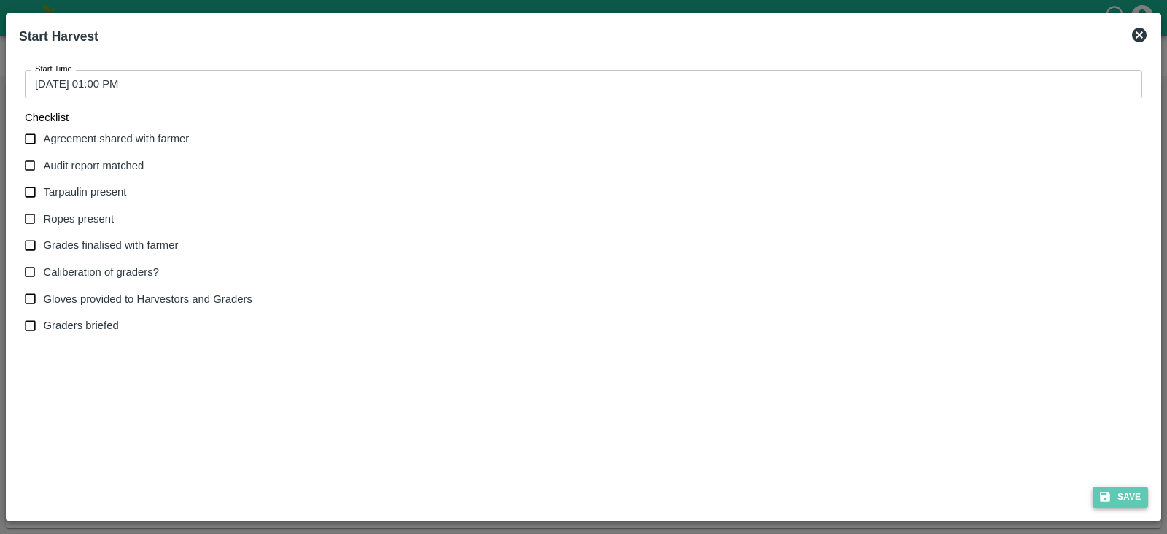
click at [1116, 494] on button "Save" at bounding box center [1120, 497] width 55 height 21
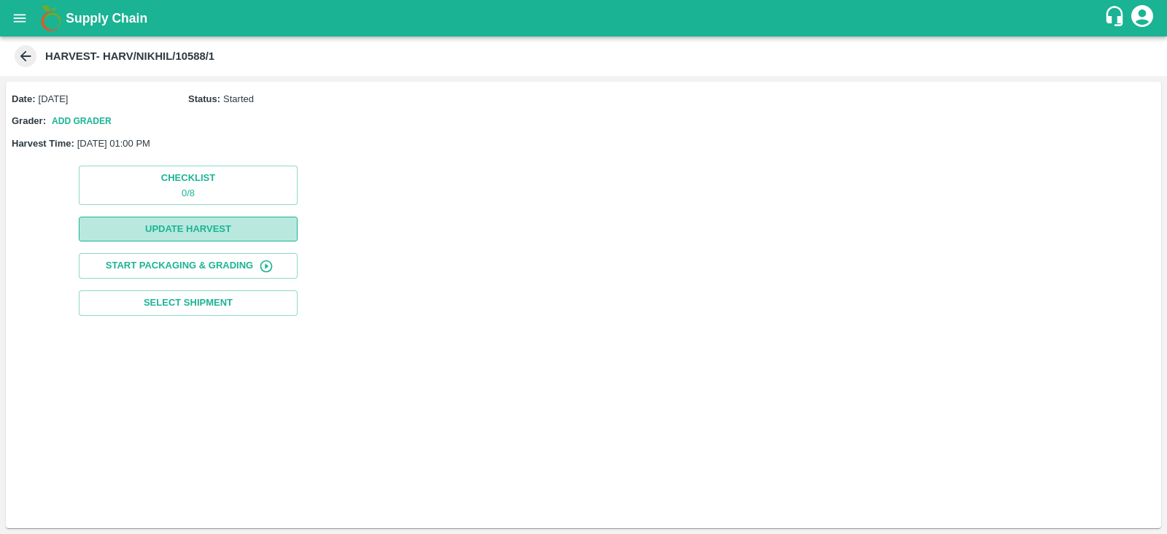
click at [223, 231] on button "Update Harvest" at bounding box center [188, 230] width 219 height 26
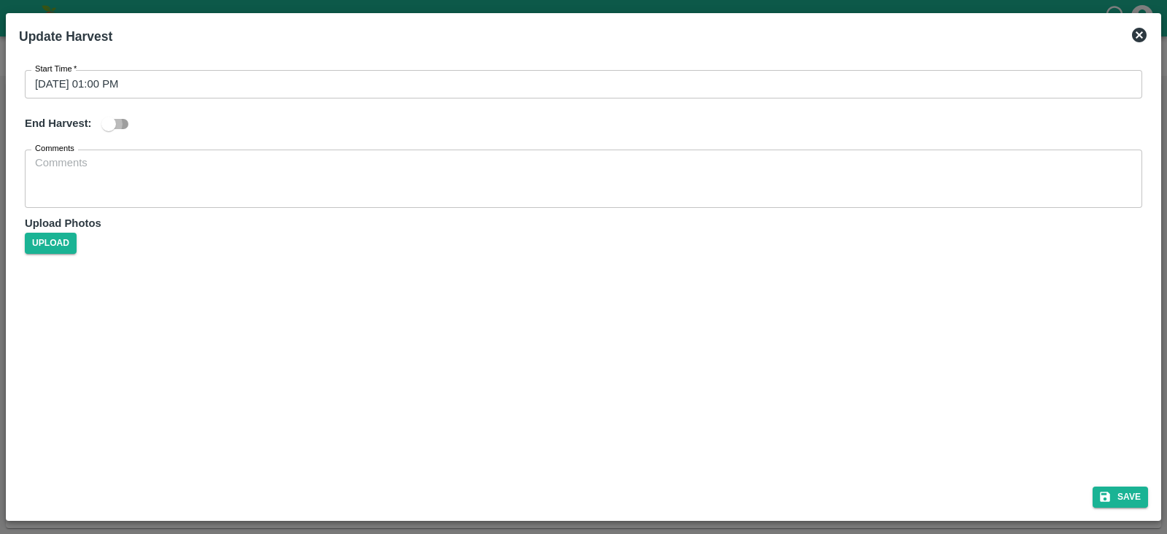
click at [107, 123] on input "checkbox" at bounding box center [108, 124] width 83 height 28
checkbox input "true"
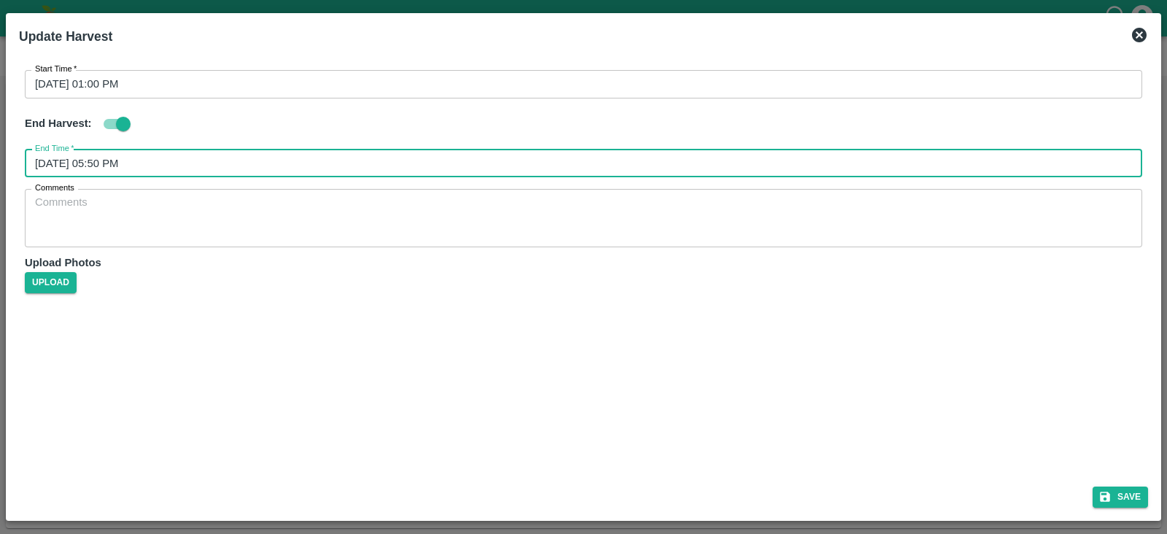
click at [98, 156] on input "[DATE] 05:50 PM" at bounding box center [579, 164] width 1108 height 28
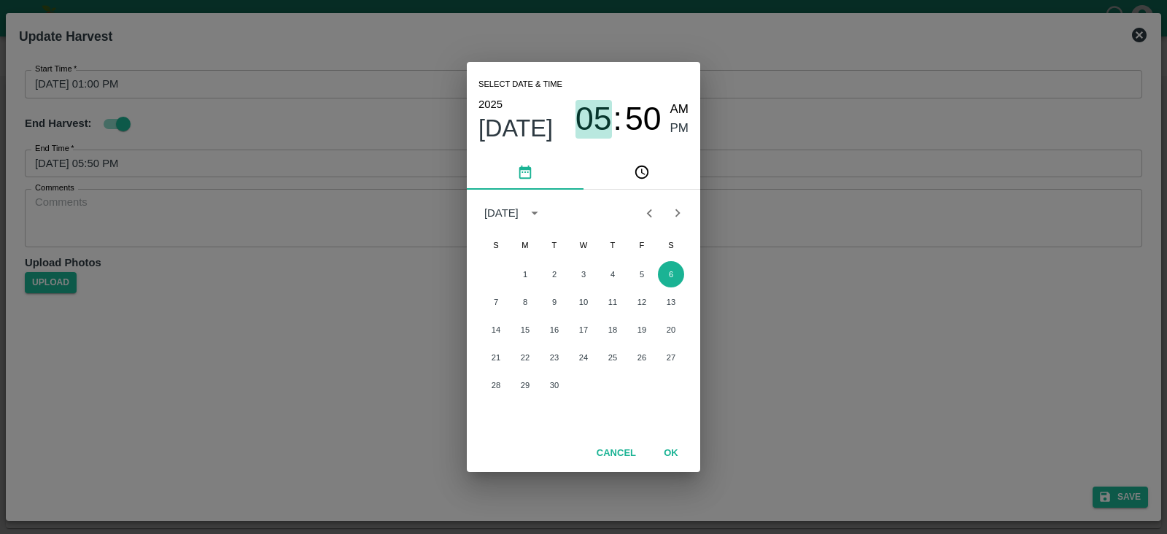
click at [595, 111] on span "05" at bounding box center [594, 119] width 36 height 38
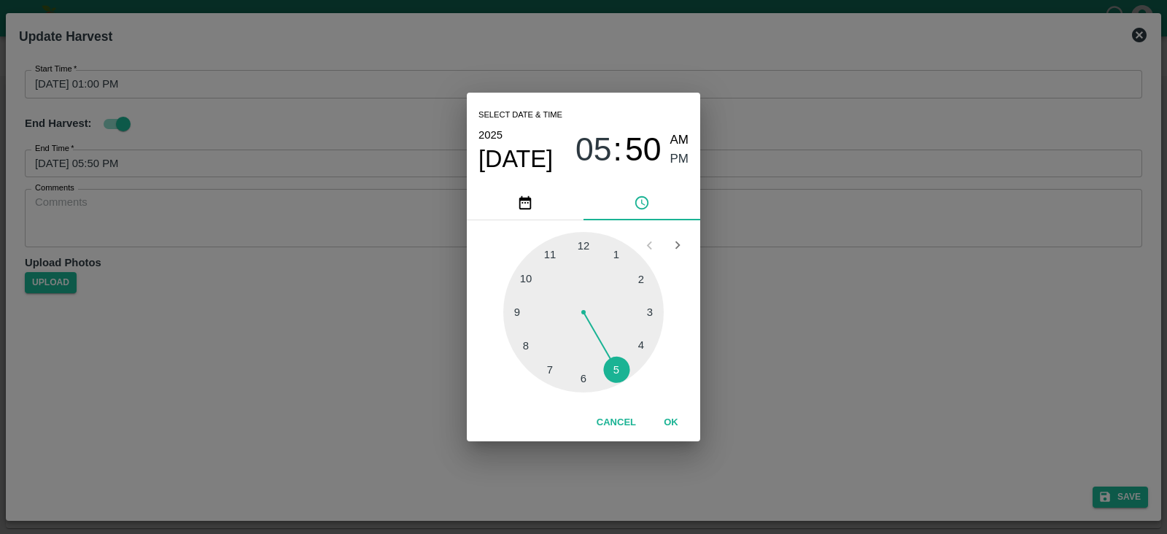
click at [648, 139] on span "50" at bounding box center [643, 150] width 36 height 38
click at [520, 312] on div at bounding box center [583, 312] width 161 height 161
type input "[DATE] 05:45 PM"
click at [675, 162] on span "PM" at bounding box center [680, 160] width 19 height 20
click at [670, 417] on button "OK" at bounding box center [671, 423] width 47 height 26
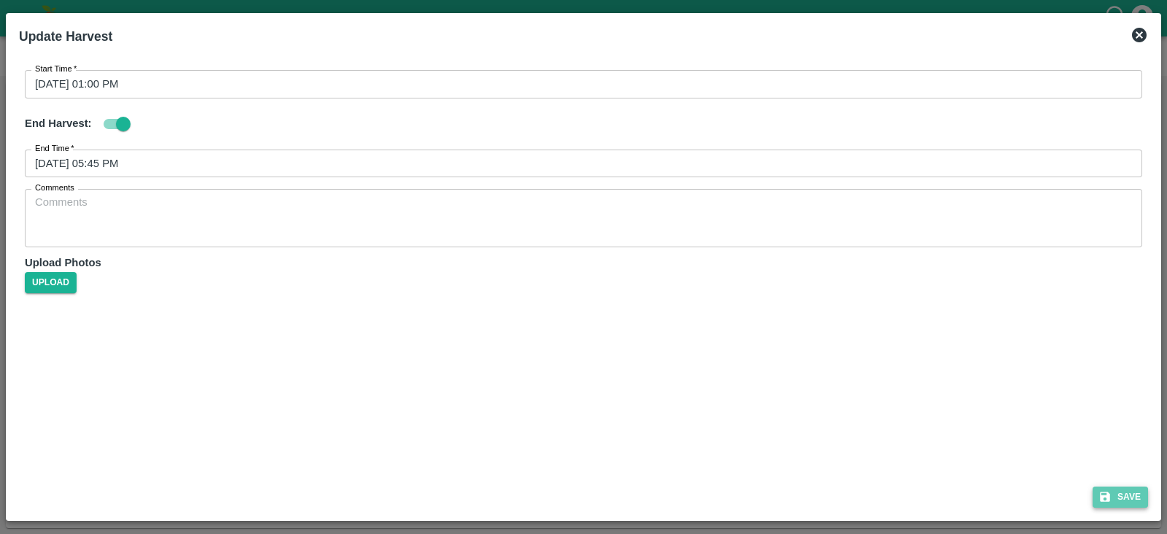
click at [1127, 498] on button "Save" at bounding box center [1120, 497] width 55 height 21
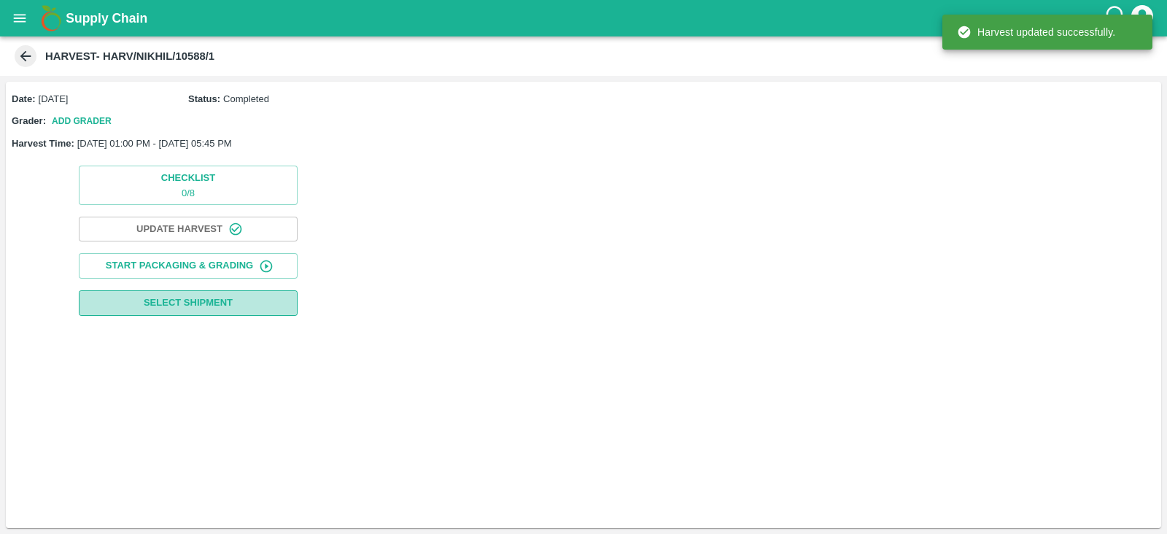
click at [179, 302] on span "Select Shipment" at bounding box center [188, 303] width 89 height 17
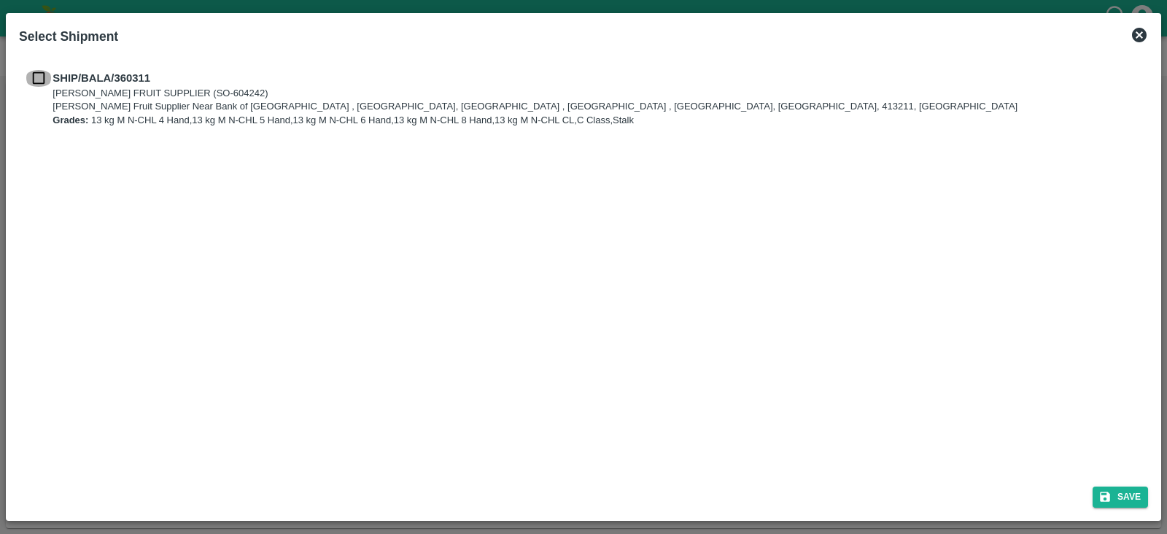
click at [37, 77] on input "checkbox" at bounding box center [39, 78] width 28 height 16
checkbox input "true"
click at [1127, 494] on button "Save" at bounding box center [1120, 497] width 55 height 21
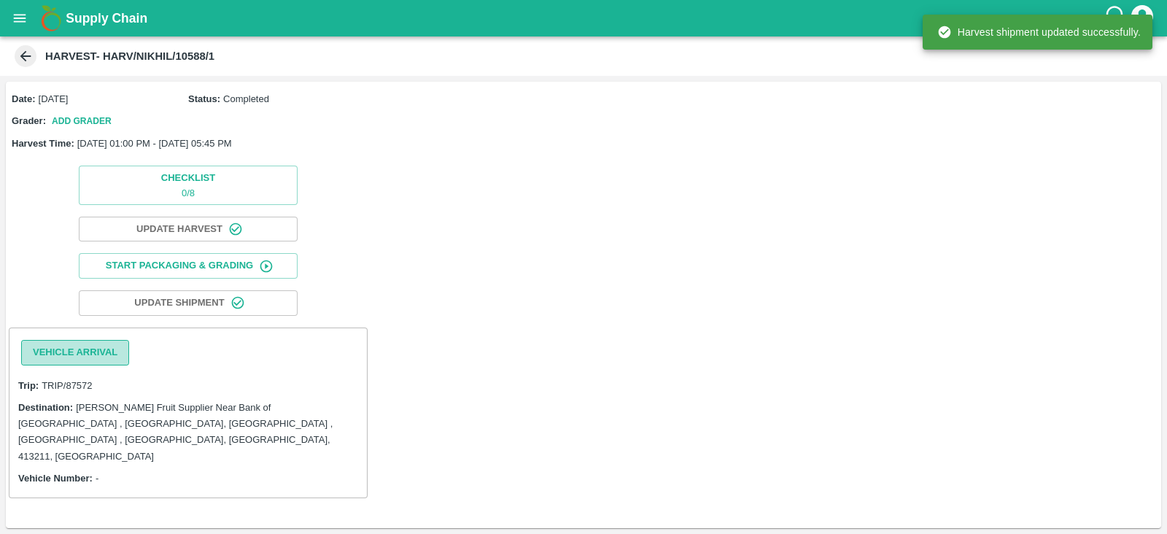
click at [79, 354] on button "Vehicle Arrival" at bounding box center [75, 353] width 108 height 26
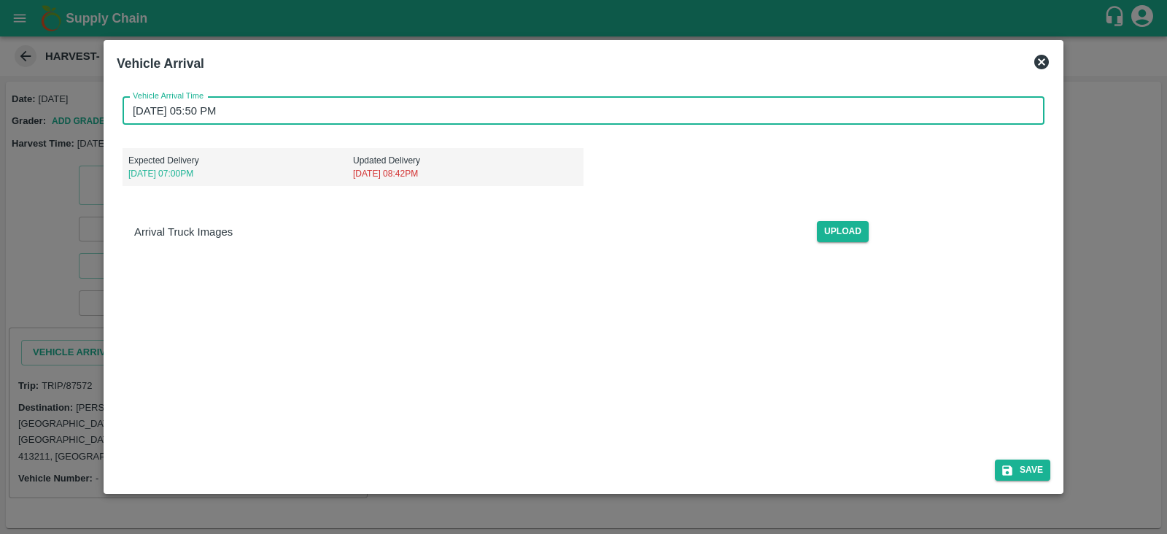
click at [219, 115] on input "[DATE] 05:50 PM" at bounding box center [579, 111] width 912 height 28
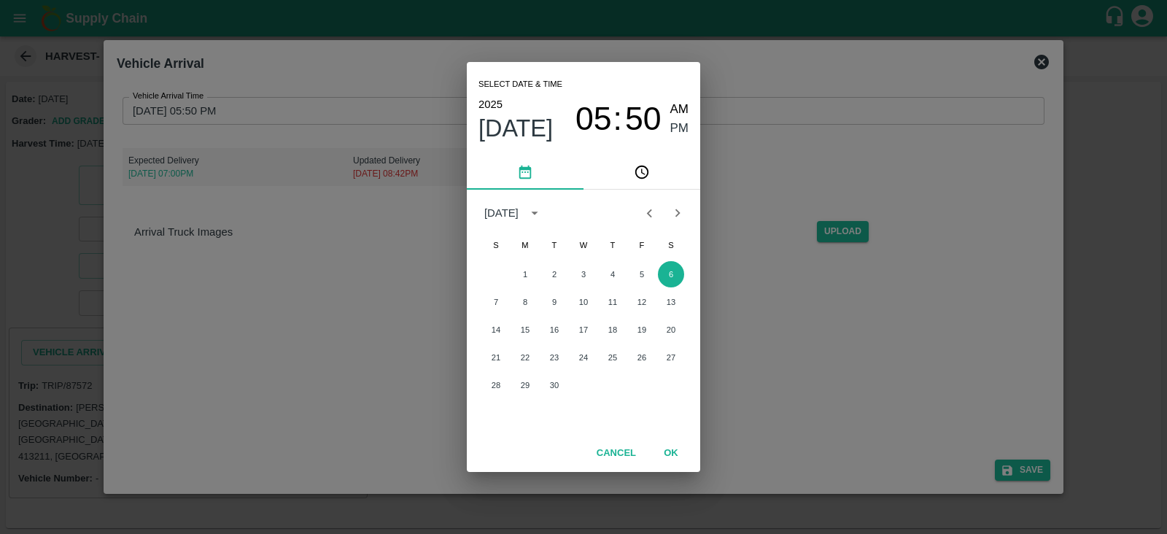
click at [601, 118] on span "05" at bounding box center [594, 119] width 36 height 38
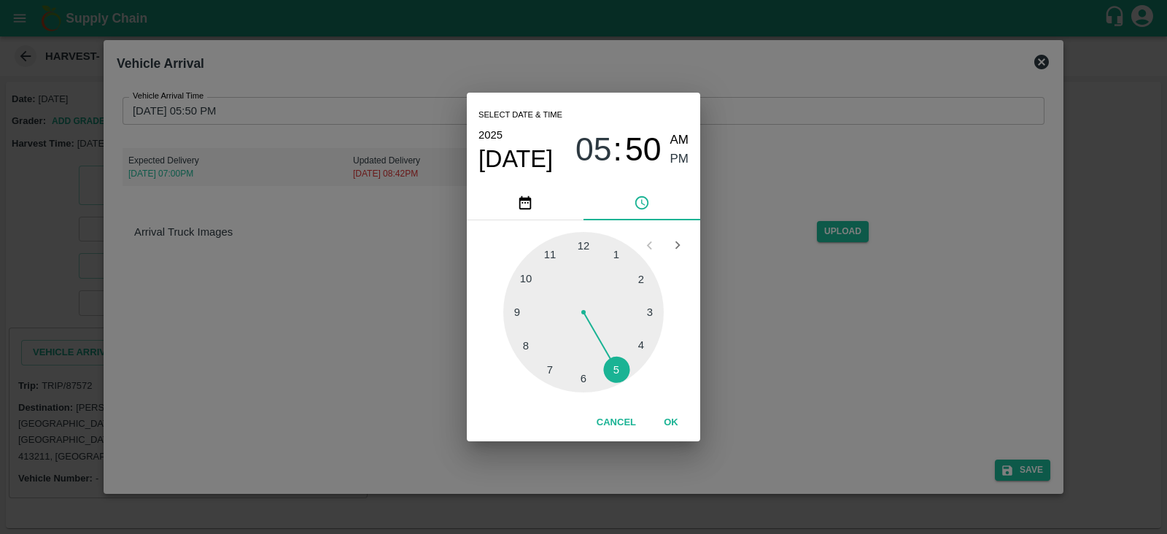
click at [617, 250] on div at bounding box center [583, 312] width 161 height 161
click at [679, 141] on span "AM" at bounding box center [680, 141] width 19 height 20
click at [584, 243] on div at bounding box center [583, 312] width 161 height 161
click at [584, 382] on div at bounding box center [583, 312] width 161 height 161
click at [680, 153] on span "PM" at bounding box center [680, 160] width 19 height 20
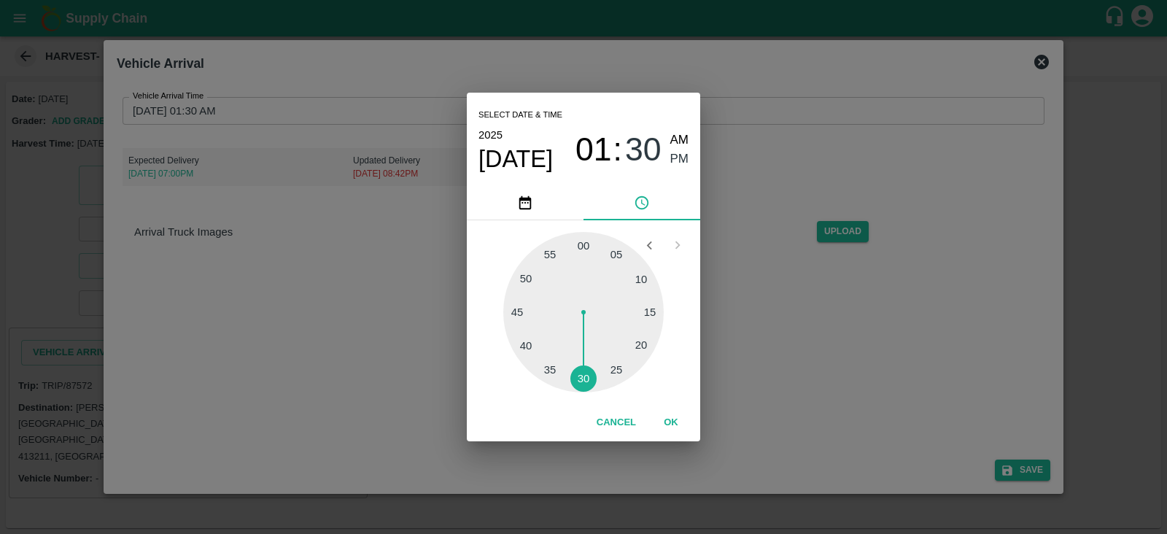
type input "[DATE] 01:30 PM"
click at [671, 421] on button "OK" at bounding box center [671, 423] width 47 height 26
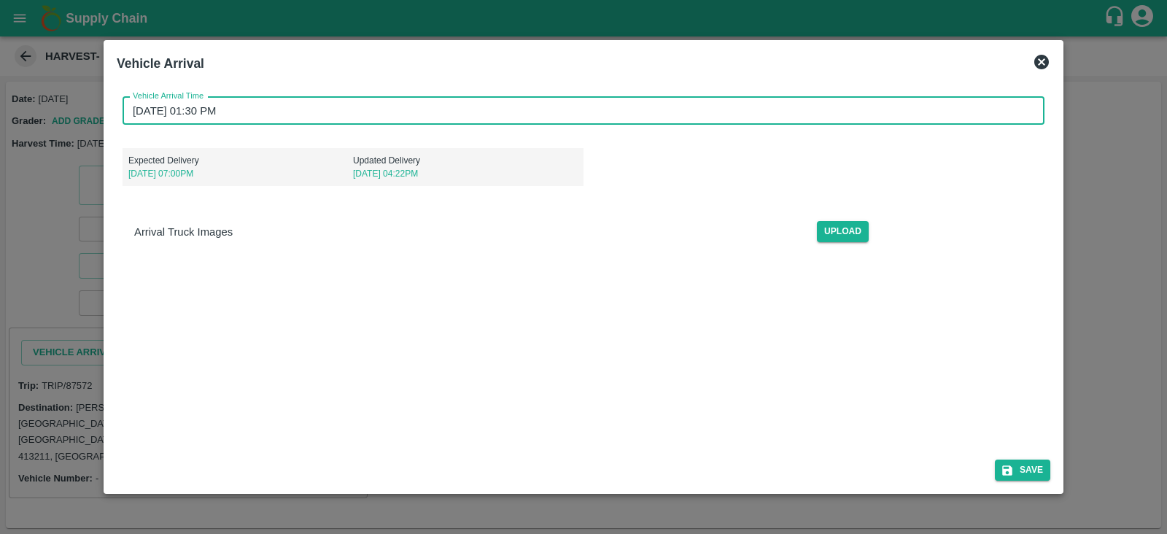
scroll to position [70, 0]
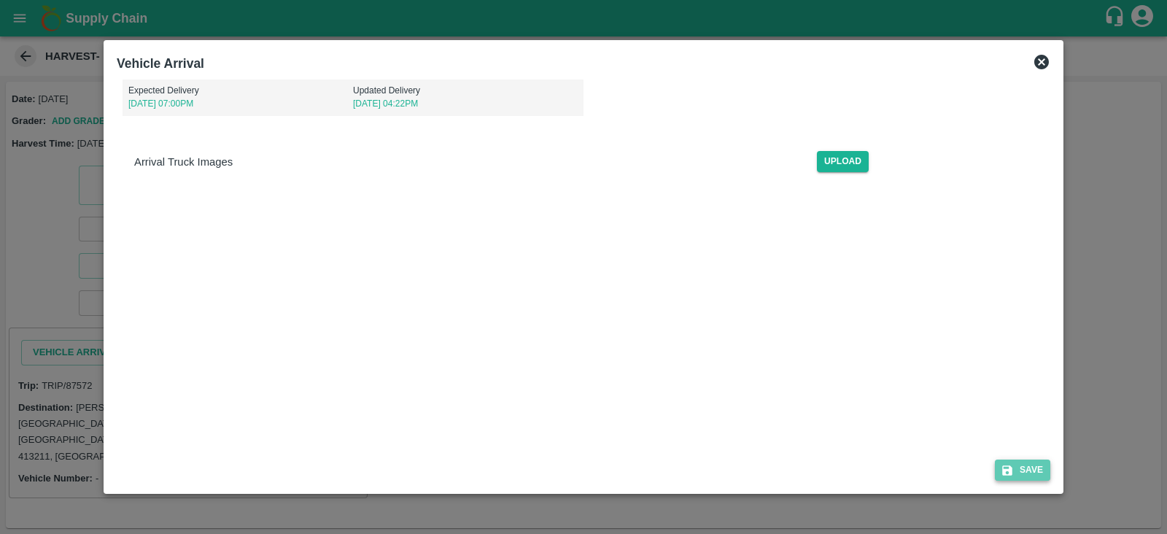
click at [1022, 465] on button "Save" at bounding box center [1022, 470] width 55 height 21
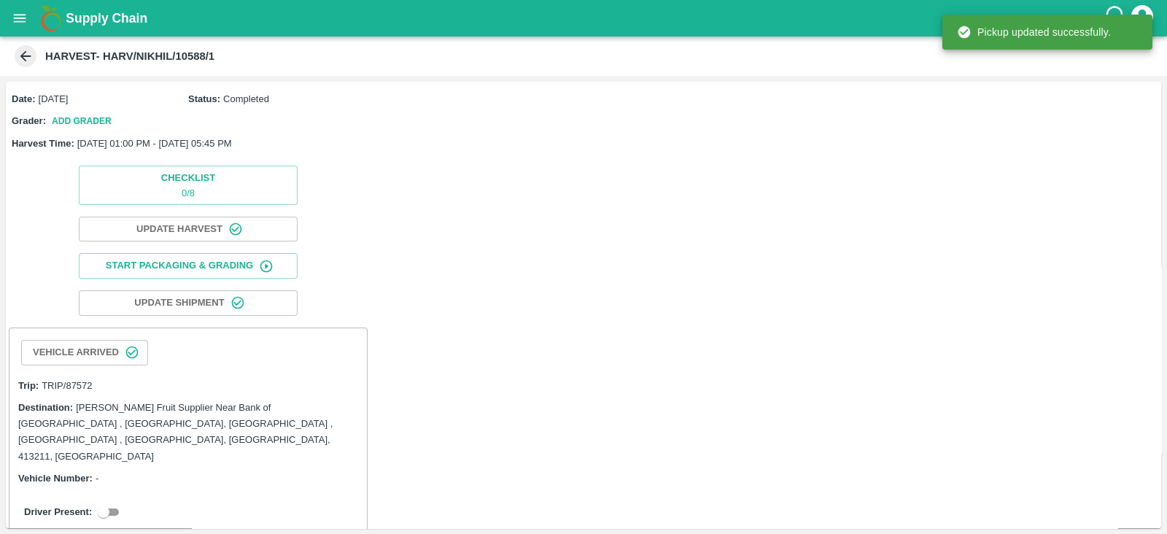
scroll to position [36, 0]
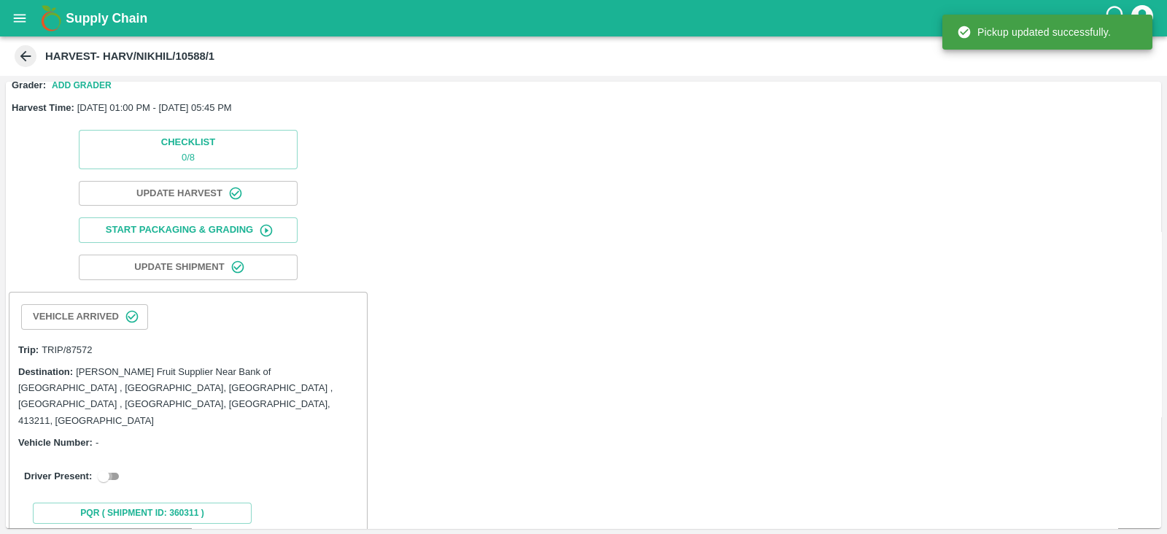
click at [103, 468] on input "checkbox" at bounding box center [103, 477] width 53 height 18
checkbox input "true"
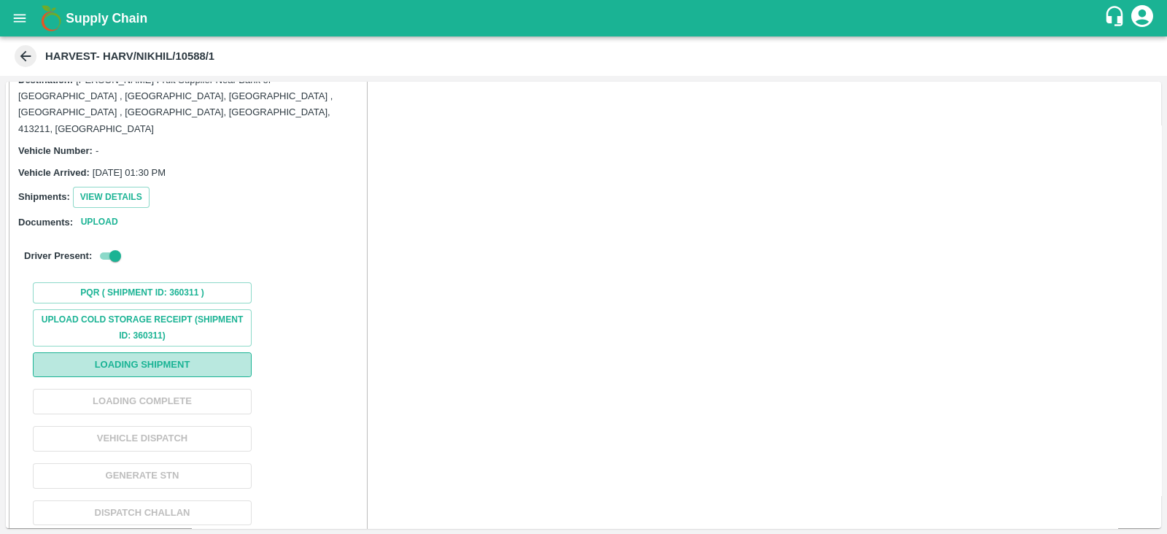
click at [151, 352] on button "Loading Shipment" at bounding box center [142, 365] width 219 height 26
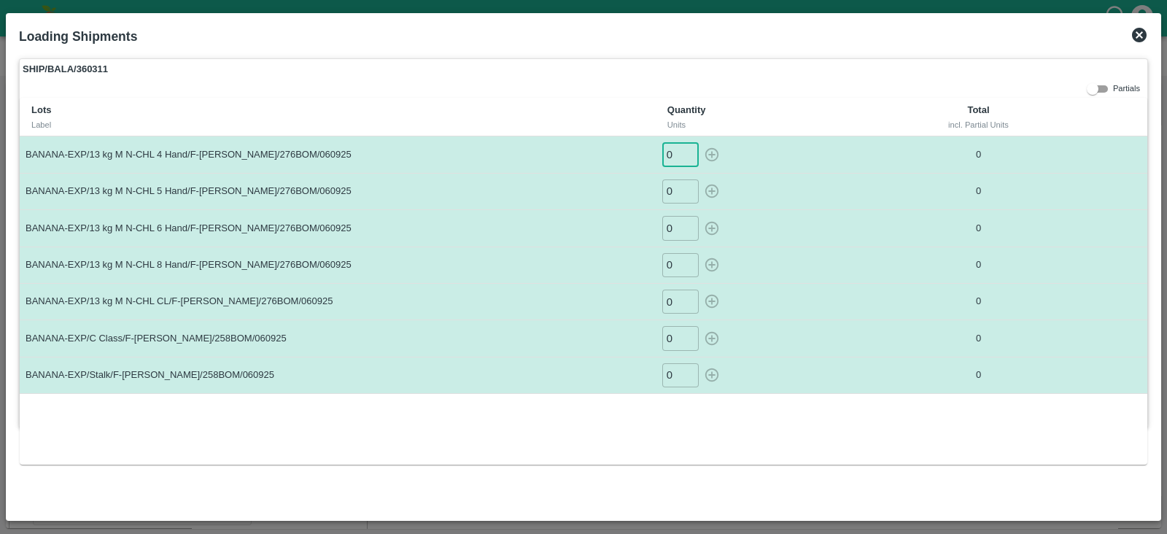
click at [676, 158] on input "0" at bounding box center [680, 154] width 36 height 24
click at [1092, 89] on input "checkbox" at bounding box center [1093, 89] width 53 height 18
checkbox input "true"
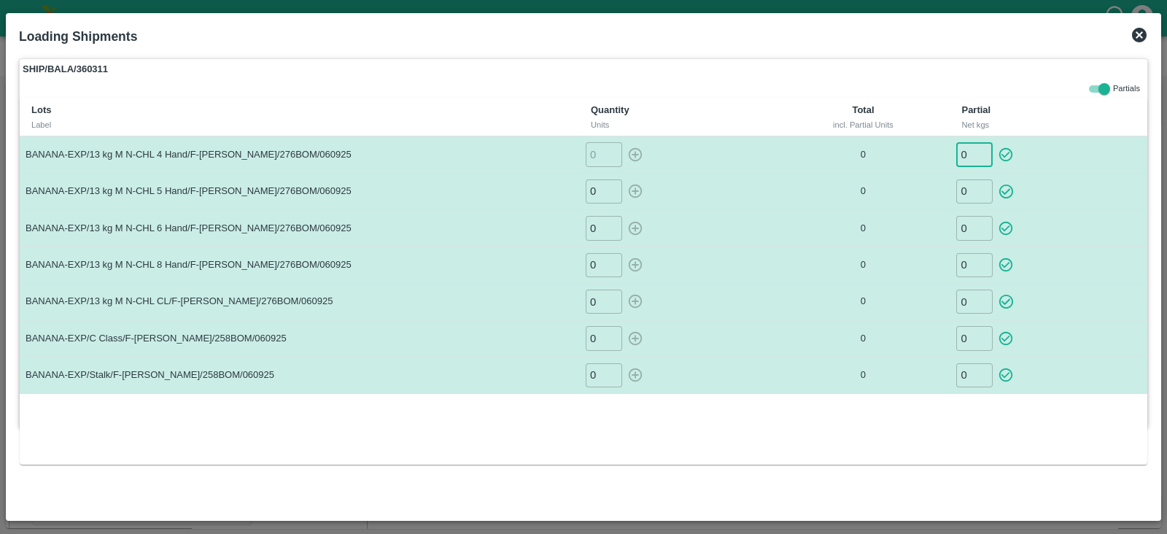
click at [970, 152] on input "0" at bounding box center [975, 154] width 36 height 24
type input "208"
click at [1007, 155] on icon "button" at bounding box center [1007, 155] width 14 height 14
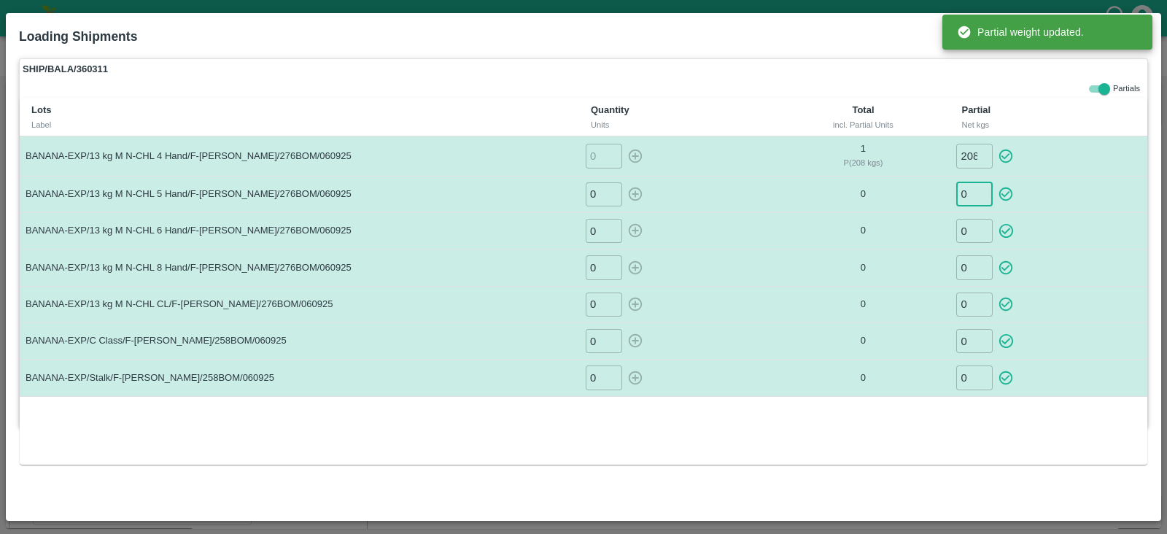
click at [971, 191] on input "0" at bounding box center [975, 194] width 36 height 24
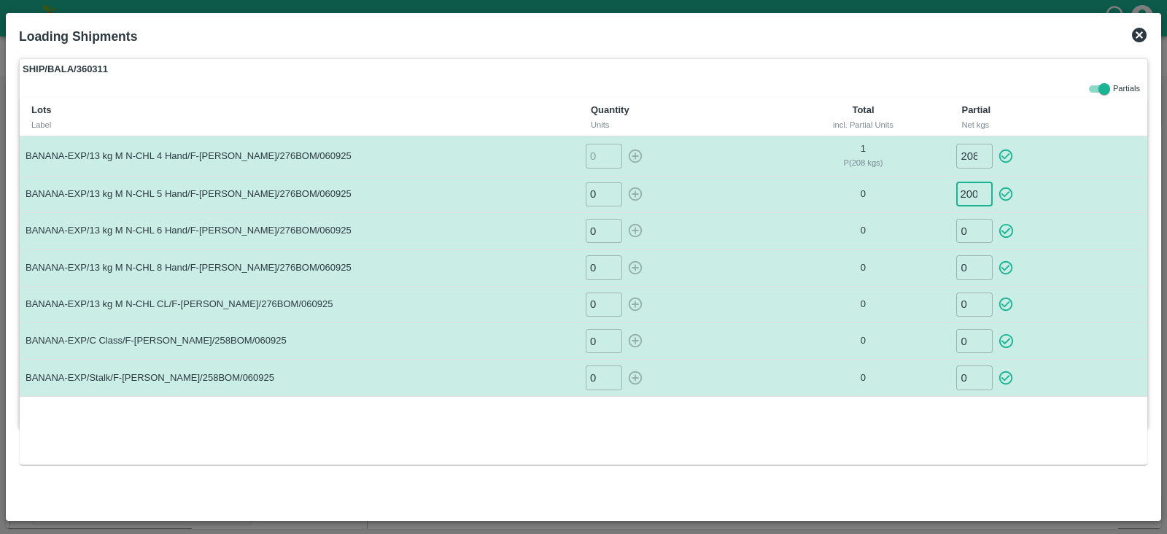
scroll to position [0, 7]
type input "2002"
click at [1005, 195] on icon "button" at bounding box center [1007, 195] width 14 height 14
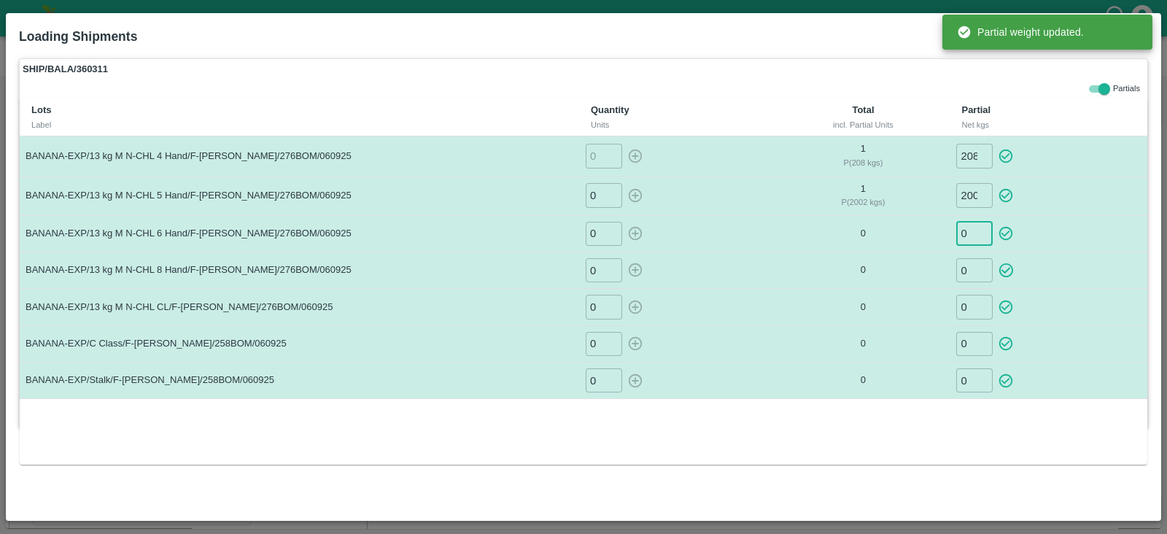
click at [973, 236] on input "0" at bounding box center [975, 234] width 36 height 24
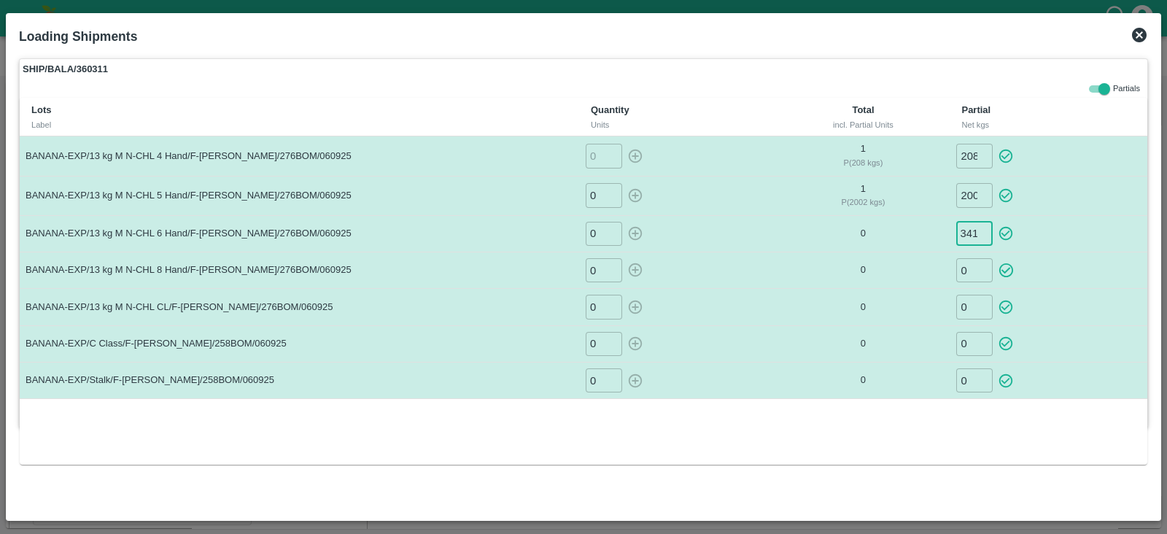
scroll to position [0, 7]
type input "3419"
click at [1007, 233] on icon "button" at bounding box center [1007, 234] width 14 height 14
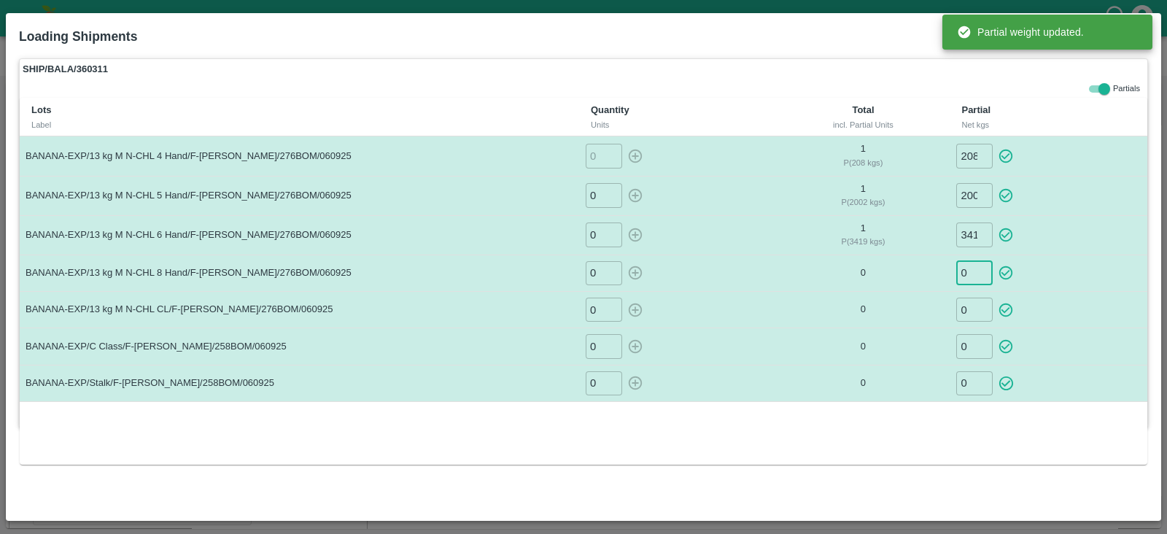
click at [967, 275] on input "0" at bounding box center [975, 273] width 36 height 24
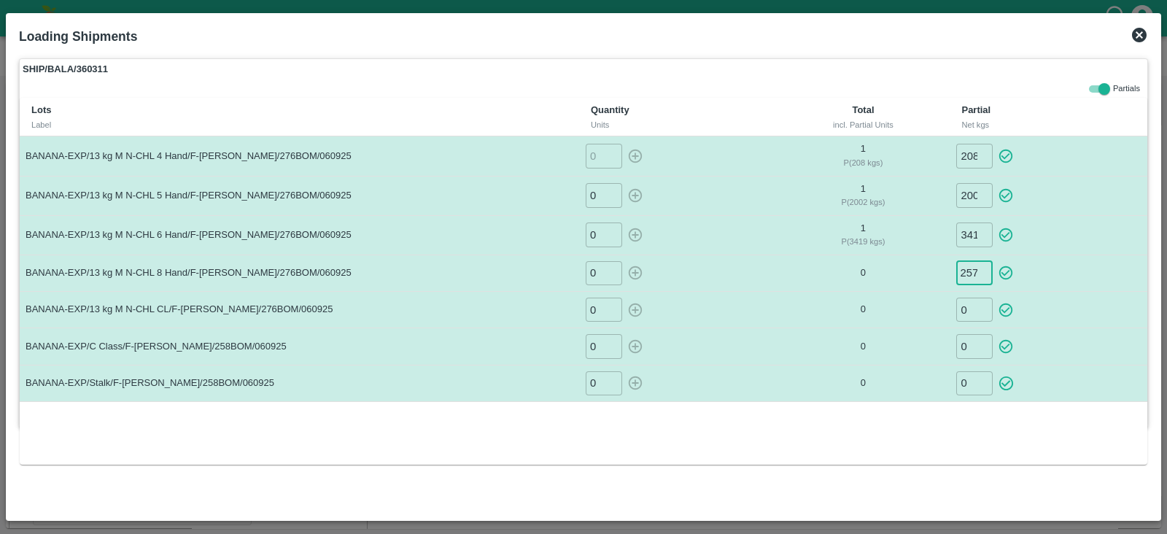
scroll to position [0, 7]
type input "2574"
click at [1005, 271] on icon "button" at bounding box center [1006, 273] width 16 height 16
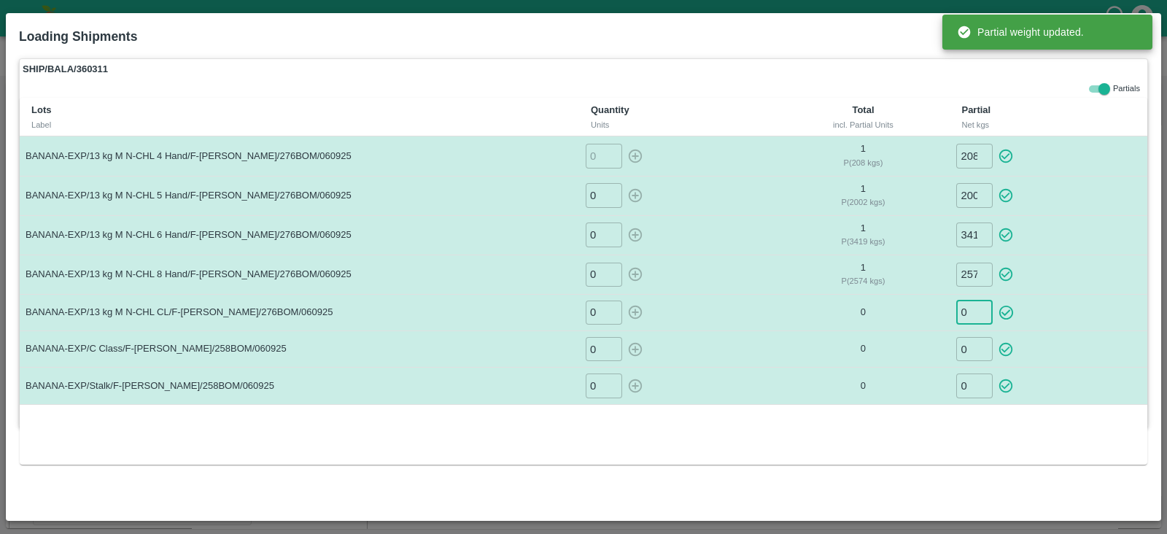
click at [959, 312] on input "0" at bounding box center [975, 313] width 36 height 24
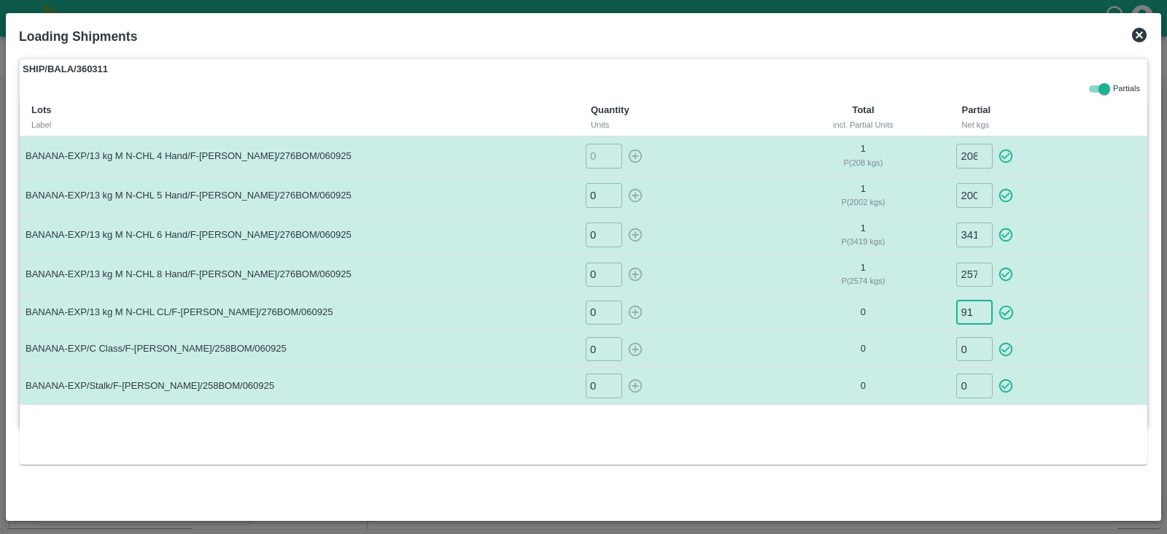
type input "91"
click at [1007, 311] on icon "button" at bounding box center [1006, 312] width 16 height 16
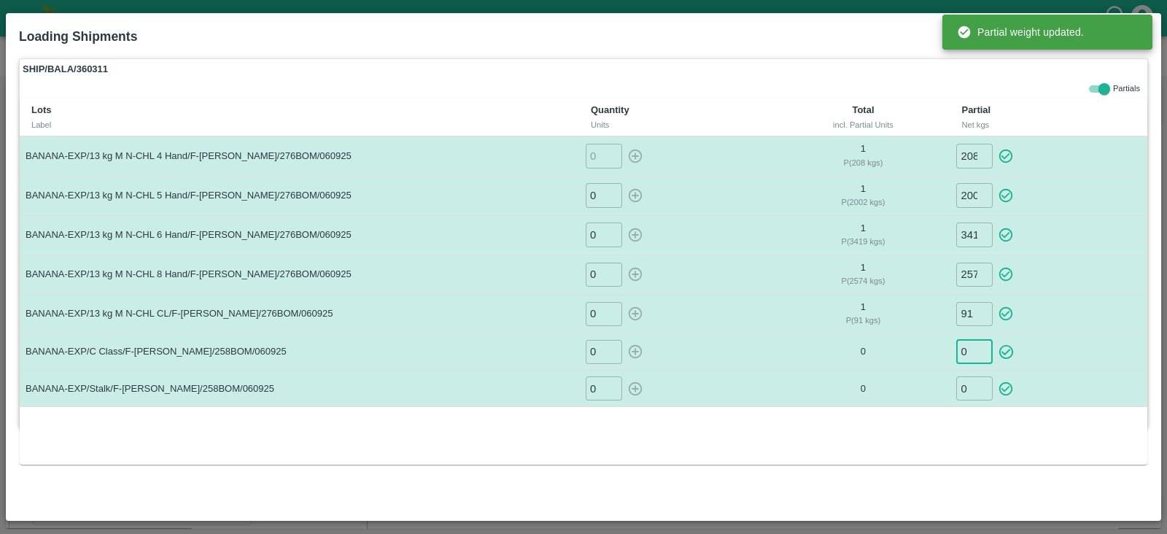
click at [970, 352] on input "0" at bounding box center [975, 352] width 36 height 24
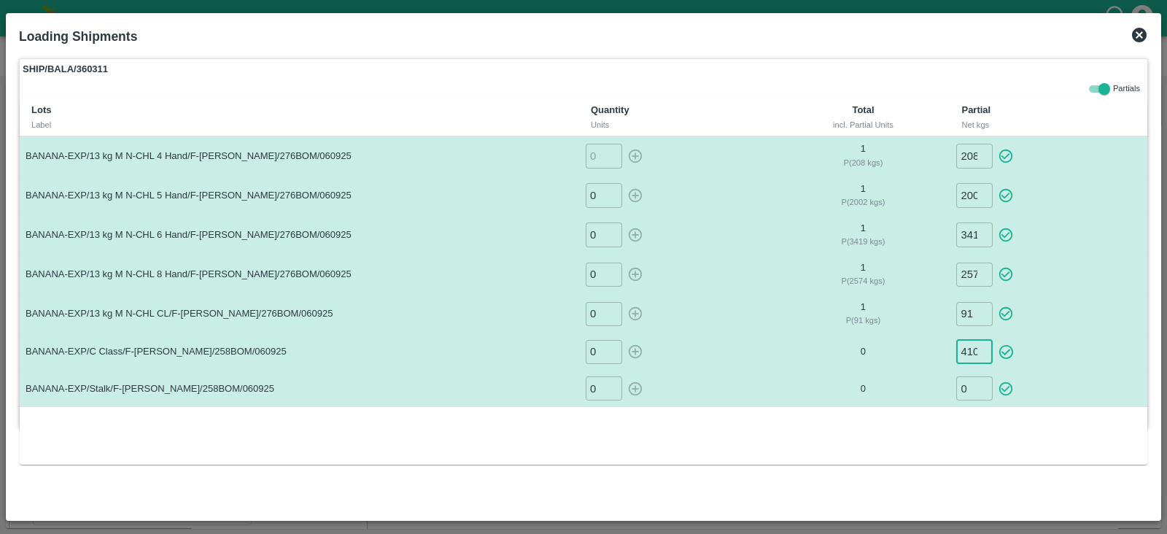
scroll to position [0, 1]
type input "410"
click at [1007, 351] on icon "button" at bounding box center [1007, 352] width 14 height 14
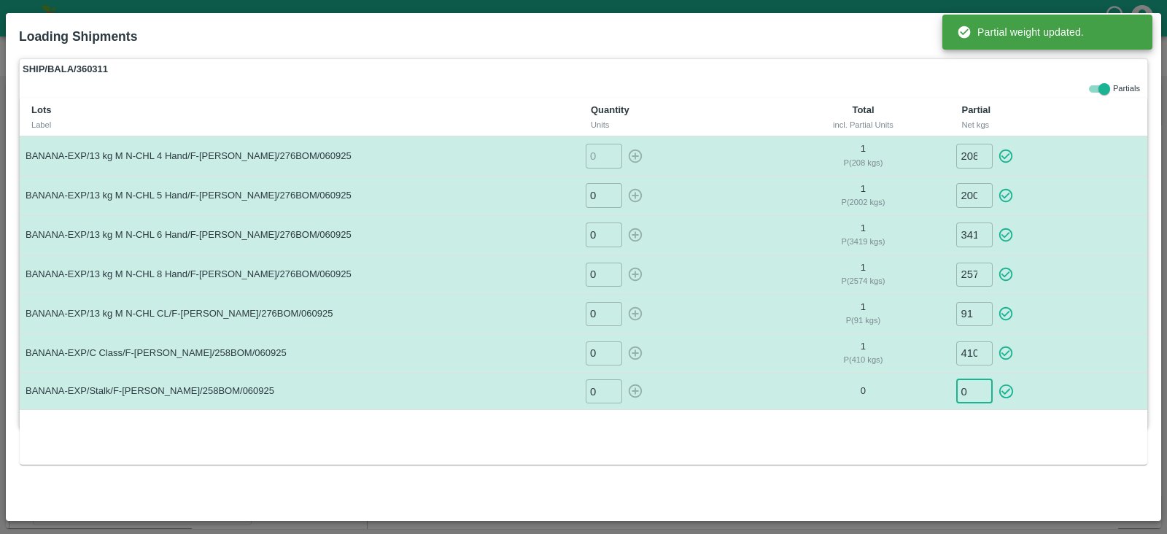
click at [967, 393] on input "0" at bounding box center [975, 391] width 36 height 24
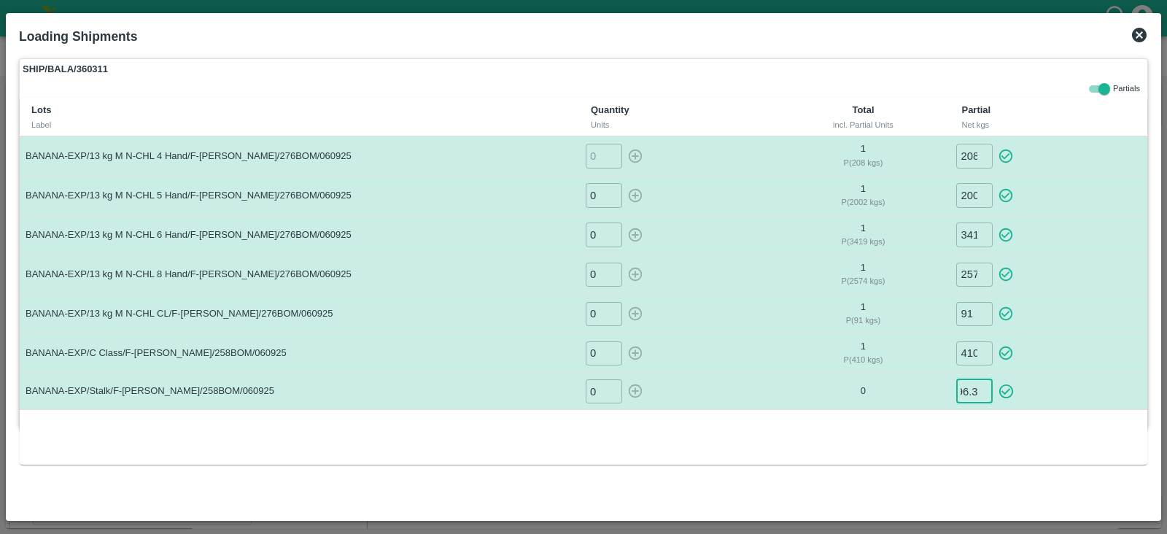
scroll to position [0, 16]
type input "696.32"
click at [1006, 390] on icon "button" at bounding box center [1006, 391] width 16 height 16
click at [1136, 37] on icon at bounding box center [1139, 35] width 15 height 15
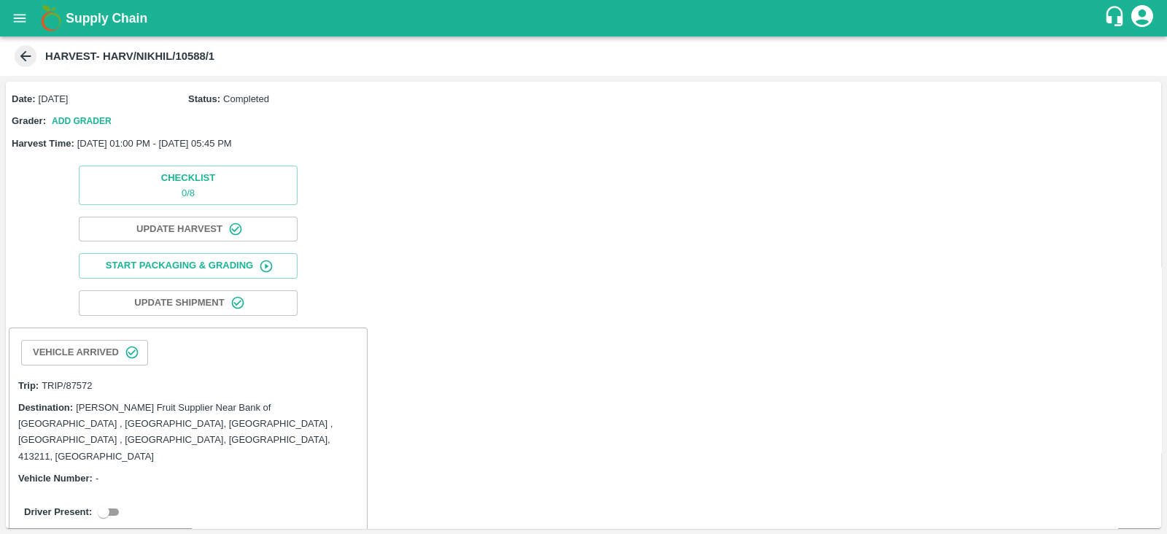
scroll to position [36, 0]
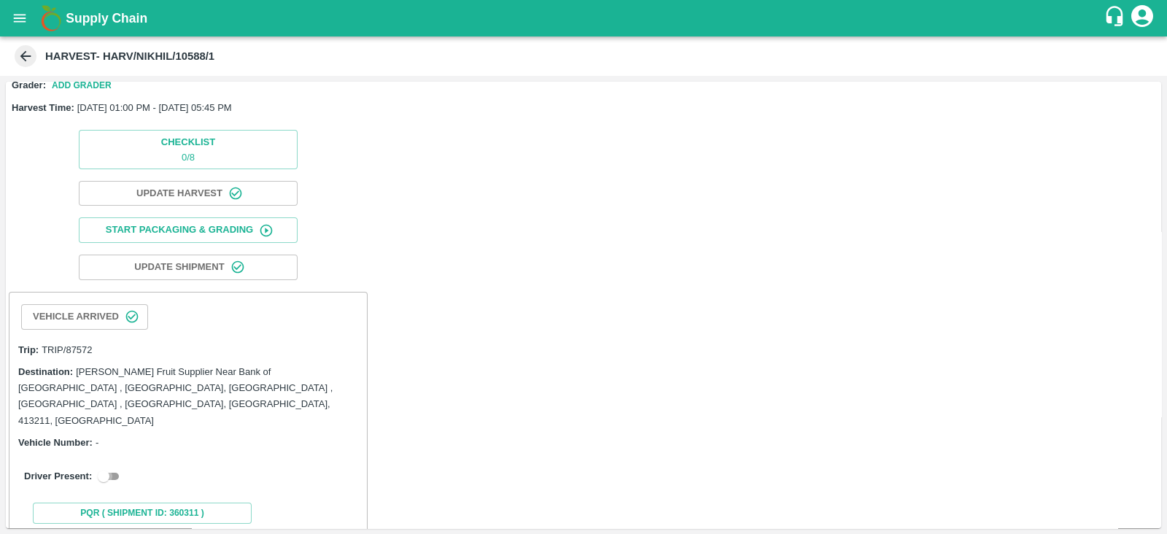
click at [107, 468] on input "checkbox" at bounding box center [103, 477] width 53 height 18
checkbox input "true"
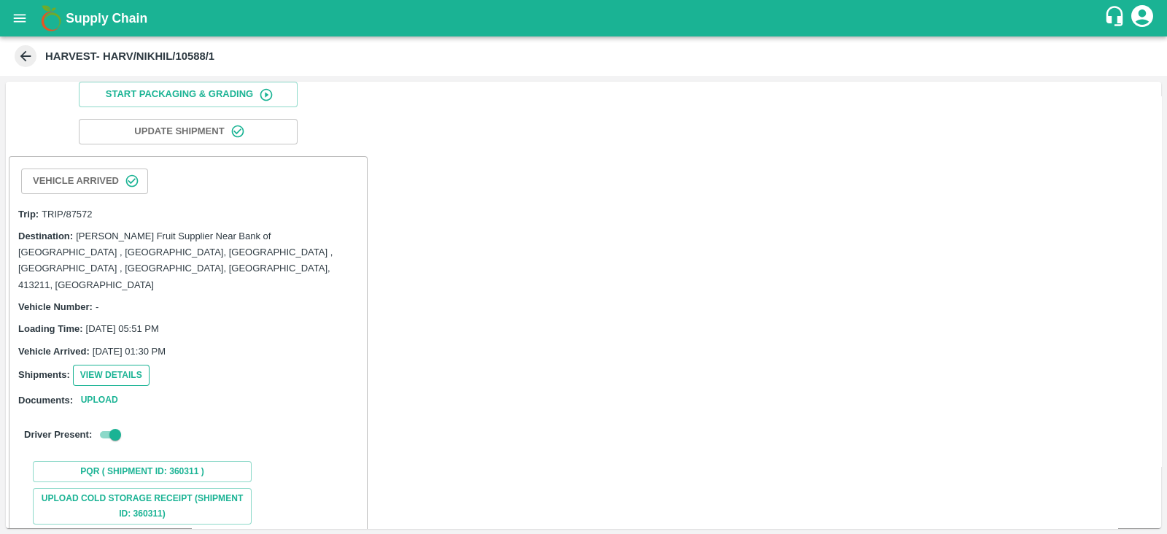
scroll to position [172, 0]
click at [119, 364] on button "View Details" at bounding box center [111, 374] width 77 height 21
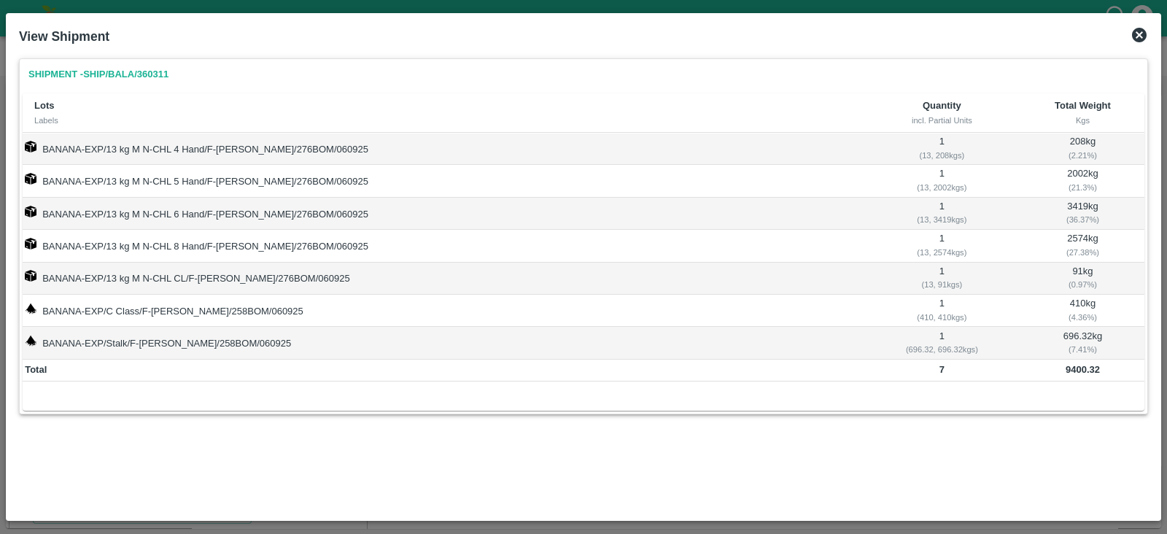
click at [1136, 37] on icon at bounding box center [1139, 35] width 15 height 15
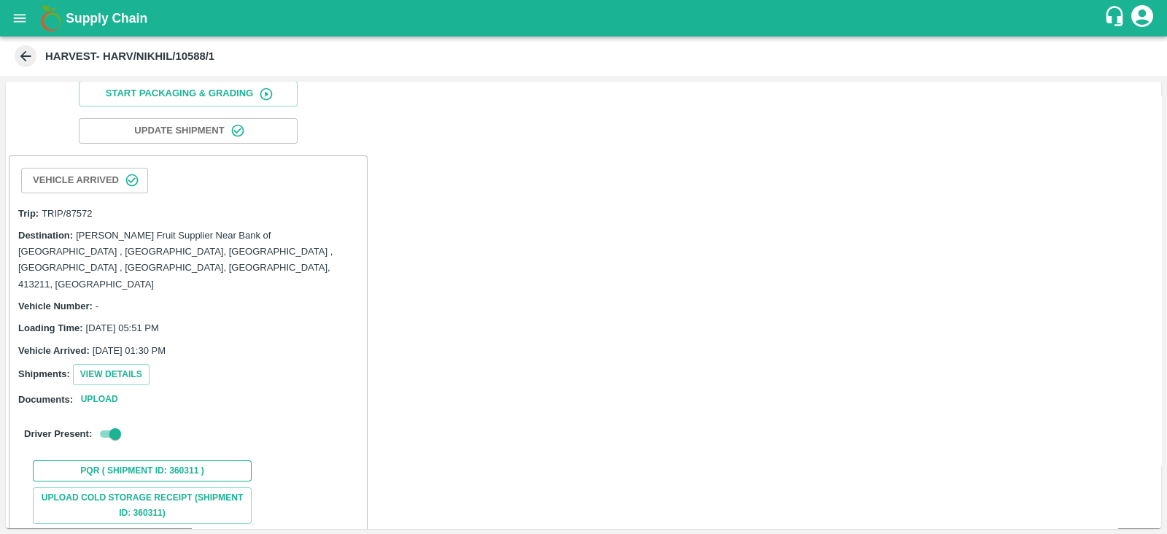
scroll to position [349, 0]
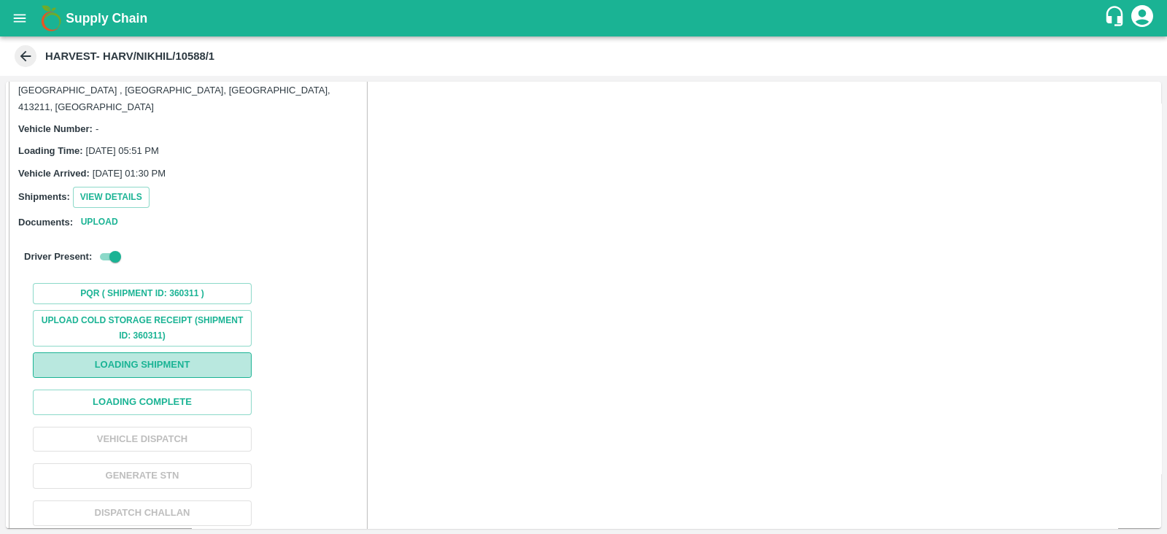
click at [169, 352] on button "Loading Shipment" at bounding box center [142, 365] width 219 height 26
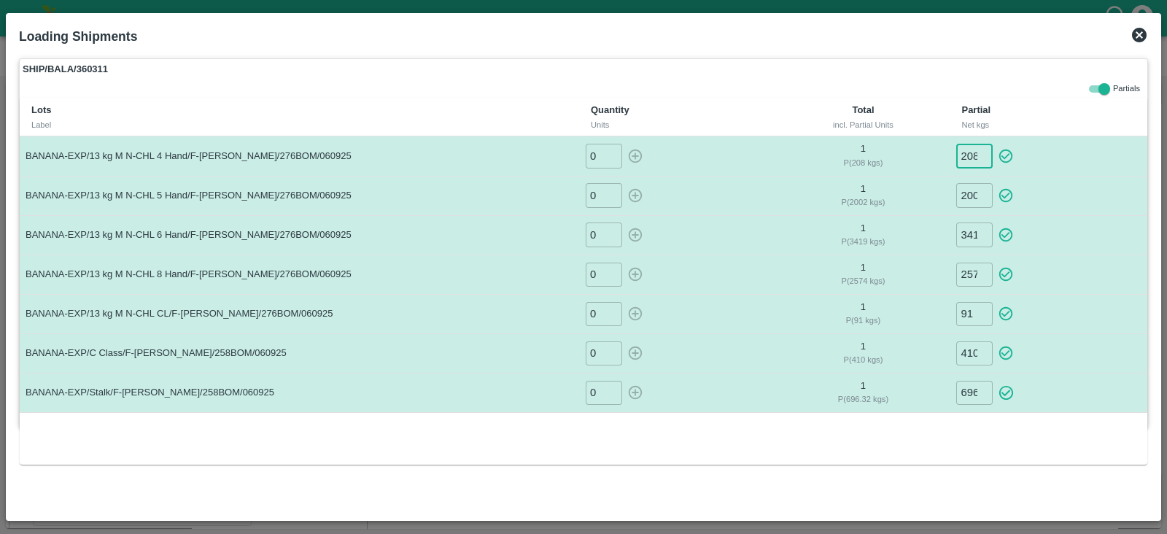
click at [971, 155] on input "208" at bounding box center [975, 156] width 36 height 24
click at [1008, 153] on icon "button" at bounding box center [1006, 156] width 16 height 16
click at [970, 155] on input "-208" at bounding box center [975, 156] width 36 height 24
type input "-2"
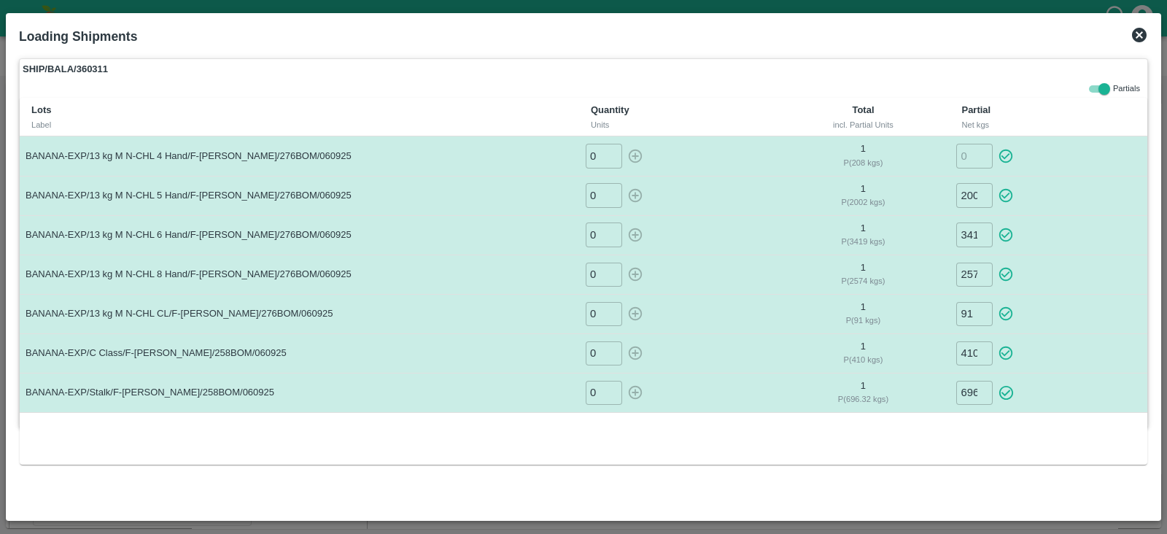
click at [1014, 112] on th "Partial Net kgs" at bounding box center [1049, 117] width 198 height 39
click at [1143, 30] on icon at bounding box center [1139, 35] width 15 height 15
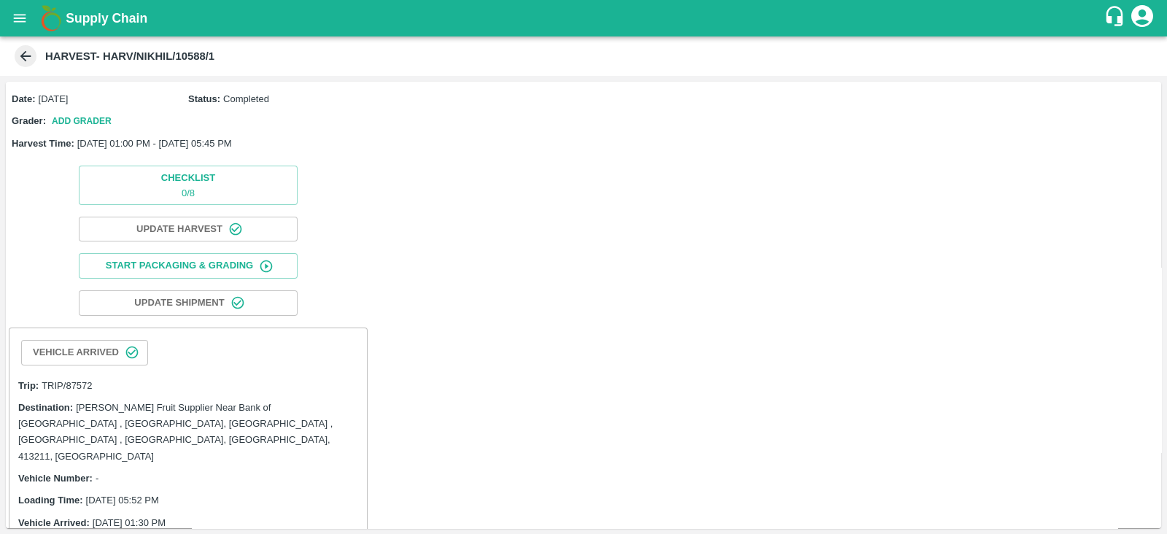
scroll to position [349, 0]
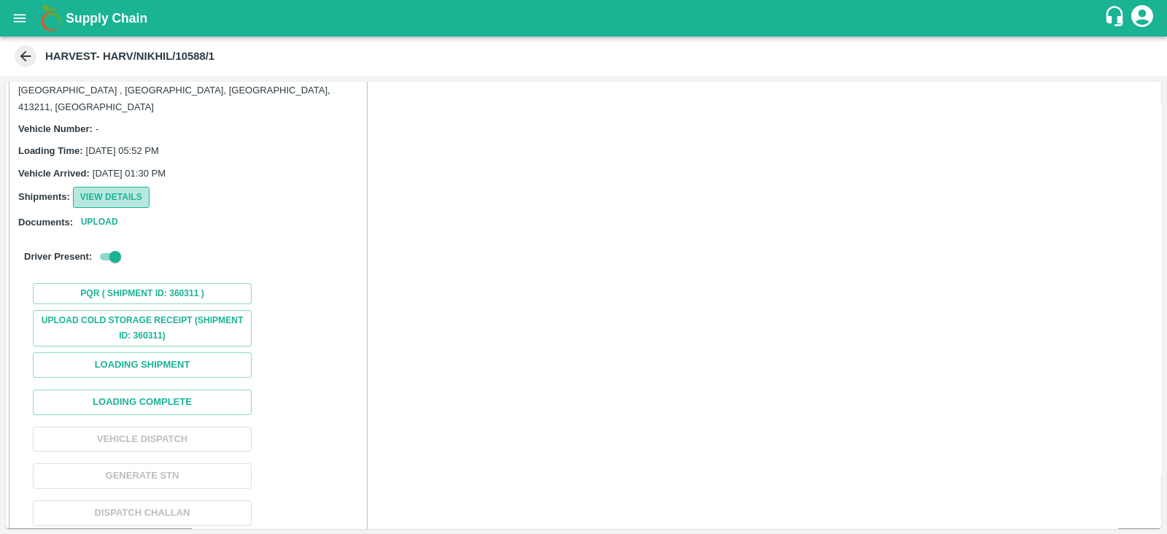
click at [111, 187] on button "View Details" at bounding box center [111, 197] width 77 height 21
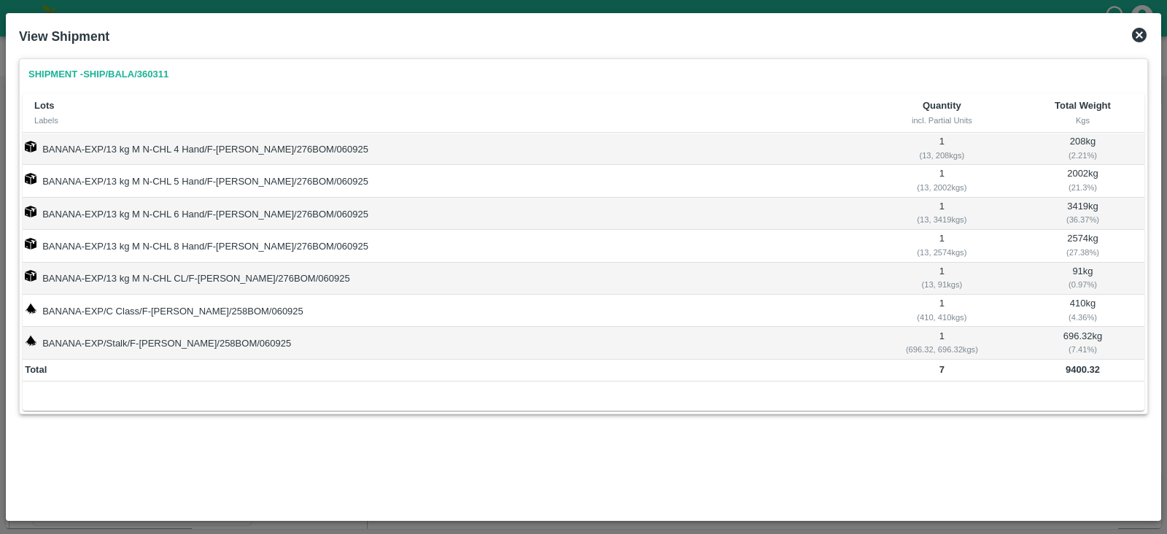
click at [1140, 36] on icon at bounding box center [1140, 35] width 18 height 18
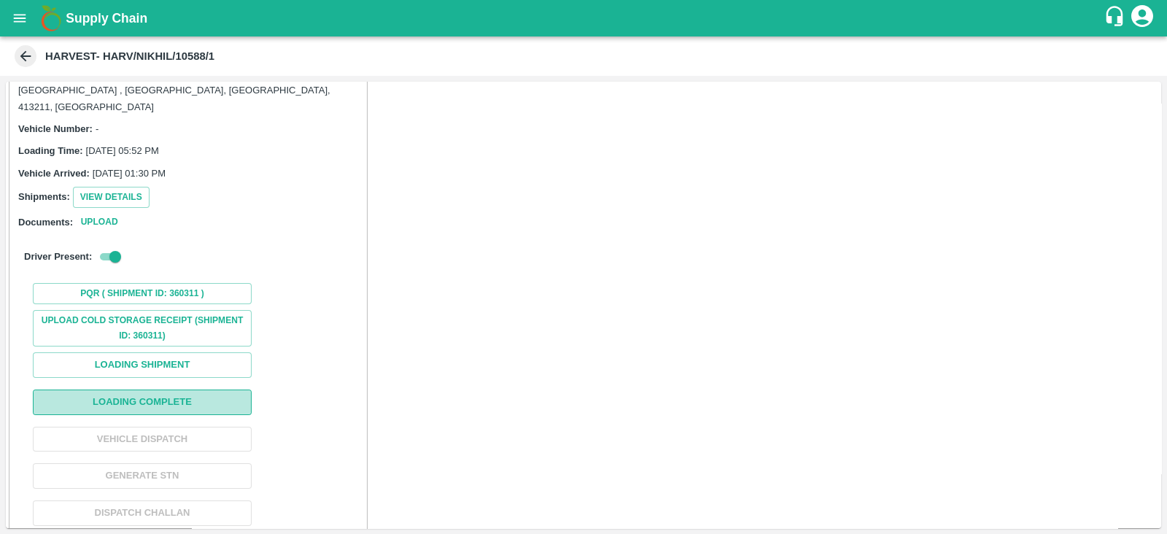
click at [158, 390] on button "Loading Complete" at bounding box center [142, 403] width 219 height 26
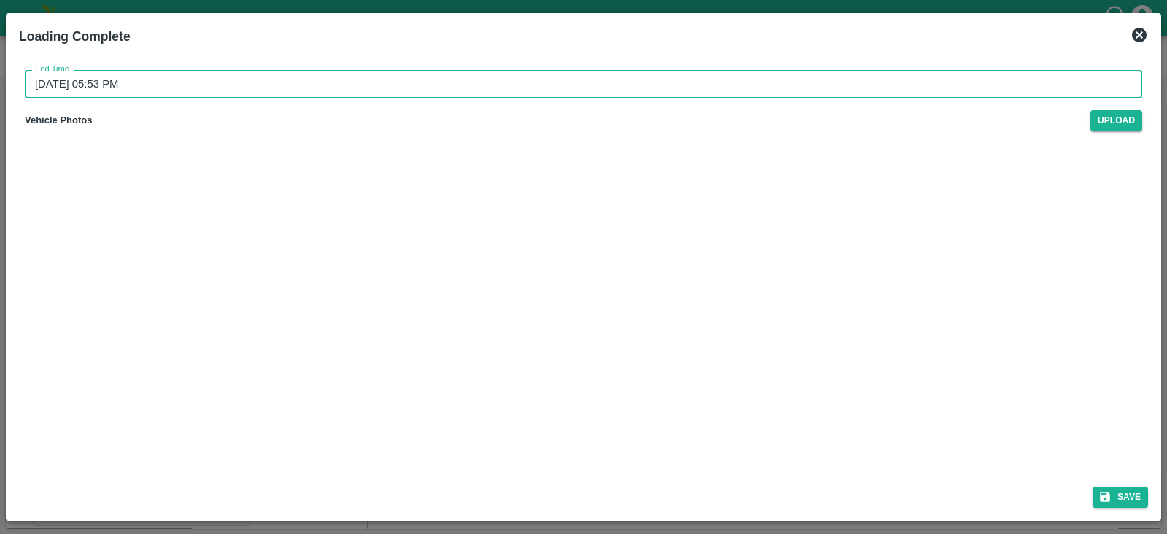
click at [98, 74] on input "[DATE] 05:53 PM" at bounding box center [579, 84] width 1108 height 28
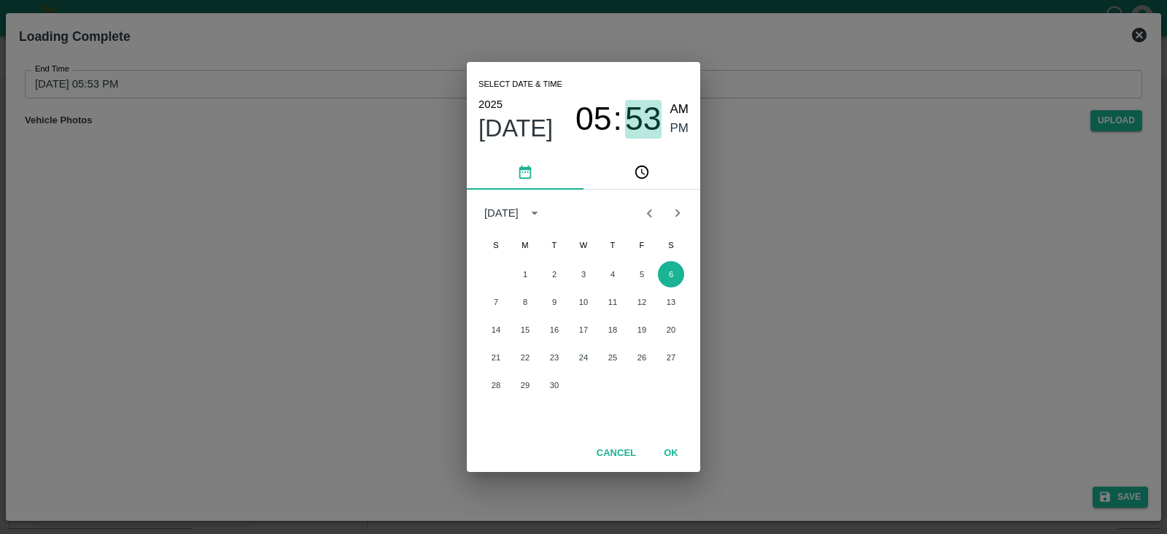
click at [627, 112] on span "53" at bounding box center [643, 119] width 36 height 38
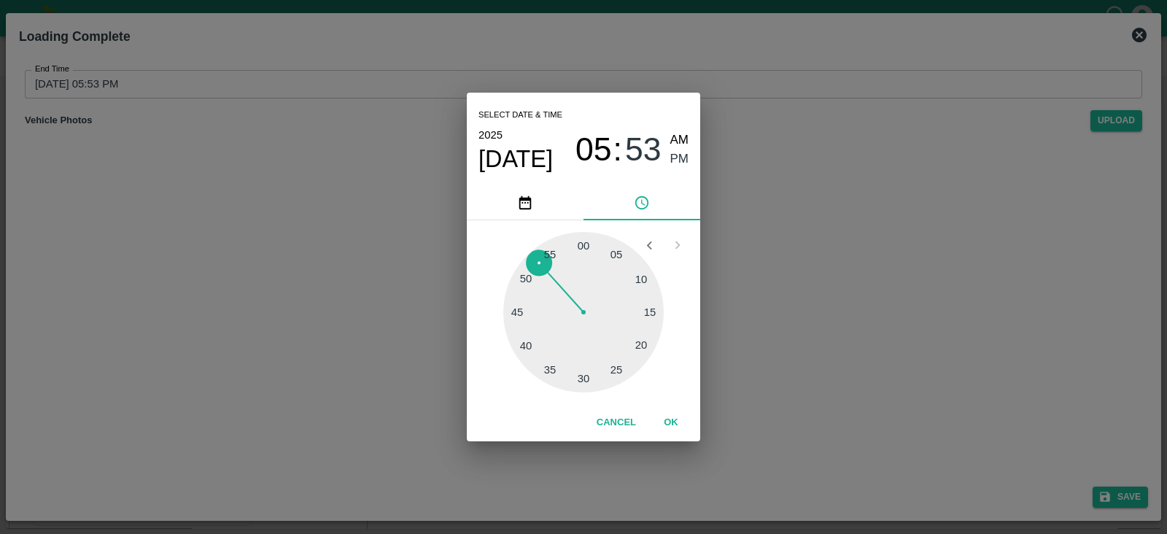
click at [519, 313] on div at bounding box center [583, 312] width 161 height 161
click at [679, 156] on span "PM" at bounding box center [680, 160] width 19 height 20
click at [528, 282] on div at bounding box center [583, 312] width 161 height 161
click at [680, 158] on span "PM" at bounding box center [680, 160] width 19 height 20
click at [666, 429] on button "OK" at bounding box center [671, 423] width 47 height 26
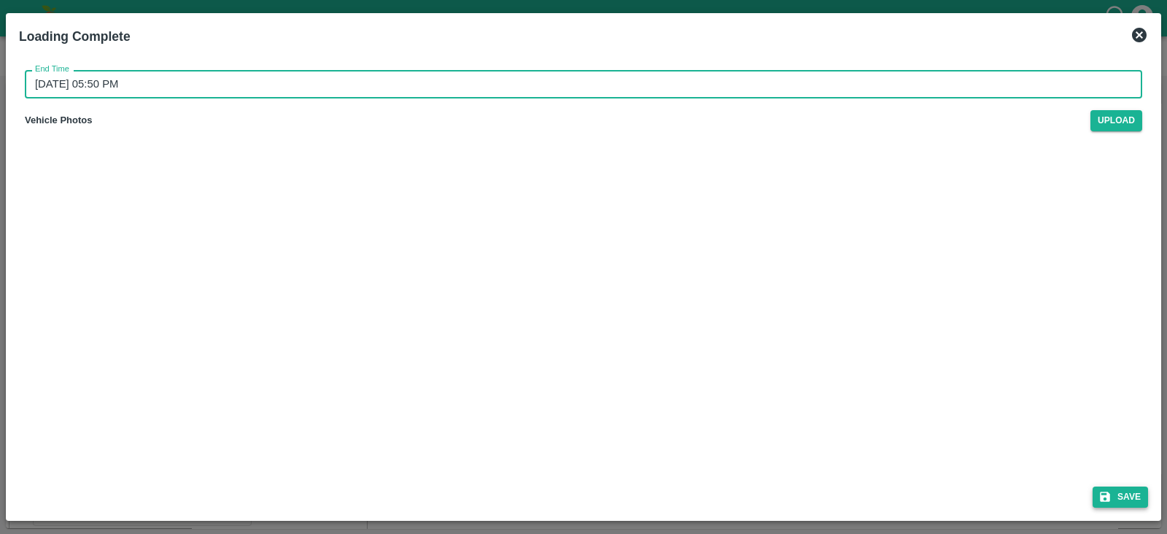
click at [1131, 498] on button "Save" at bounding box center [1120, 497] width 55 height 21
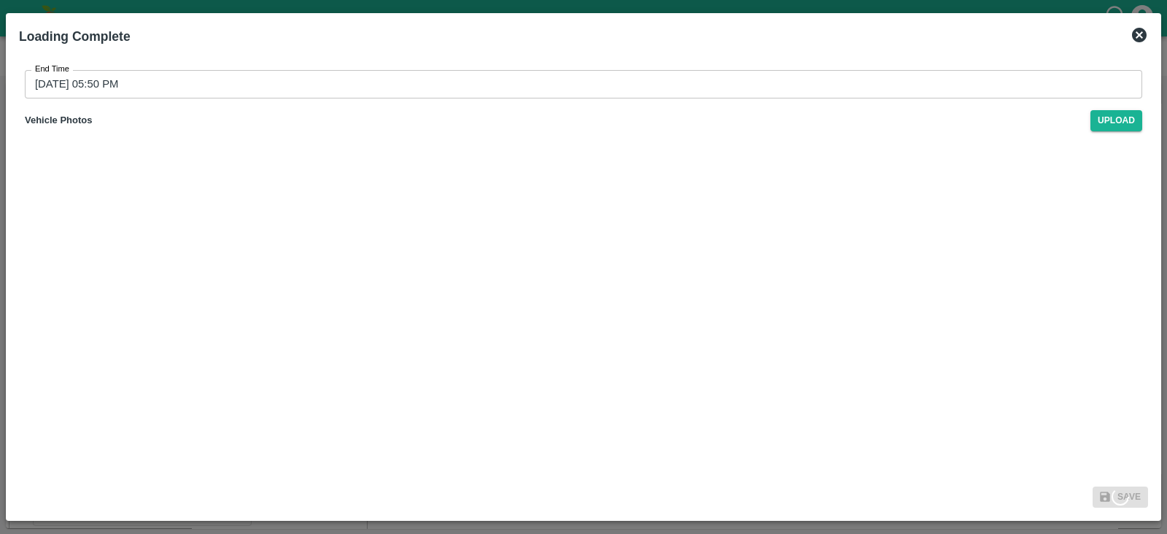
type input "[DATE] 05:53 PM"
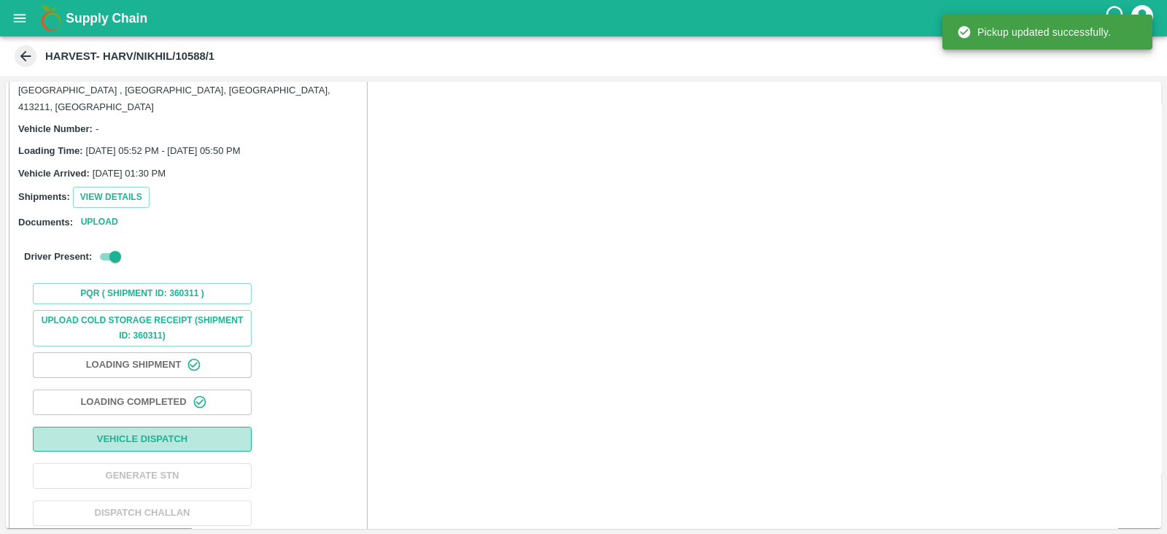
click at [175, 427] on button "Vehicle Dispatch" at bounding box center [142, 440] width 219 height 26
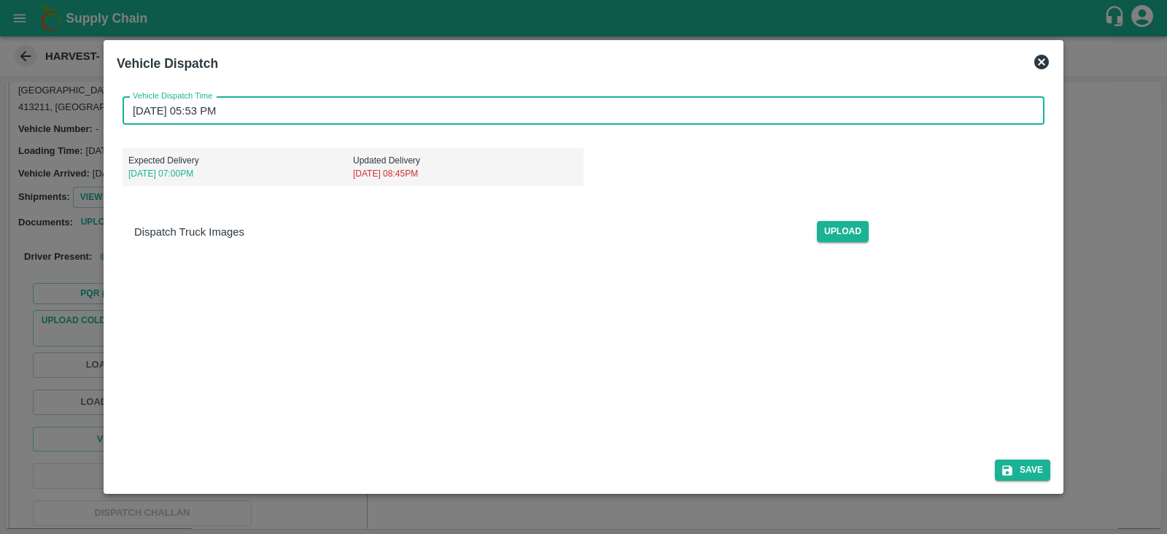
click at [223, 118] on input "[DATE] 05:53 PM" at bounding box center [579, 111] width 912 height 28
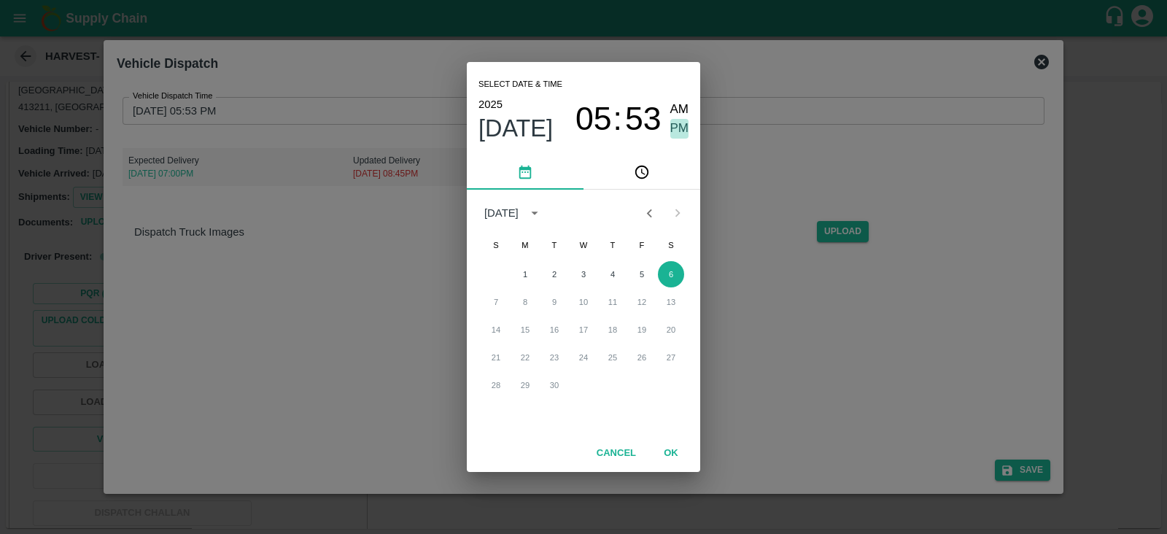
click at [672, 131] on span "PM" at bounding box center [680, 129] width 19 height 20
click at [665, 457] on button "OK" at bounding box center [671, 454] width 47 height 26
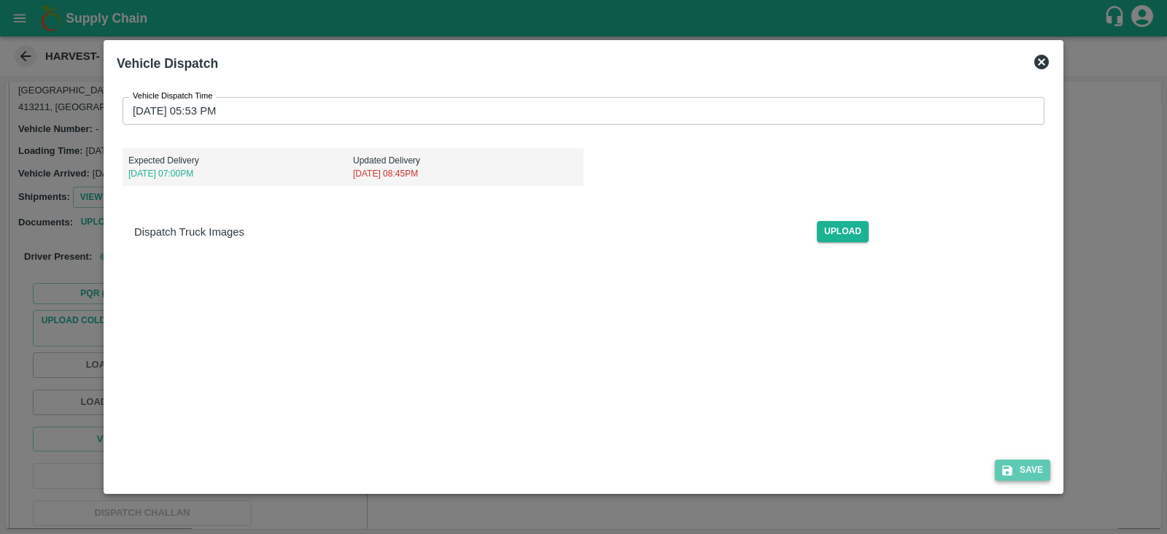
click at [1021, 469] on button "Save" at bounding box center [1022, 470] width 55 height 21
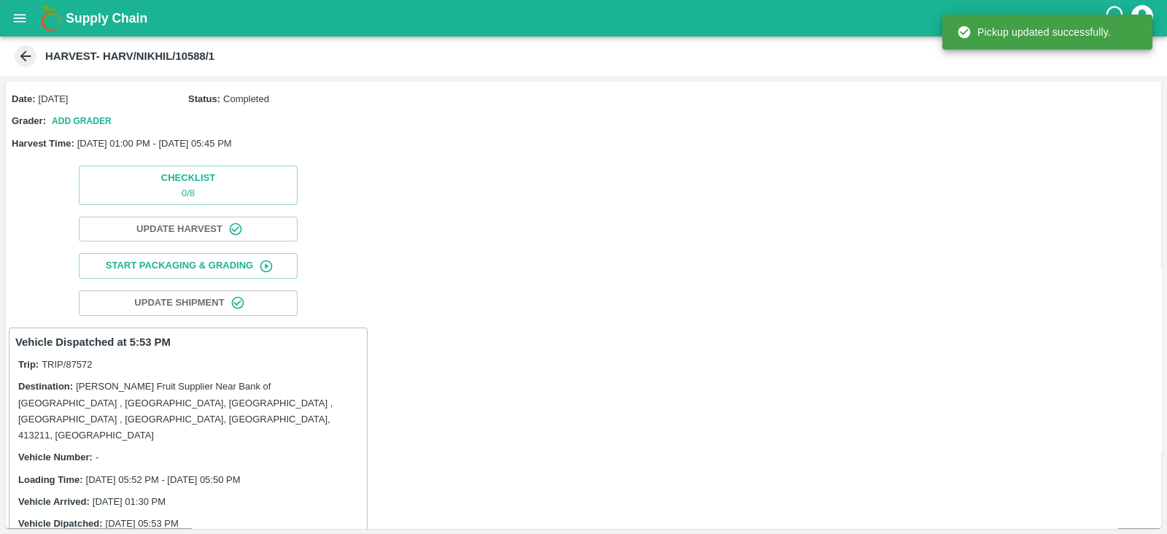
scroll to position [351, 0]
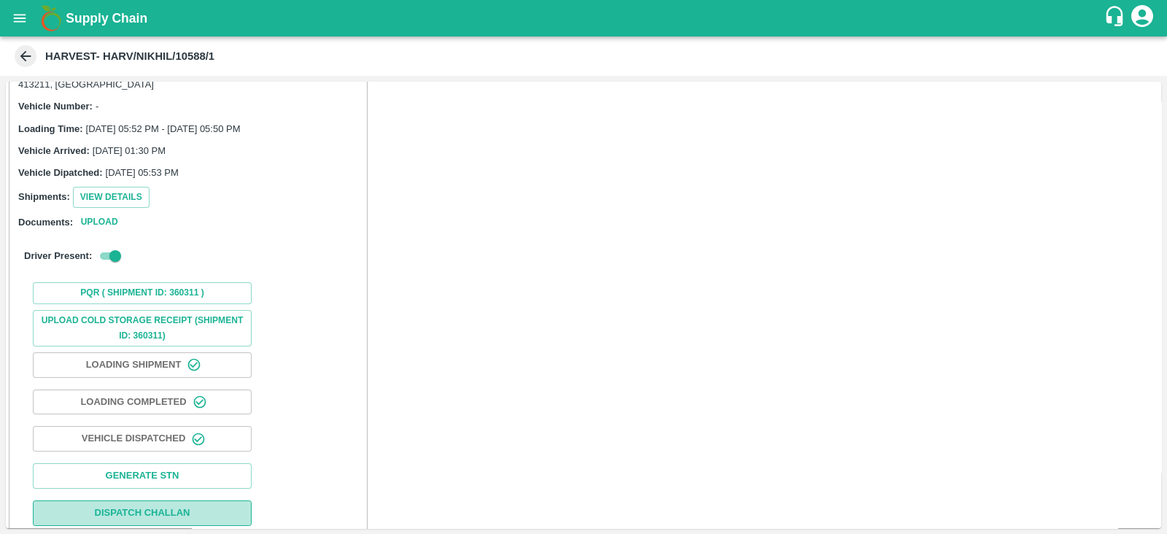
click at [115, 501] on link "Dispatch Challan" at bounding box center [142, 514] width 219 height 26
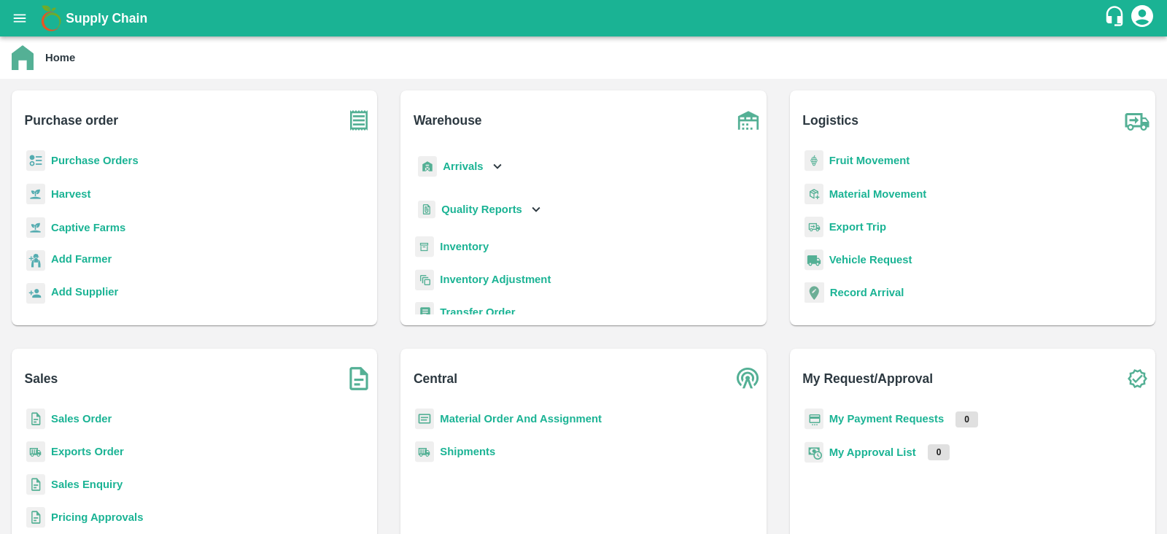
click at [51, 155] on b "Purchase Orders" at bounding box center [95, 161] width 88 height 12
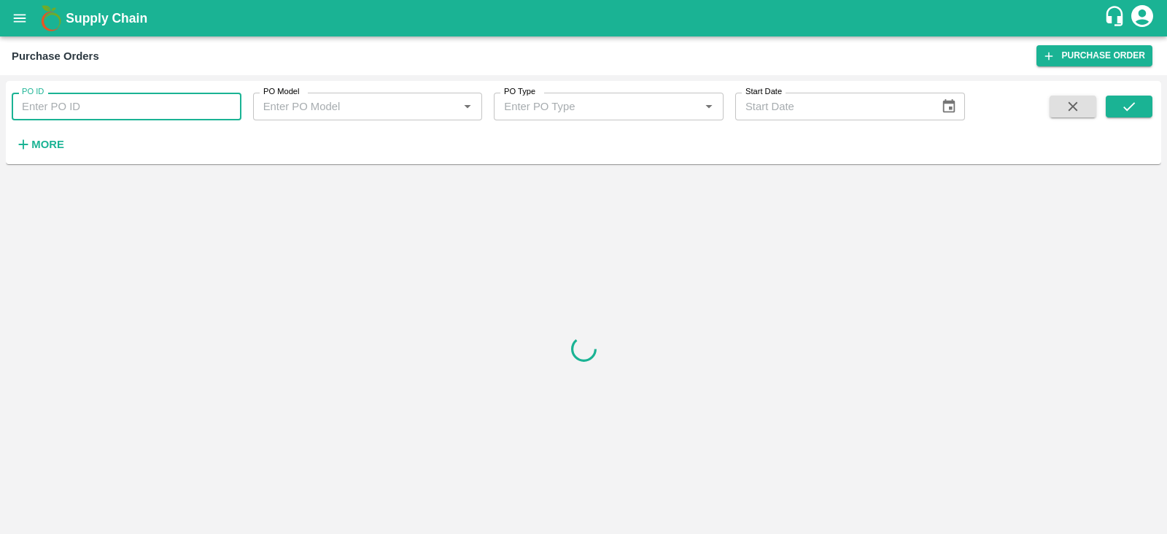
click at [155, 111] on input "PO ID" at bounding box center [127, 107] width 230 height 28
paste input "173884"
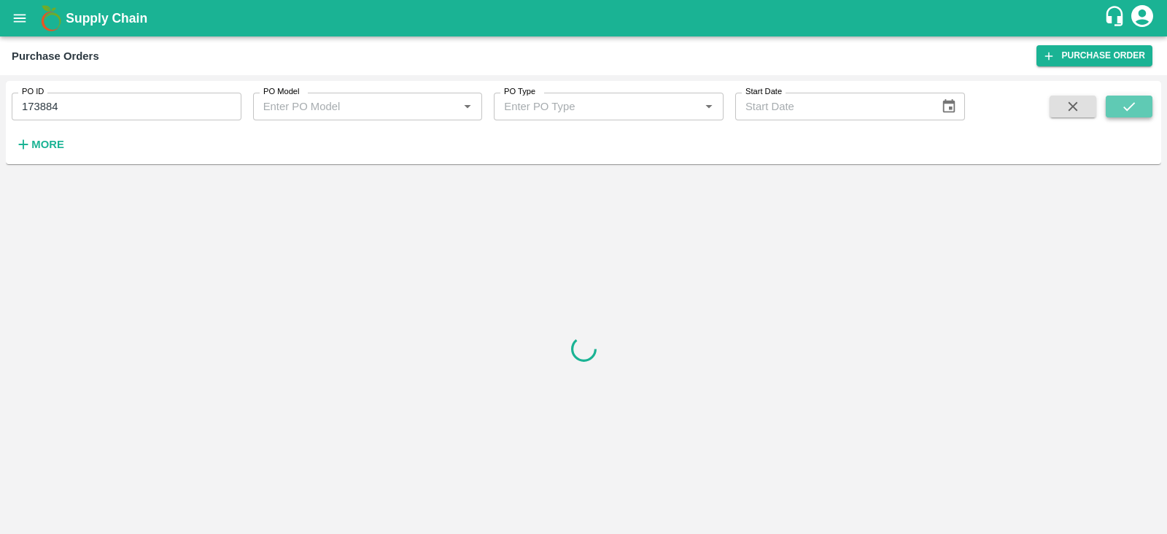
click at [1138, 101] on button "submit" at bounding box center [1129, 107] width 47 height 22
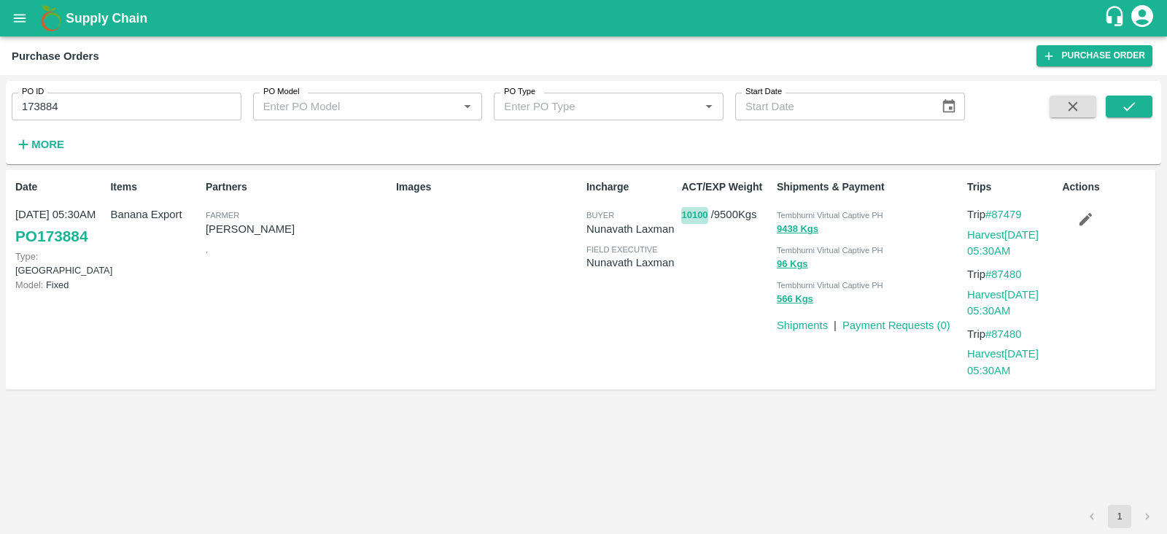
click at [689, 217] on button "10100" at bounding box center [694, 215] width 26 height 17
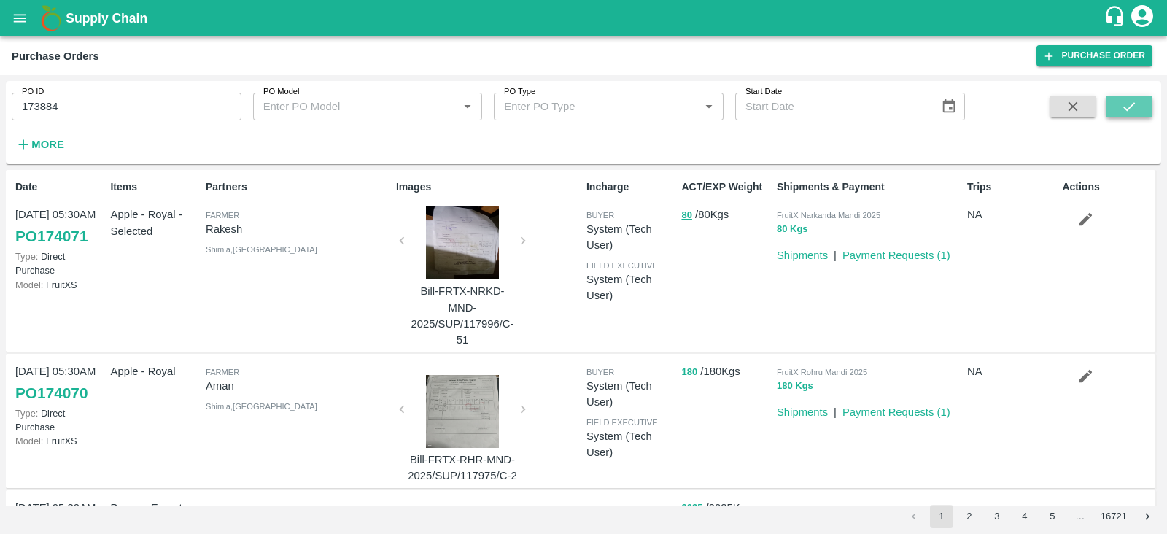
click at [1116, 113] on button "submit" at bounding box center [1129, 107] width 47 height 22
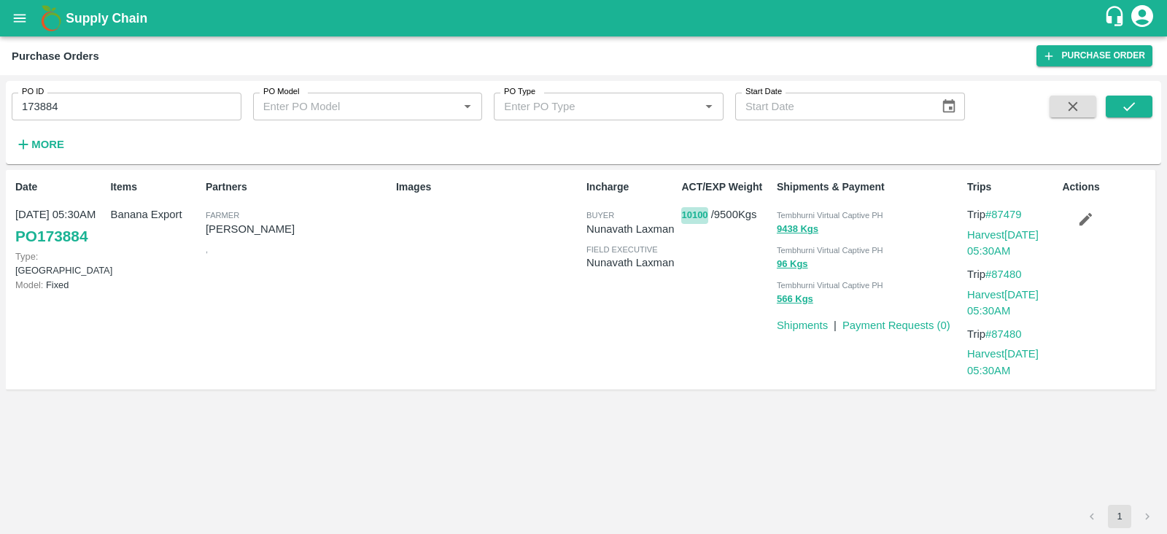
click at [692, 215] on button "10100" at bounding box center [694, 215] width 26 height 17
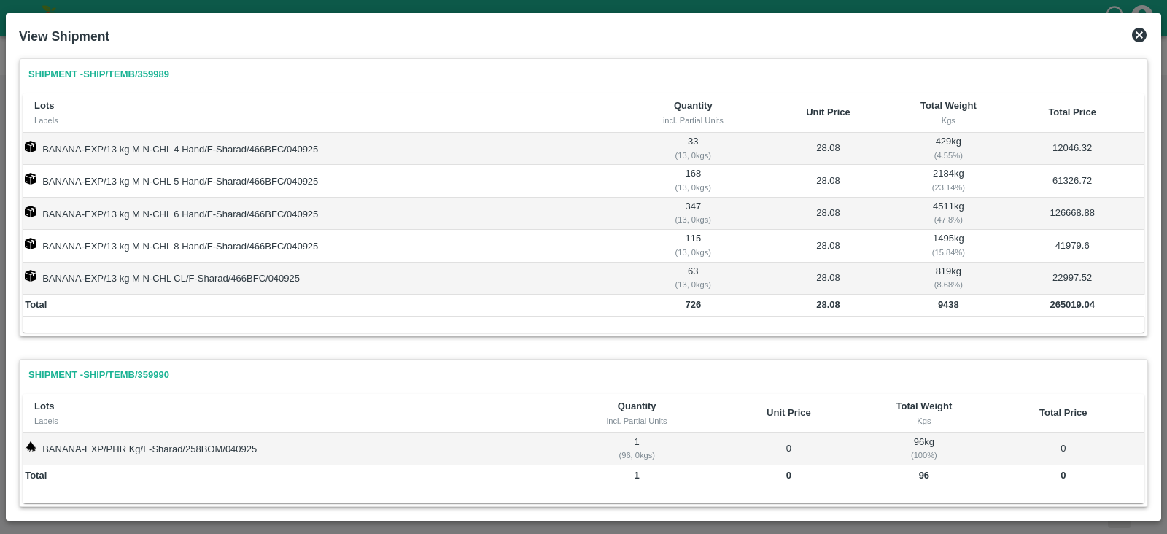
click at [1139, 35] on icon at bounding box center [1140, 35] width 18 height 18
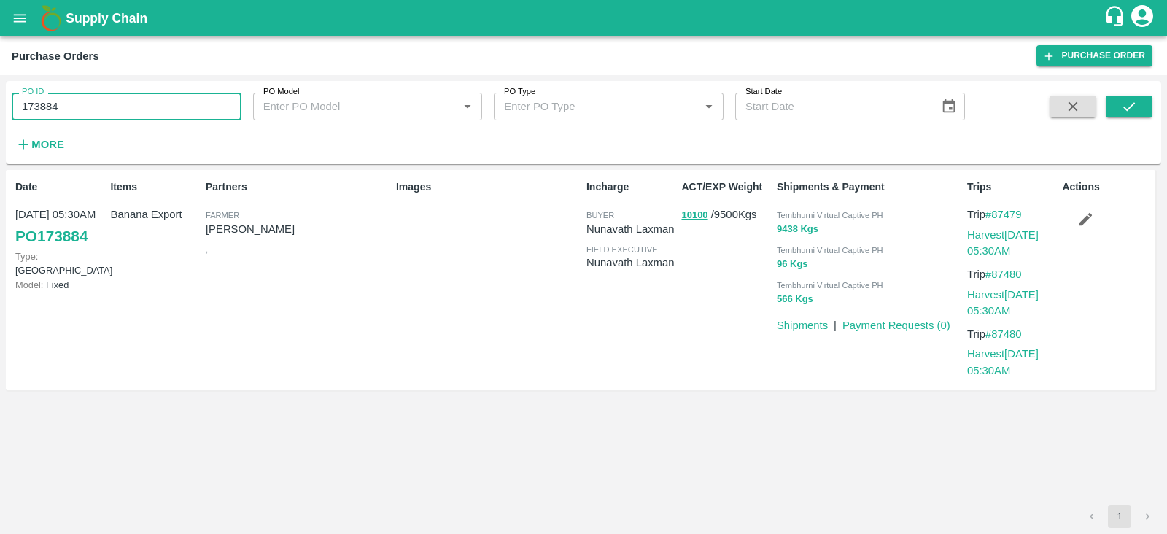
drag, startPoint x: 62, startPoint y: 112, endPoint x: 14, endPoint y: 111, distance: 48.2
click at [14, 111] on input "173884" at bounding box center [127, 107] width 230 height 28
click at [460, 392] on div "Date [DATE] 05:30AM PO 173884 Type: Farm Gate Model: Fixed Items Banana Export …" at bounding box center [584, 287] width 1144 height 222
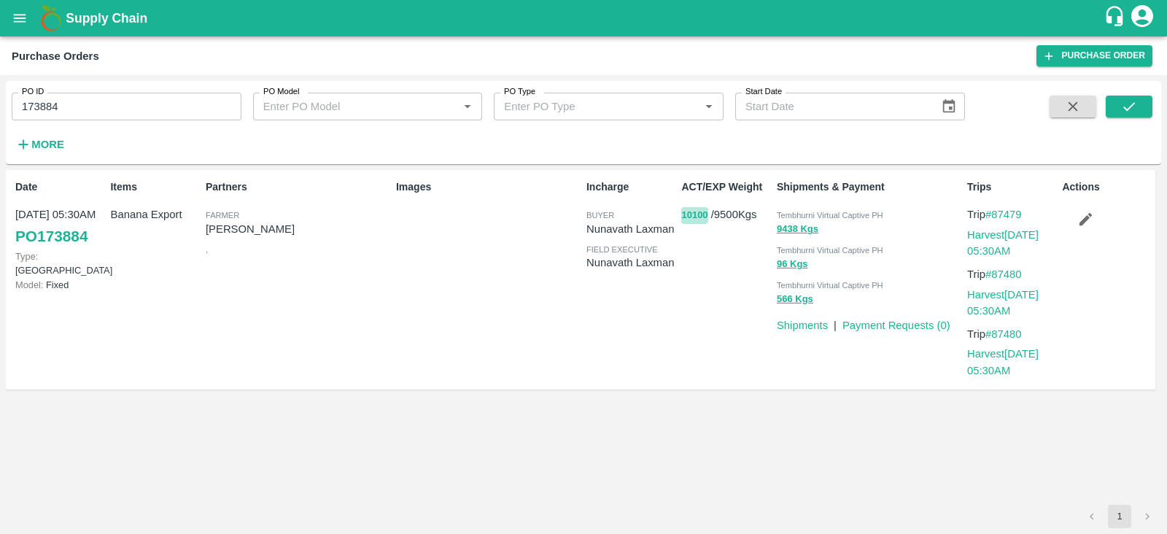
click at [693, 211] on button "10100" at bounding box center [694, 215] width 26 height 17
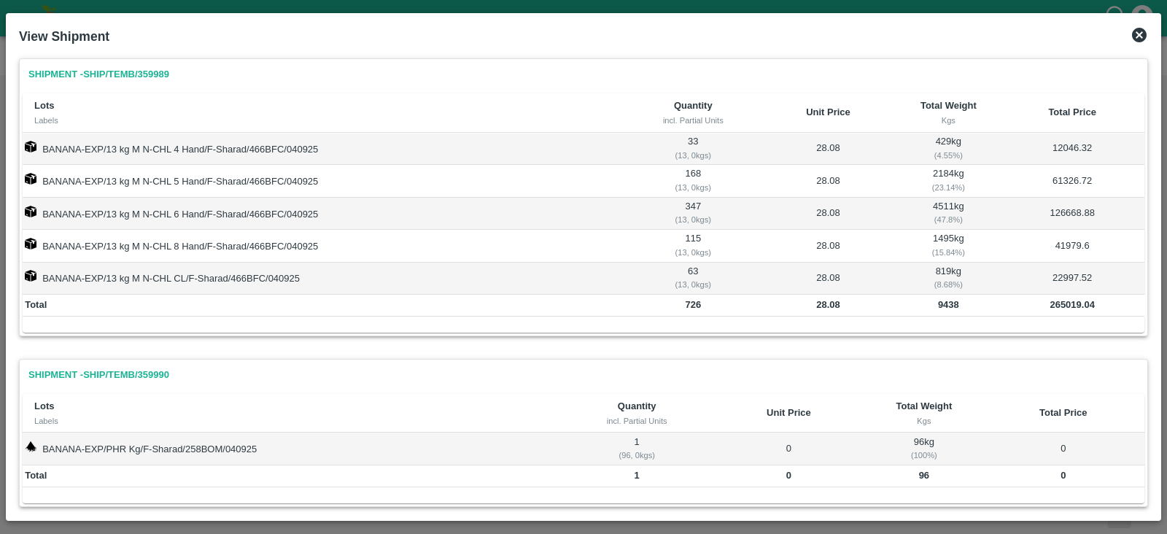
click at [1142, 34] on icon at bounding box center [1139, 35] width 15 height 15
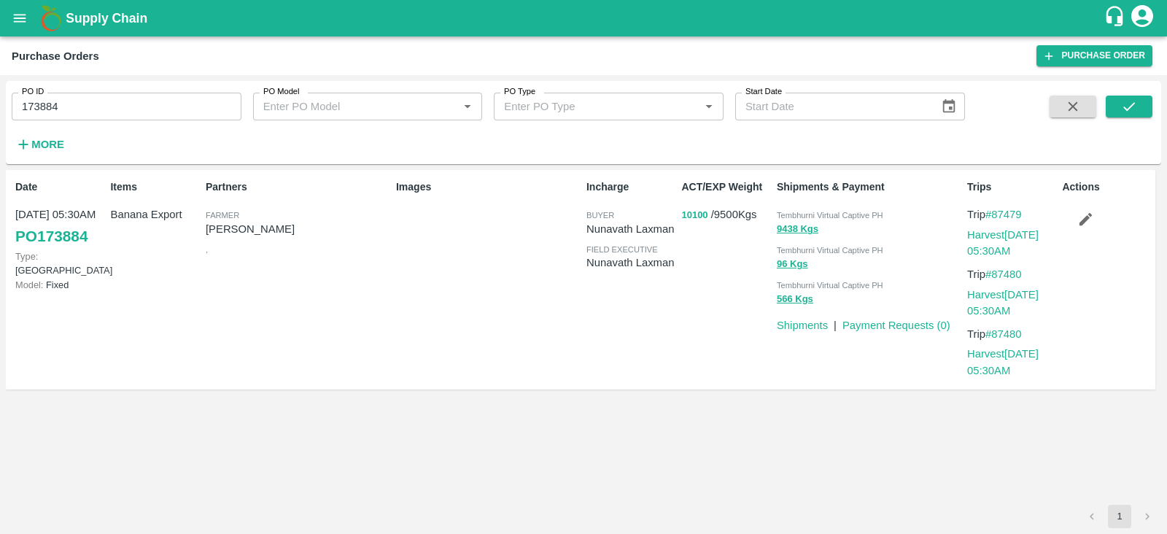
click at [692, 214] on button "10100" at bounding box center [694, 215] width 26 height 17
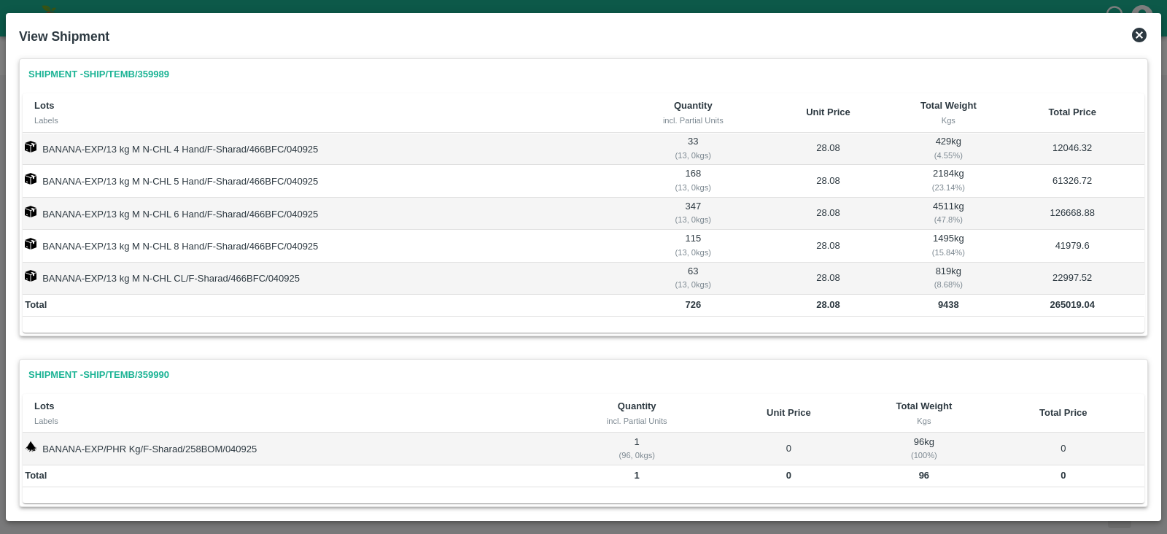
click at [1135, 36] on icon at bounding box center [1139, 35] width 15 height 15
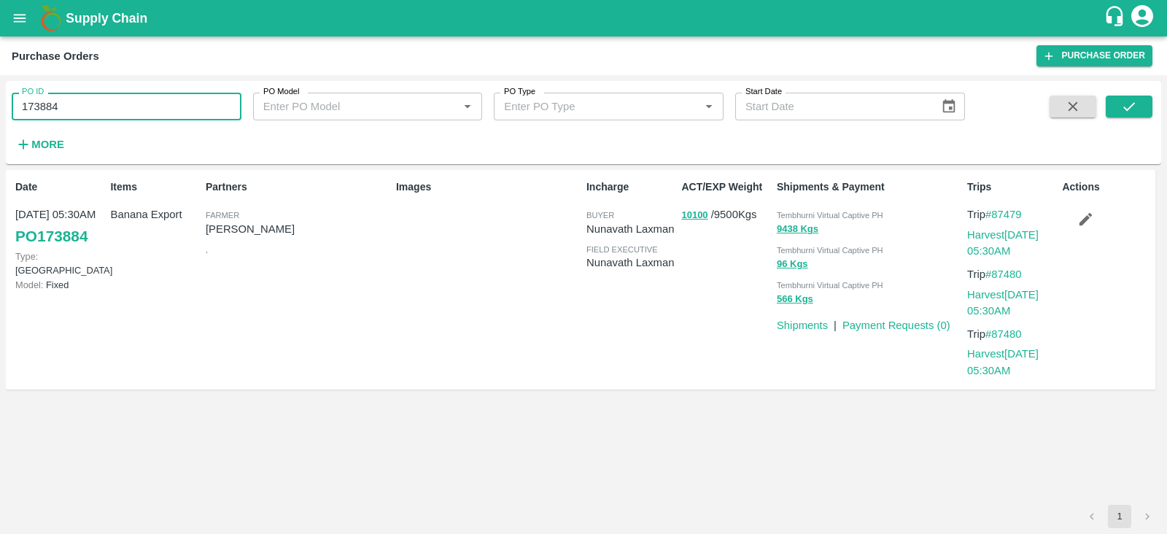
drag, startPoint x: 66, startPoint y: 102, endPoint x: 15, endPoint y: 106, distance: 51.2
click at [15, 106] on input "173884" at bounding box center [127, 107] width 230 height 28
paste input "text"
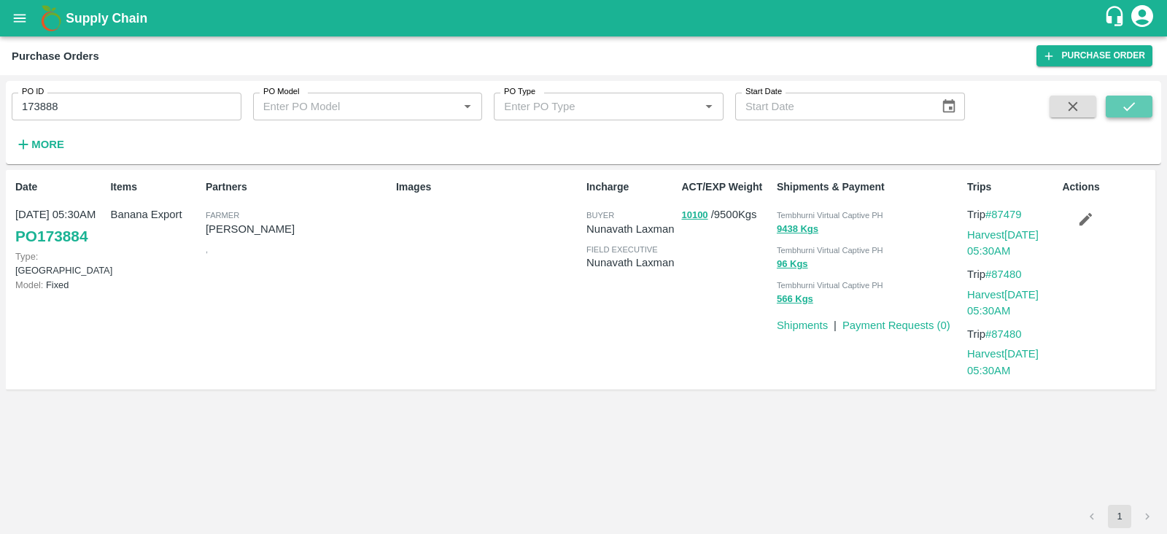
click at [1109, 111] on button "submit" at bounding box center [1129, 107] width 47 height 22
click at [693, 212] on button "8824" at bounding box center [691, 215] width 21 height 17
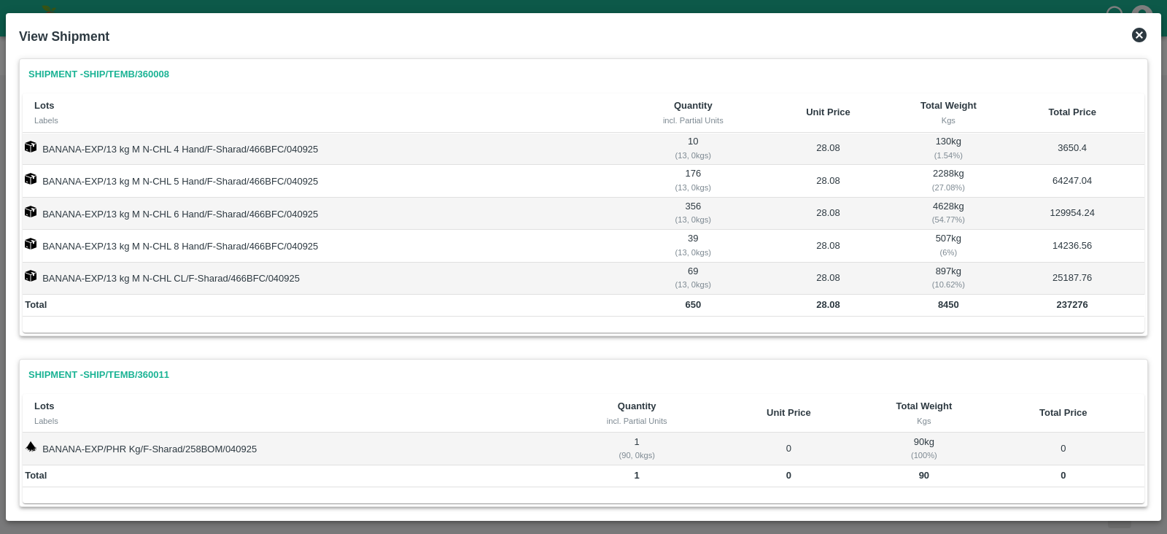
click at [1137, 38] on icon at bounding box center [1140, 35] width 18 height 18
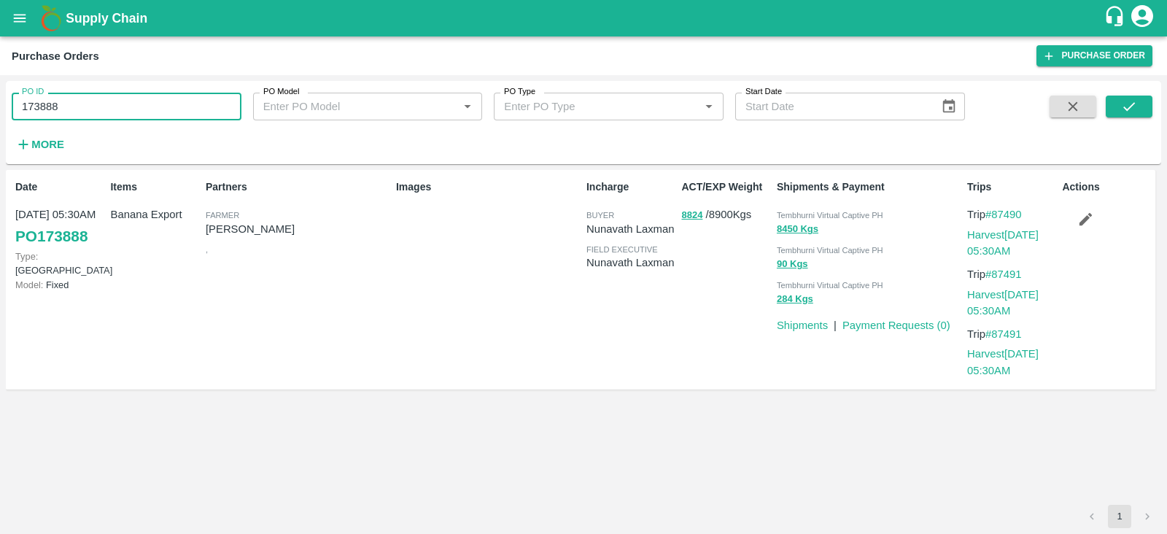
drag, startPoint x: 98, startPoint y: 109, endPoint x: 0, endPoint y: 106, distance: 98.5
click at [0, 106] on div "PO ID 173888 PO ID PO Model PO Model   * PO Type PO Type   * Start Date Start D…" at bounding box center [583, 304] width 1167 height 459
paste input "text"
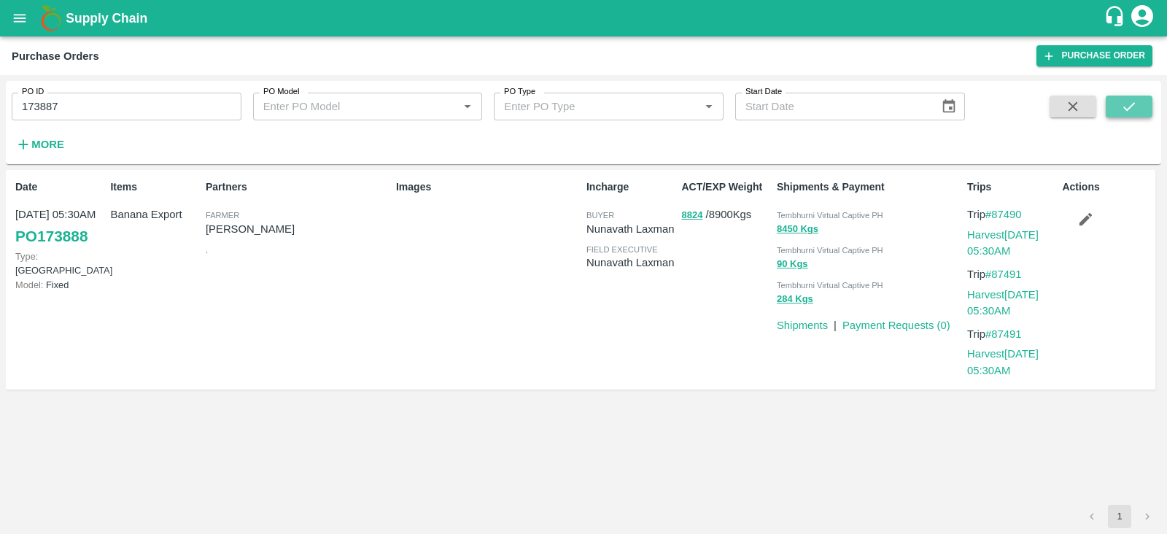
click at [1137, 105] on icon "submit" at bounding box center [1129, 106] width 16 height 16
click at [693, 215] on button "10294" at bounding box center [694, 215] width 26 height 17
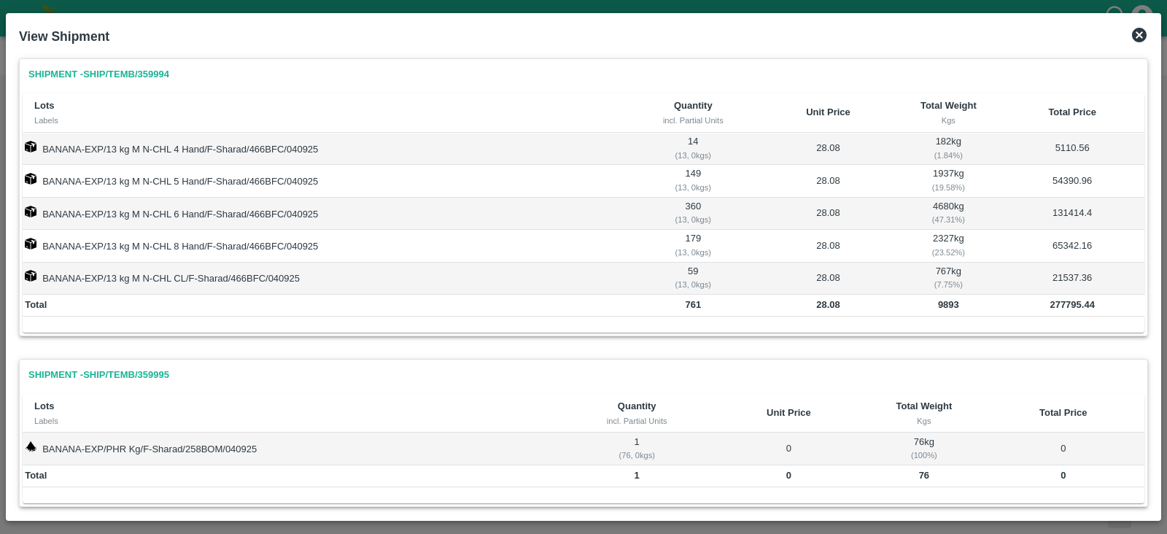
click at [1138, 35] on icon at bounding box center [1139, 35] width 15 height 15
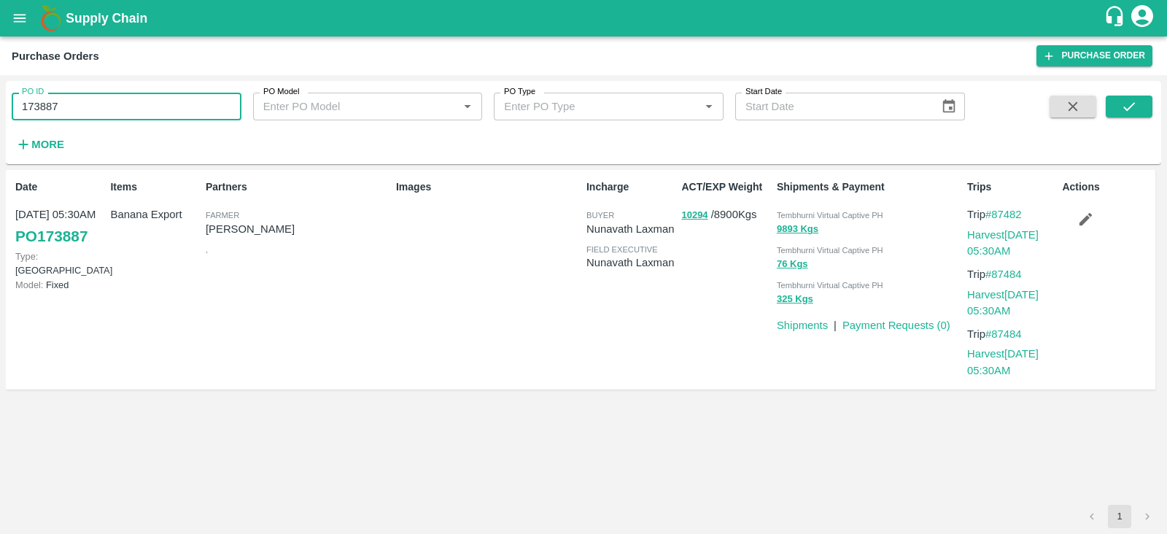
drag, startPoint x: 63, startPoint y: 101, endPoint x: 19, endPoint y: 101, distance: 43.8
click at [19, 101] on input "173887" at bounding box center [127, 107] width 230 height 28
paste input "text"
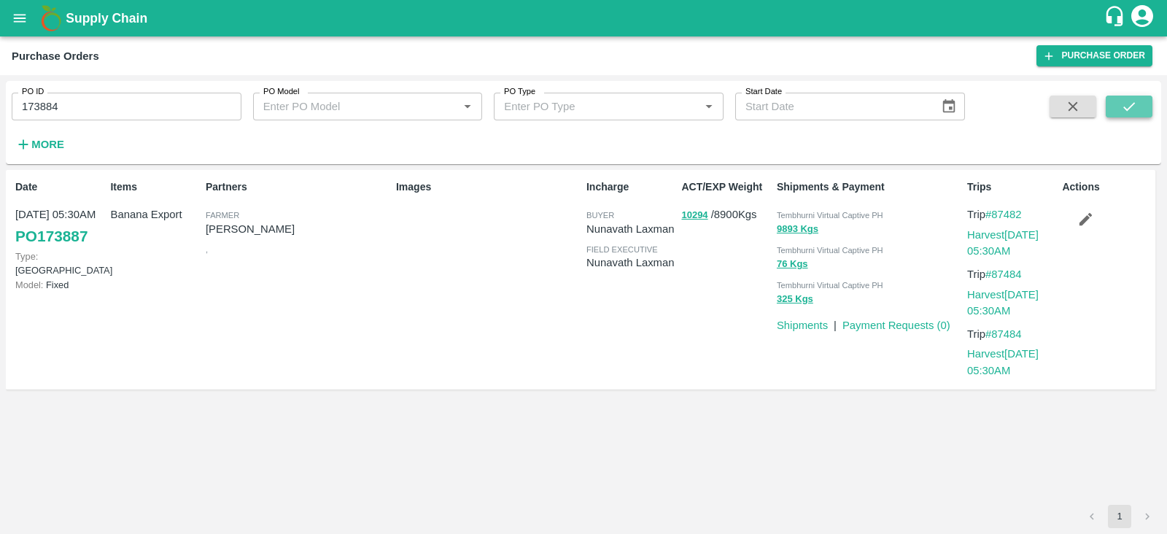
click at [1123, 101] on icon "submit" at bounding box center [1129, 106] width 16 height 16
click at [692, 216] on button "10100" at bounding box center [694, 215] width 26 height 17
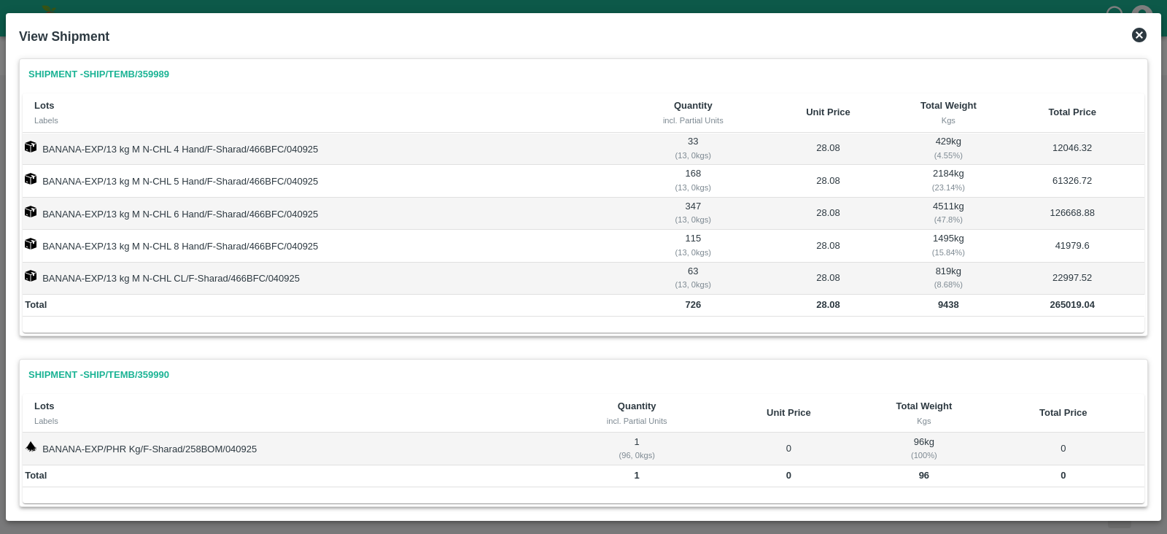
click at [1142, 29] on icon at bounding box center [1139, 35] width 15 height 15
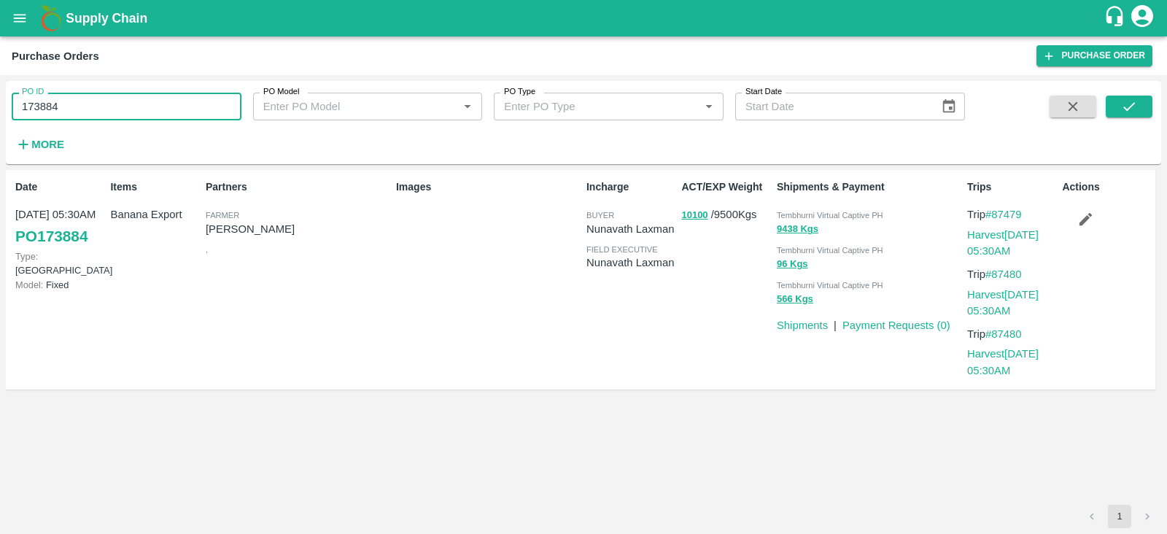
drag, startPoint x: 61, startPoint y: 109, endPoint x: 15, endPoint y: 109, distance: 46.0
click at [15, 109] on input "173884" at bounding box center [127, 107] width 230 height 28
paste input "text"
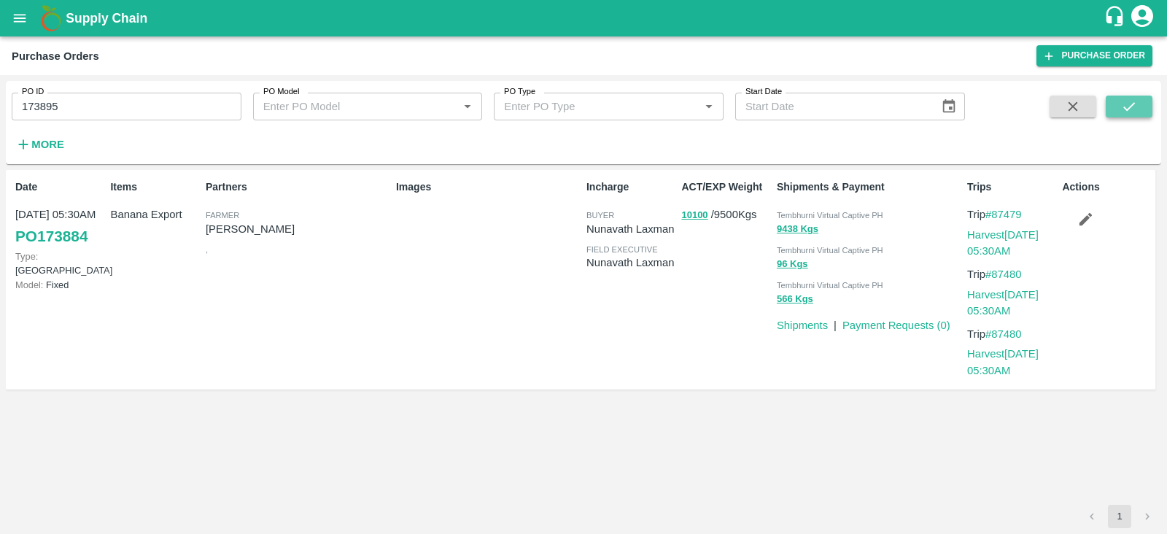
click at [1113, 106] on button "submit" at bounding box center [1129, 107] width 47 height 22
click at [693, 215] on button "8203" at bounding box center [691, 215] width 21 height 17
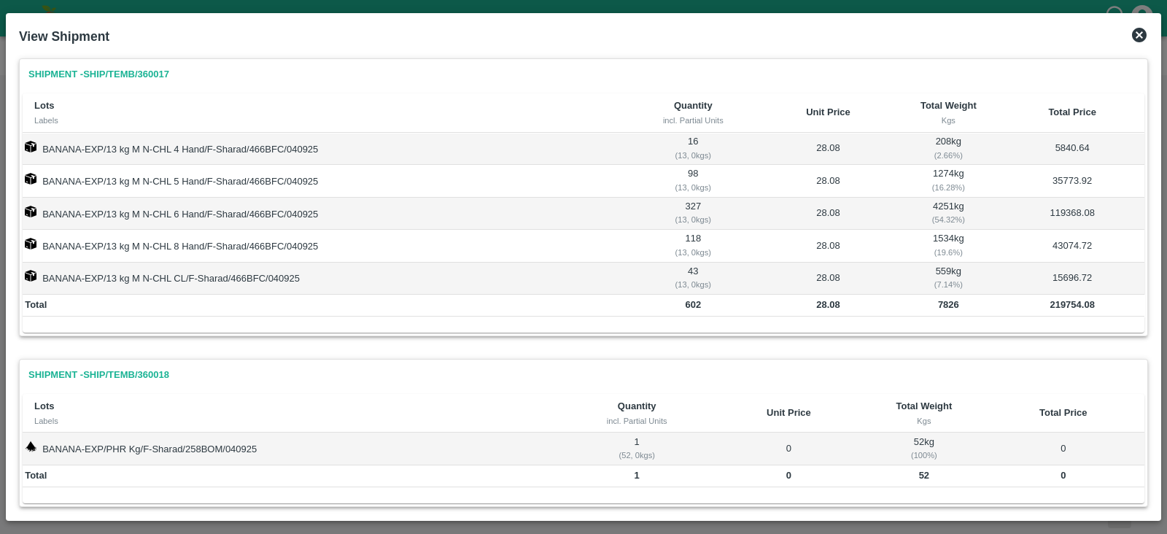
click at [1141, 31] on icon at bounding box center [1139, 35] width 15 height 15
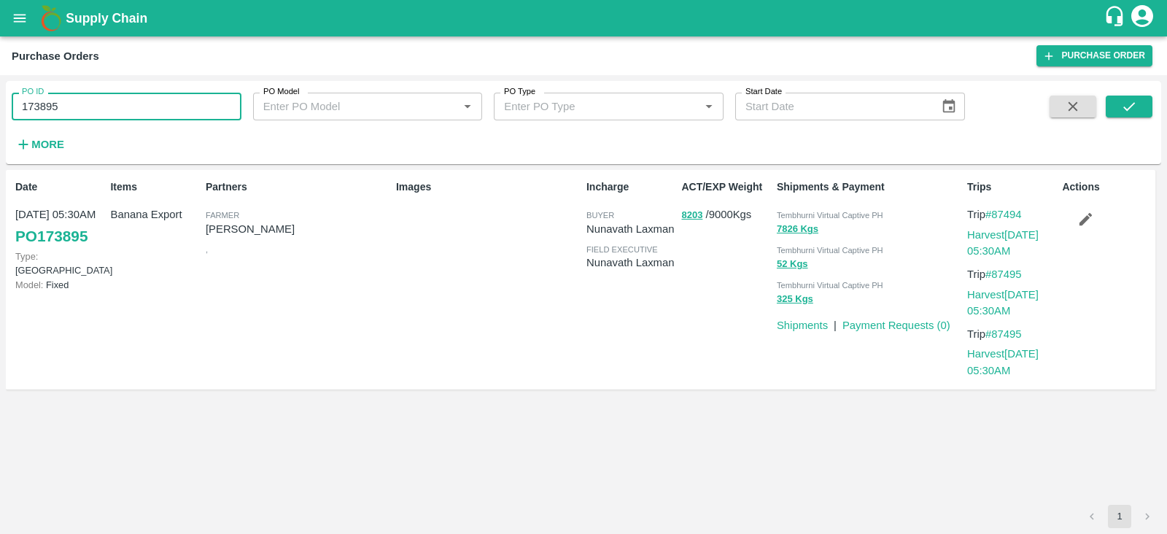
drag, startPoint x: 62, startPoint y: 100, endPoint x: 8, endPoint y: 109, distance: 54.7
click at [8, 109] on div "PO ID 173895 PO ID" at bounding box center [121, 100] width 242 height 39
paste input "text"
type input "174056"
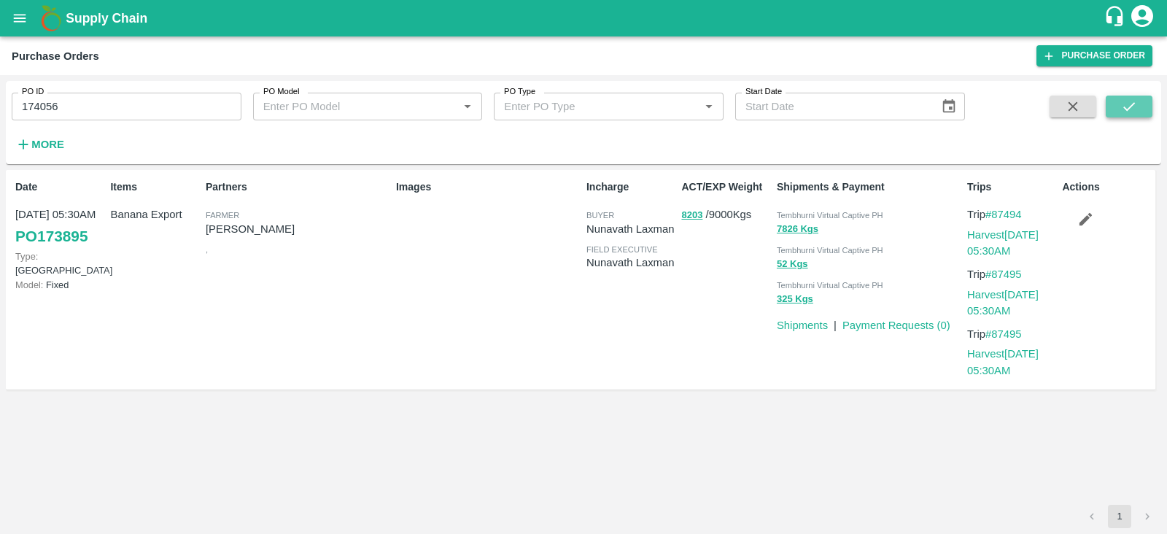
click at [1140, 115] on button "submit" at bounding box center [1129, 107] width 47 height 22
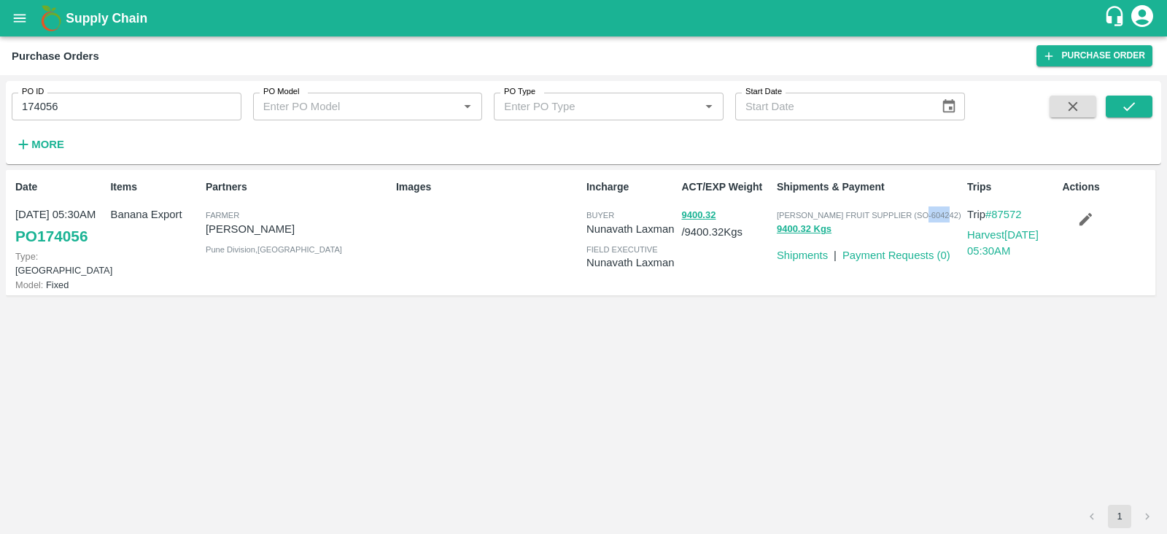
drag, startPoint x: 915, startPoint y: 217, endPoint x: 940, endPoint y: 215, distance: 24.8
click at [940, 215] on span "[PERSON_NAME] FRUIT SUPPLIER (SO-604242)" at bounding box center [869, 215] width 185 height 9
drag, startPoint x: 900, startPoint y: 217, endPoint x: 943, endPoint y: 217, distance: 42.3
click at [943, 217] on span "[PERSON_NAME] FRUIT SUPPLIER (SO-604242)" at bounding box center [869, 215] width 185 height 9
copy span "SO-604242"
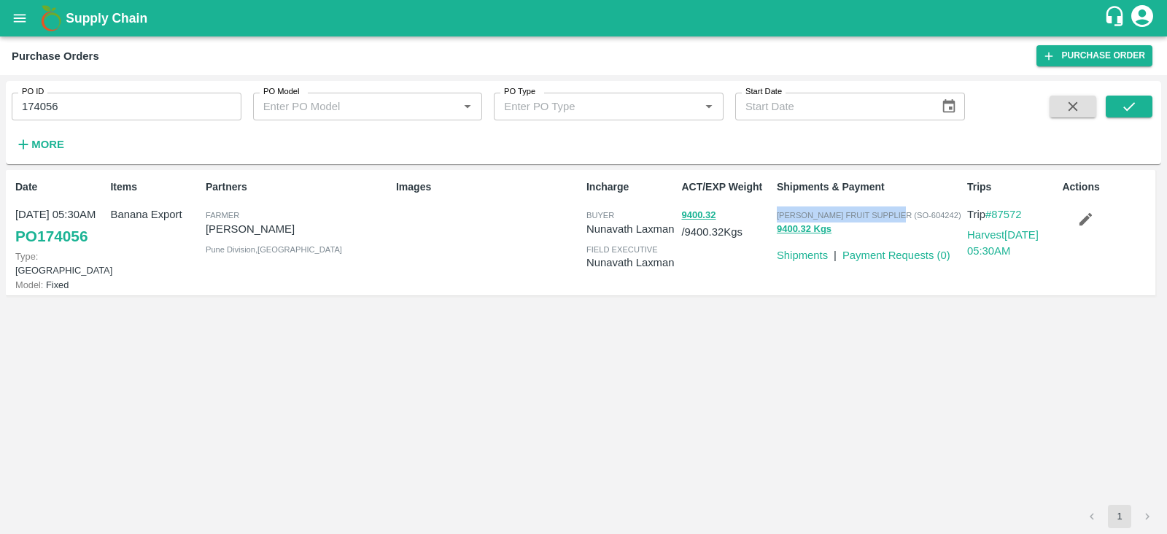
drag, startPoint x: 776, startPoint y: 213, endPoint x: 894, endPoint y: 214, distance: 117.5
click at [894, 214] on span "[PERSON_NAME] FRUIT SUPPLIER (SO-604242)" at bounding box center [869, 215] width 185 height 9
copy span "[PERSON_NAME] FRUIT SUPPLIER"
